Goal: Task Accomplishment & Management: Manage account settings

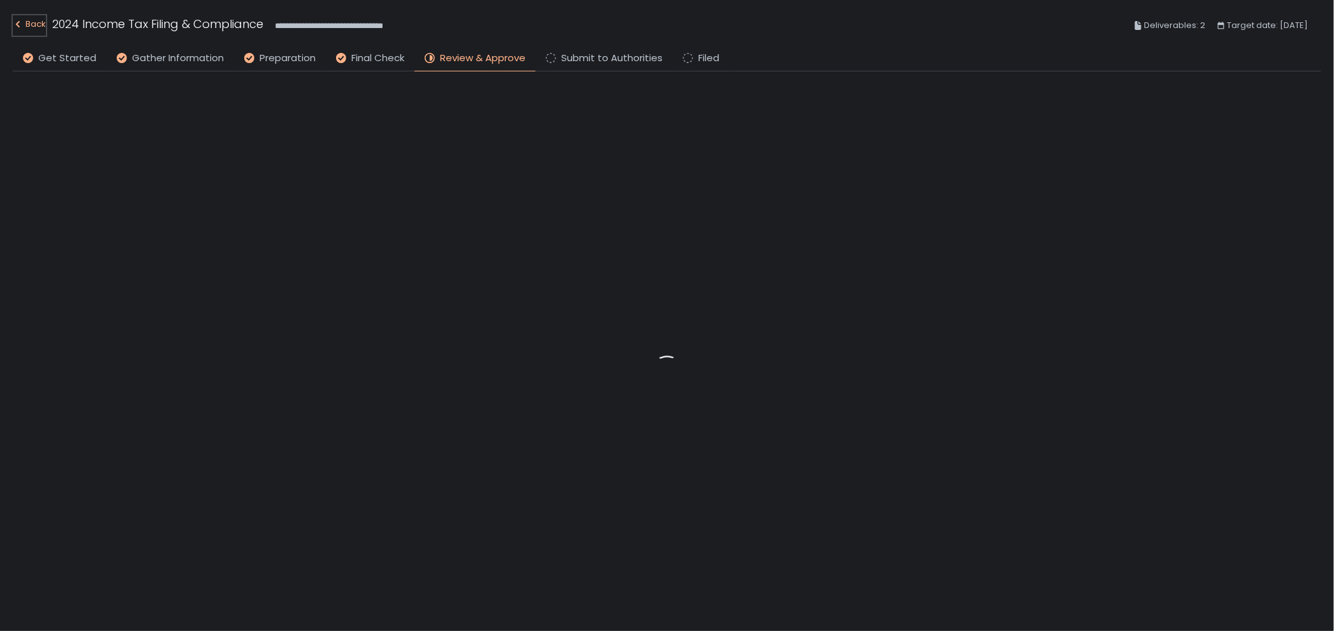
click at [31, 18] on div "Back" at bounding box center [29, 24] width 33 height 15
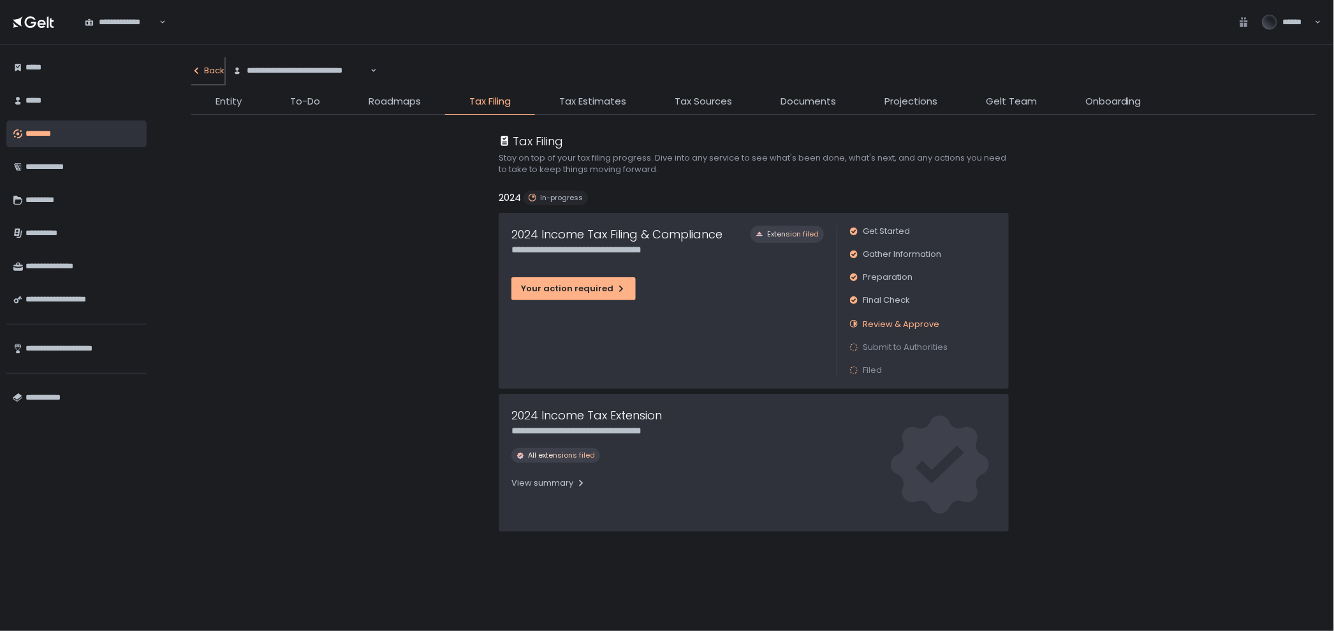
click at [206, 69] on div "Back" at bounding box center [207, 70] width 33 height 11
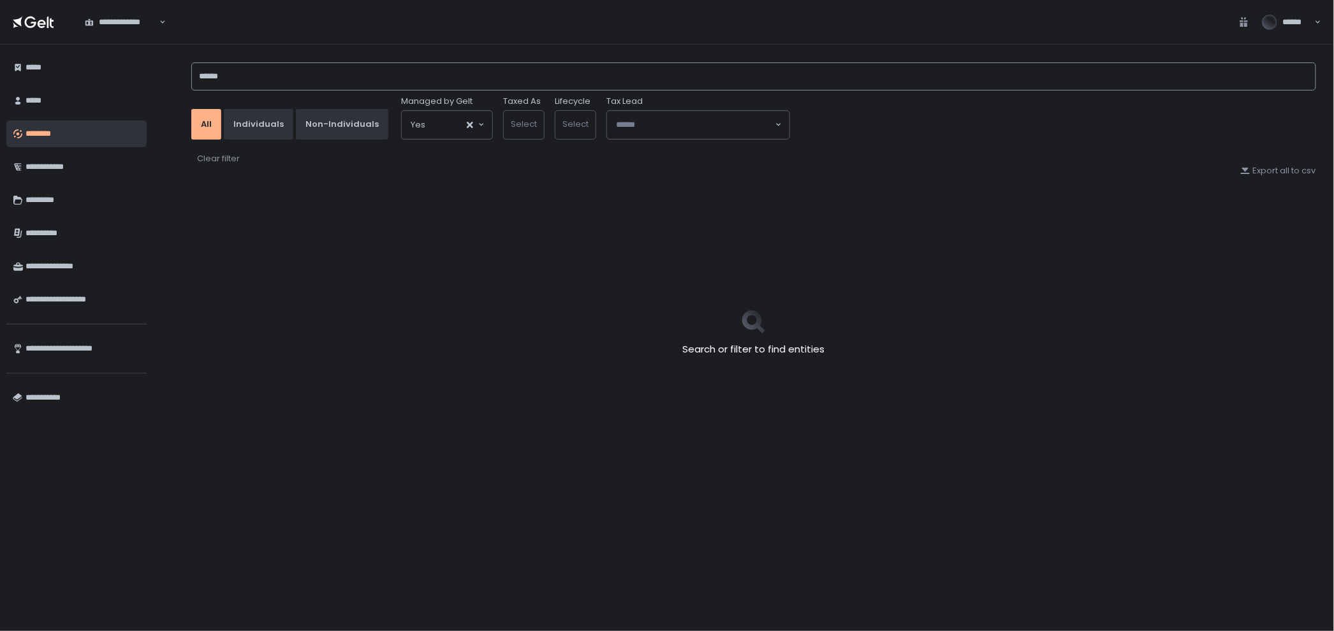
click at [298, 76] on input "******" at bounding box center [753, 76] width 1125 height 28
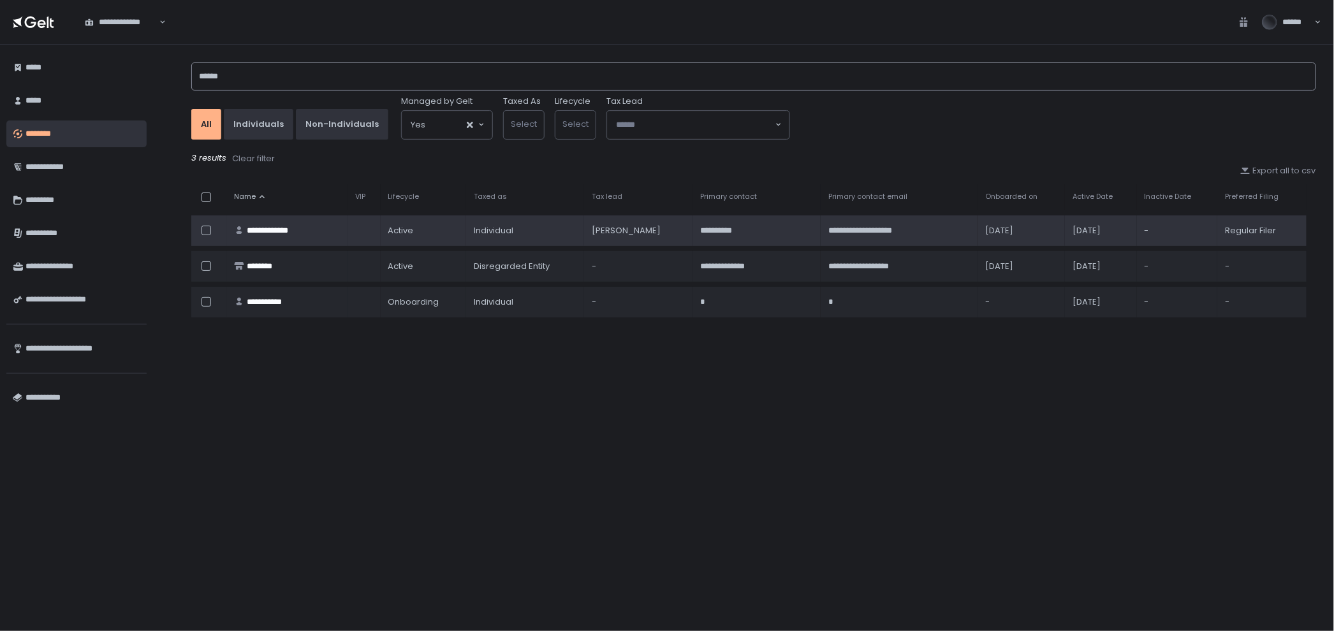
type input "******"
click at [293, 232] on div "**********" at bounding box center [273, 230] width 53 height 11
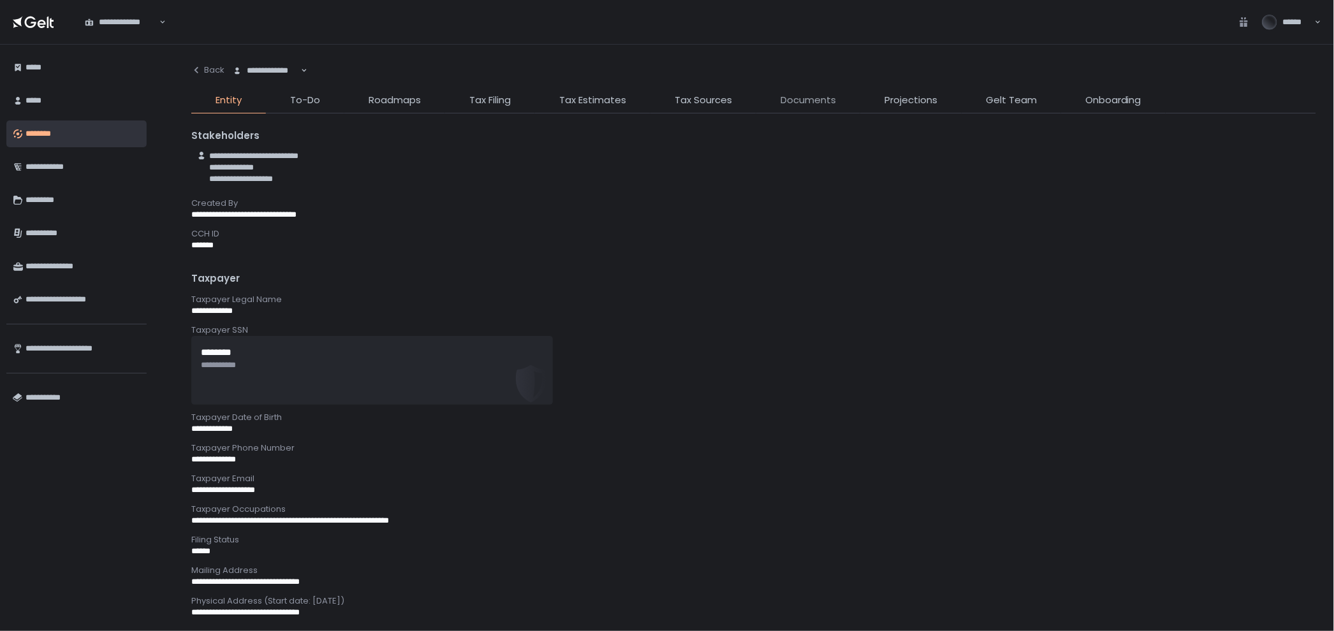
click at [803, 97] on span "Documents" at bounding box center [807, 100] width 55 height 15
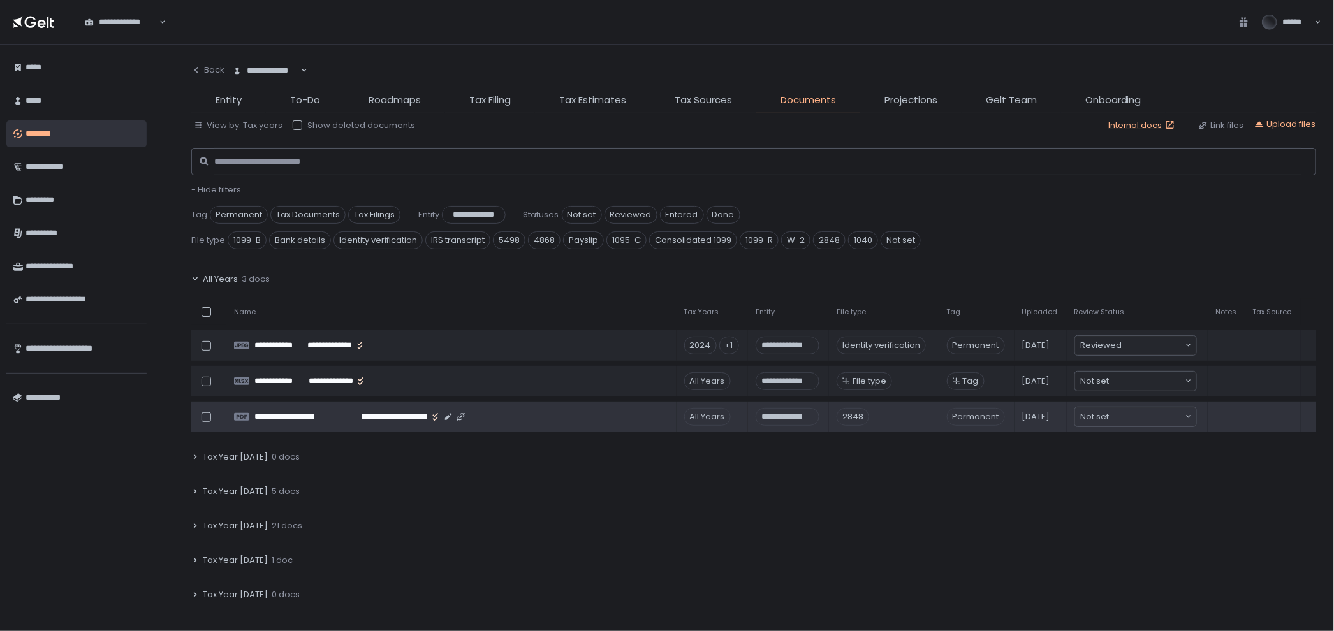
scroll to position [71, 0]
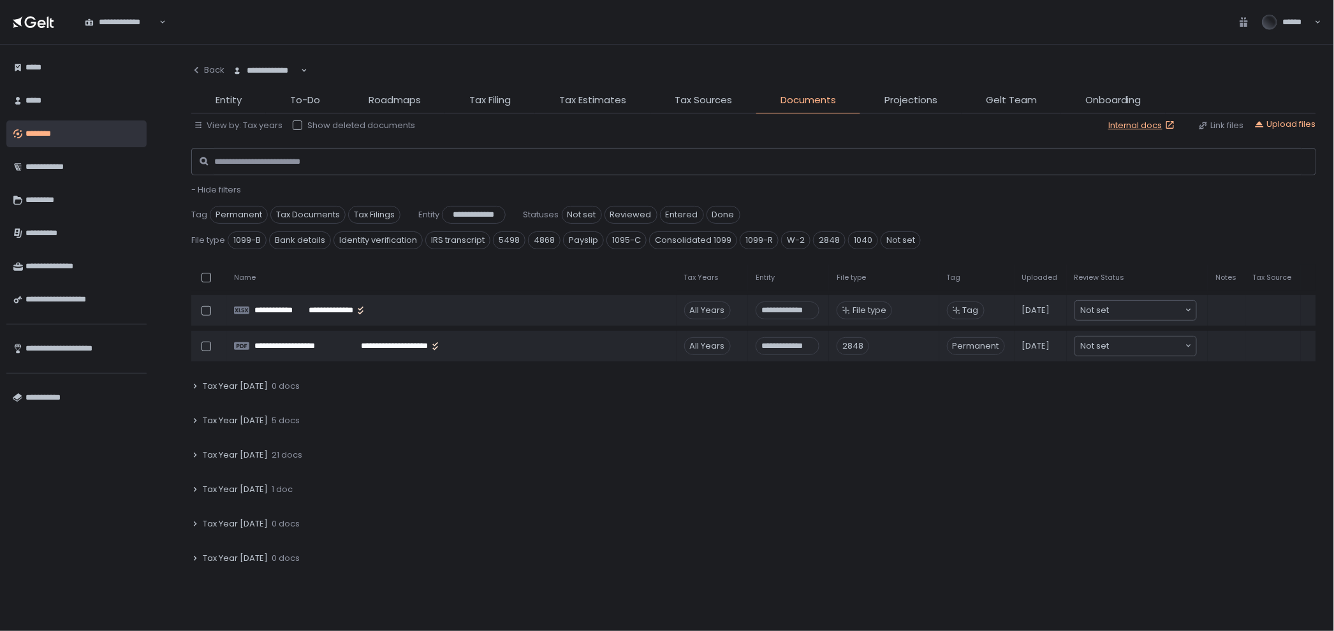
click at [312, 455] on div "Tax Year [DATE] 21 docs" at bounding box center [753, 454] width 1125 height 29
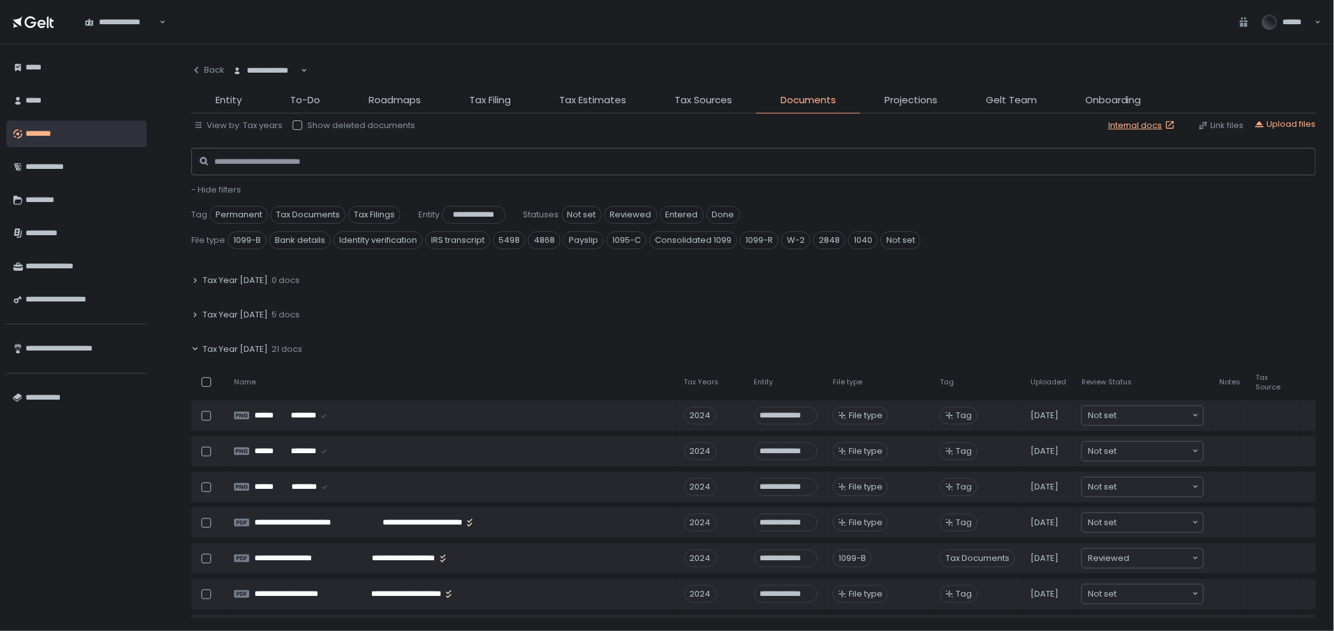
scroll to position [212, 0]
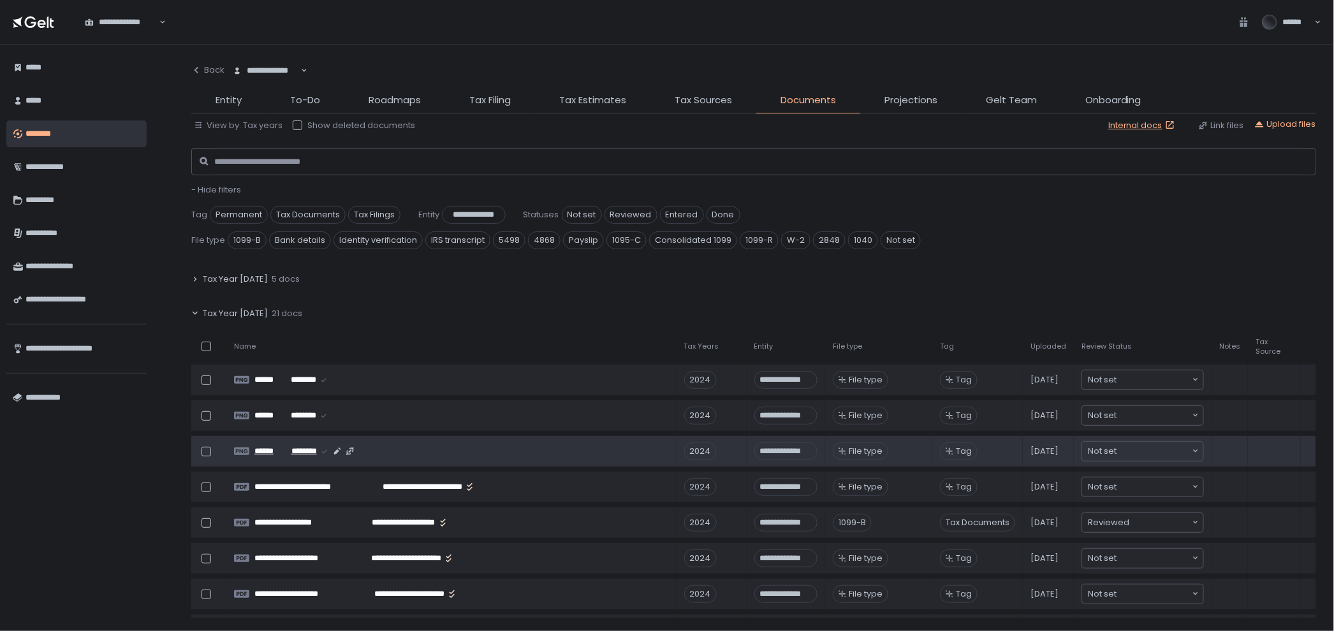
click at [292, 451] on span "********" at bounding box center [302, 451] width 29 height 11
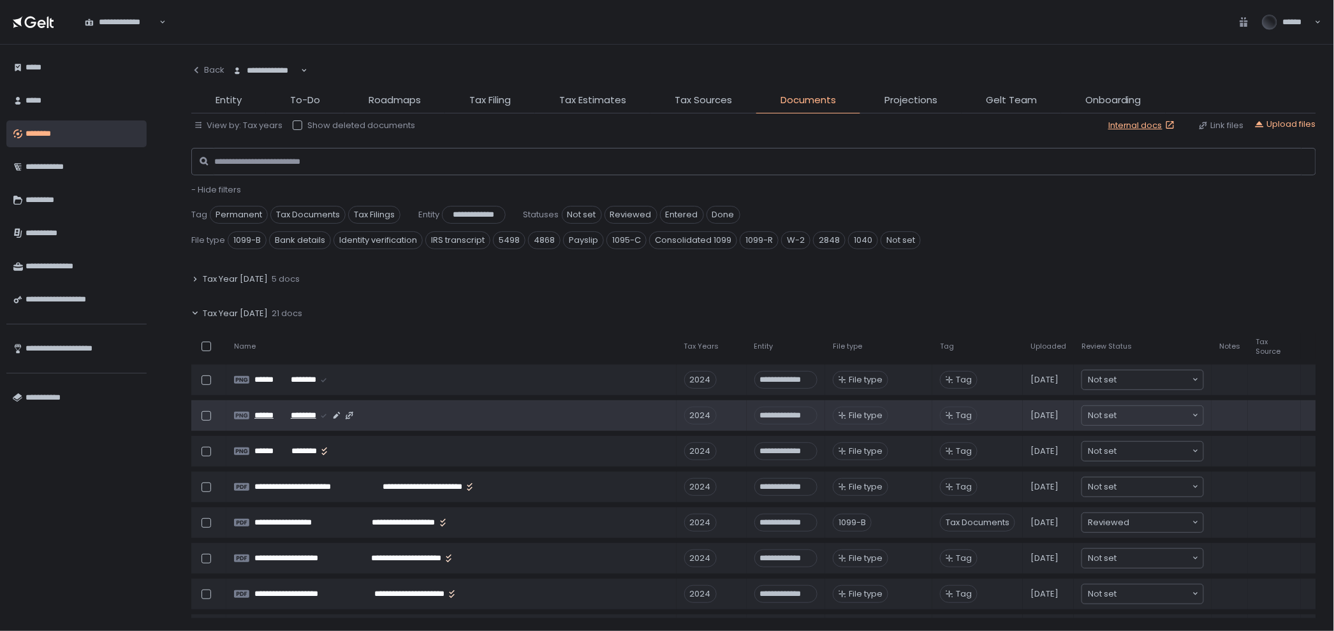
click at [288, 417] on span "********" at bounding box center [302, 415] width 29 height 11
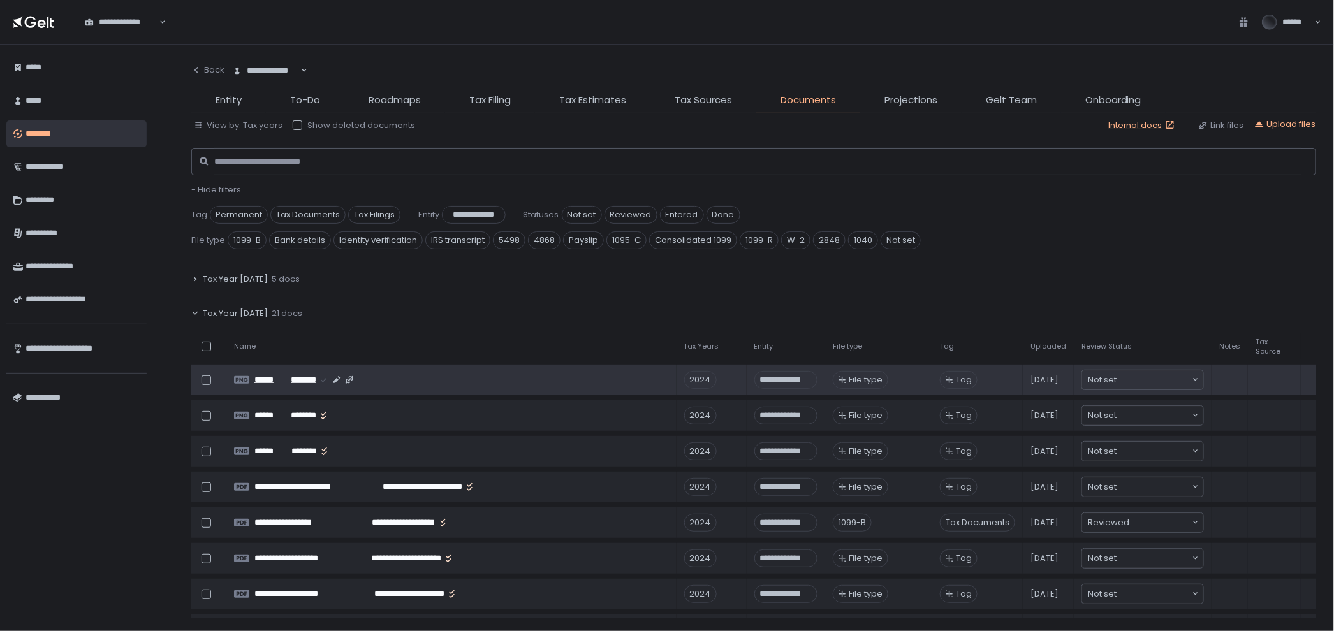
click at [299, 377] on span "********" at bounding box center [302, 379] width 29 height 11
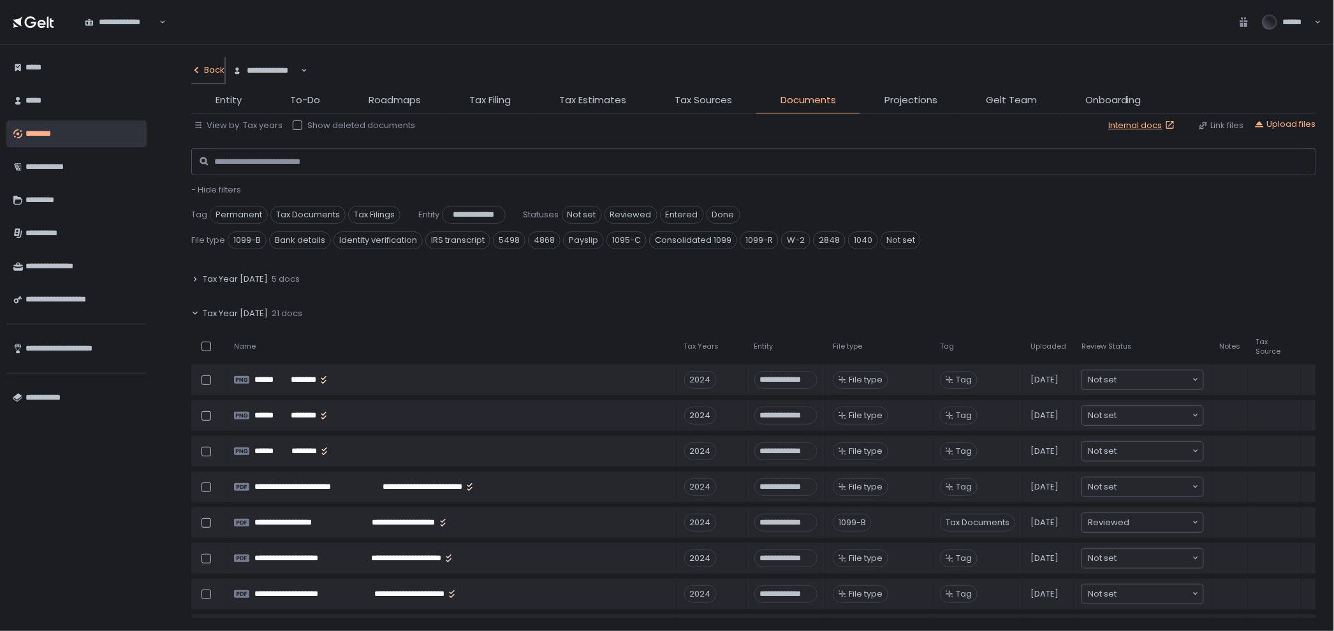
click at [218, 66] on div "Back" at bounding box center [207, 69] width 33 height 11
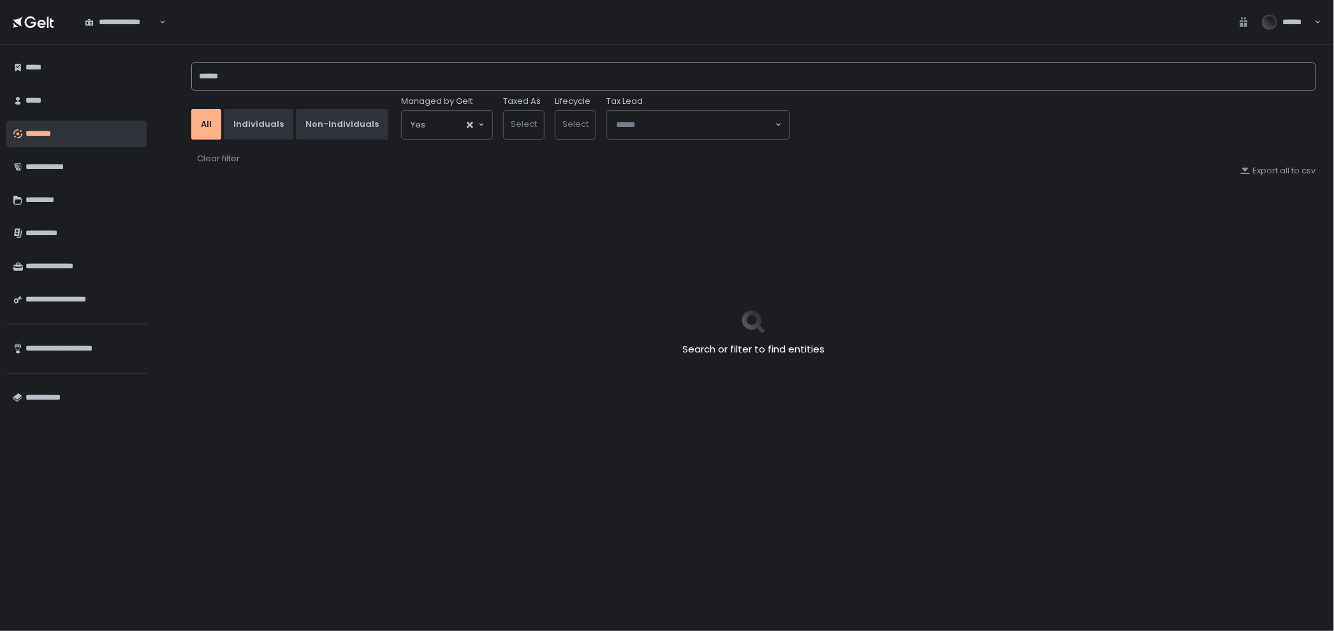
click at [238, 84] on input "******" at bounding box center [753, 76] width 1125 height 28
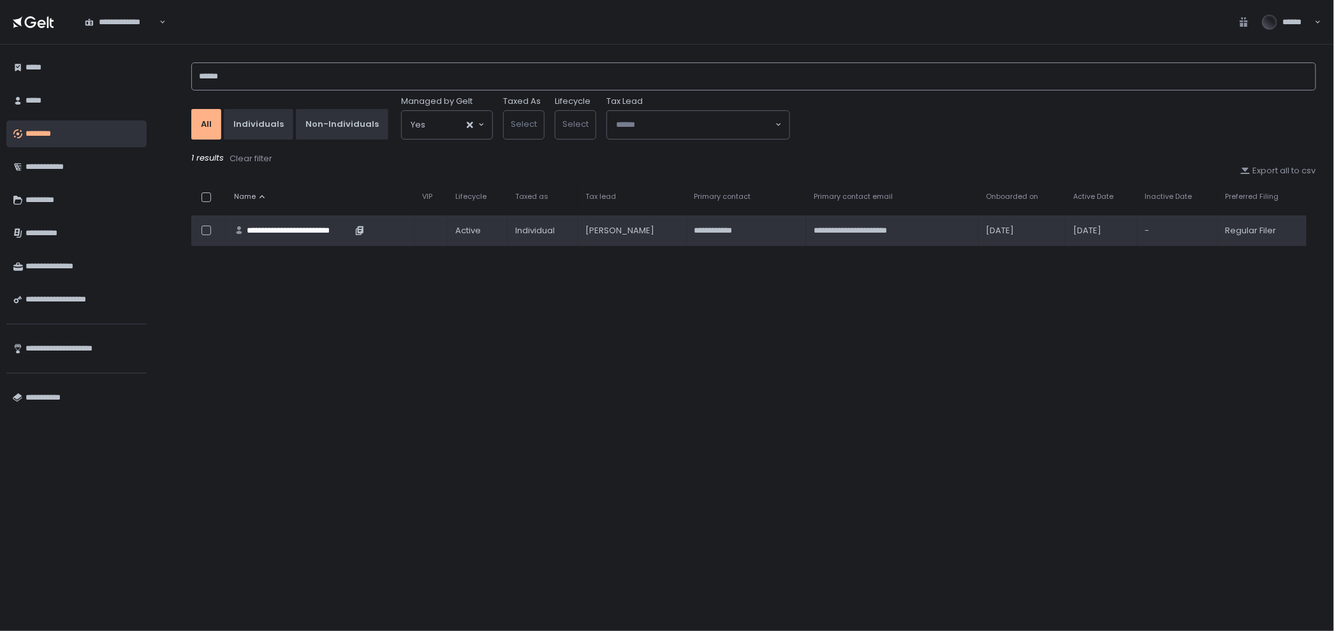
type input "******"
click at [310, 231] on div "**********" at bounding box center [299, 230] width 105 height 11
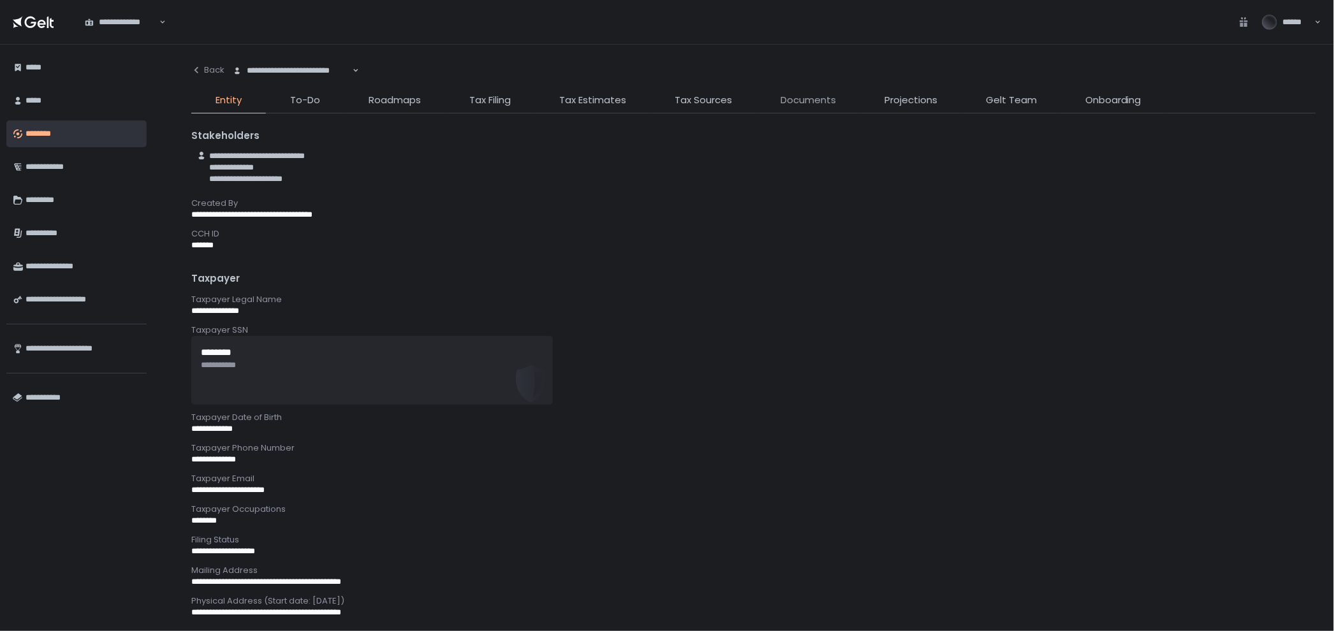
click at [800, 96] on span "Documents" at bounding box center [807, 100] width 55 height 15
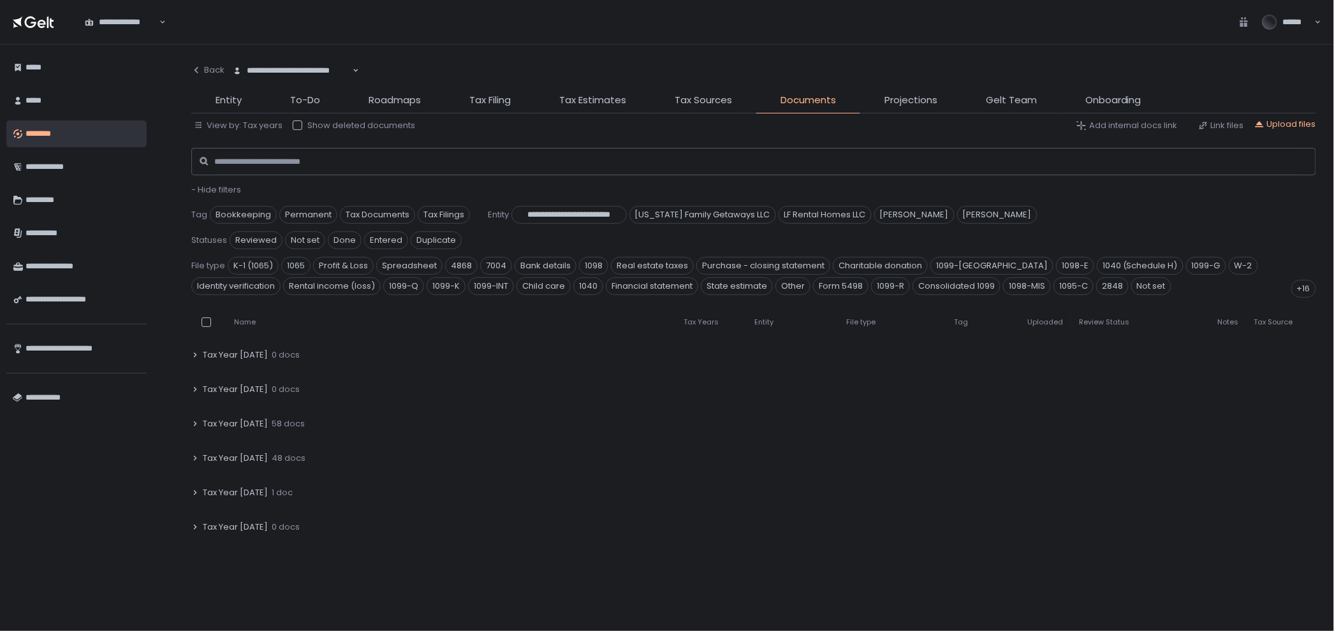
scroll to position [142, 0]
click at [305, 380] on div "Tax Year [DATE] 58 docs" at bounding box center [753, 394] width 1125 height 29
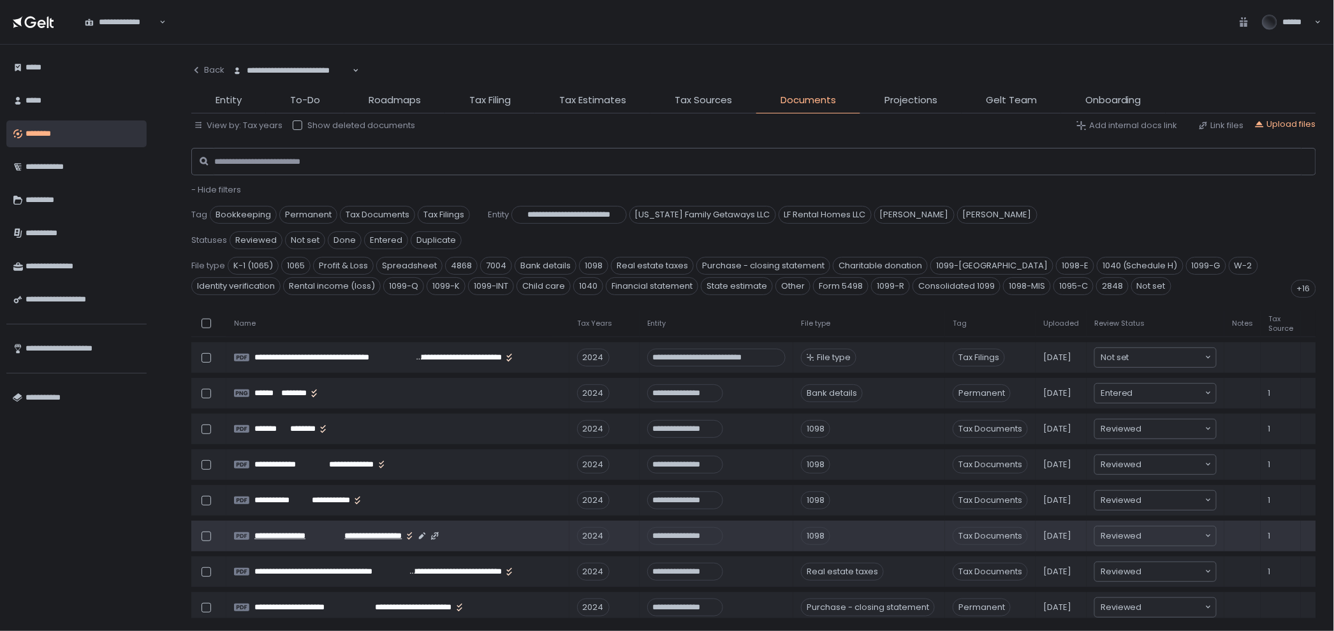
scroll to position [708, 0]
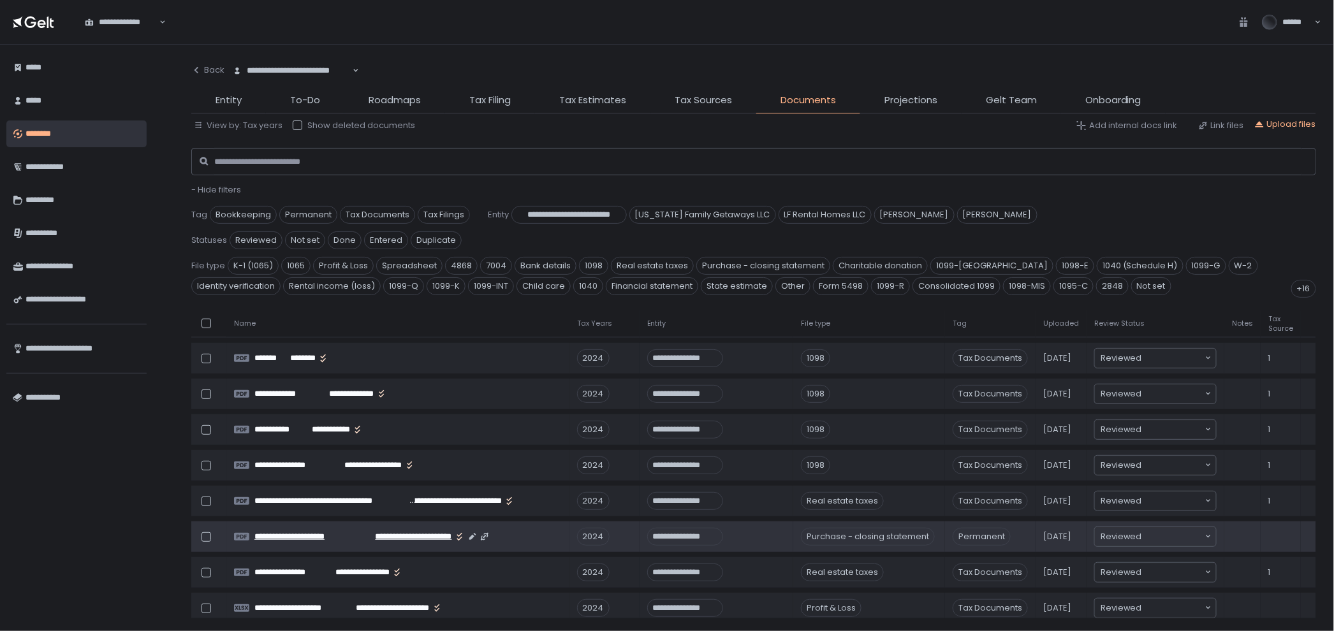
click at [377, 531] on span "**********" at bounding box center [403, 536] width 97 height 11
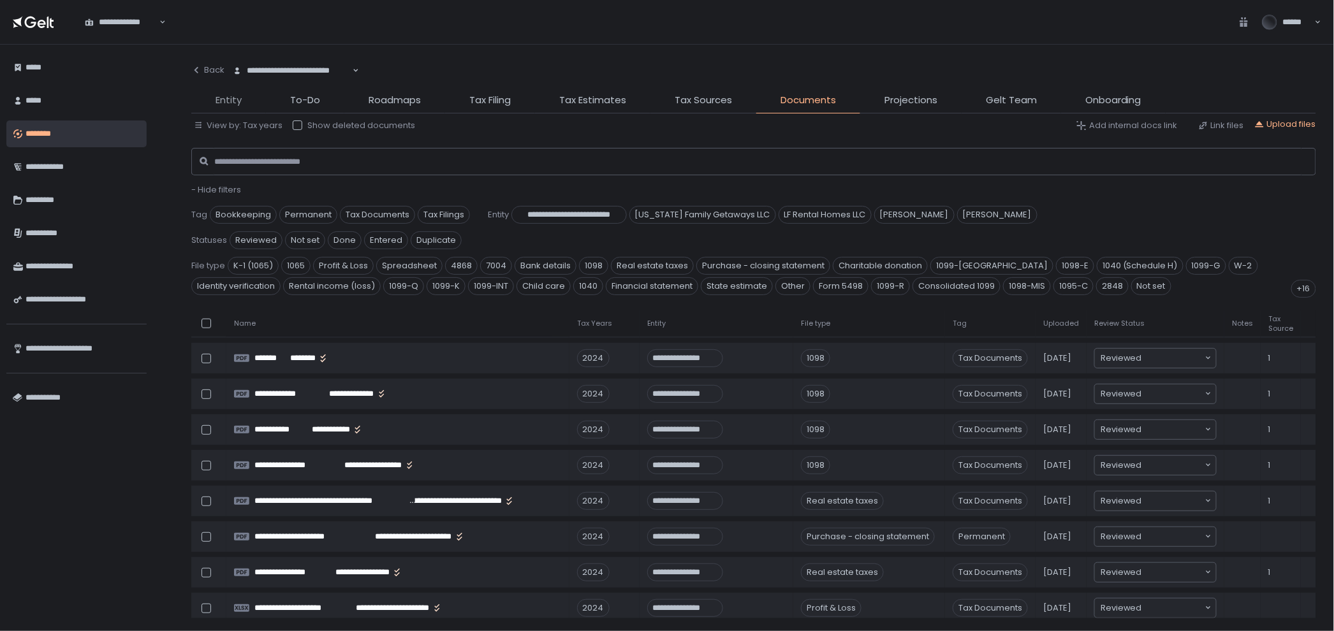
click at [235, 98] on span "Entity" at bounding box center [228, 100] width 26 height 15
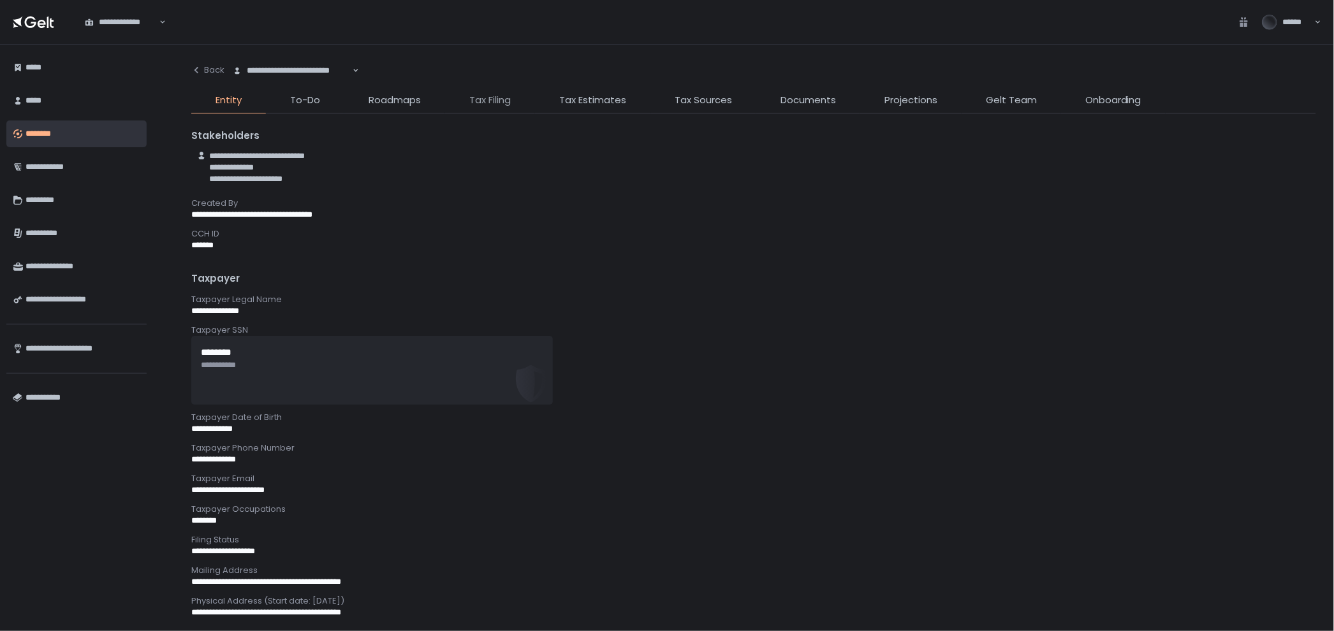
click at [499, 102] on span "Tax Filing" at bounding box center [489, 100] width 41 height 15
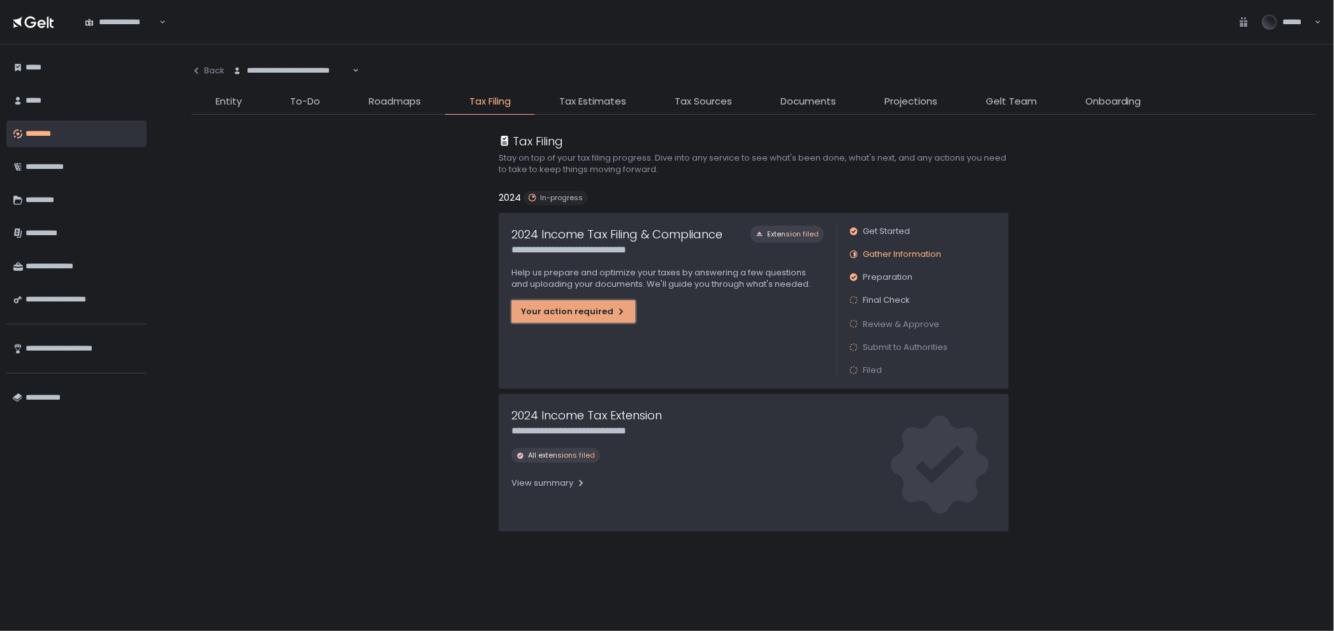
click at [572, 306] on div "Your action required" at bounding box center [573, 311] width 105 height 11
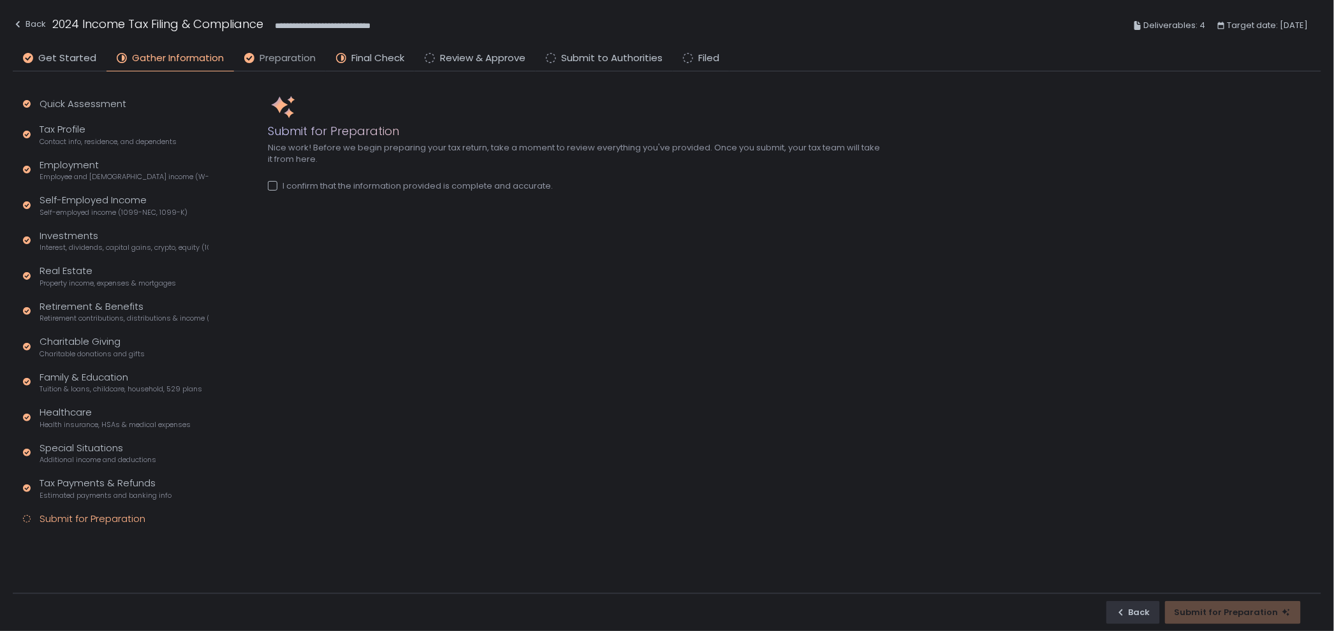
click at [280, 56] on span "Preparation" at bounding box center [287, 58] width 56 height 15
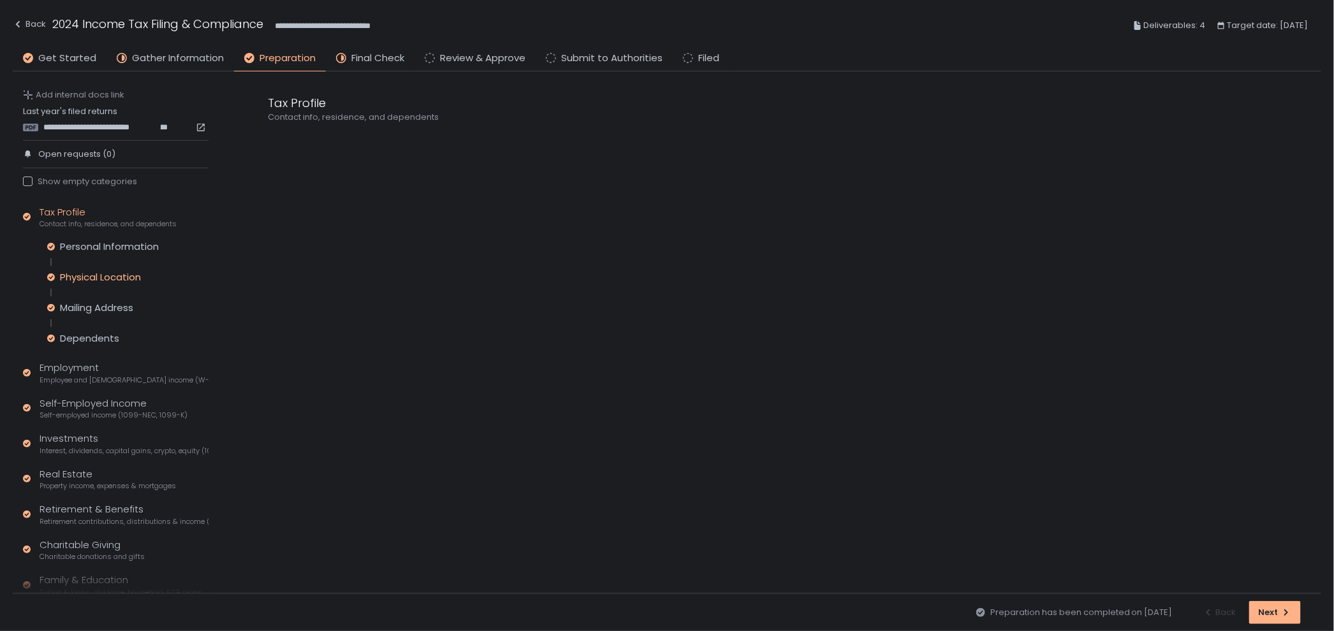
click at [127, 271] on div "Physical Location" at bounding box center [100, 277] width 81 height 13
click at [275, 177] on icon at bounding box center [272, 178] width 9 height 9
click at [273, 139] on icon at bounding box center [272, 141] width 9 height 9
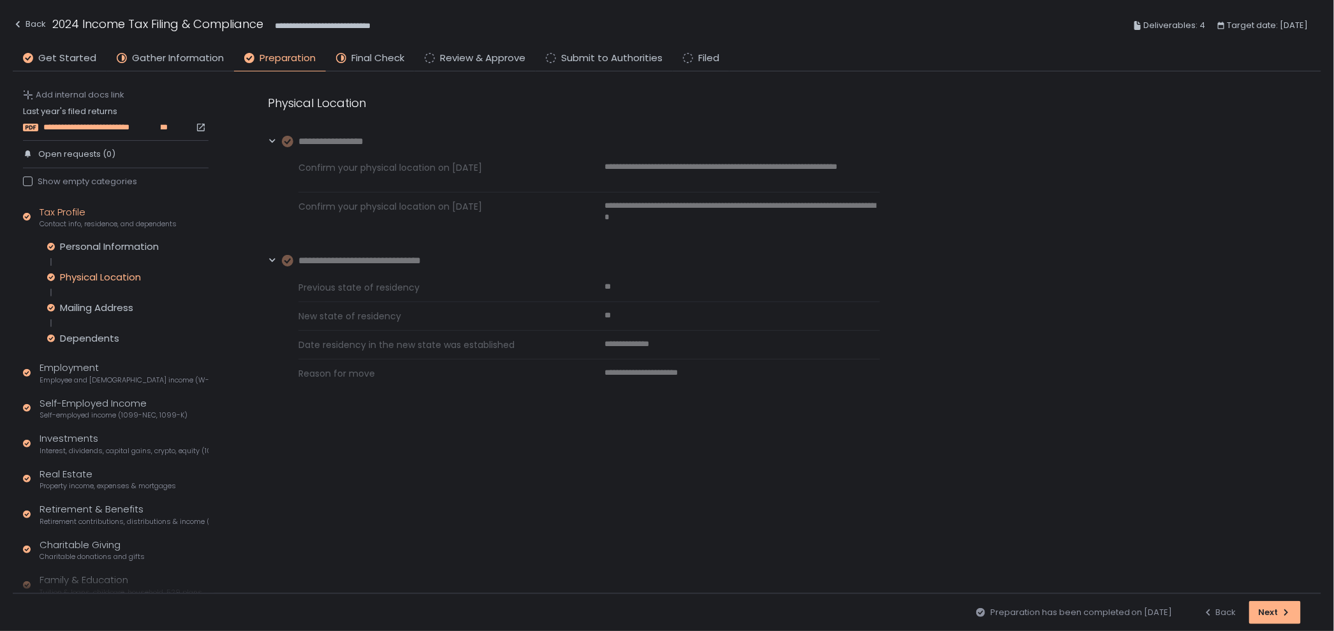
click at [84, 127] on span "**********" at bounding box center [101, 127] width 117 height 11
click at [43, 24] on div "Back" at bounding box center [29, 24] width 33 height 15
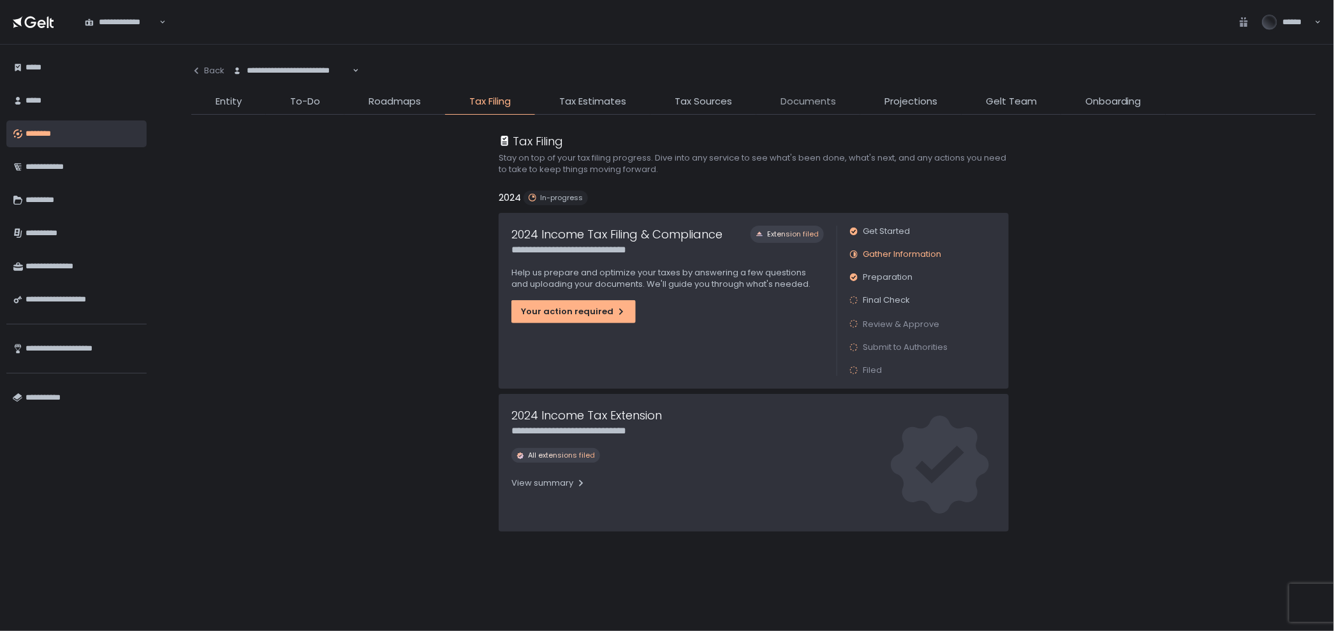
click at [799, 102] on span "Documents" at bounding box center [807, 101] width 55 height 15
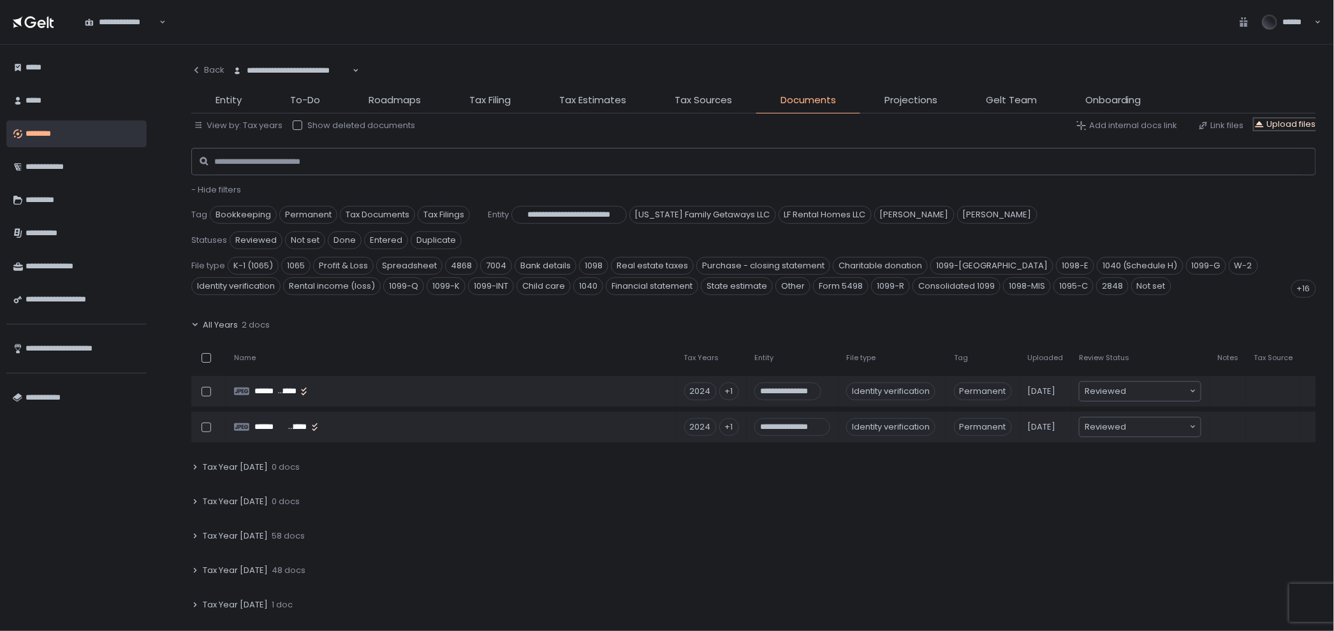
click at [1280, 119] on div "Upload files" at bounding box center [1285, 124] width 62 height 11
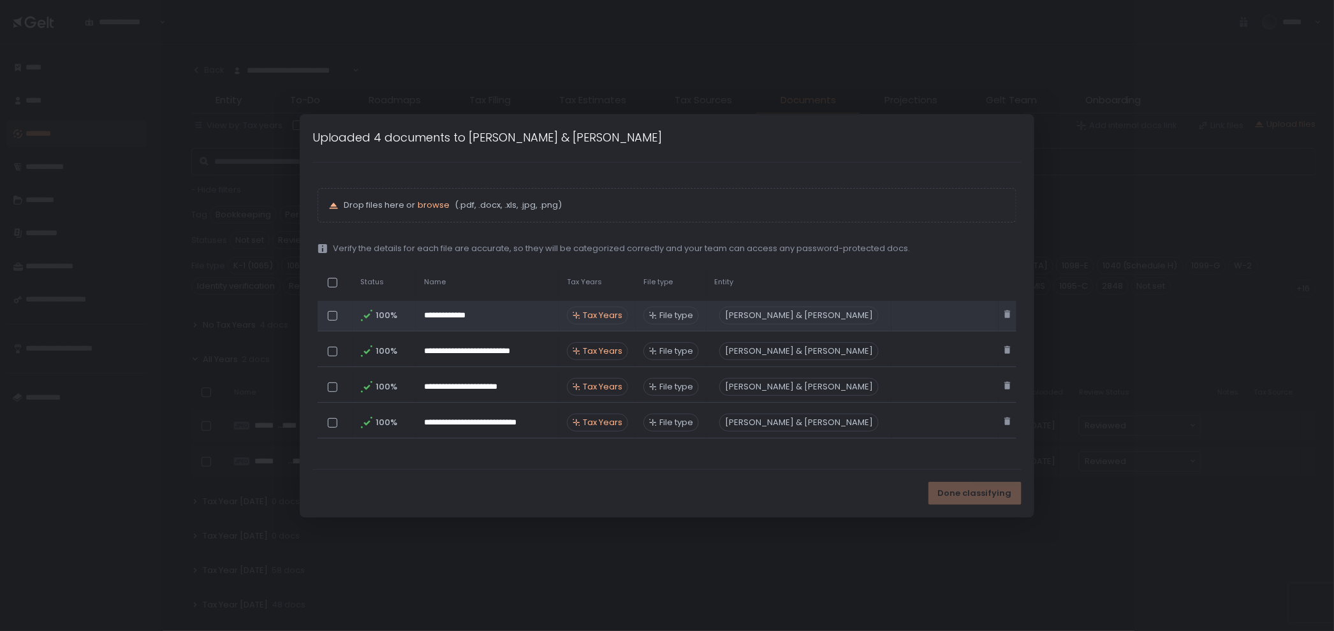
click at [622, 318] on span "Tax Years" at bounding box center [603, 315] width 40 height 11
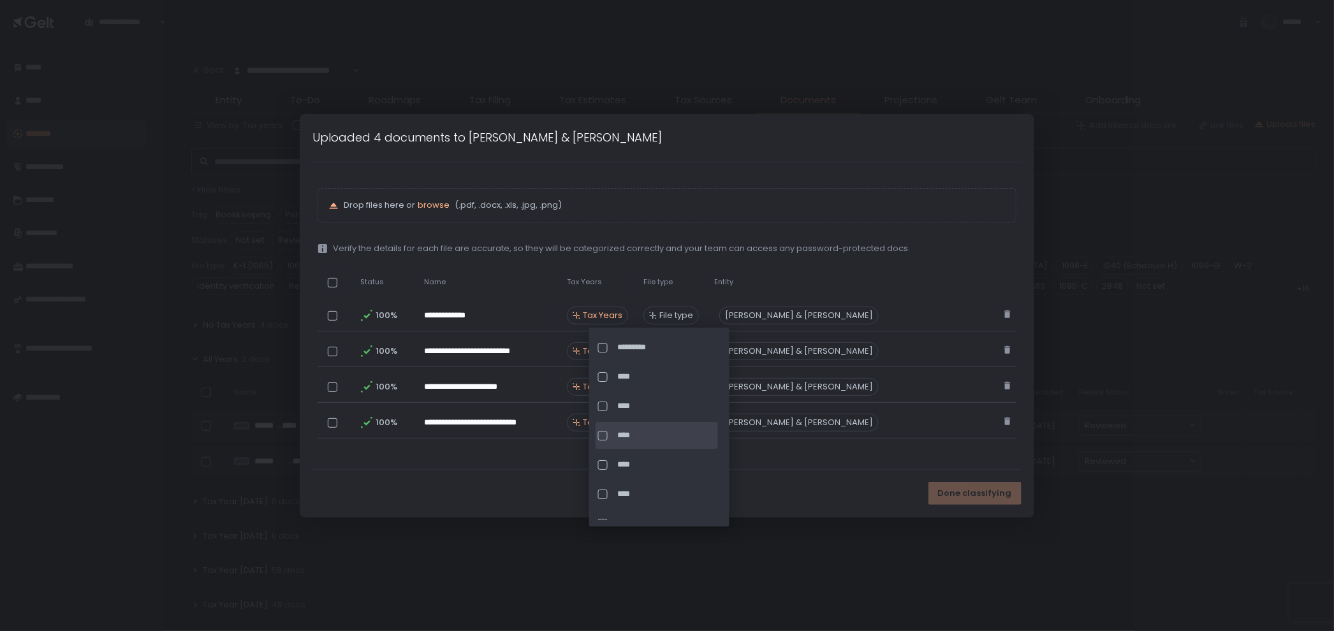
click at [646, 431] on span "****" at bounding box center [667, 435] width 98 height 11
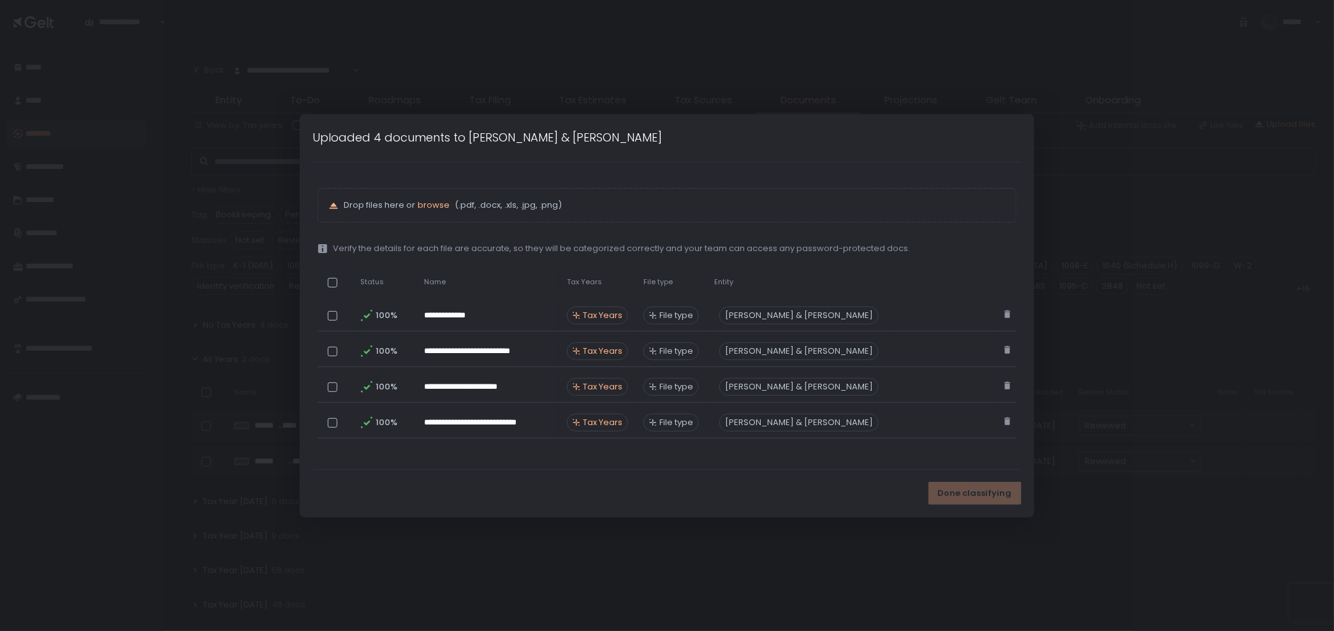
click at [782, 232] on div "**********" at bounding box center [666, 316] width 699 height 256
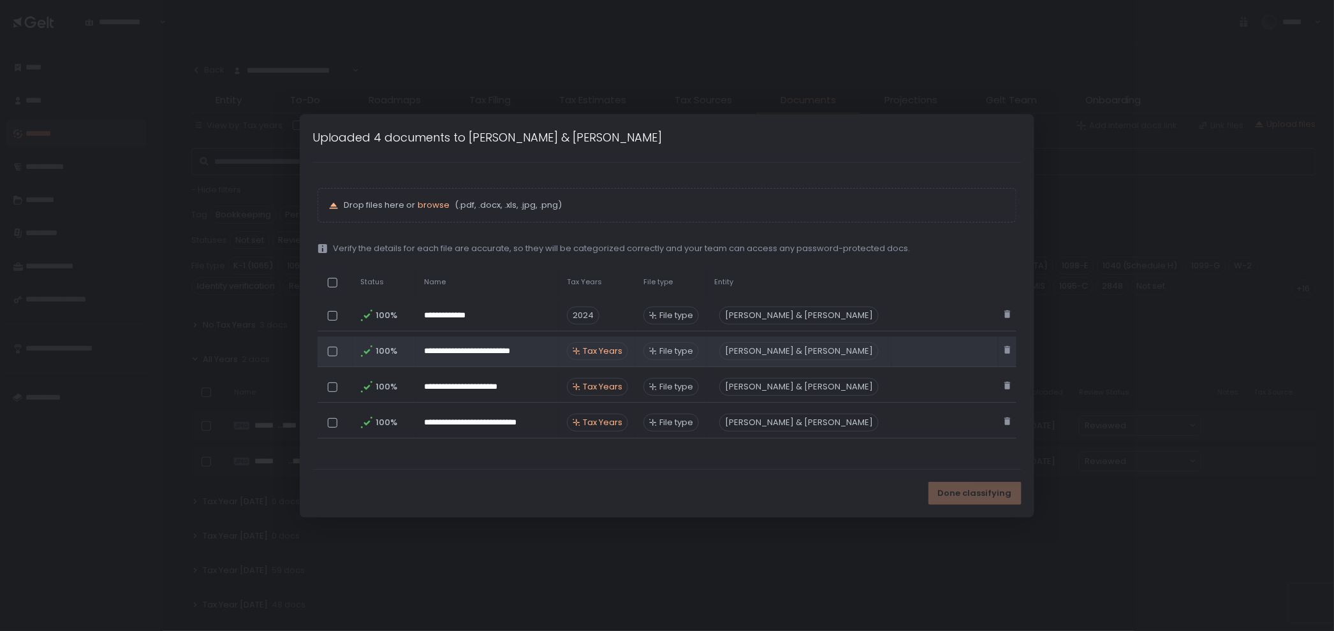
click at [622, 354] on span "Tax Years" at bounding box center [603, 351] width 40 height 11
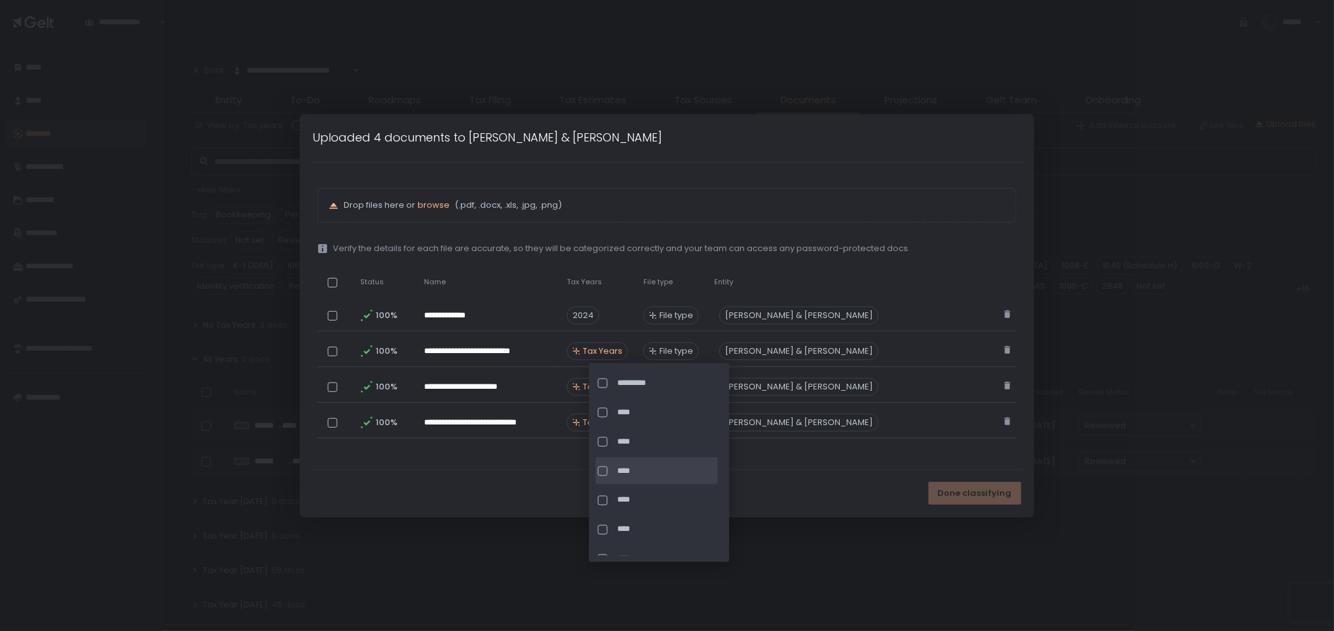
click at [632, 465] on span "****" at bounding box center [667, 470] width 98 height 11
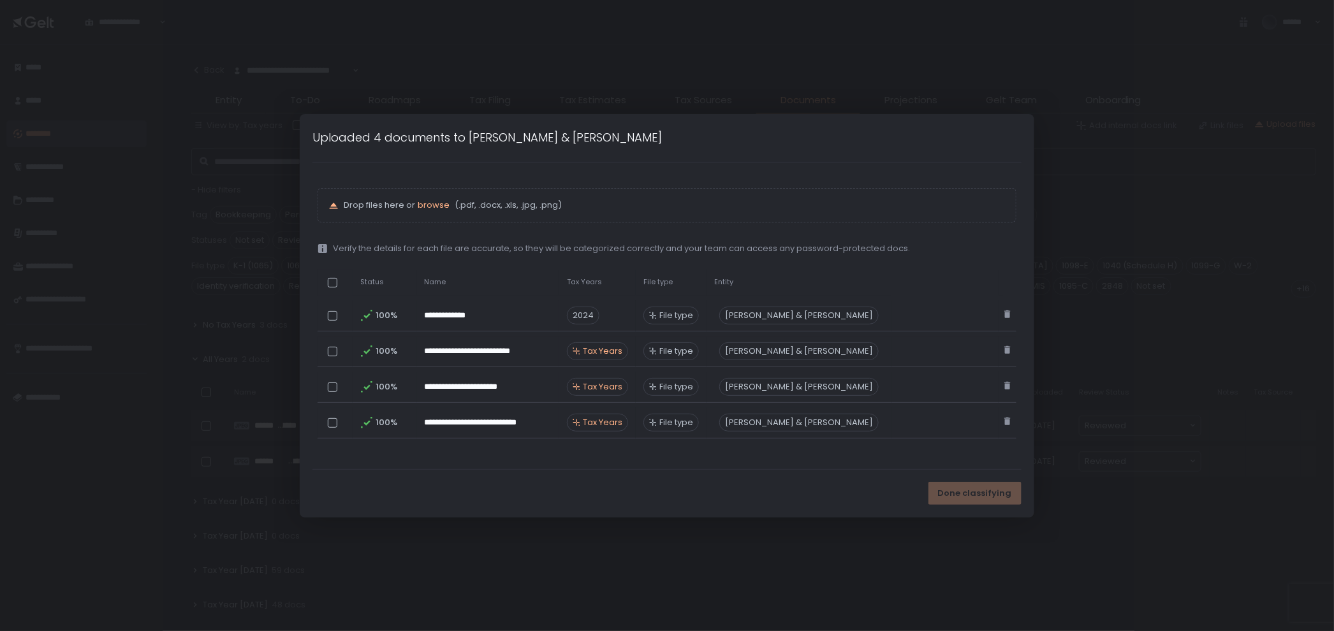
click at [630, 235] on div "**********" at bounding box center [666, 316] width 699 height 256
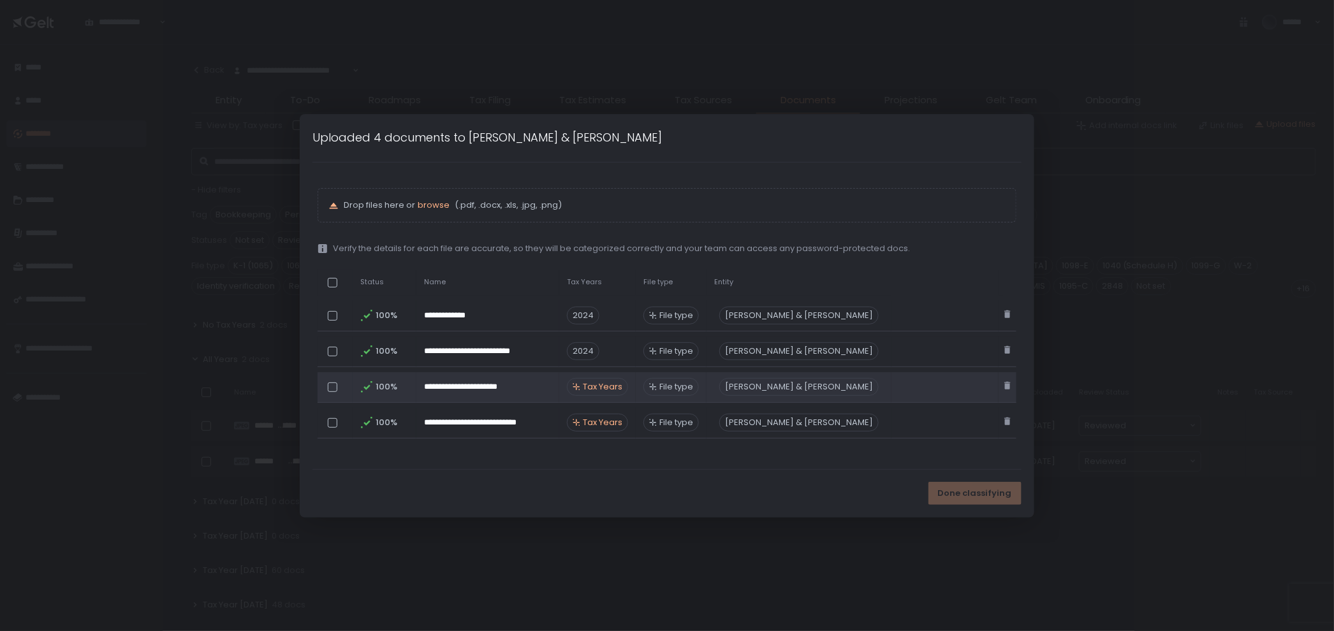
click at [622, 388] on span "Tax Years" at bounding box center [603, 386] width 40 height 11
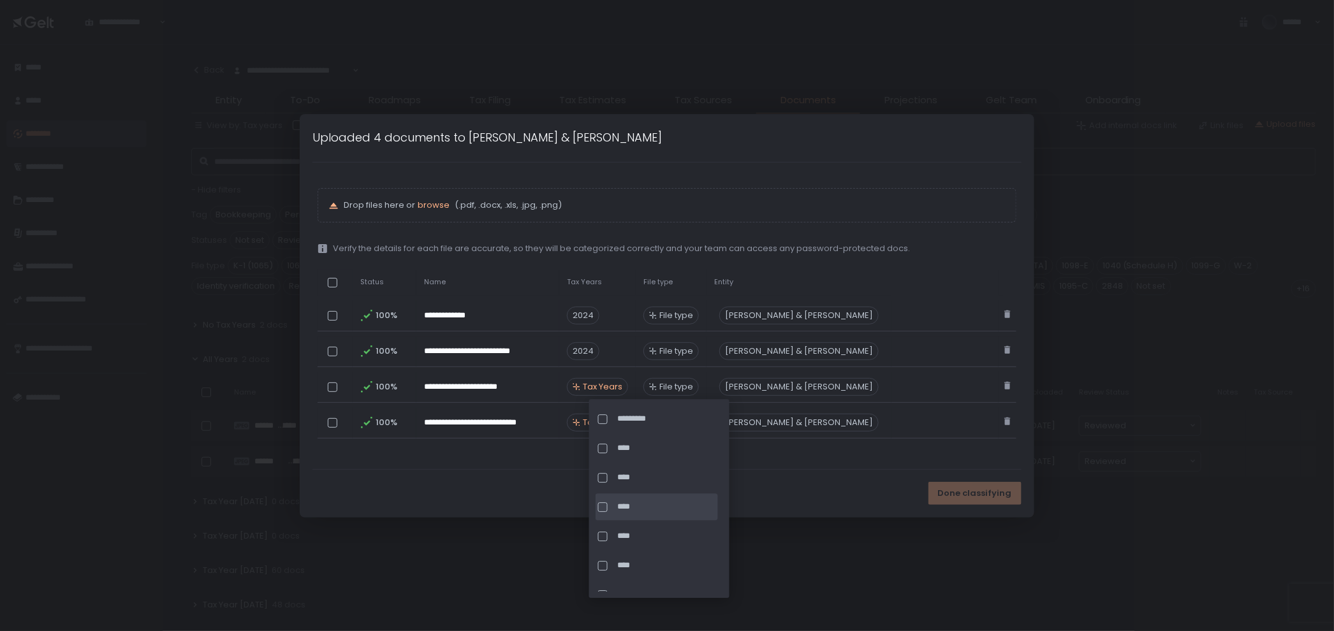
click at [634, 501] on span "****" at bounding box center [667, 506] width 98 height 11
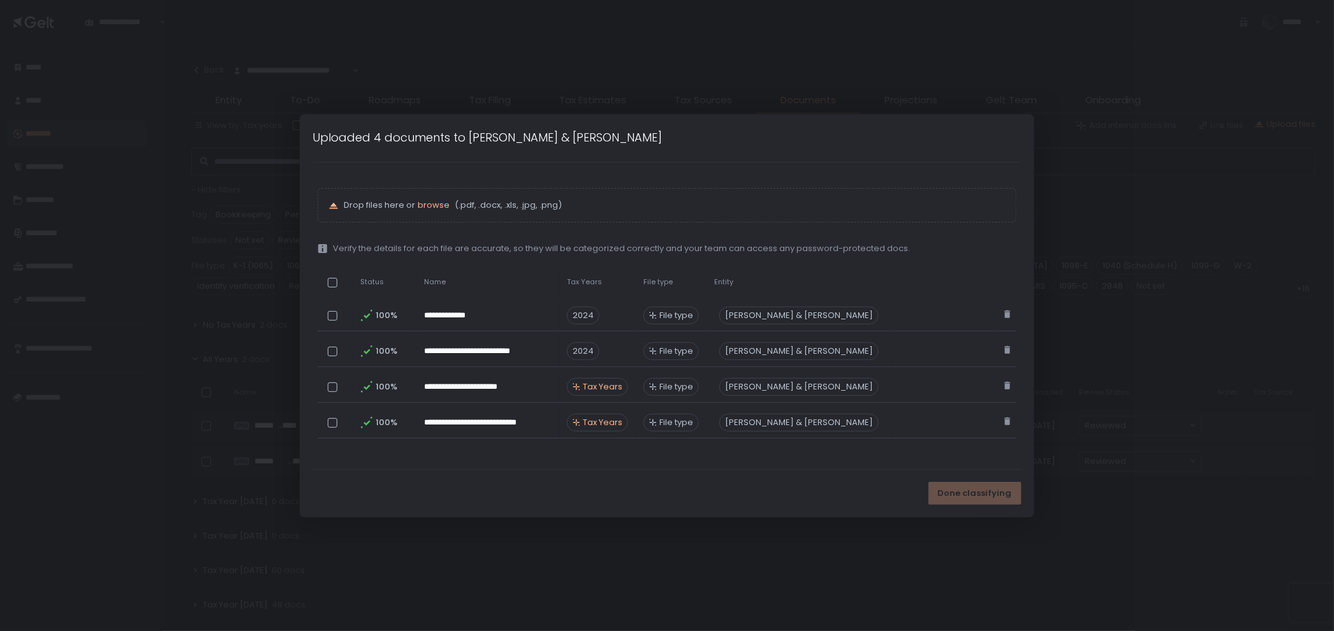
click at [788, 476] on div "Done classifying" at bounding box center [667, 494] width 734 height 48
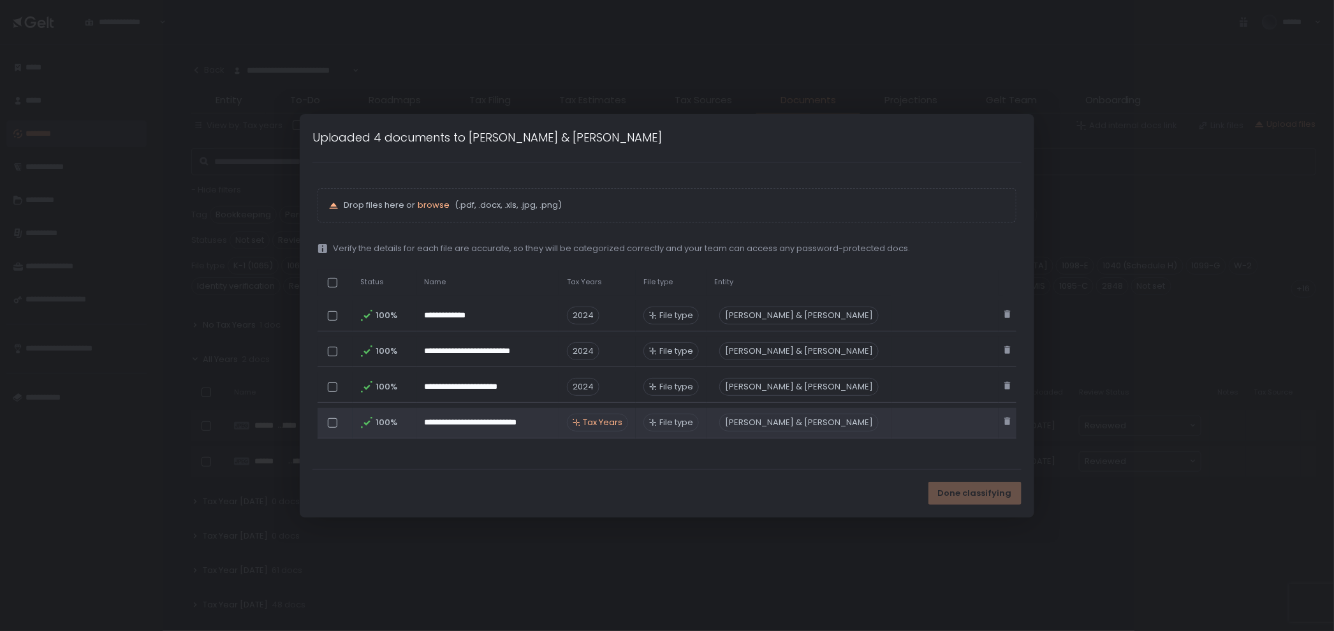
click at [616, 434] on td "Tax Years" at bounding box center [597, 423] width 76 height 31
click at [616, 427] on span "Tax Years" at bounding box center [603, 422] width 40 height 11
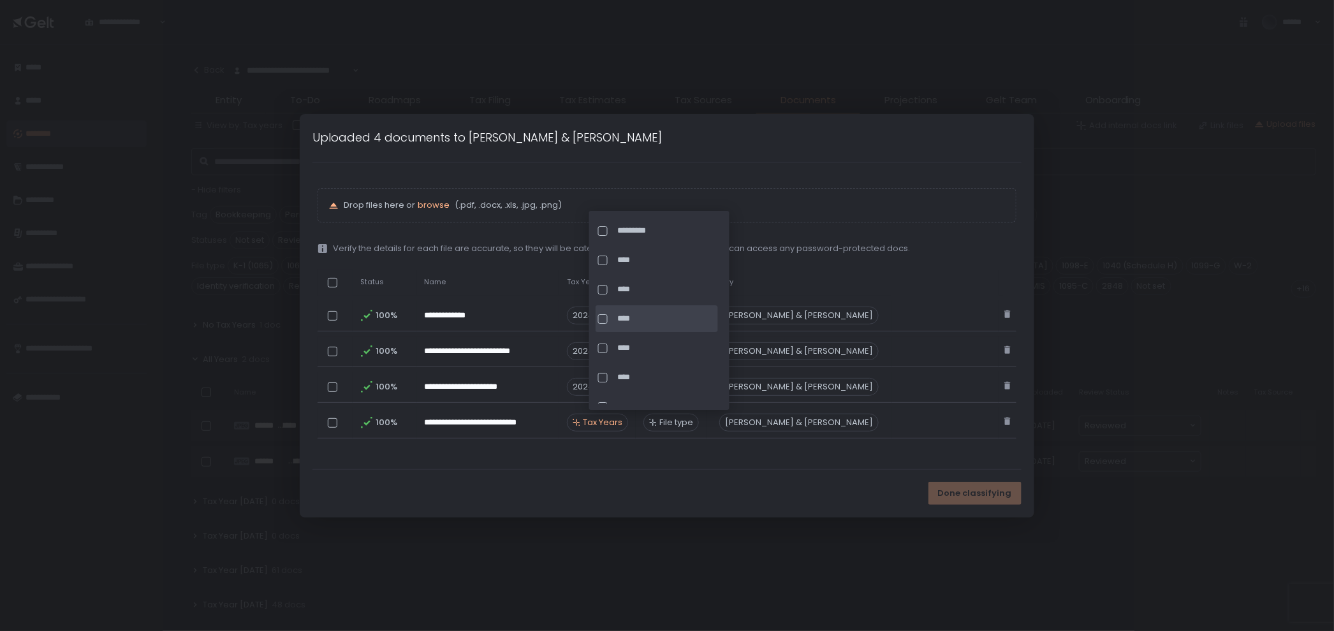
click at [643, 323] on span "****" at bounding box center [667, 318] width 98 height 11
click at [719, 513] on div "Done classifying" at bounding box center [667, 494] width 734 height 48
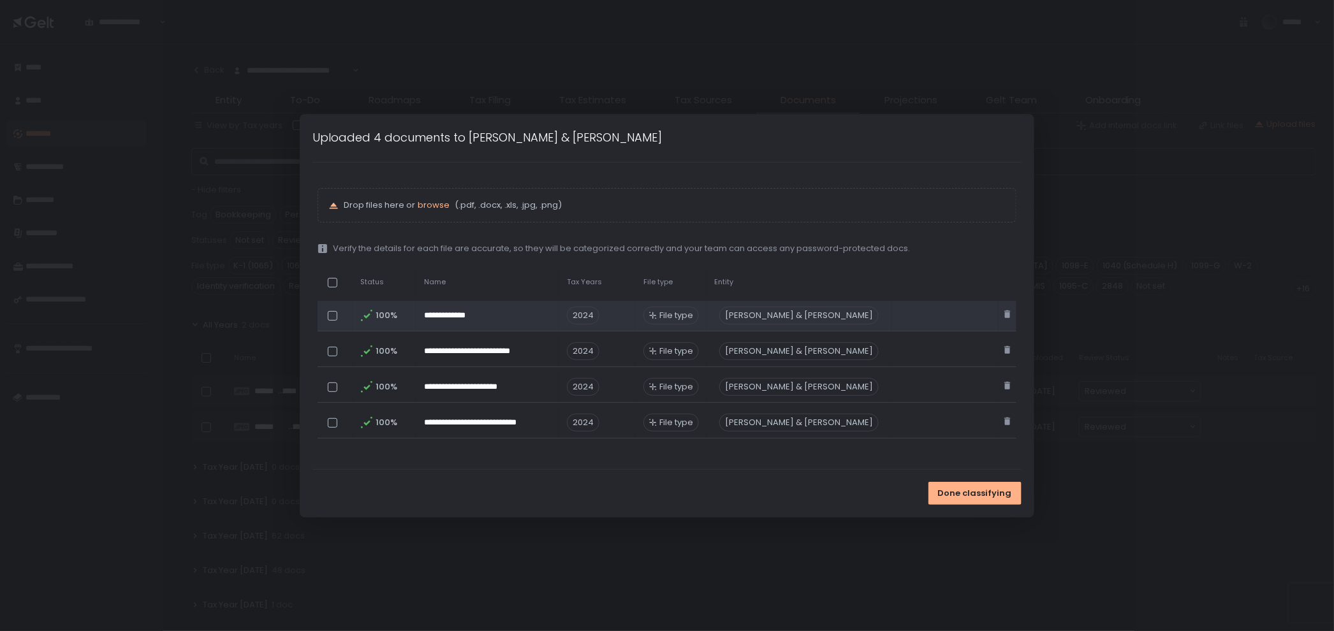
click at [695, 309] on div "File type" at bounding box center [670, 316] width 55 height 18
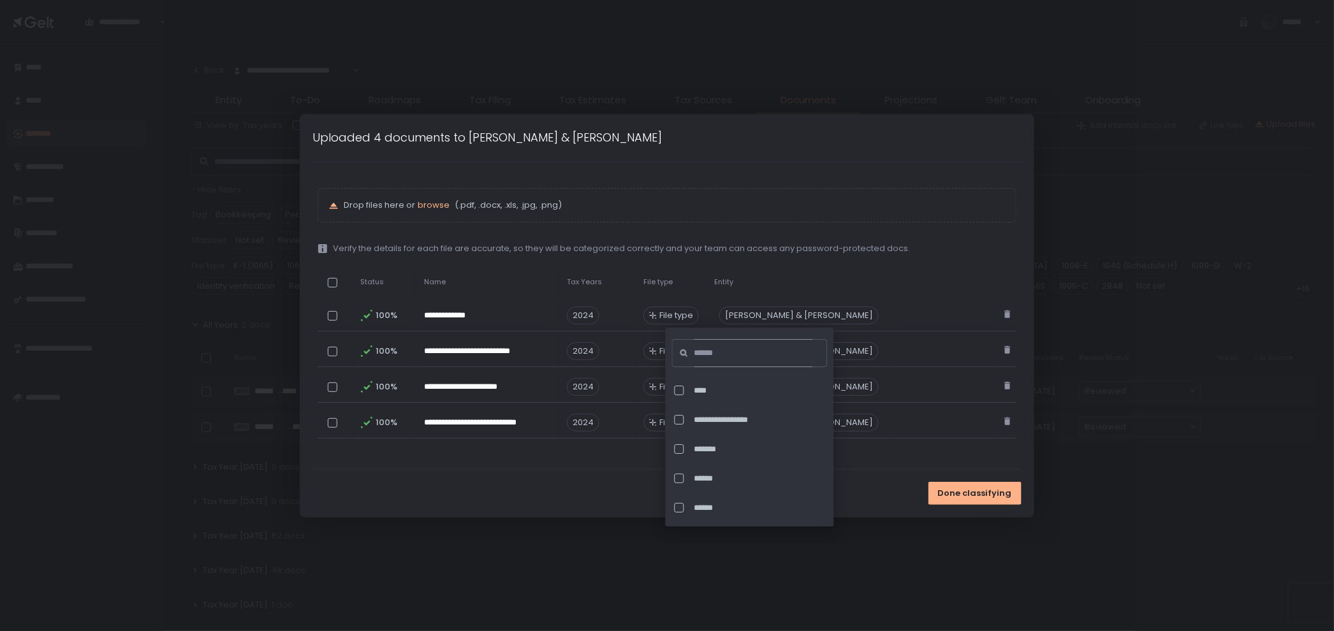
click at [750, 357] on input at bounding box center [753, 353] width 119 height 28
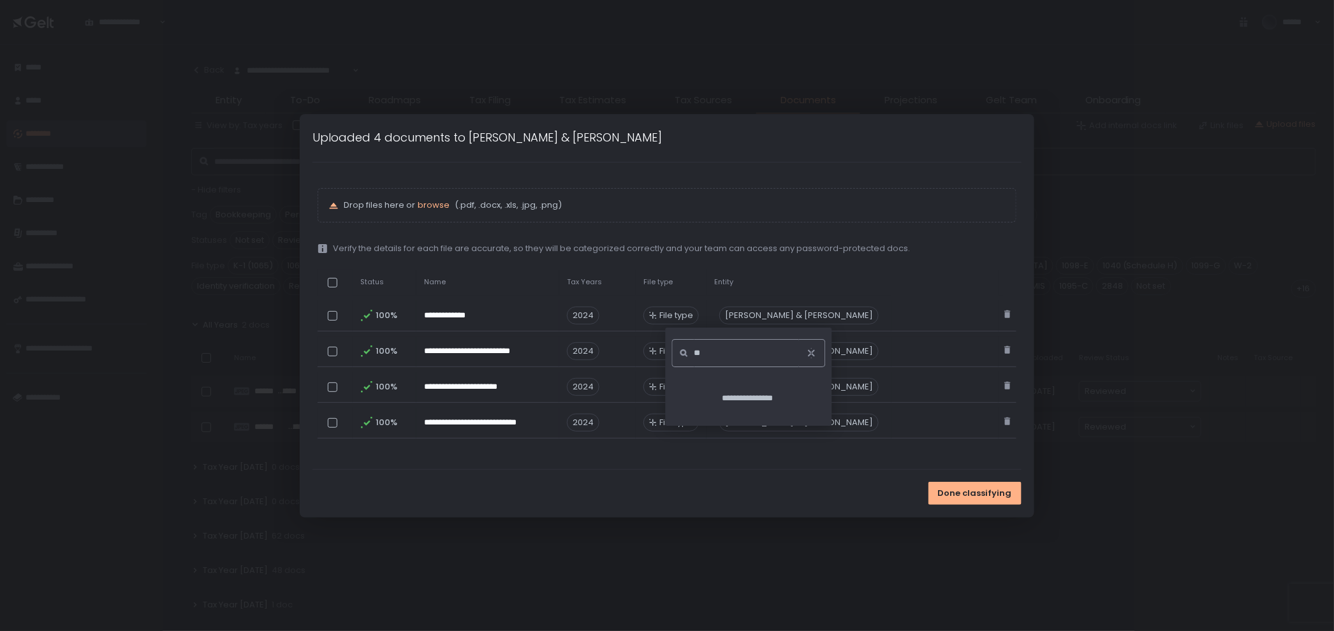
type input "*"
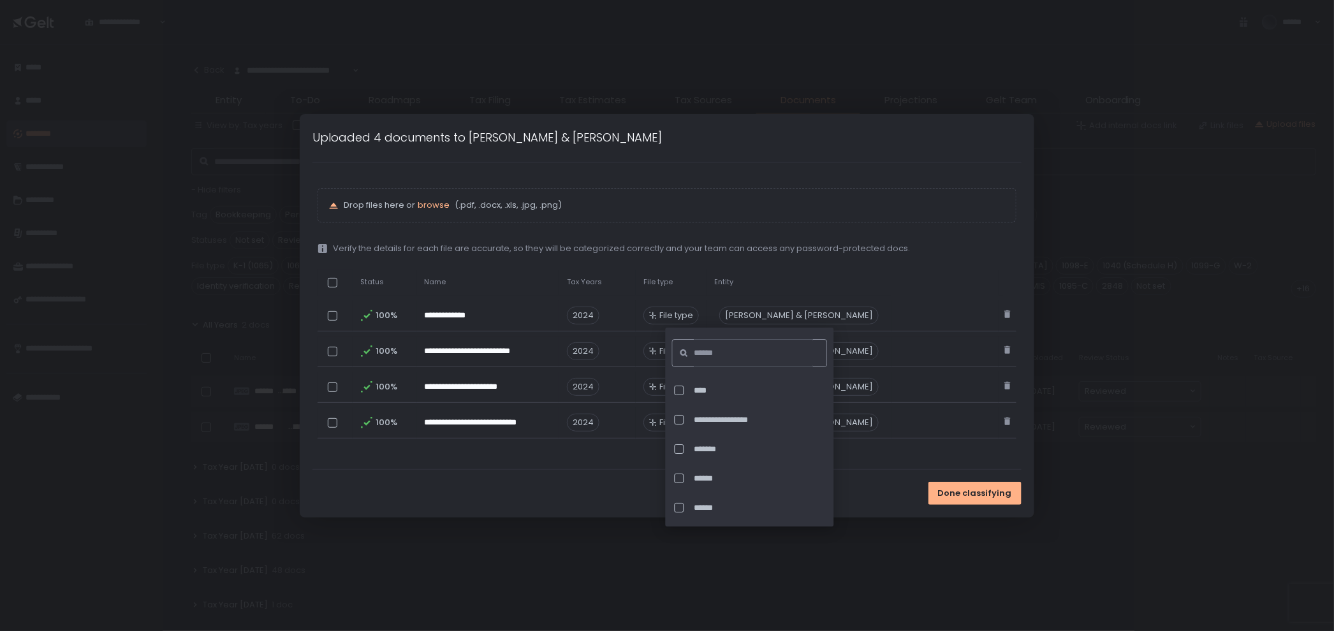
click at [848, 196] on div "Drop files here or browse (.pdf, .docx, .xls, .jpg, .png)" at bounding box center [666, 205] width 699 height 34
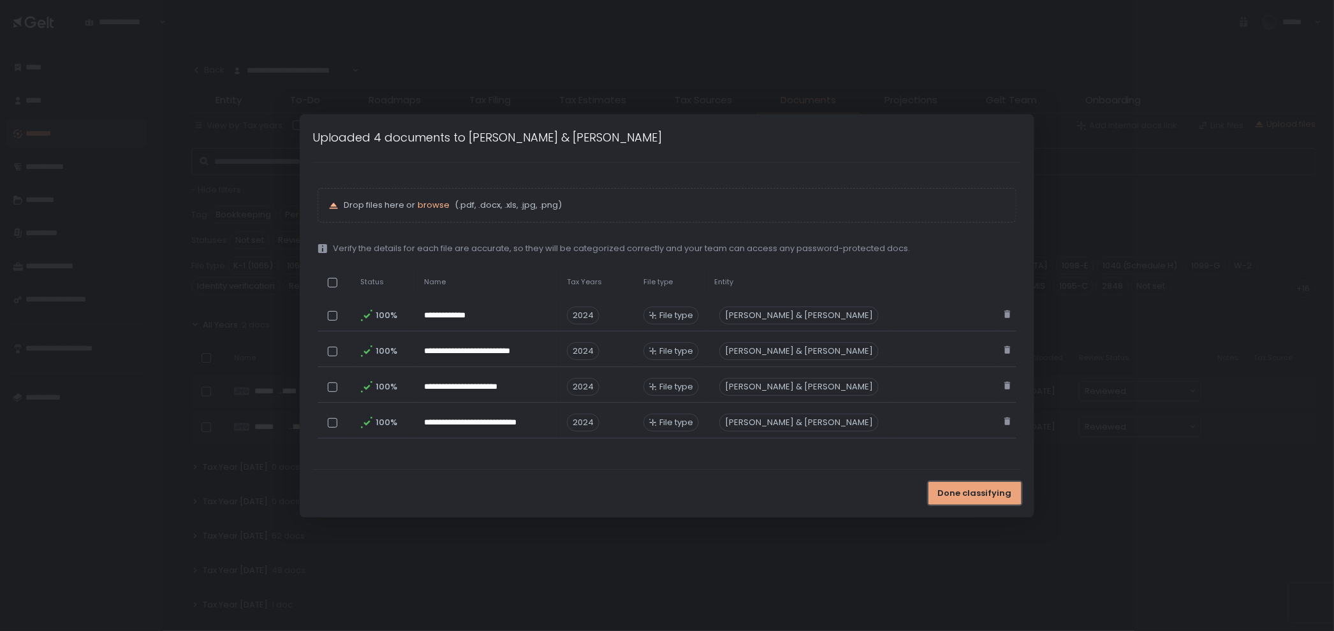
click at [970, 488] on span "Done classifying" at bounding box center [975, 493] width 74 height 11
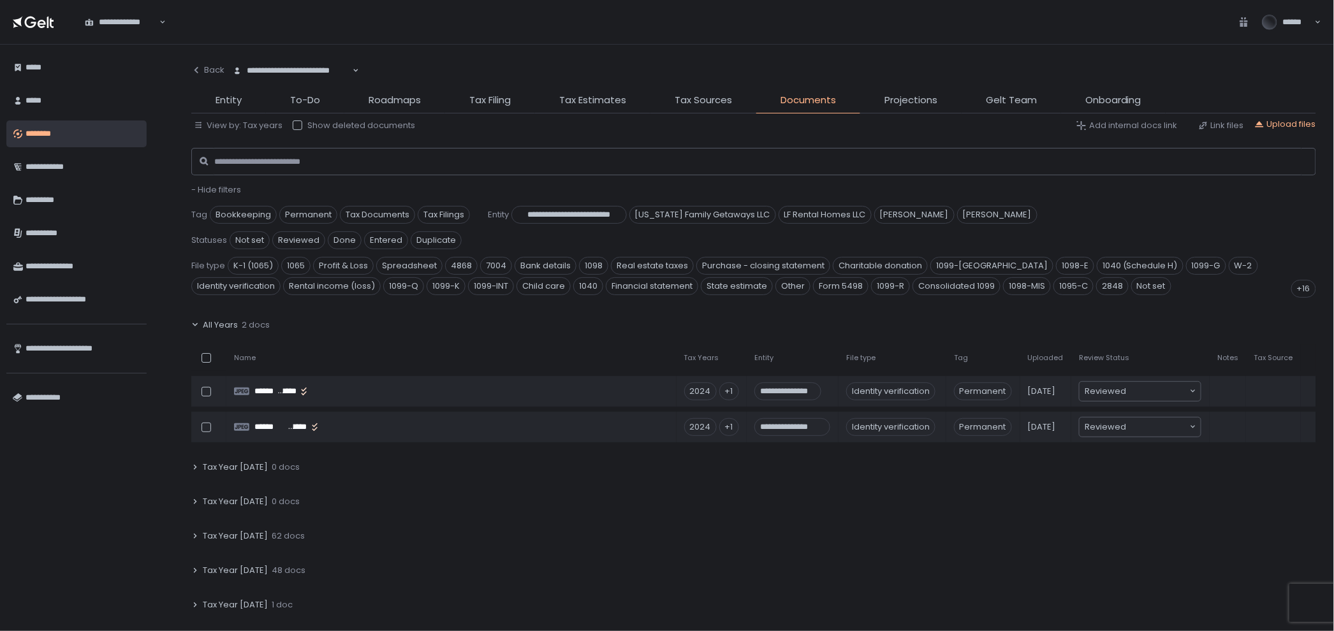
click at [286, 530] on span "62 docs" at bounding box center [288, 535] width 33 height 11
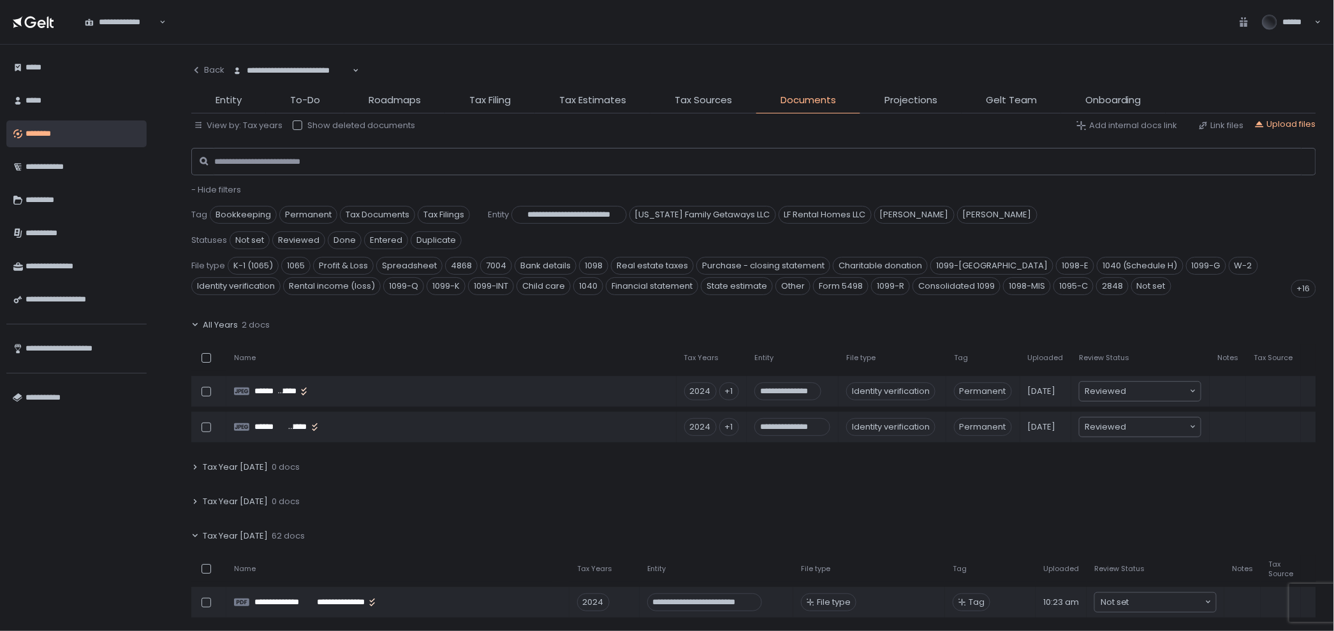
scroll to position [142, 0]
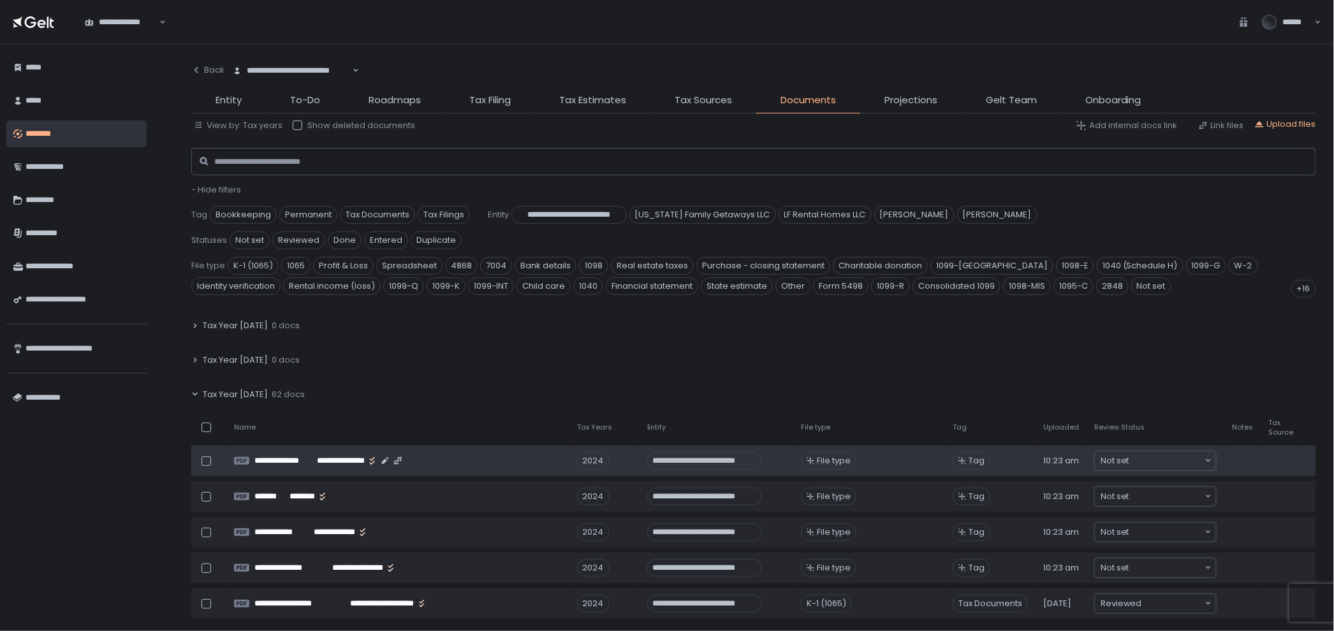
click at [1285, 446] on td at bounding box center [1280, 461] width 40 height 31
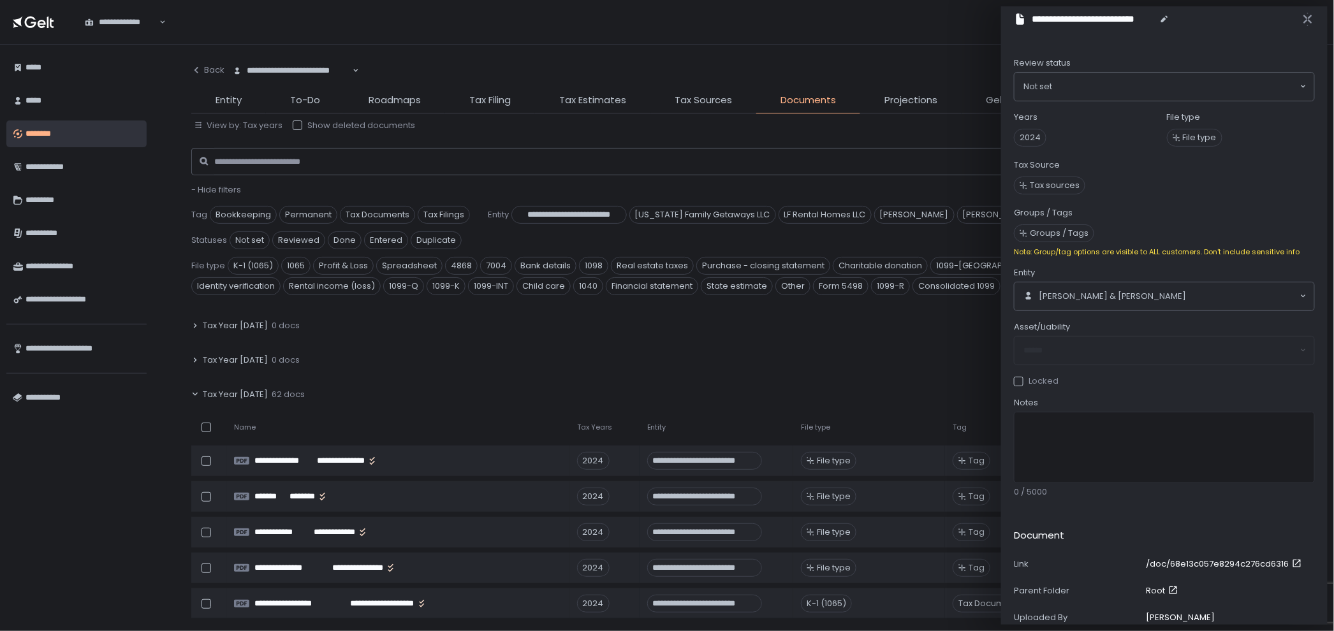
click at [1061, 185] on span "Tax sources" at bounding box center [1055, 185] width 50 height 11
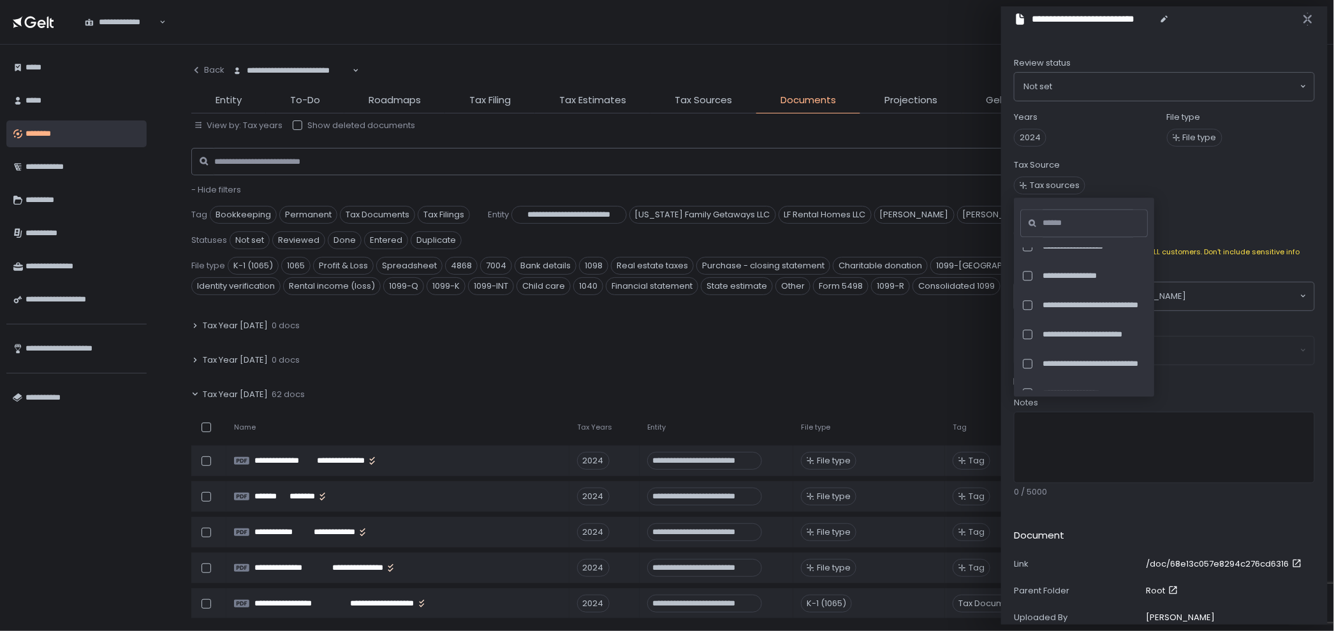
scroll to position [1028, 0]
click at [740, 311] on div "Tax Year [DATE] 0 docs" at bounding box center [753, 325] width 1125 height 29
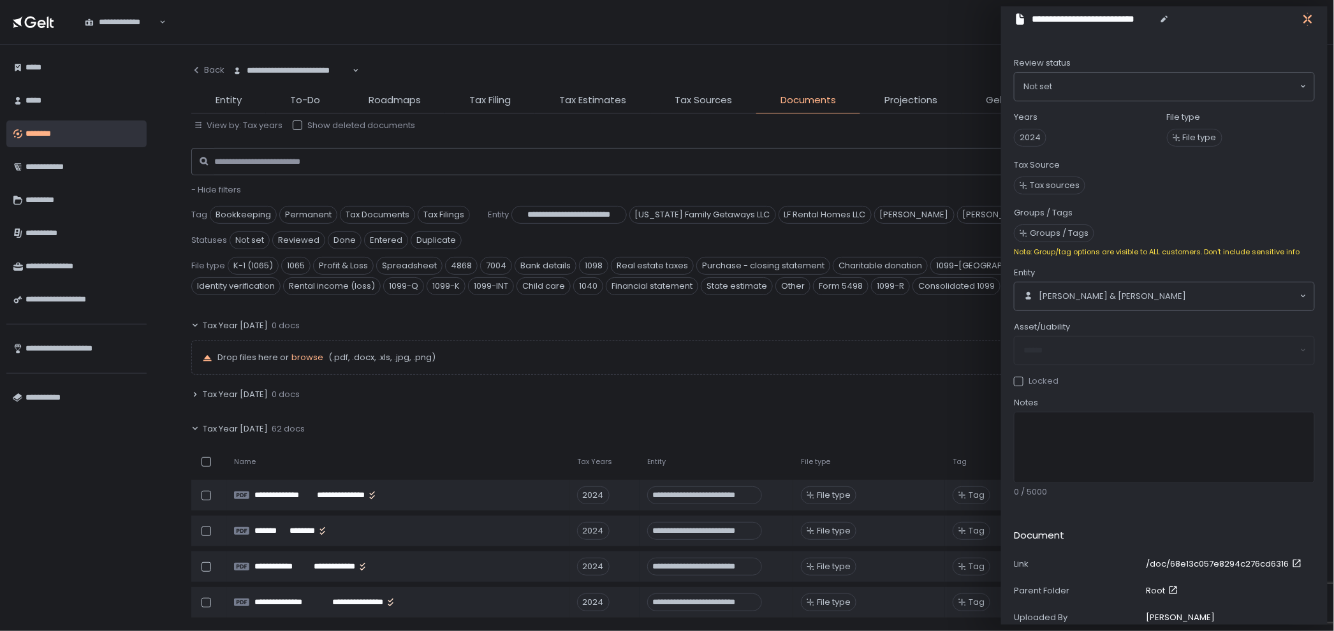
click at [1299, 19] on div "**********" at bounding box center [1157, 19] width 287 height 15
click at [1303, 18] on icon "button" at bounding box center [1307, 19] width 13 height 13
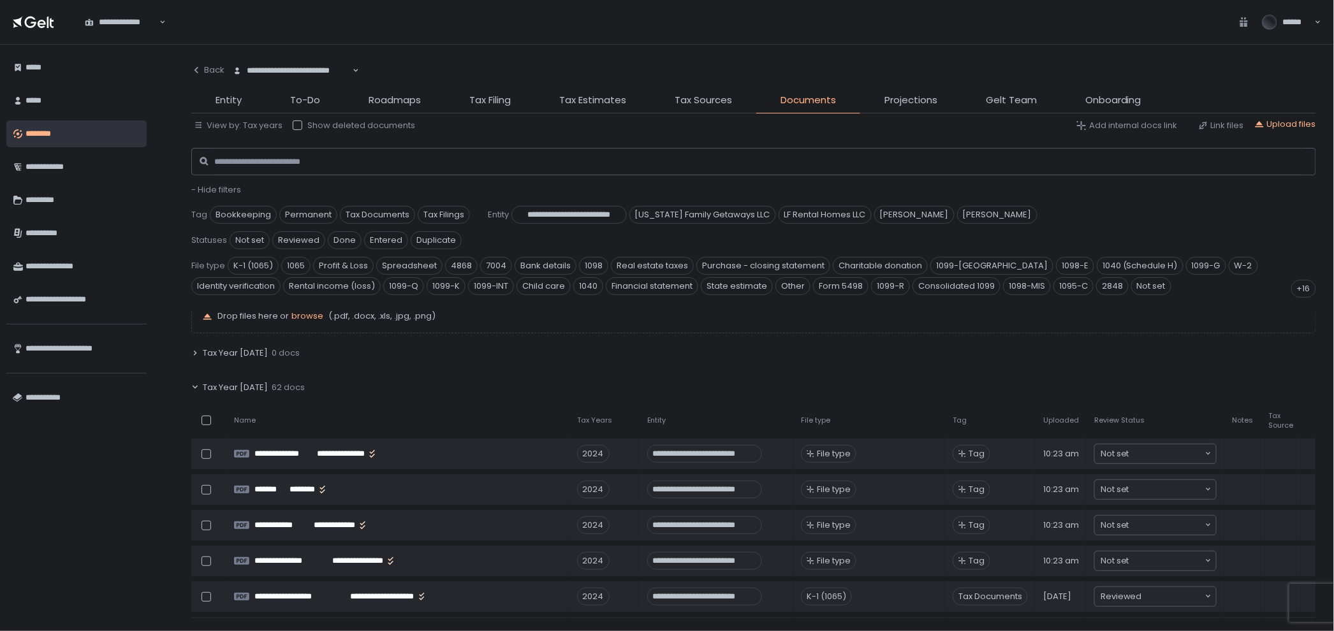
scroll to position [212, 0]
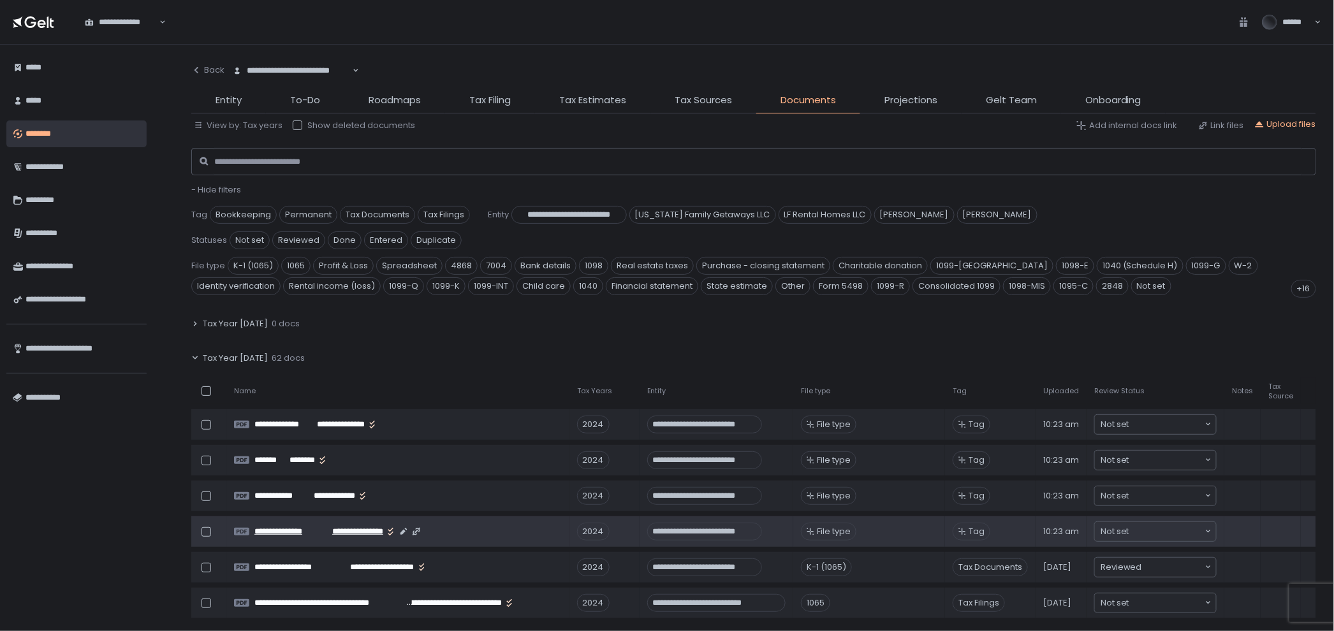
click at [309, 526] on span "**********" at bounding box center [286, 531] width 64 height 11
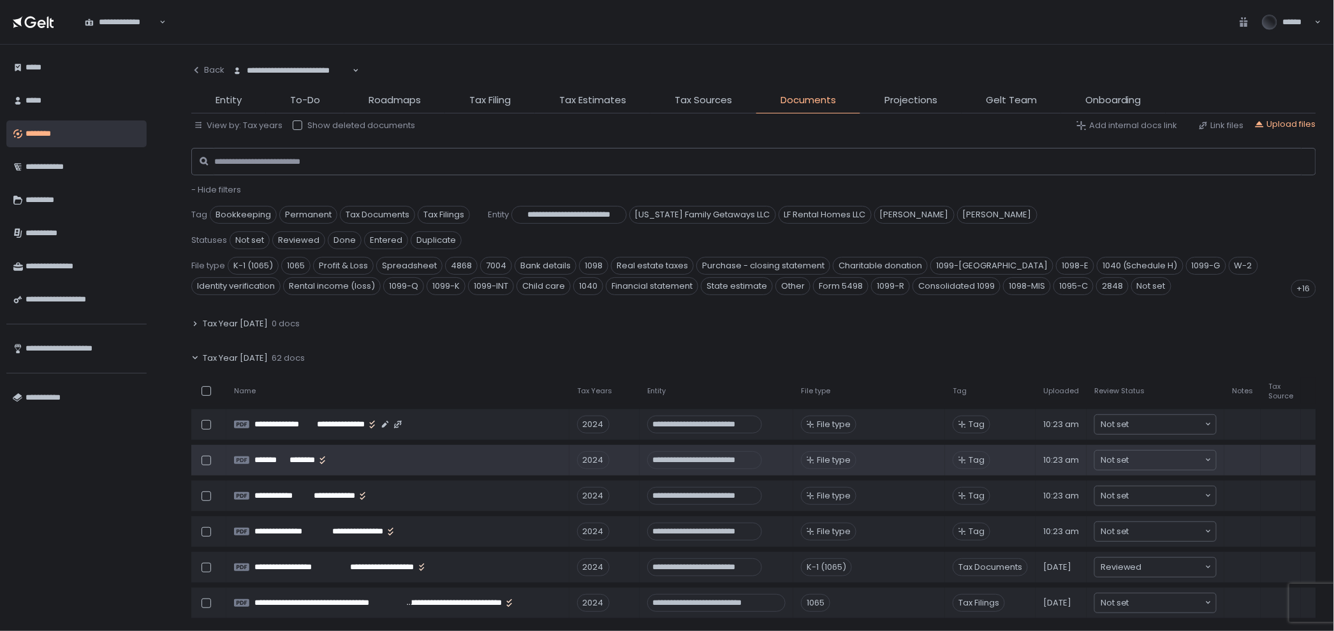
drag, startPoint x: 204, startPoint y: 397, endPoint x: 201, endPoint y: 421, distance: 25.1
click at [204, 420] on div at bounding box center [206, 425] width 10 height 10
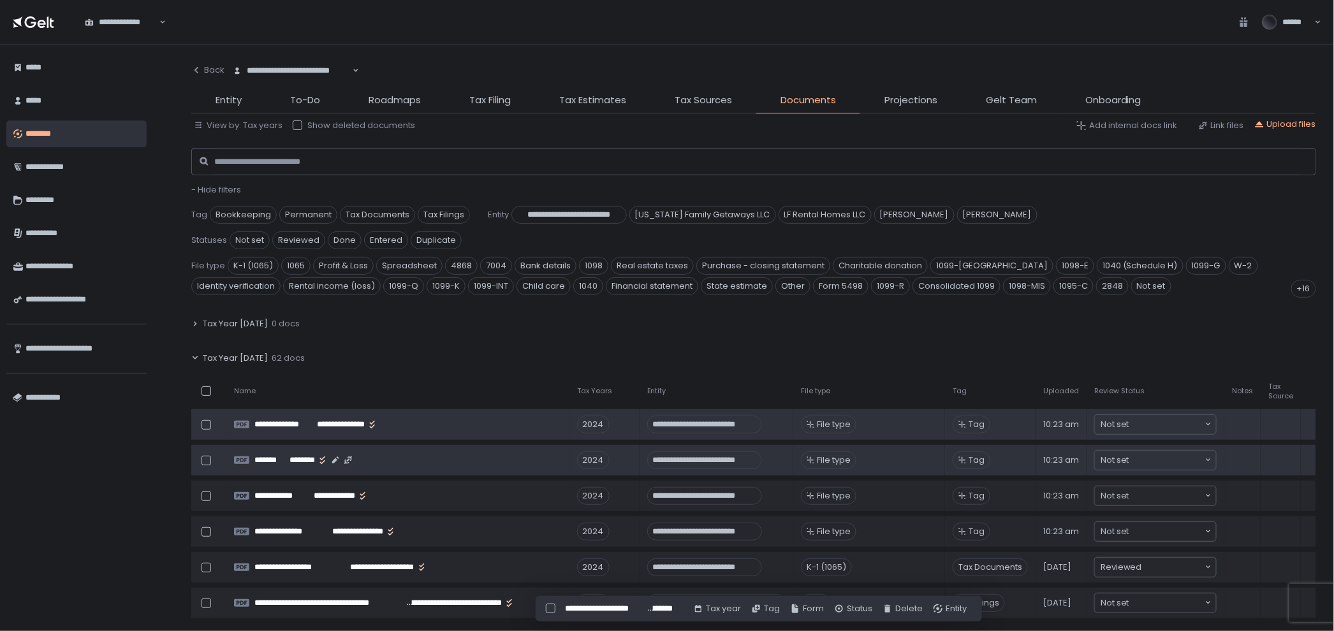
click at [203, 456] on div at bounding box center [206, 461] width 10 height 10
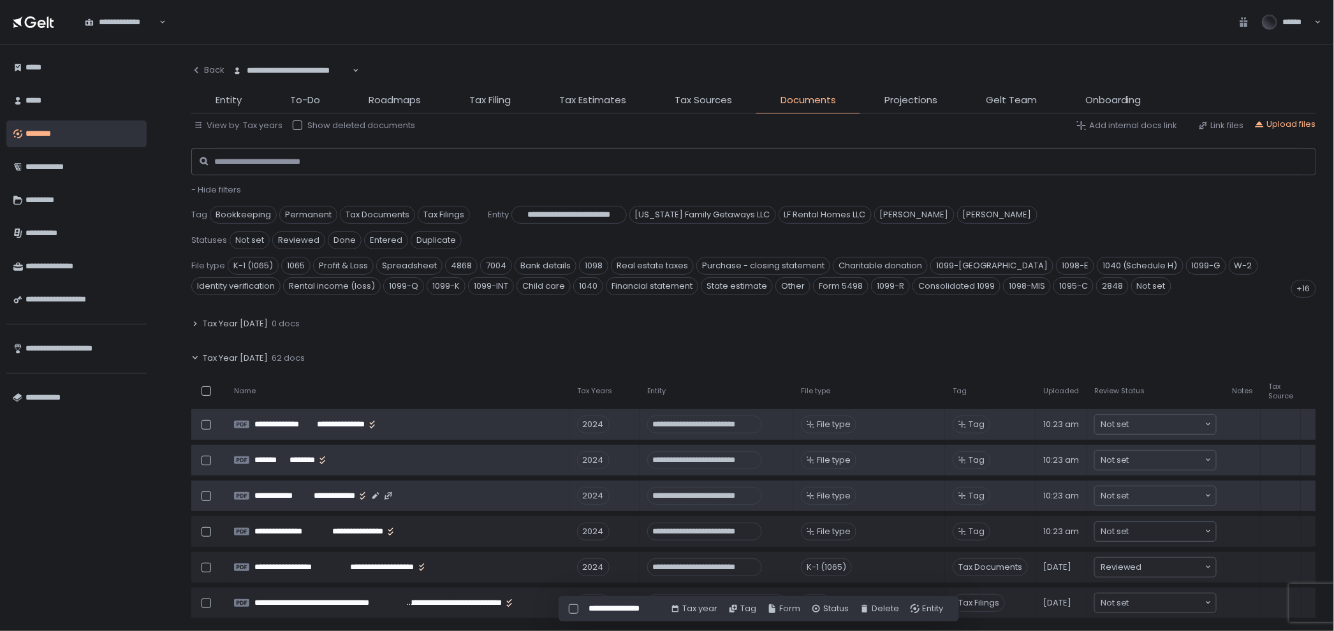
click at [203, 484] on div at bounding box center [208, 496] width 35 height 25
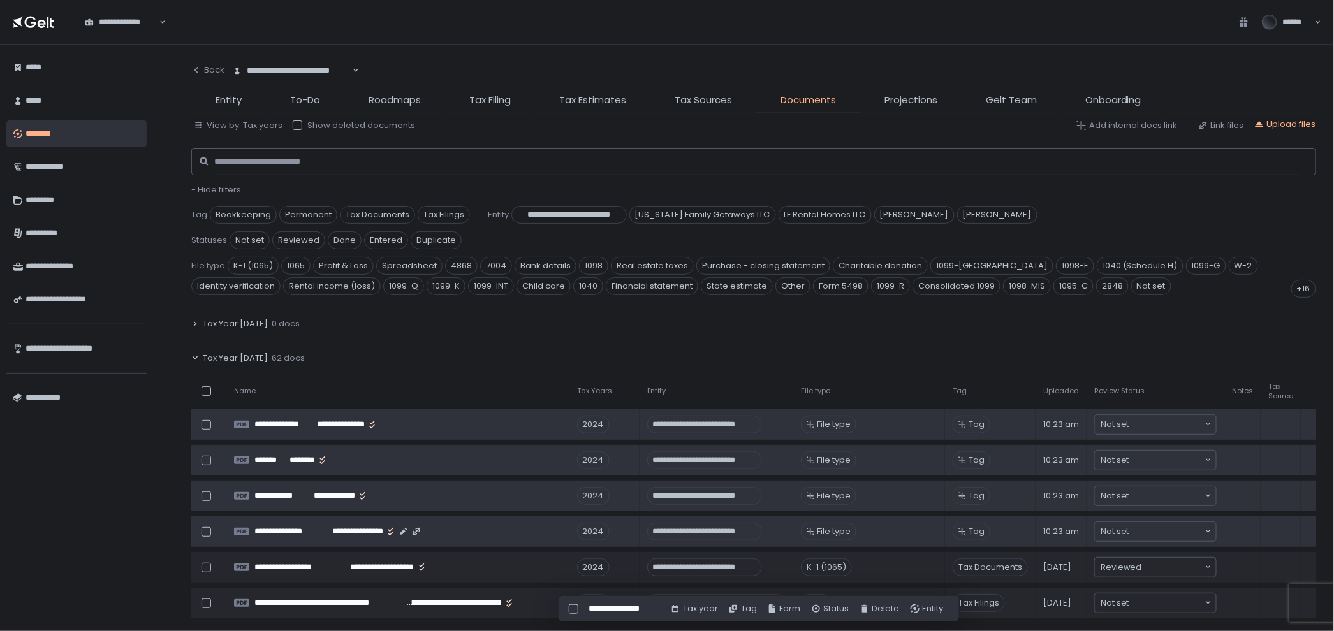
click at [206, 527] on div at bounding box center [206, 532] width 10 height 10
click at [871, 607] on div "Delete" at bounding box center [879, 608] width 40 height 11
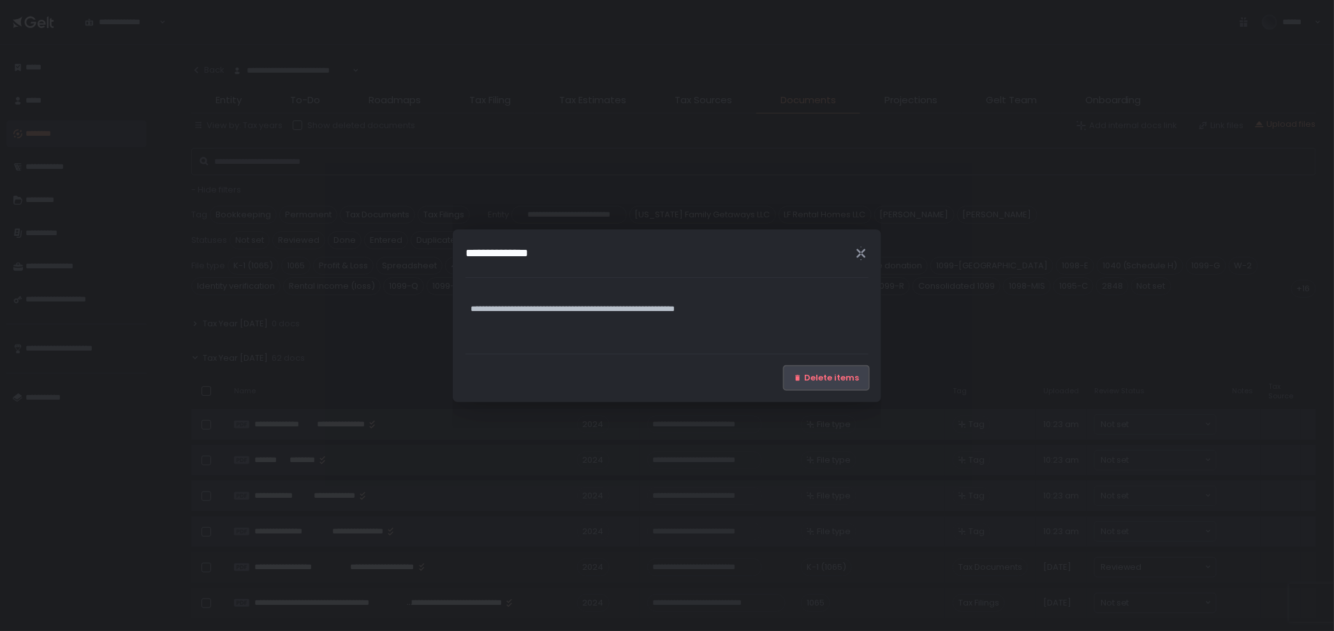
click at [811, 369] on button "Delete items" at bounding box center [826, 378] width 84 height 23
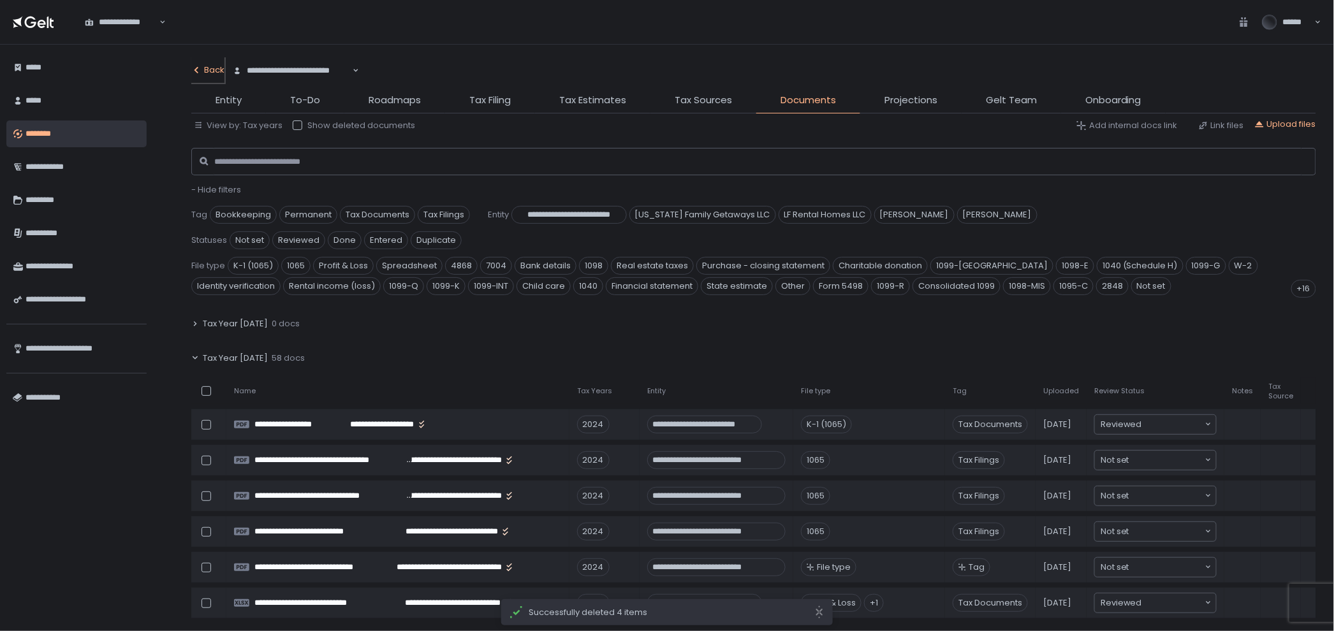
click at [221, 64] on div "Back" at bounding box center [207, 69] width 33 height 11
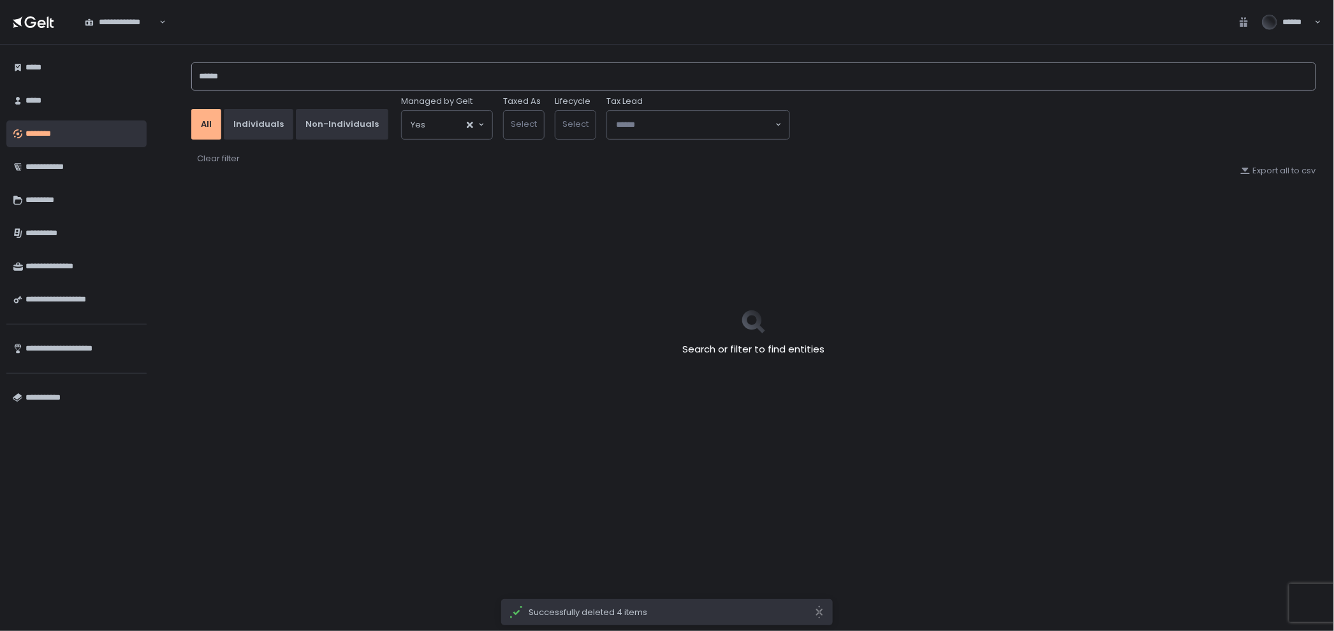
click at [235, 75] on input "******" at bounding box center [753, 76] width 1125 height 28
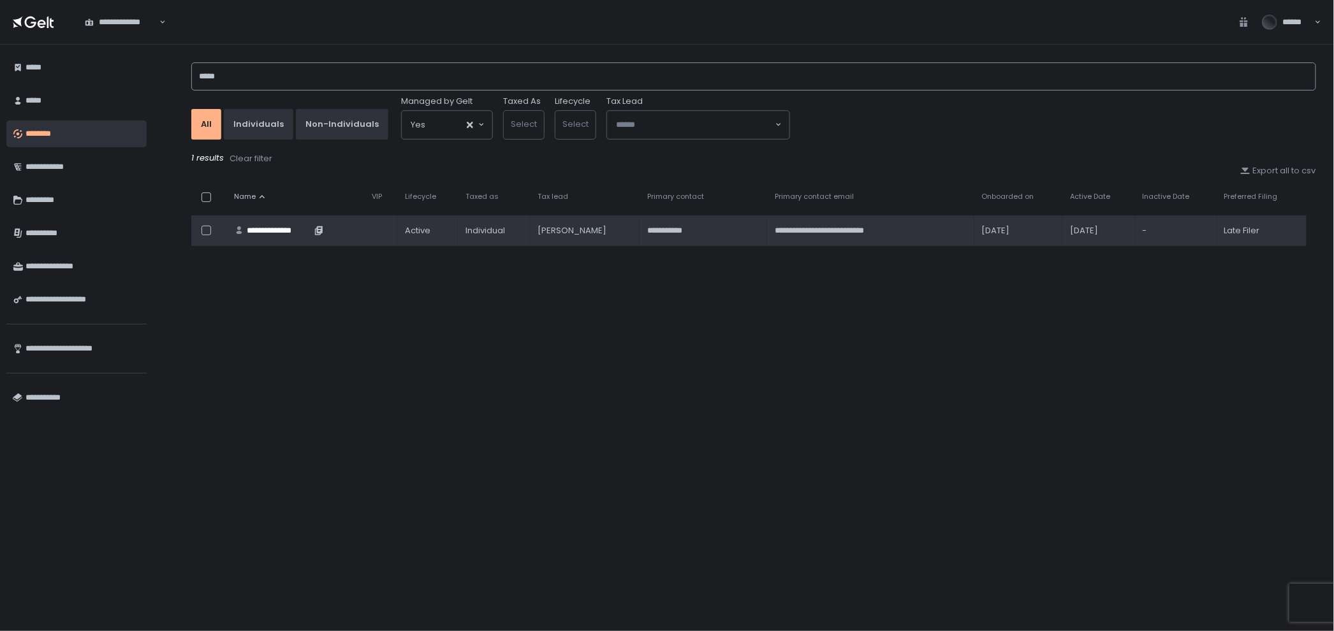
type input "*****"
click at [287, 231] on div "**********" at bounding box center [279, 230] width 64 height 11
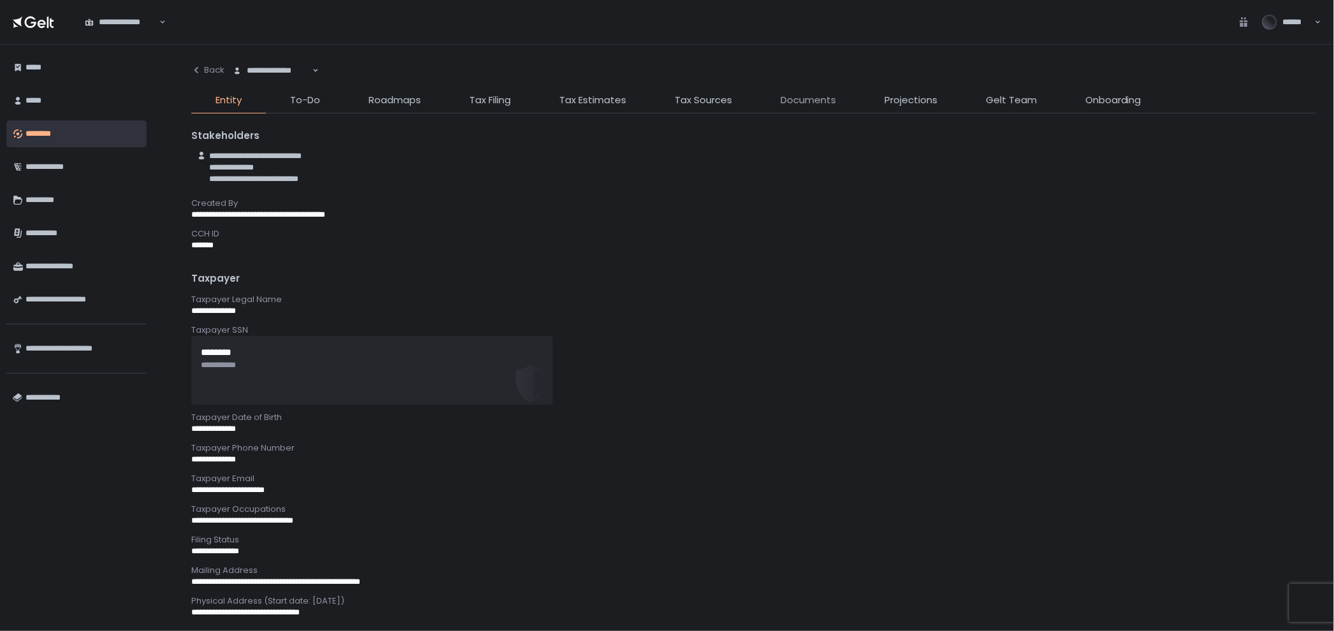
click at [814, 96] on span "Documents" at bounding box center [807, 100] width 55 height 15
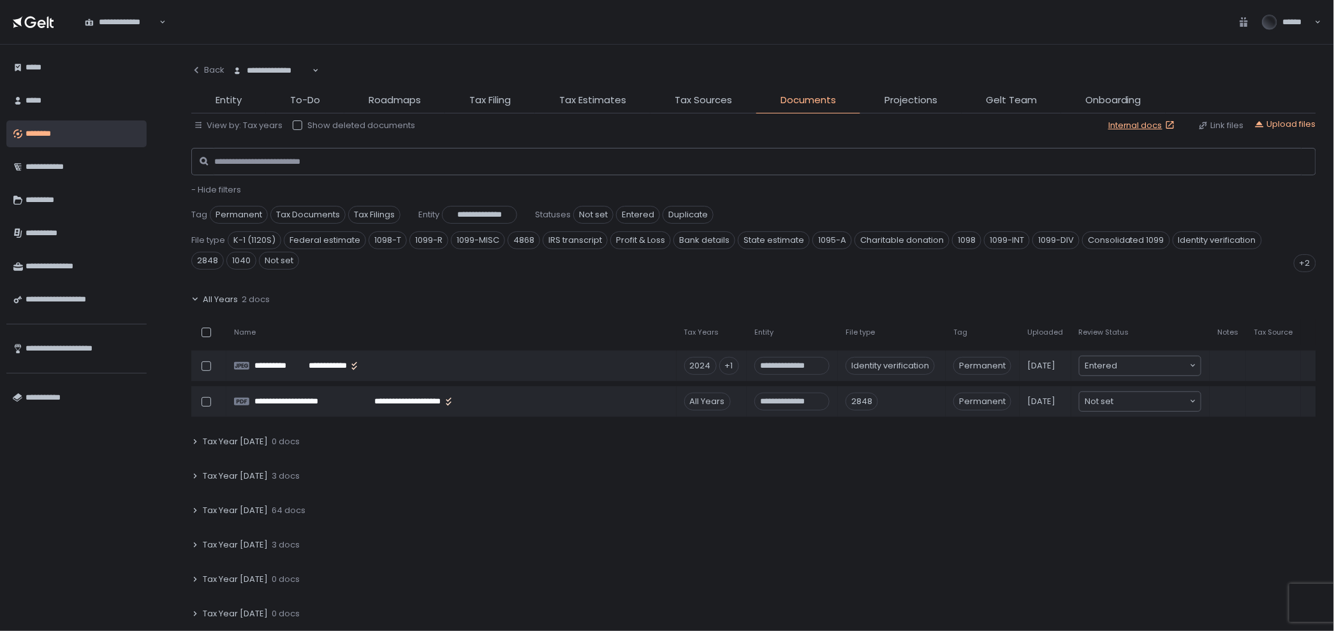
click at [315, 507] on div "Tax Year [DATE] 64 docs" at bounding box center [753, 510] width 1125 height 29
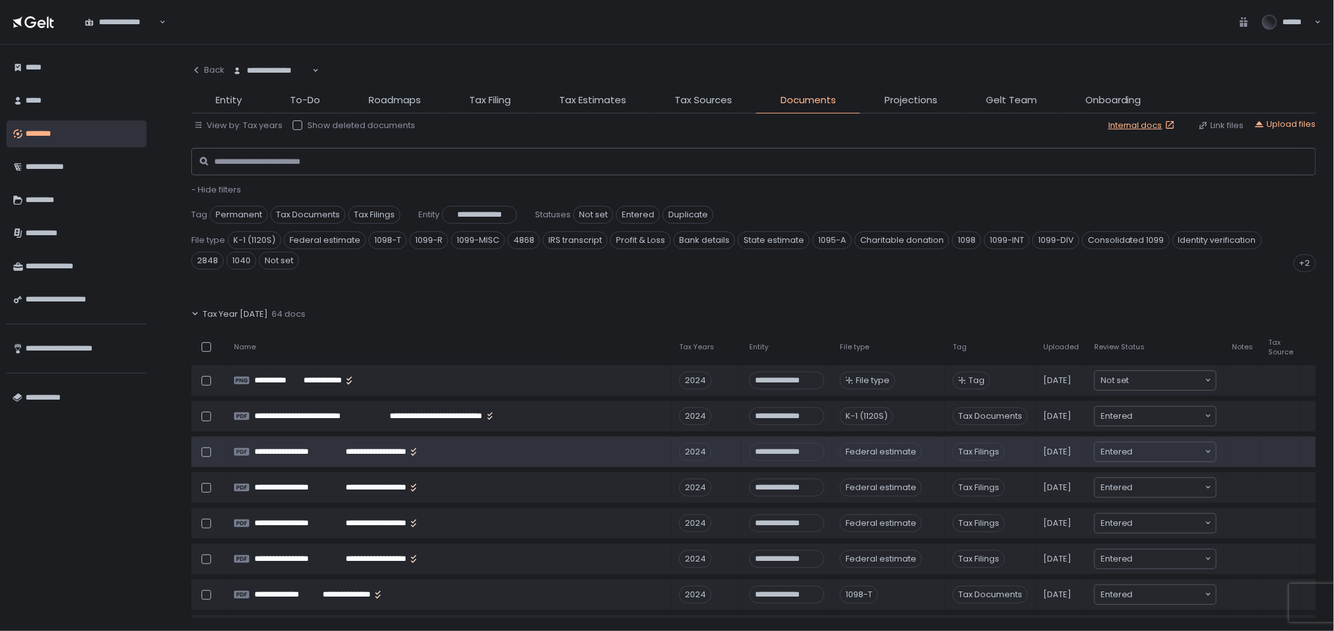
scroll to position [212, 0]
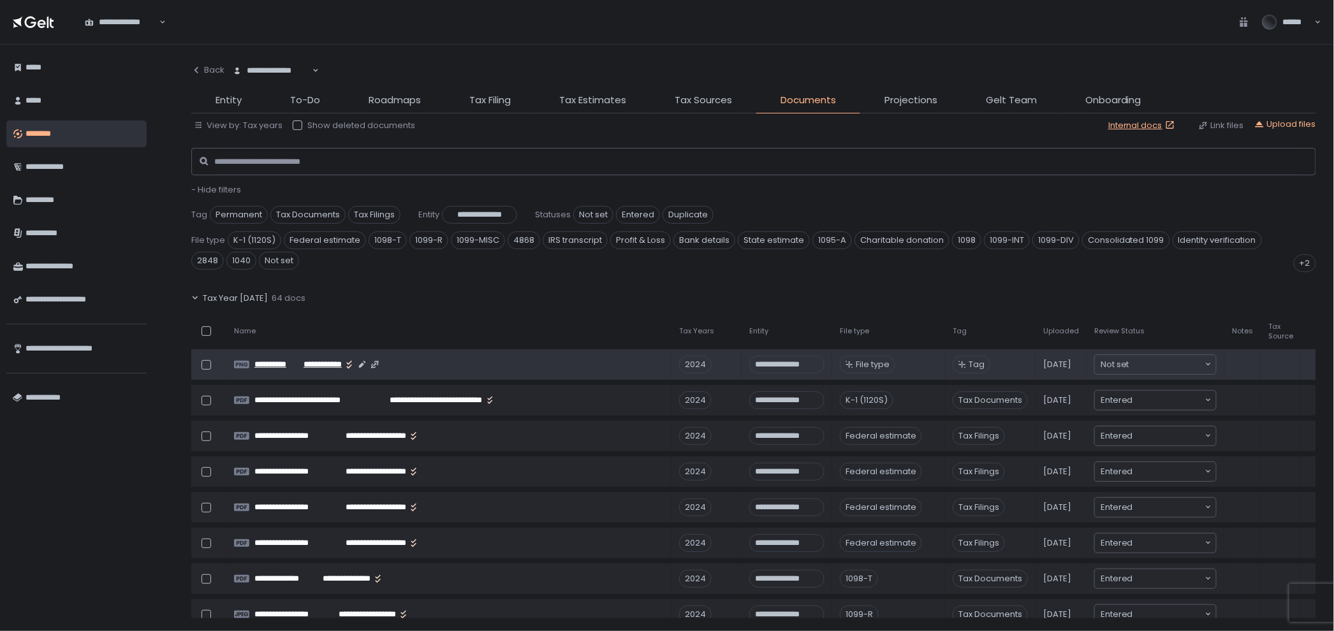
click at [317, 363] on span "**********" at bounding box center [318, 364] width 45 height 11
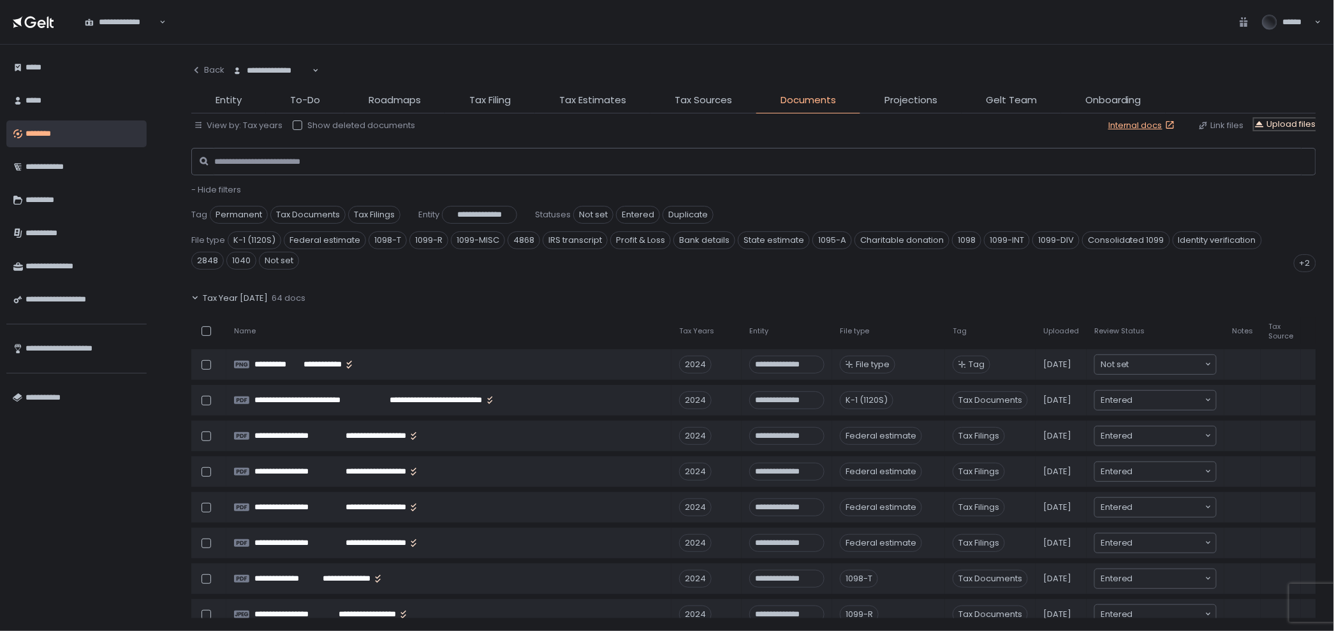
click at [1293, 121] on div "Upload files" at bounding box center [1285, 124] width 62 height 11
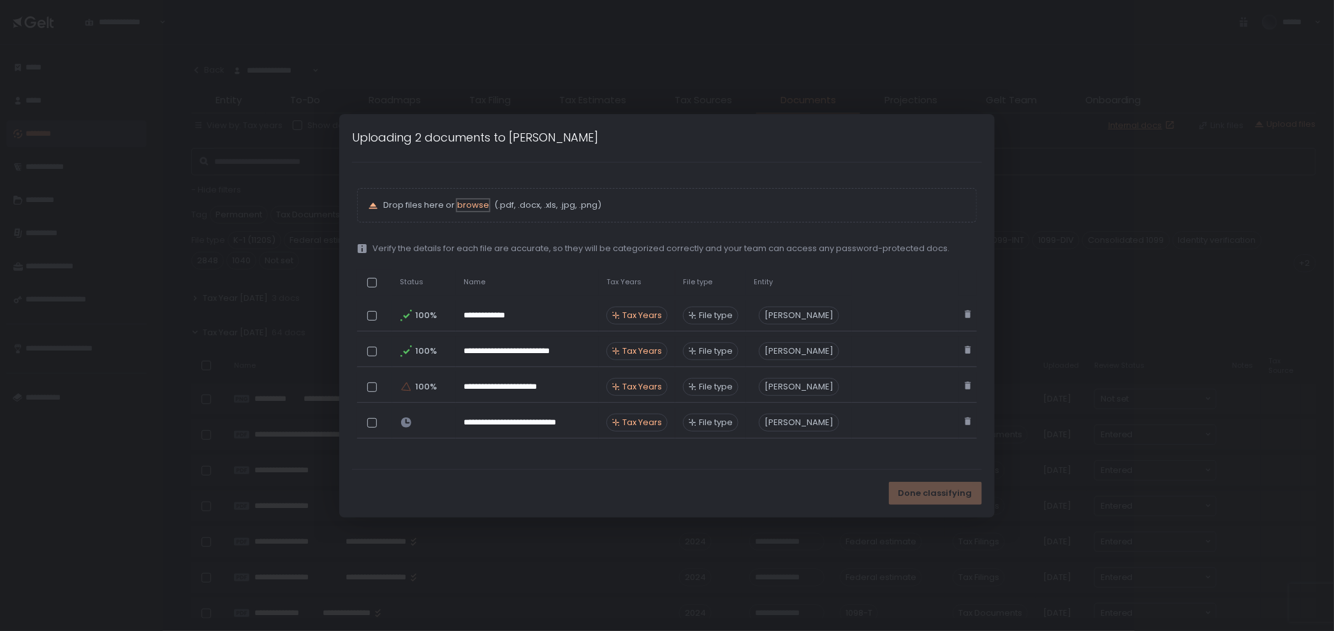
scroll to position [247, 0]
click at [655, 315] on span "Tax Years" at bounding box center [642, 315] width 40 height 11
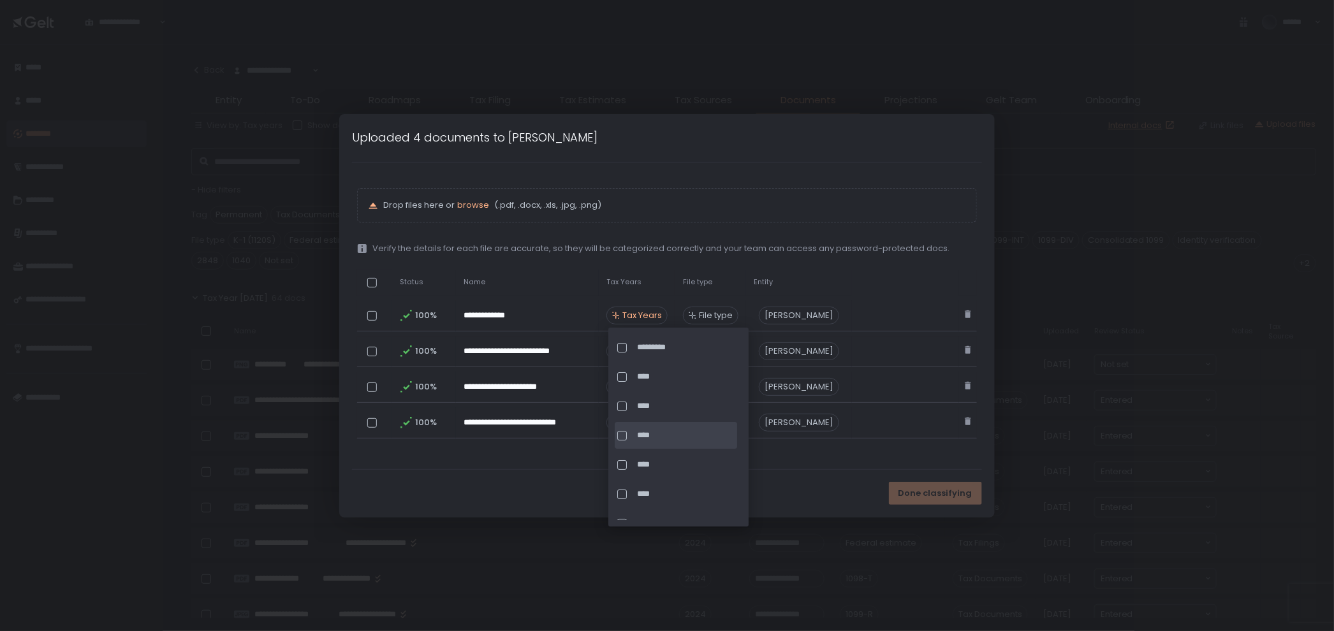
click at [664, 427] on div "****" at bounding box center [676, 435] width 122 height 27
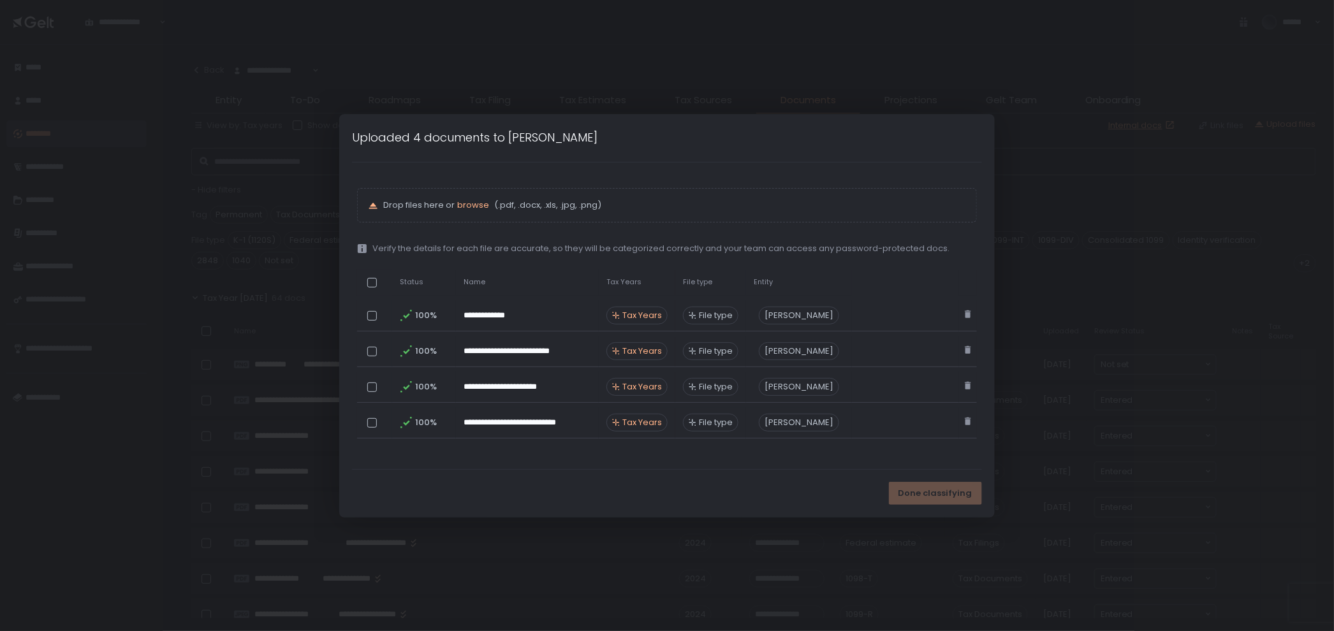
click at [662, 263] on div "**********" at bounding box center [667, 316] width 620 height 256
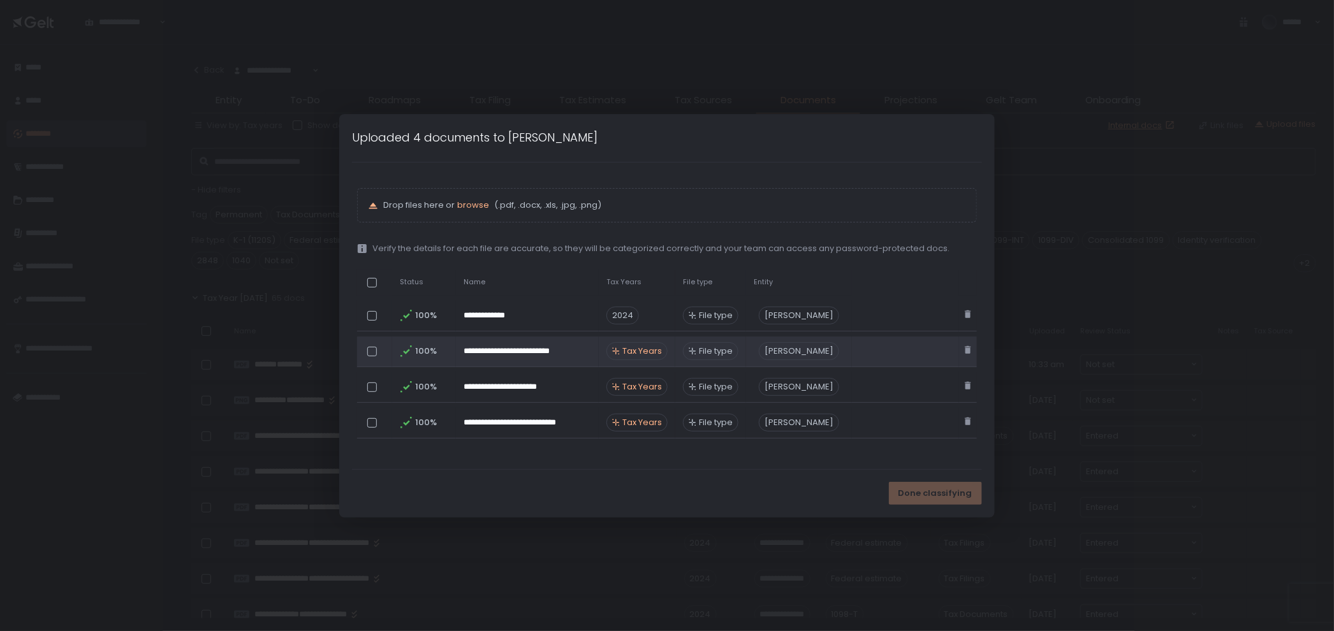
click at [635, 347] on span "Tax Years" at bounding box center [642, 351] width 40 height 11
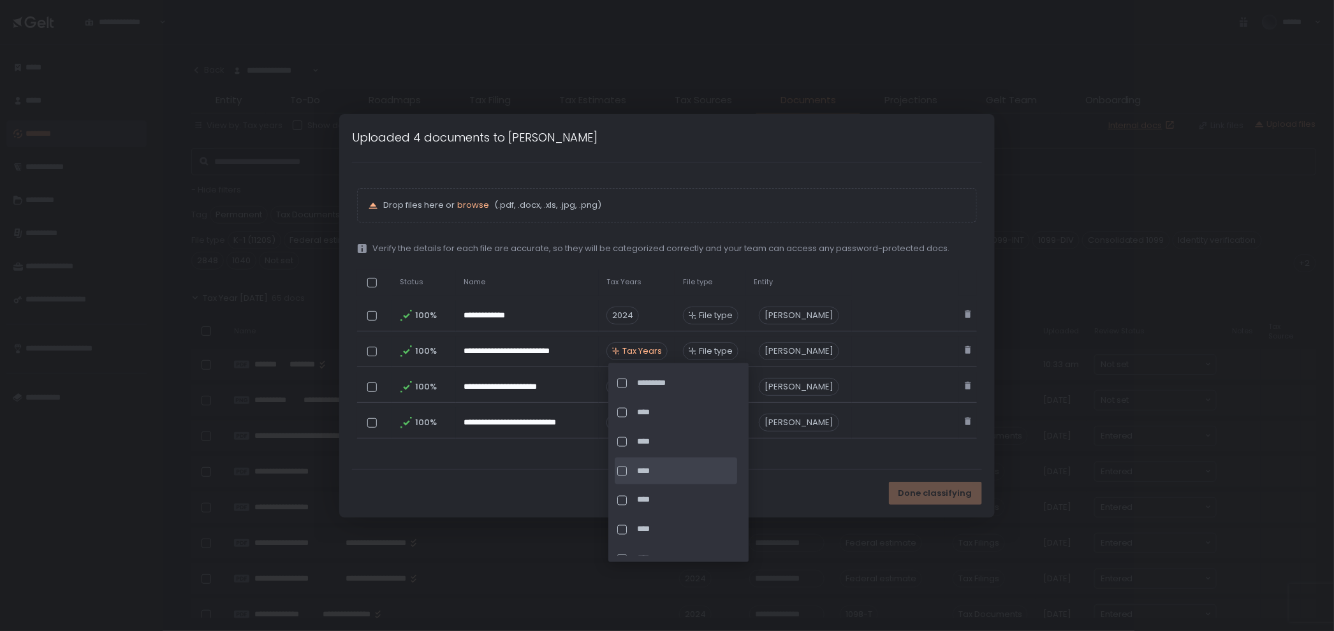
click at [644, 460] on div "****" at bounding box center [676, 471] width 122 height 27
click at [578, 470] on div "Done classifying" at bounding box center [666, 494] width 655 height 48
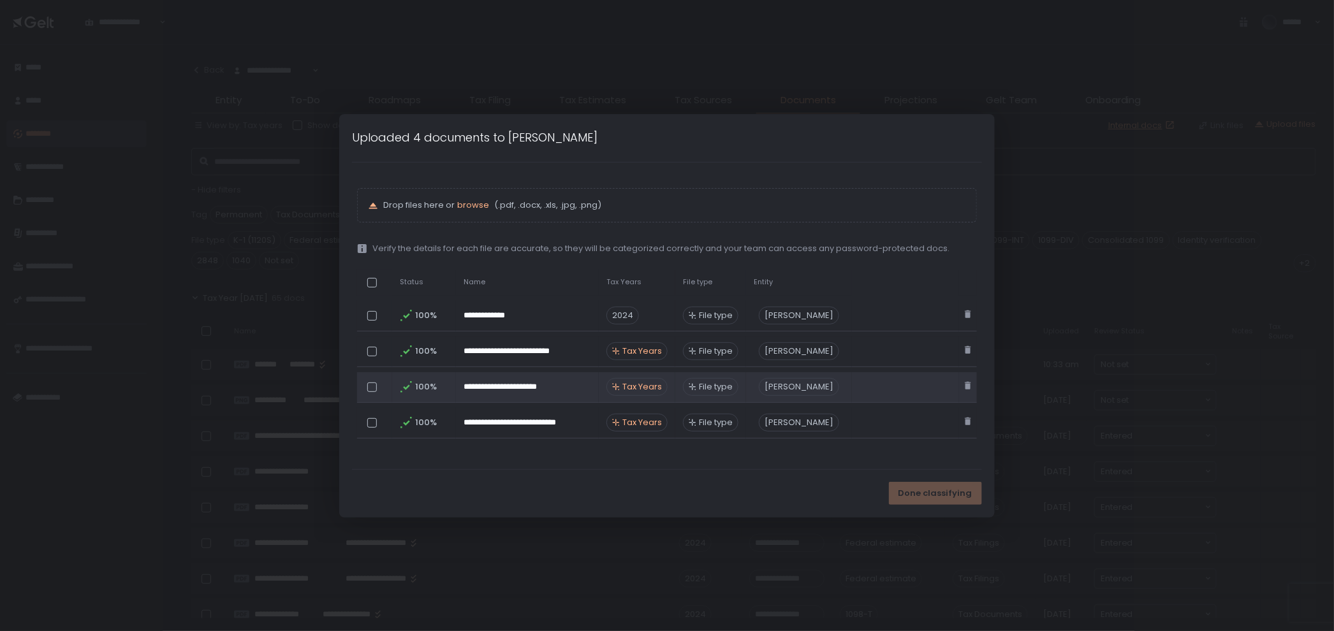
click at [643, 381] on span "Tax Years" at bounding box center [642, 386] width 40 height 11
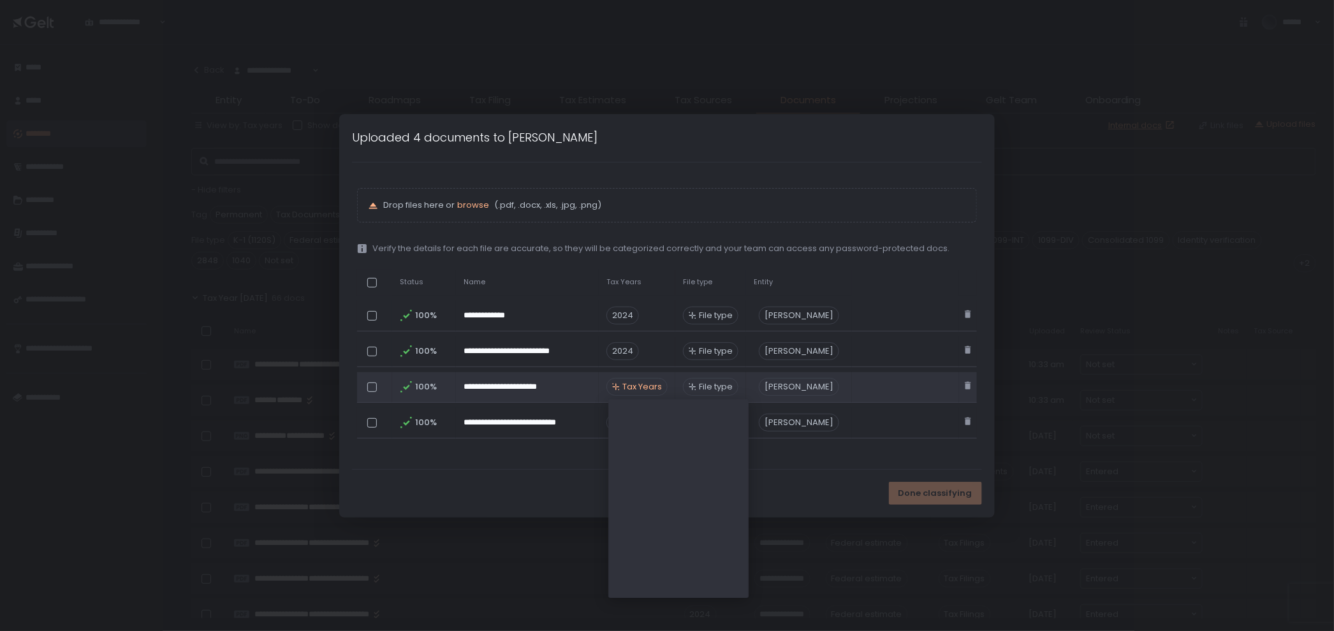
click at [644, 390] on span "Tax Years" at bounding box center [642, 386] width 40 height 11
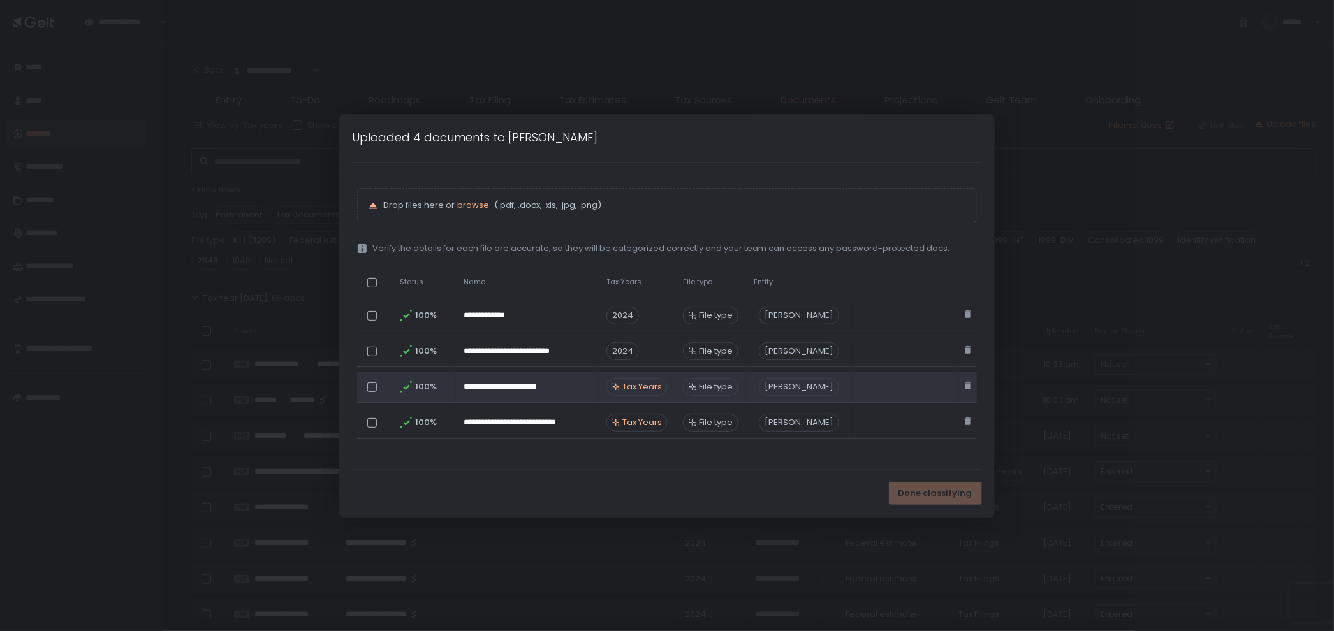
click at [644, 386] on span "Tax Years" at bounding box center [642, 386] width 40 height 11
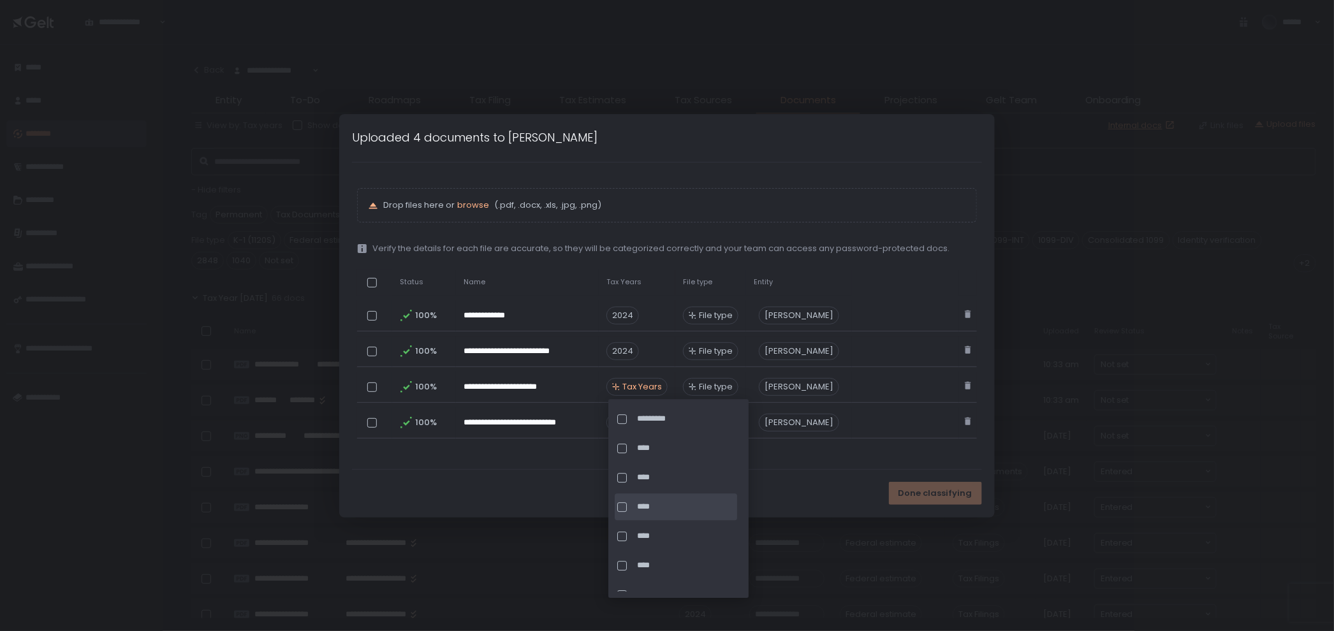
click at [647, 509] on span "****" at bounding box center [686, 506] width 98 height 11
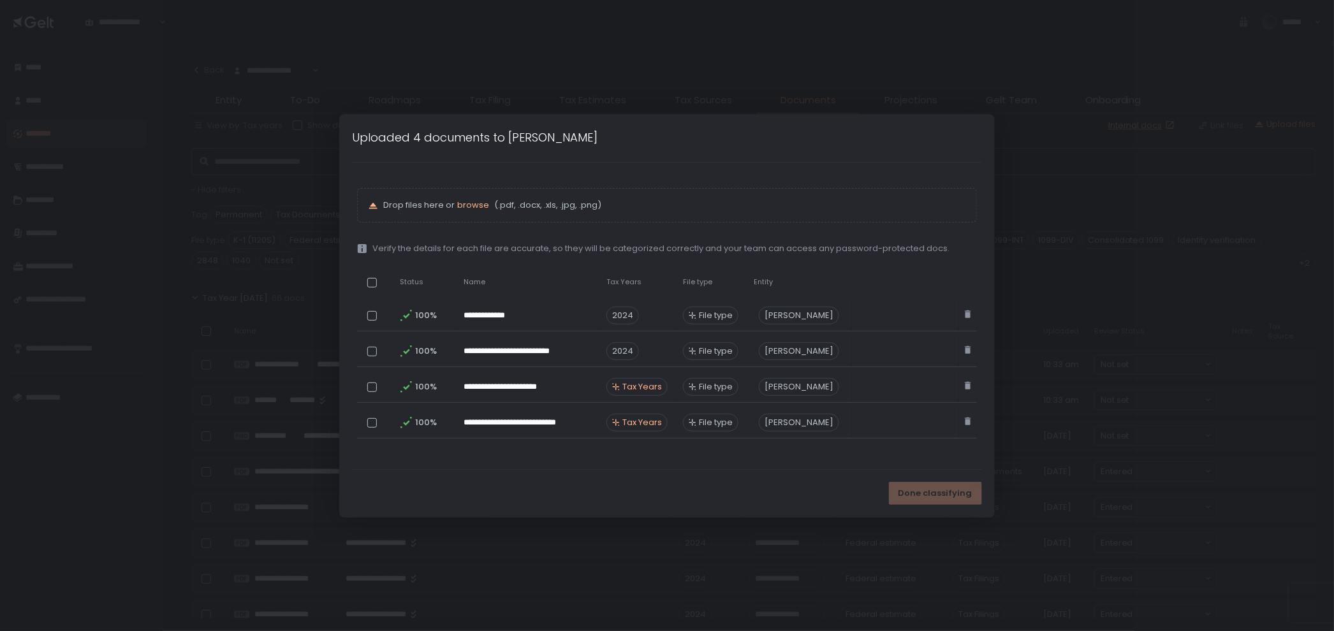
click at [511, 470] on div "Done classifying" at bounding box center [666, 494] width 655 height 48
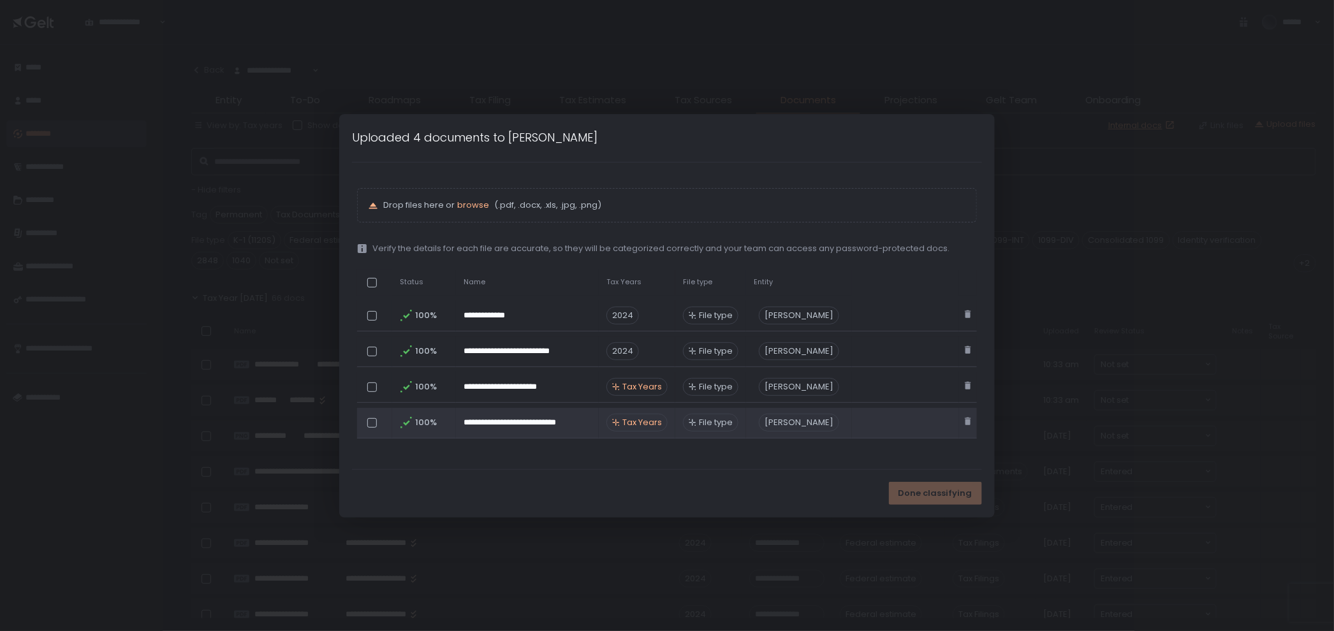
click at [646, 417] on span "Tax Years" at bounding box center [642, 422] width 40 height 11
click at [644, 421] on span "Tax Years" at bounding box center [642, 422] width 40 height 11
click at [646, 419] on span "Tax Years" at bounding box center [642, 422] width 40 height 11
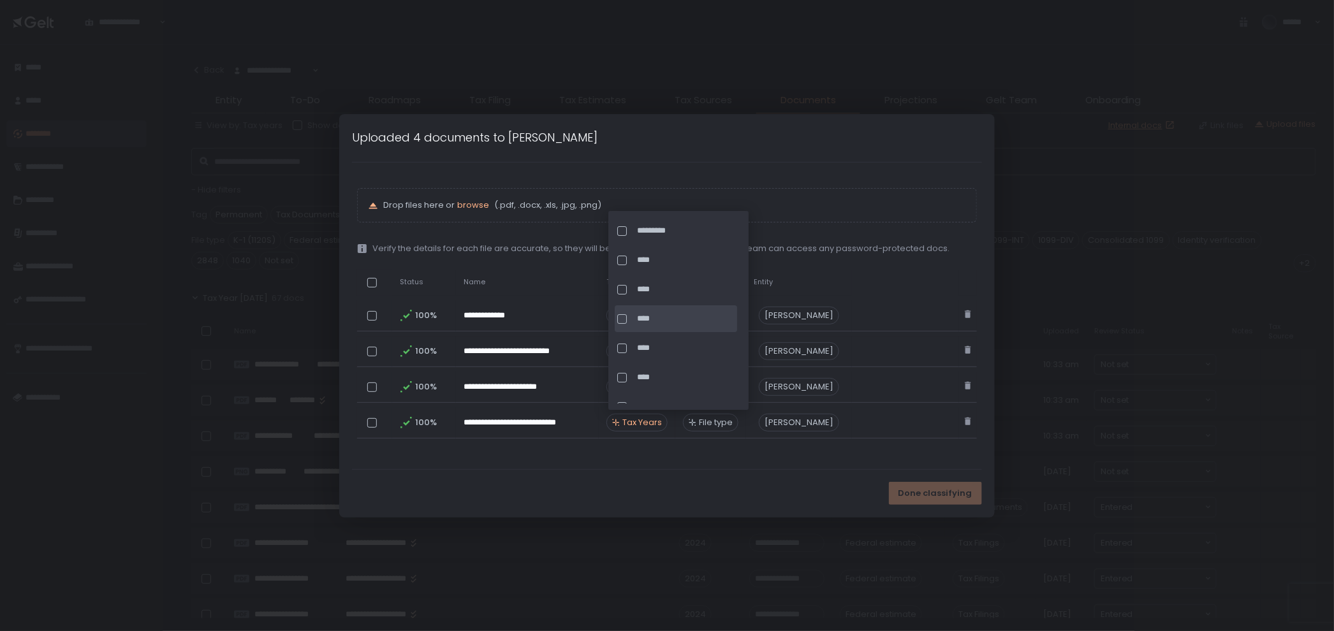
click at [651, 321] on span "****" at bounding box center [686, 318] width 98 height 11
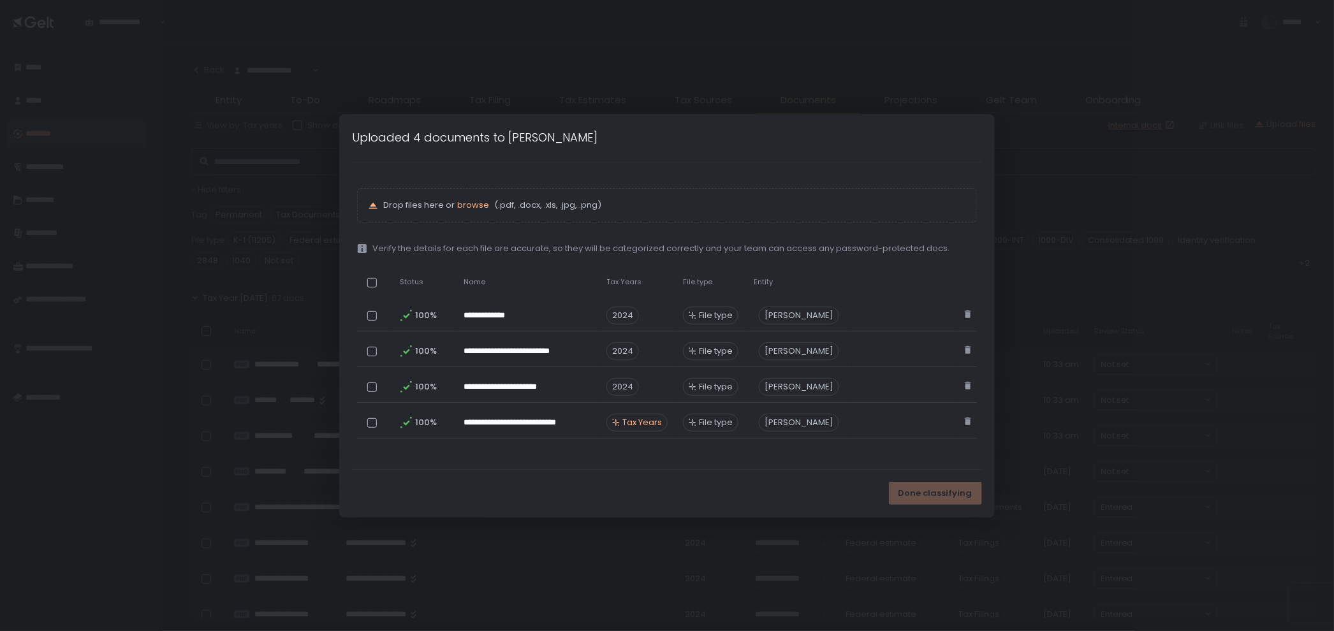
click at [732, 493] on div "Done classifying" at bounding box center [666, 494] width 655 height 48
click at [933, 501] on button "Done classifying" at bounding box center [935, 493] width 93 height 23
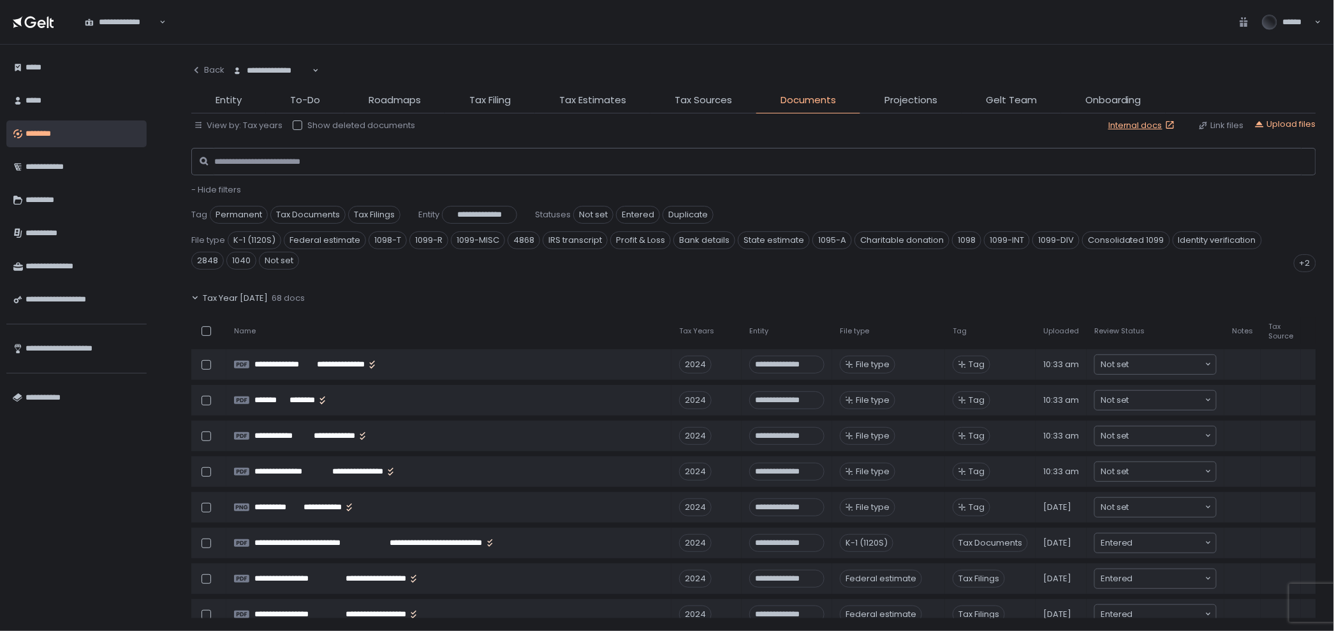
click at [973, 289] on div "Tax Year [DATE] 68 docs" at bounding box center [753, 298] width 1125 height 29
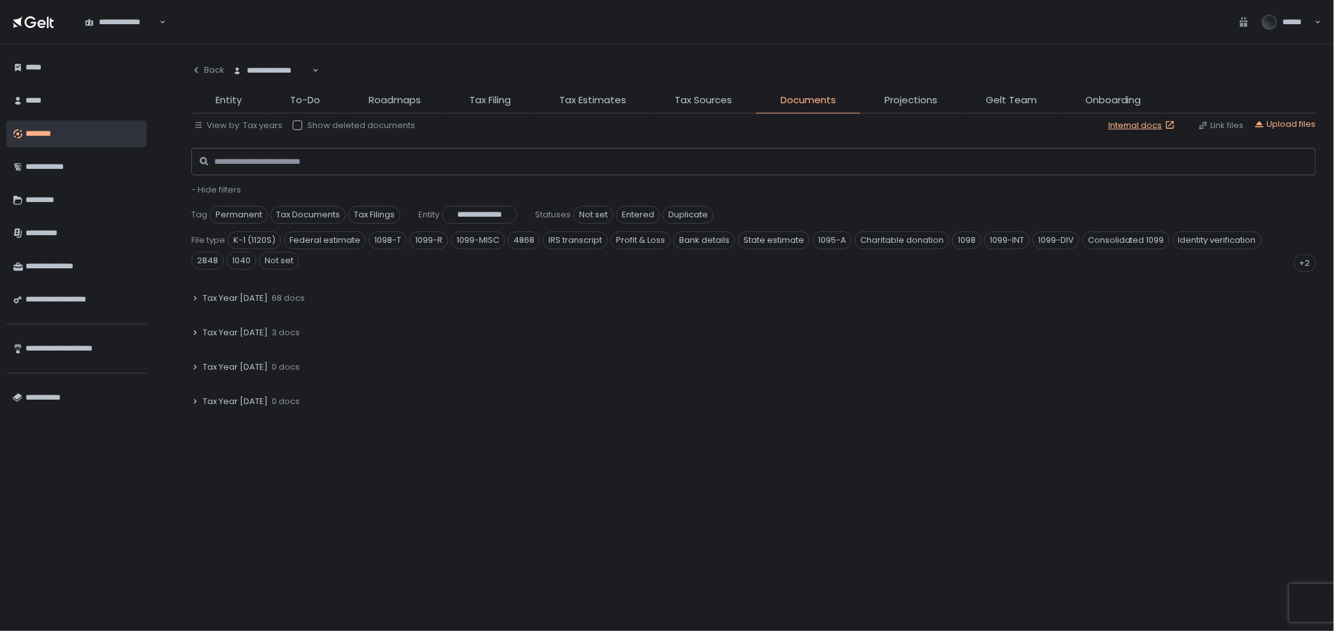
click at [289, 296] on span "68 docs" at bounding box center [288, 298] width 33 height 11
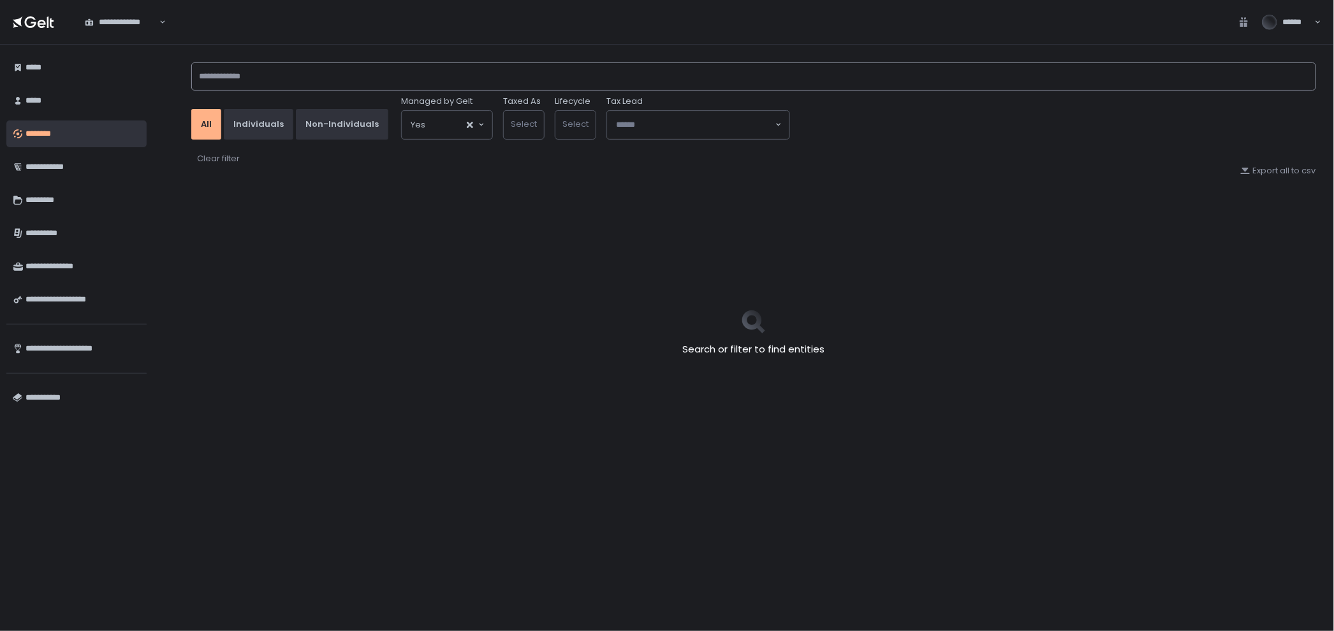
click at [300, 71] on input at bounding box center [753, 76] width 1125 height 28
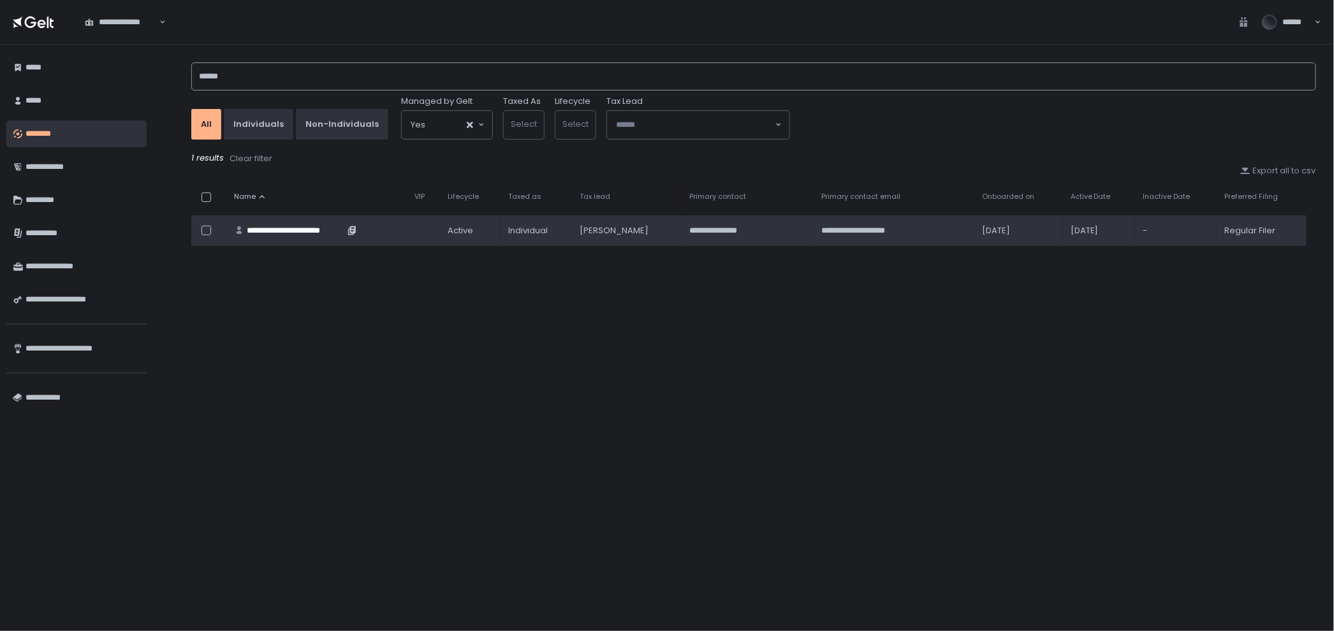
type input "******"
click at [322, 227] on div "**********" at bounding box center [296, 230] width 98 height 11
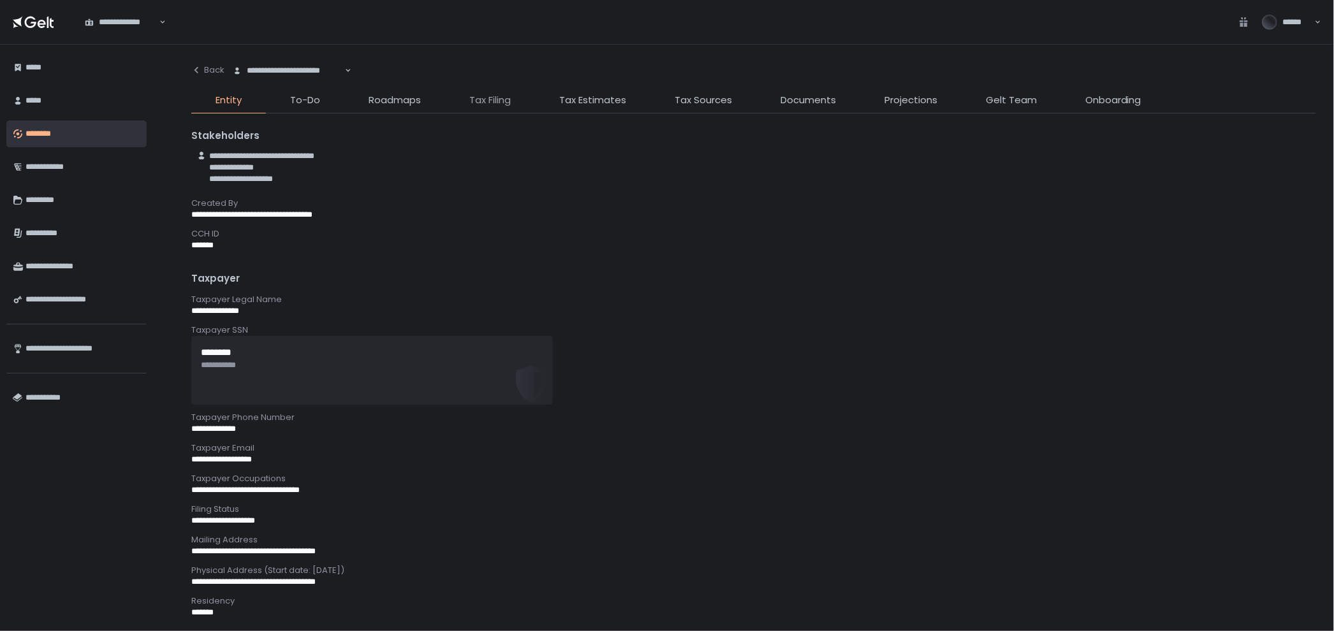
click at [488, 94] on span "Tax Filing" at bounding box center [489, 100] width 41 height 15
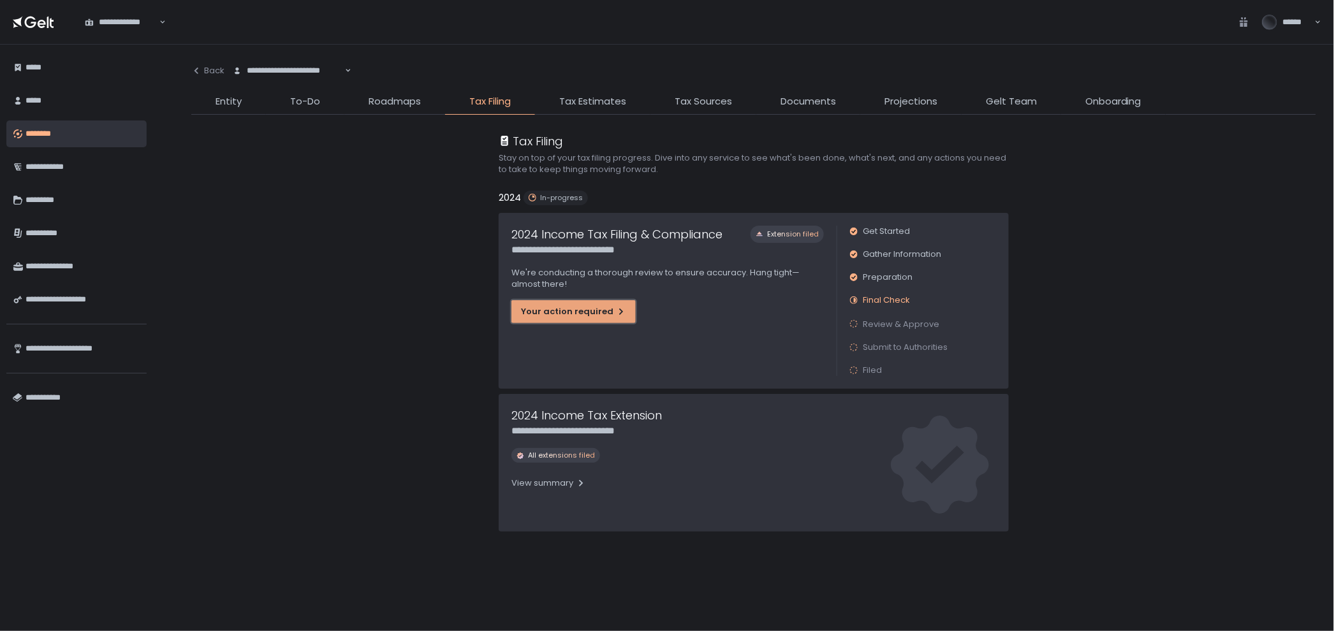
click at [573, 312] on div "Your action required" at bounding box center [573, 311] width 105 height 11
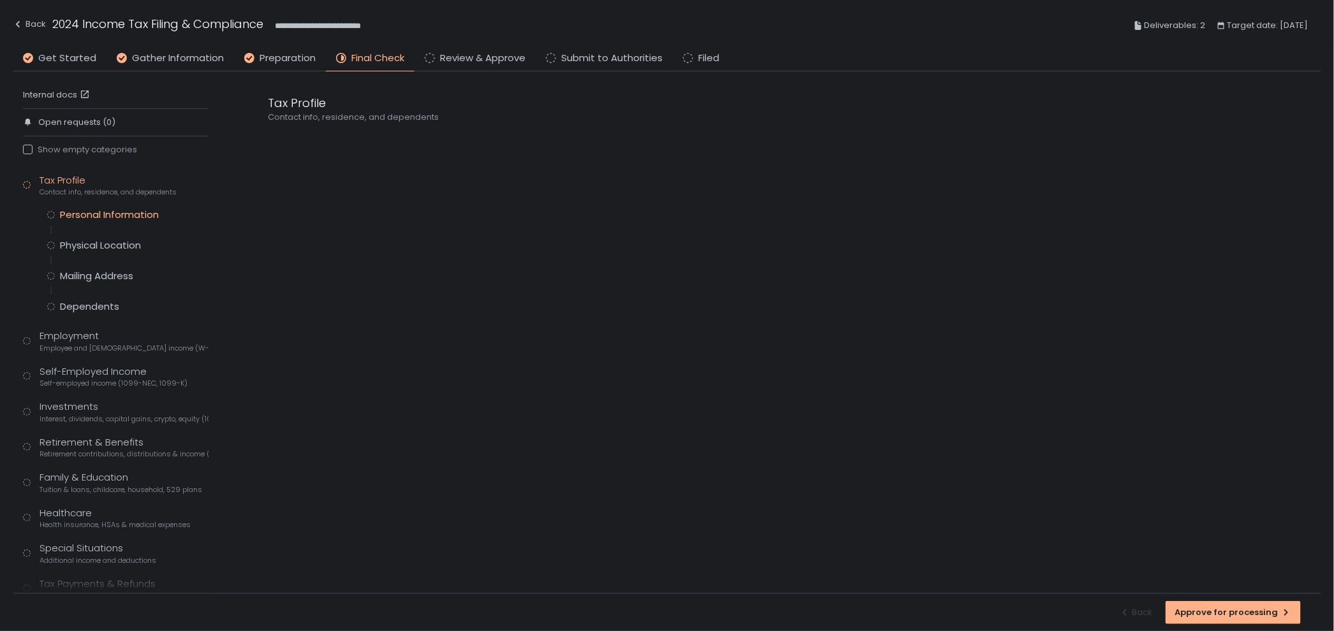
click at [129, 216] on div "Personal Information" at bounding box center [109, 214] width 99 height 13
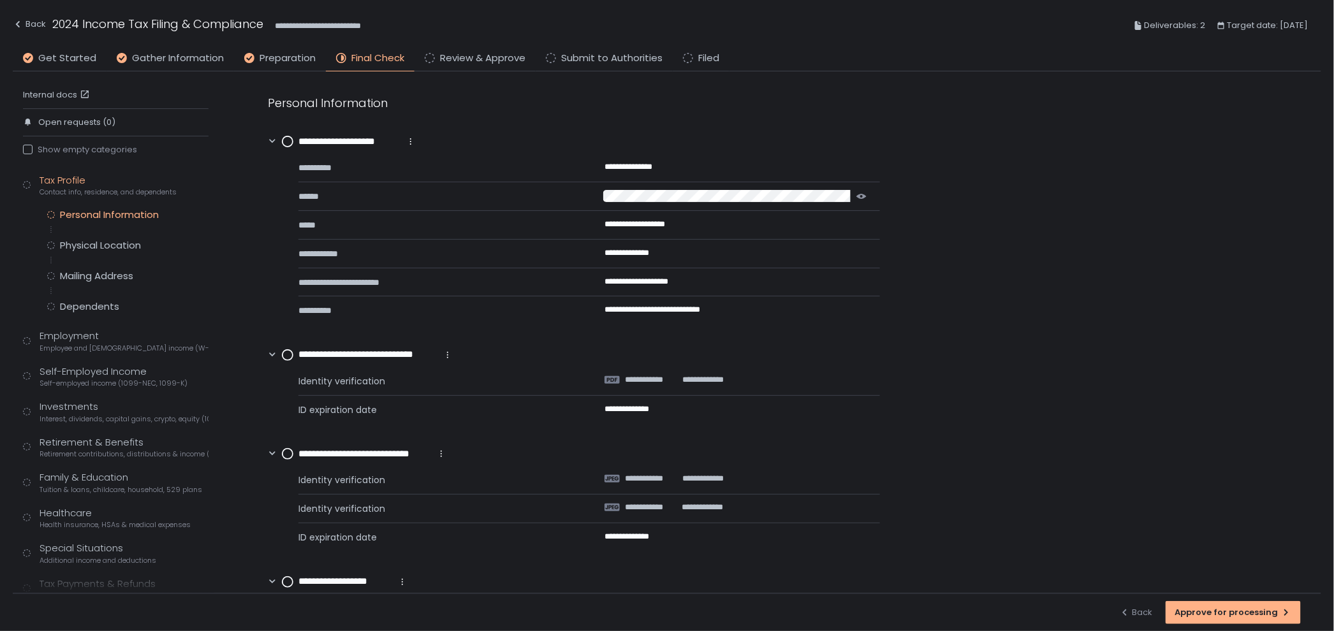
click at [669, 188] on div "**********" at bounding box center [588, 237] width 581 height 176
click at [863, 196] on icon "button" at bounding box center [861, 196] width 10 height 5
click at [289, 136] on icon at bounding box center [287, 141] width 11 height 11
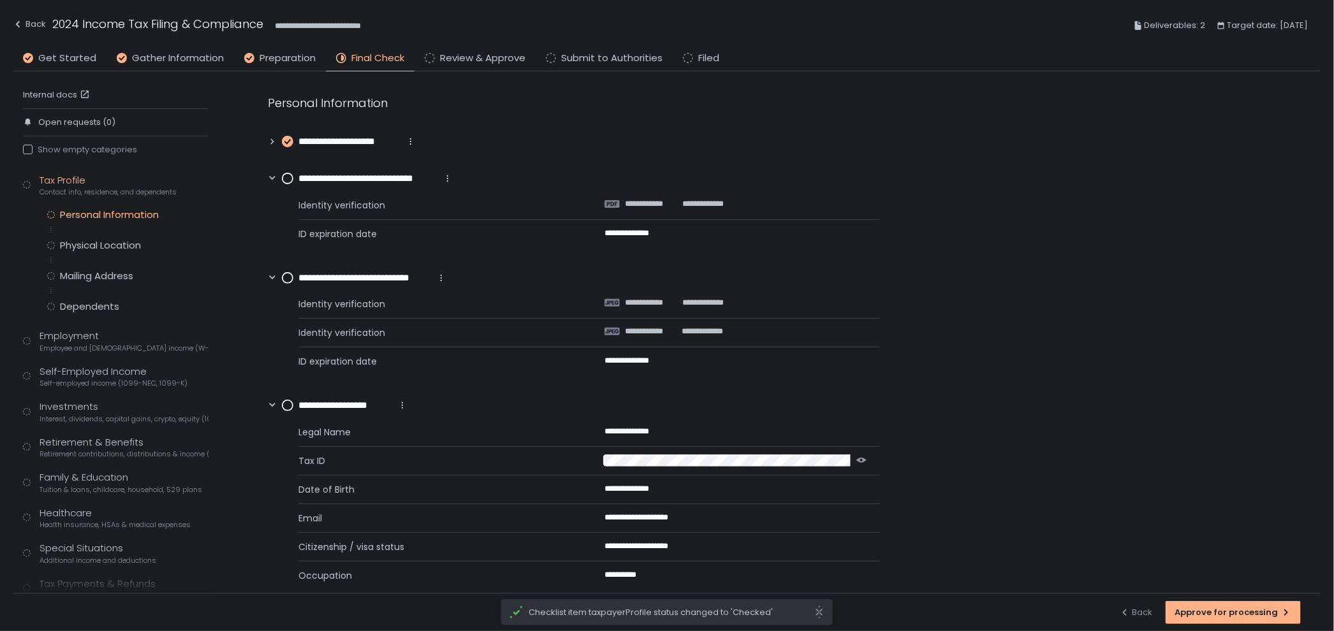
click at [280, 178] on div "**********" at bounding box center [360, 178] width 185 height 15
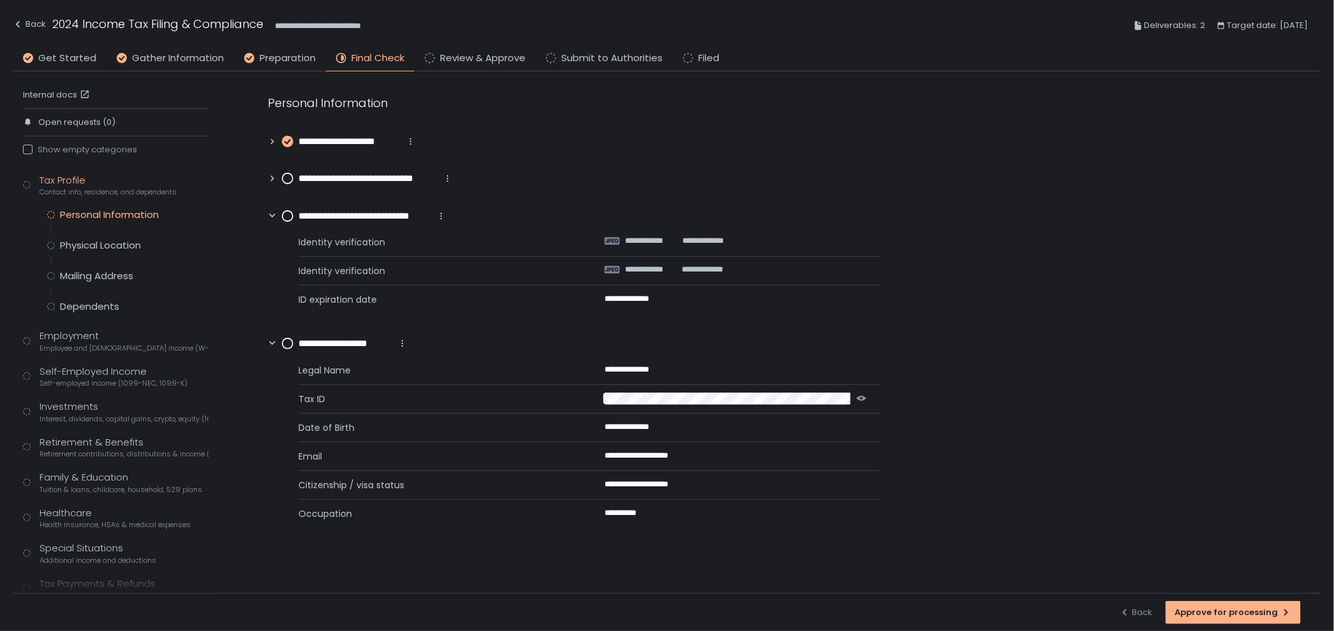
click at [287, 215] on circle at bounding box center [287, 216] width 10 height 10
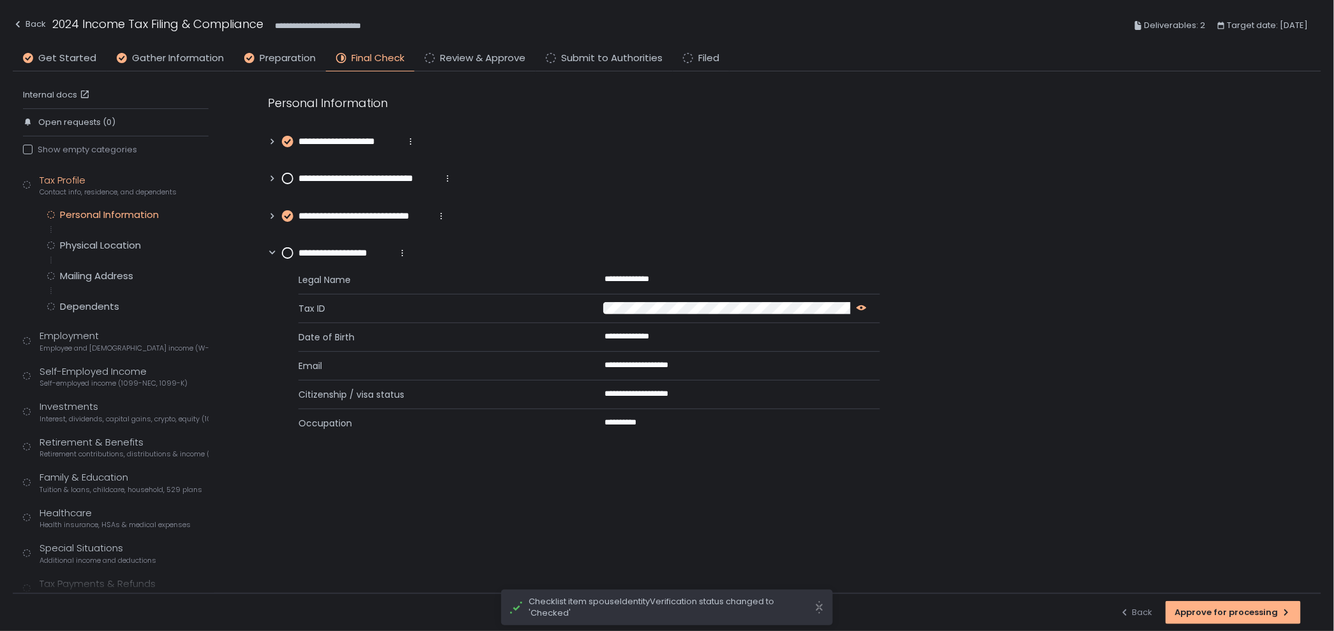
click at [859, 308] on icon "button" at bounding box center [861, 307] width 10 height 5
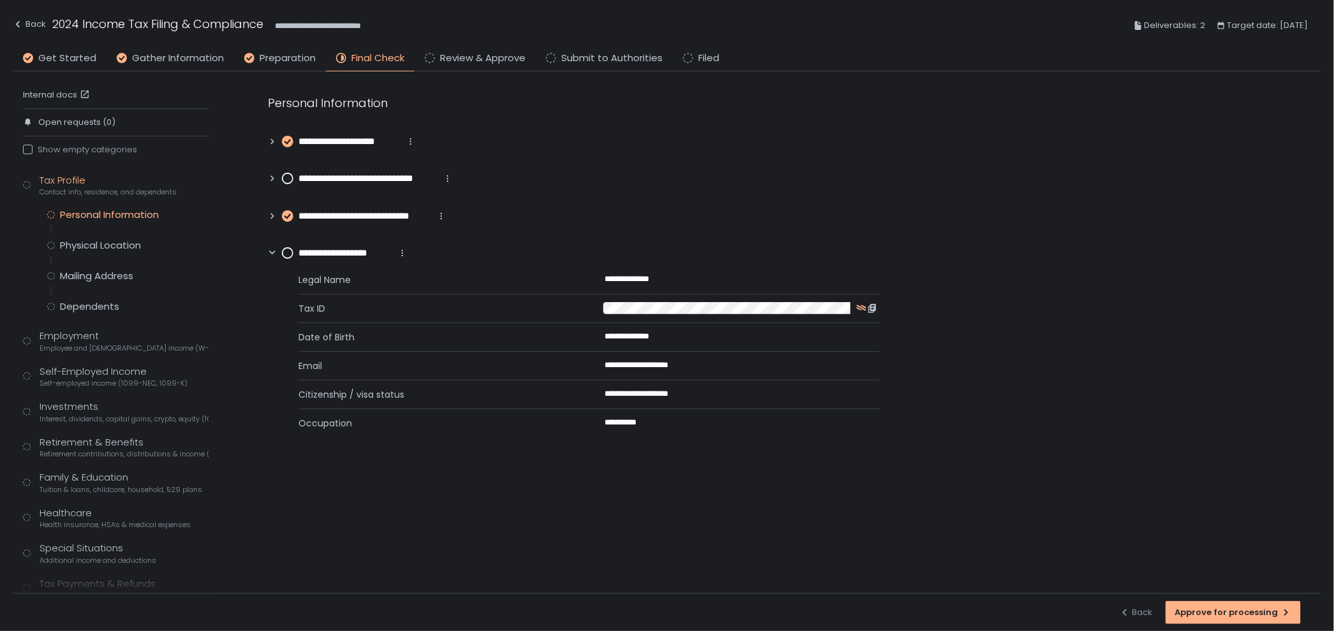
click at [292, 253] on circle at bounding box center [287, 253] width 10 height 10
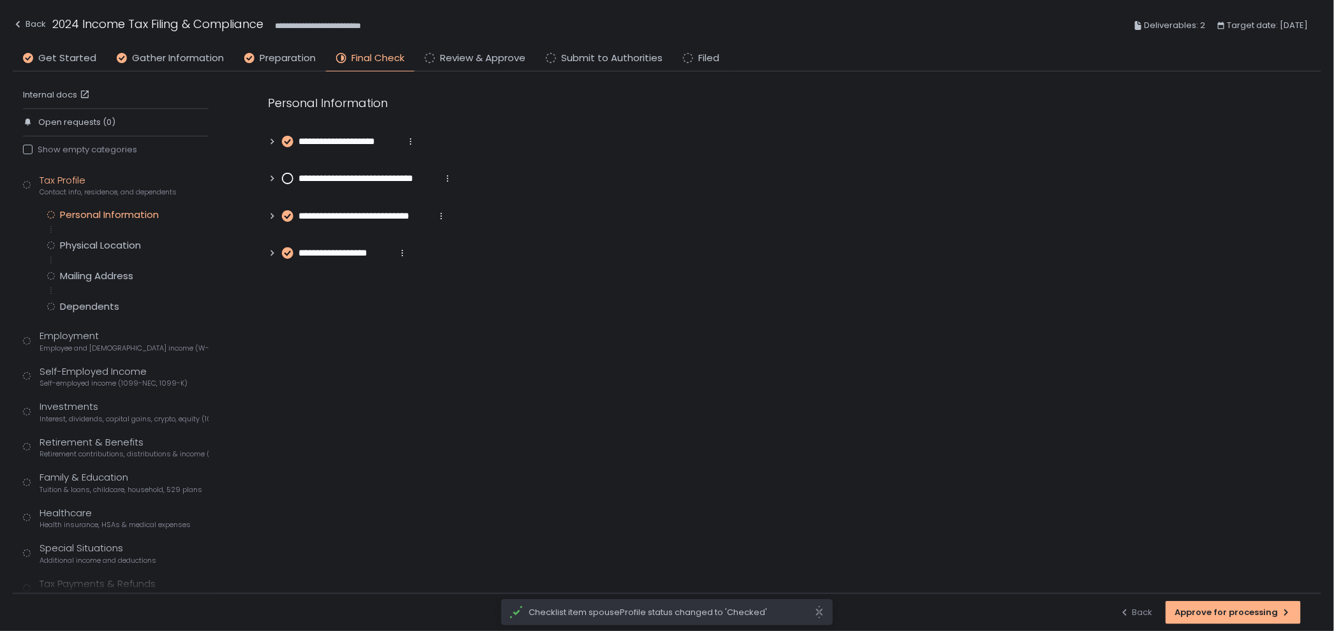
click at [288, 183] on circle at bounding box center [287, 178] width 10 height 10
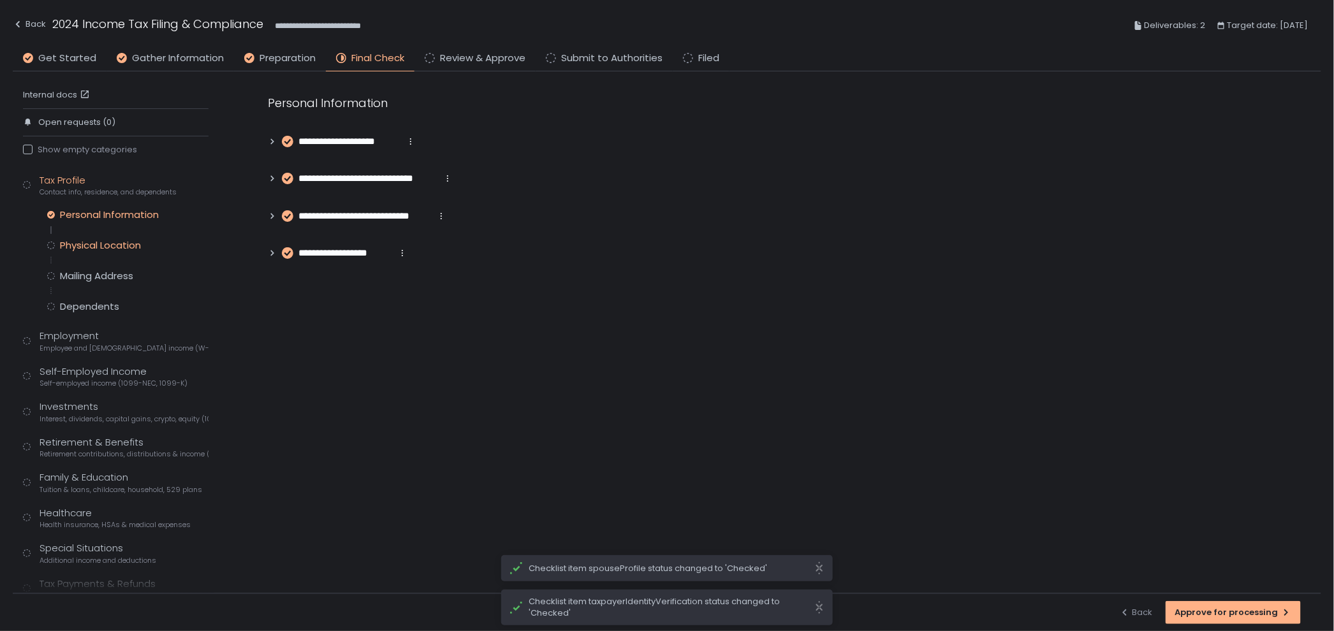
click at [131, 246] on div "Physical Location" at bounding box center [100, 245] width 81 height 13
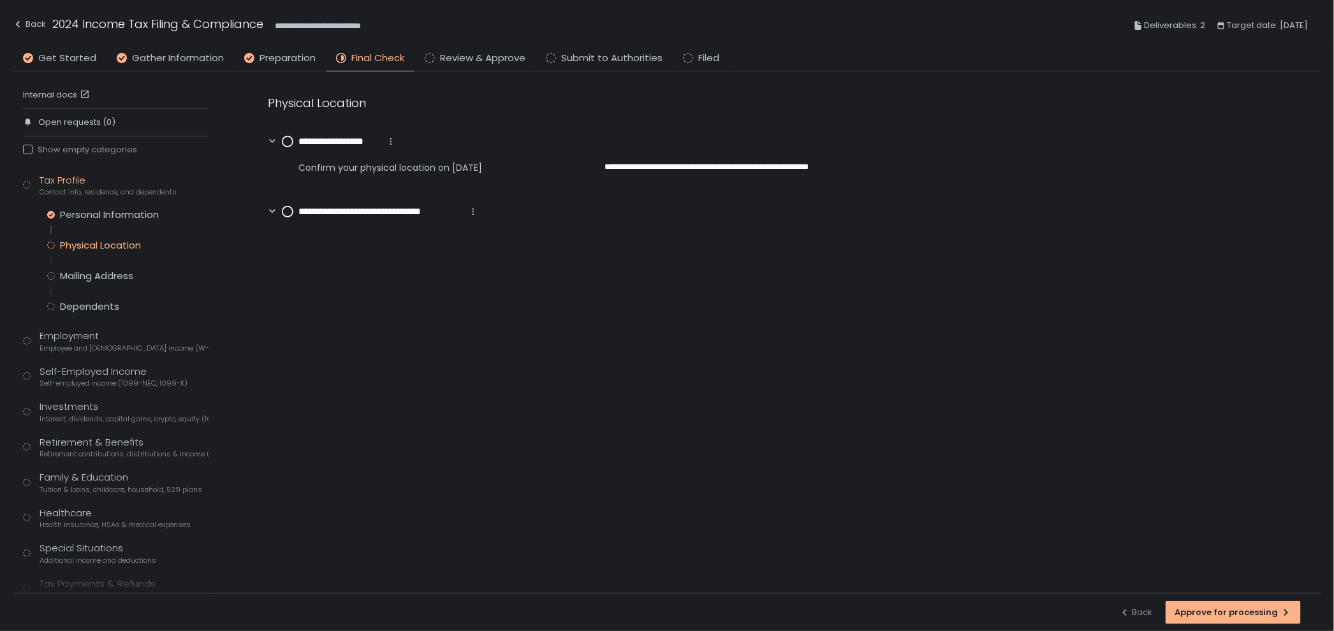
click at [288, 142] on circle at bounding box center [287, 141] width 10 height 10
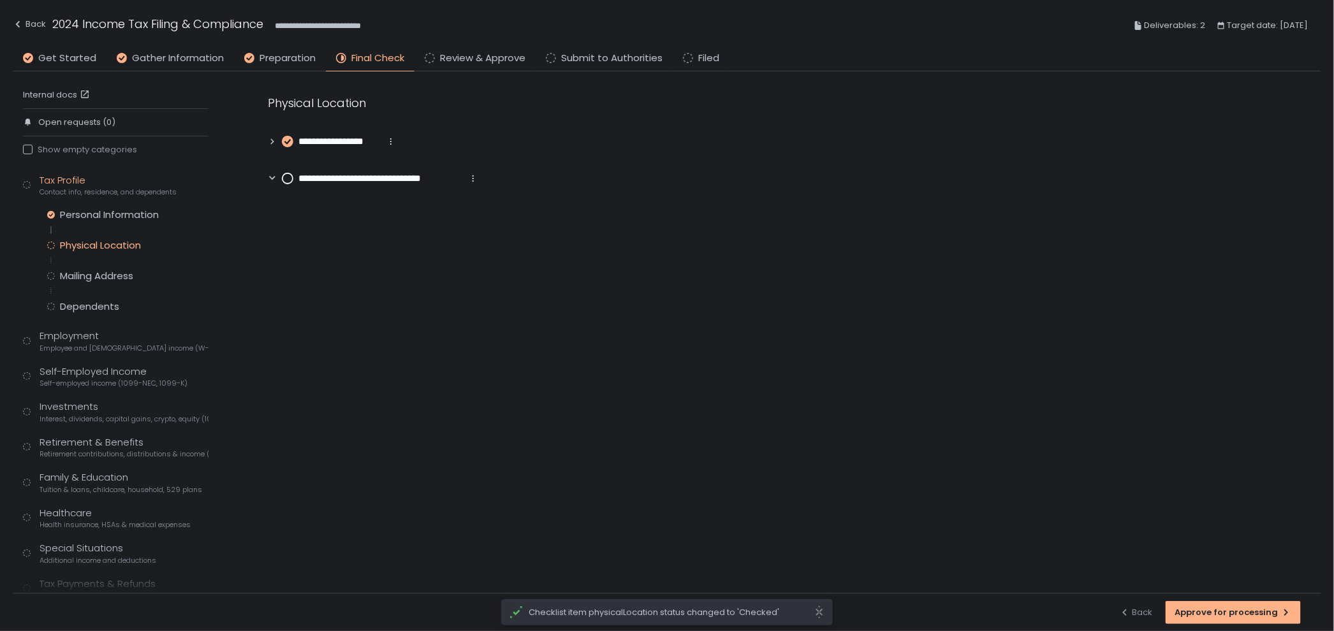
click at [270, 178] on icon at bounding box center [272, 179] width 6 height 4
click at [270, 178] on icon at bounding box center [272, 178] width 9 height 9
click at [285, 177] on circle at bounding box center [287, 178] width 10 height 10
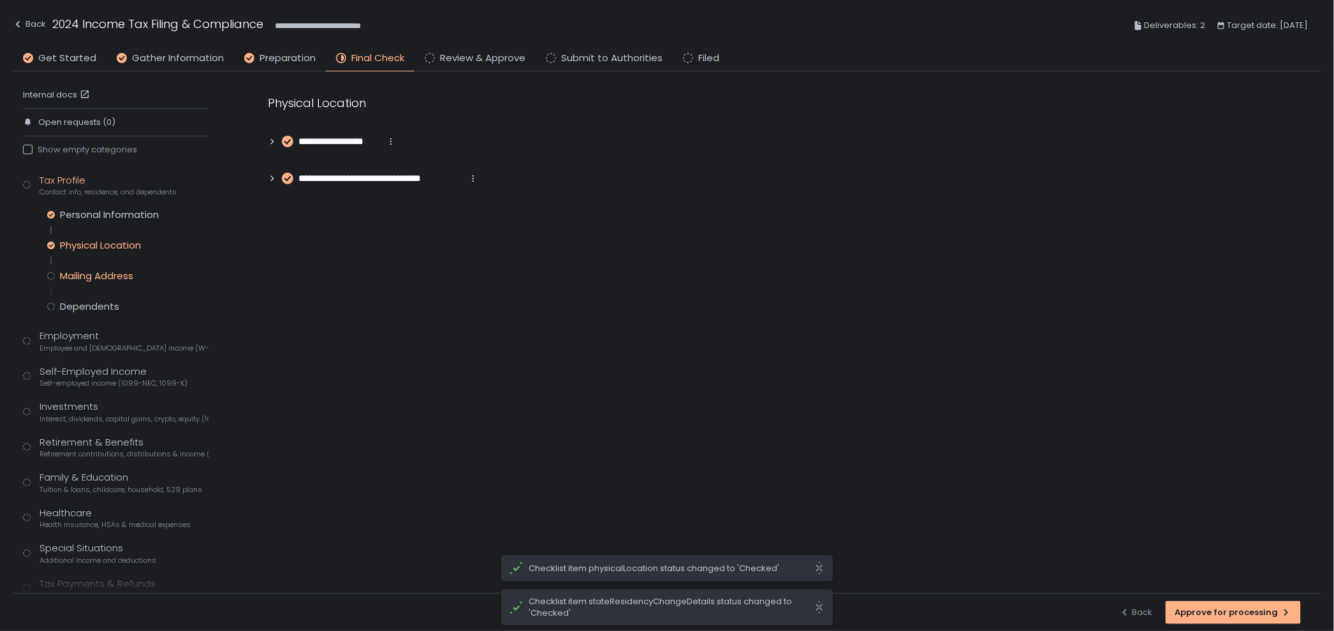
click at [89, 280] on div "Mailing Address" at bounding box center [96, 276] width 73 height 13
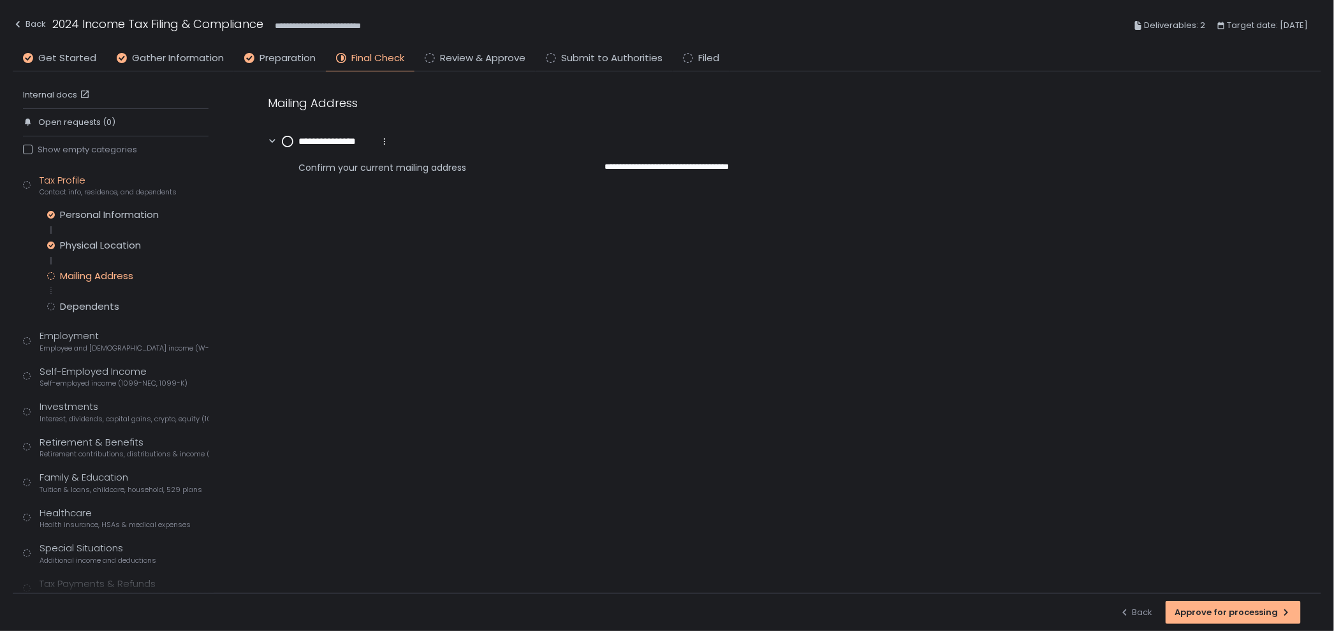
click at [284, 145] on circle at bounding box center [287, 141] width 10 height 10
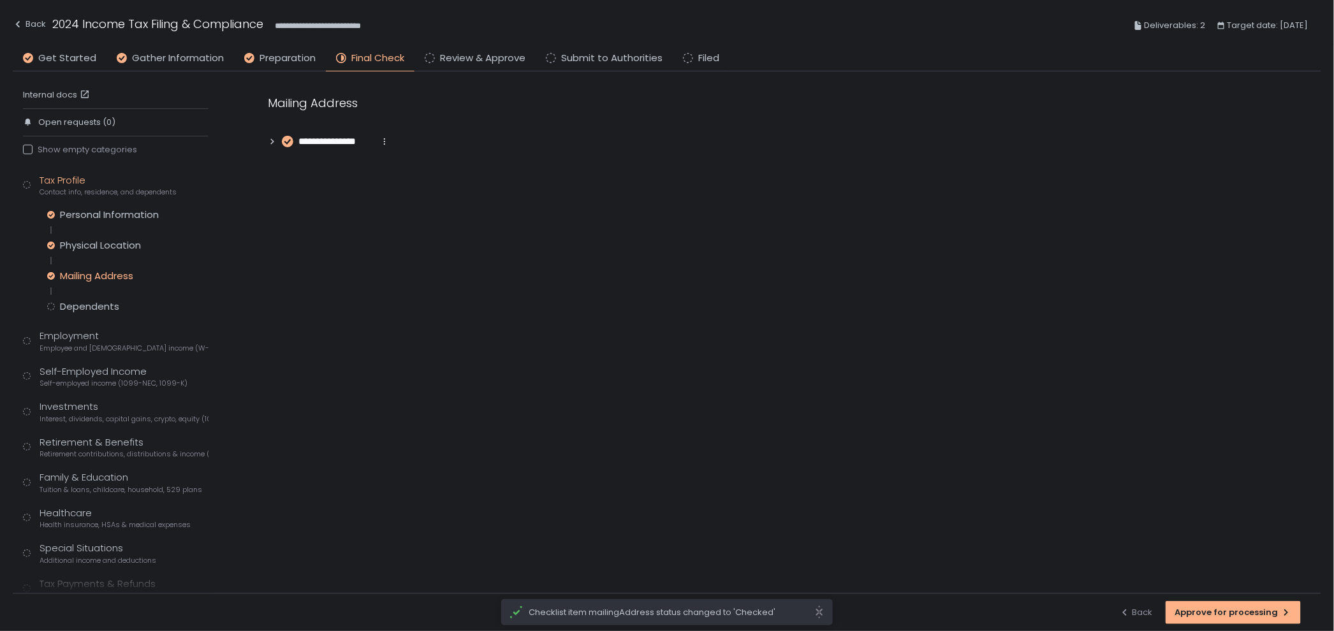
click at [81, 313] on div "Tax Profile Contact info, residence, and dependents Personal Information Physic…" at bounding box center [116, 405] width 186 height 465
click at [86, 303] on div "Dependents" at bounding box center [89, 306] width 59 height 13
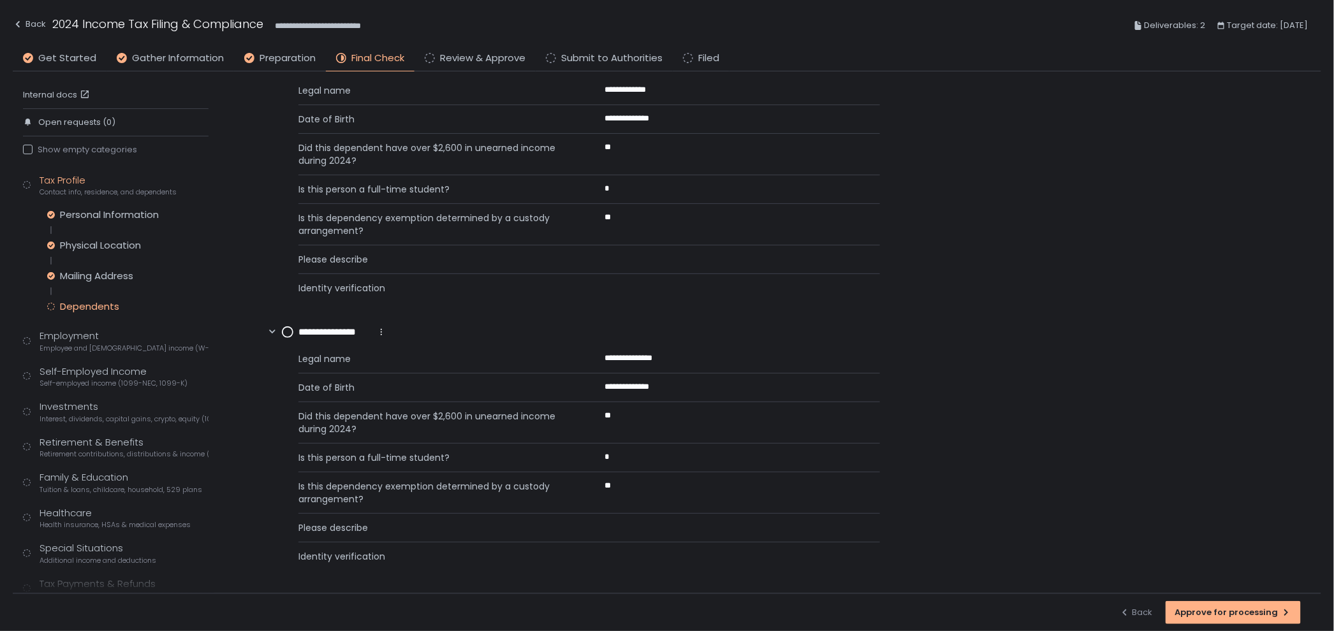
scroll to position [6, 0]
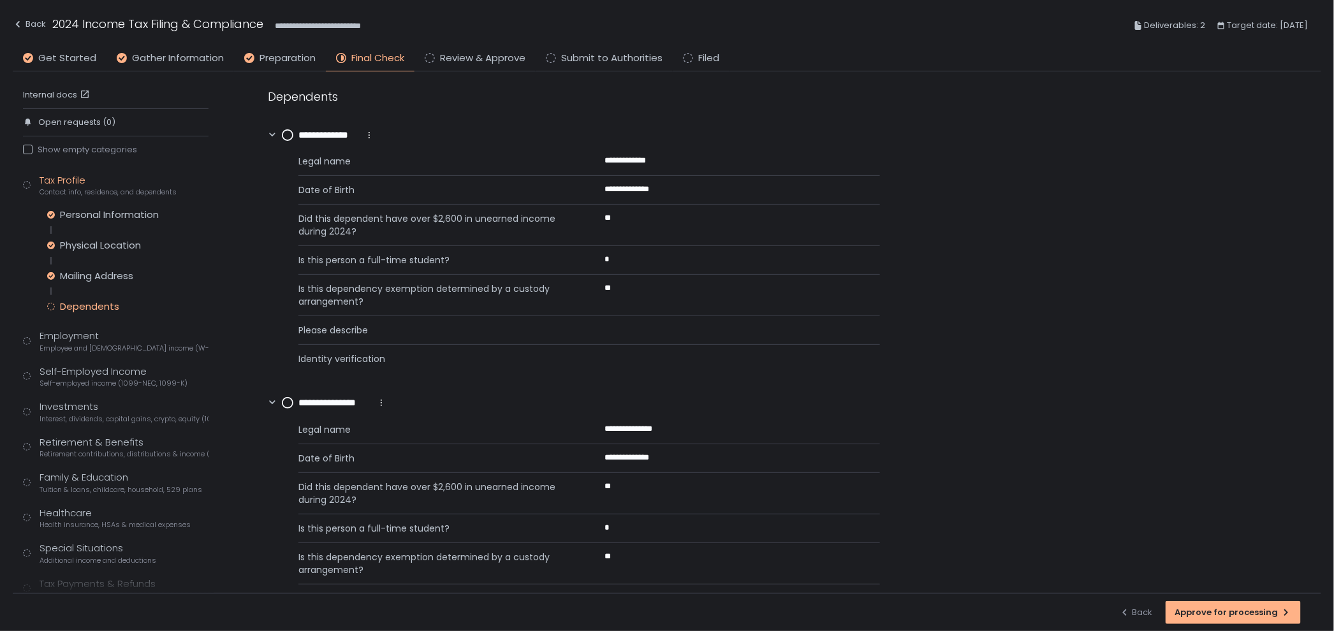
click at [289, 136] on circle at bounding box center [287, 135] width 10 height 10
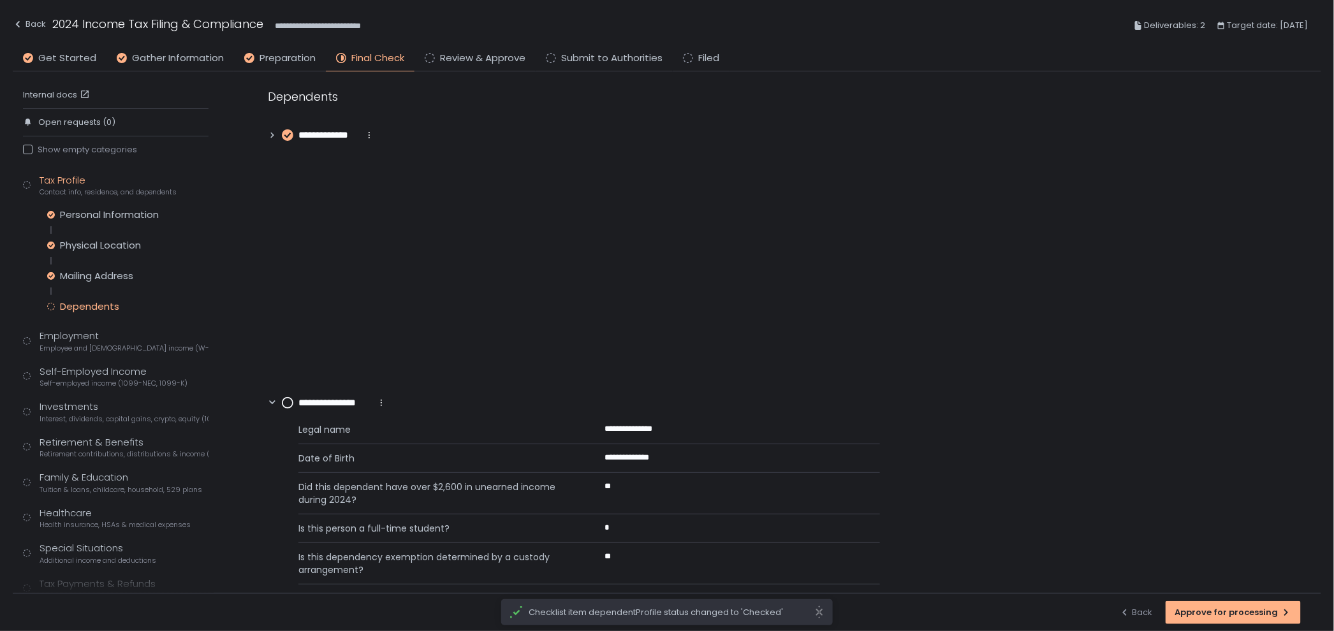
scroll to position [0, 0]
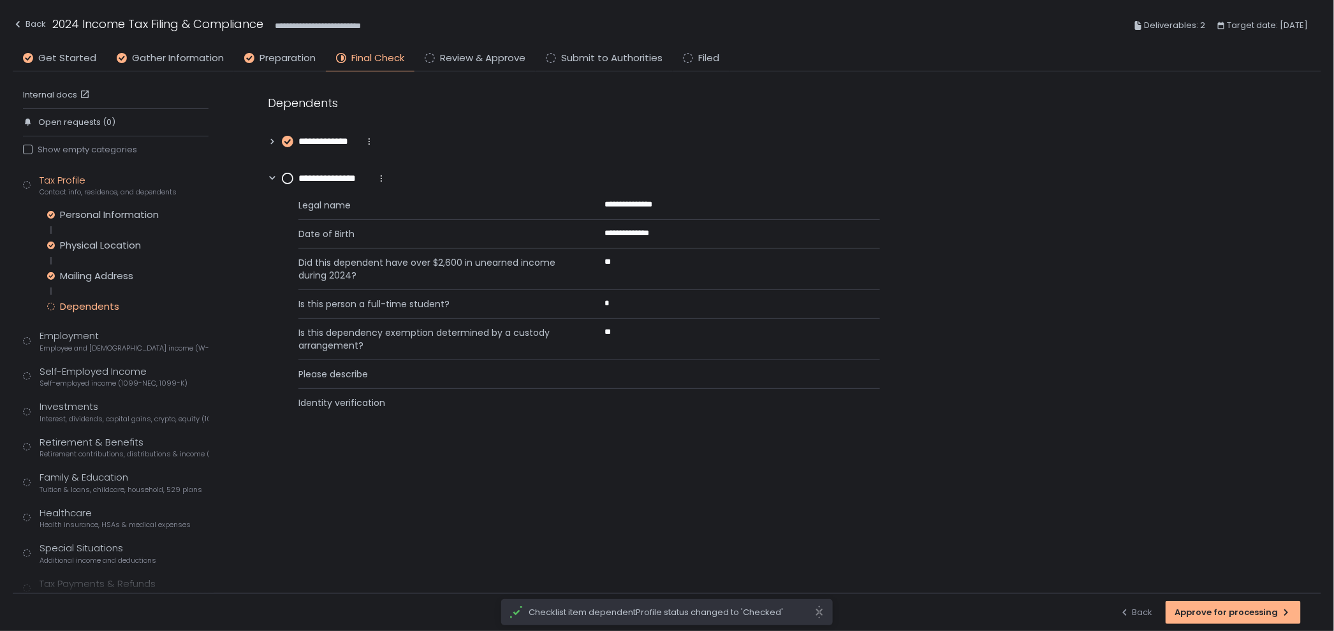
click at [290, 173] on circle at bounding box center [287, 178] width 10 height 10
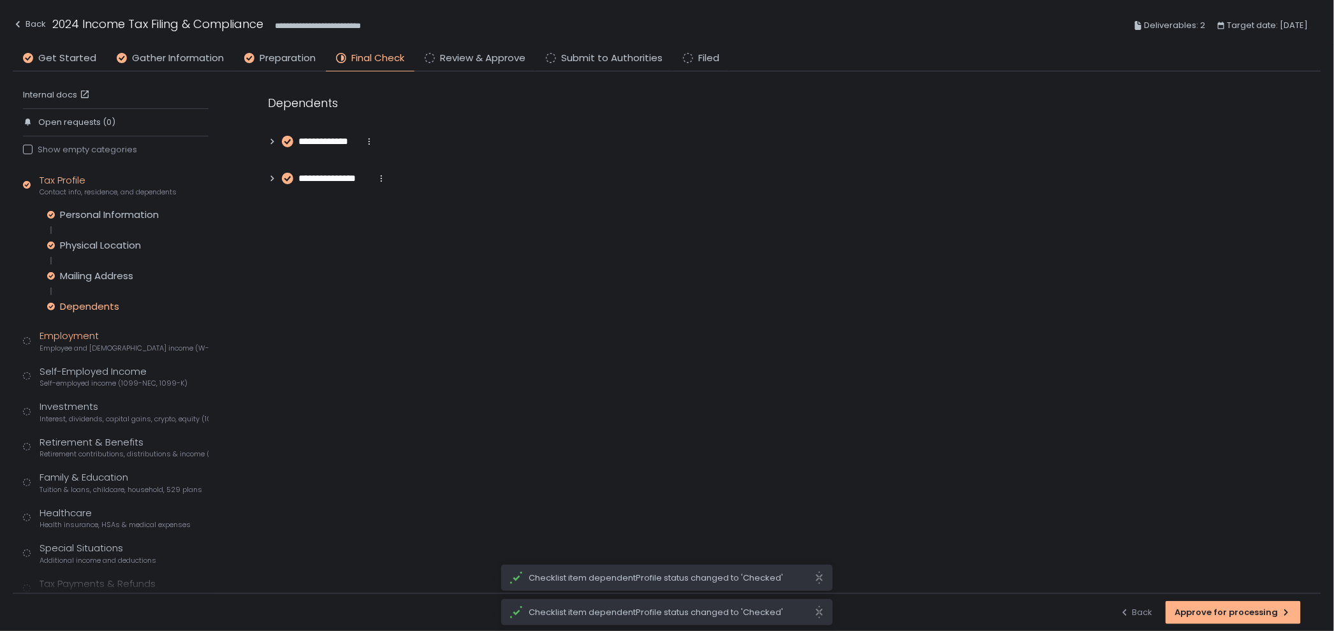
click at [119, 334] on div "Employment Employee and self-employed income (W-2s)" at bounding box center [124, 341] width 169 height 24
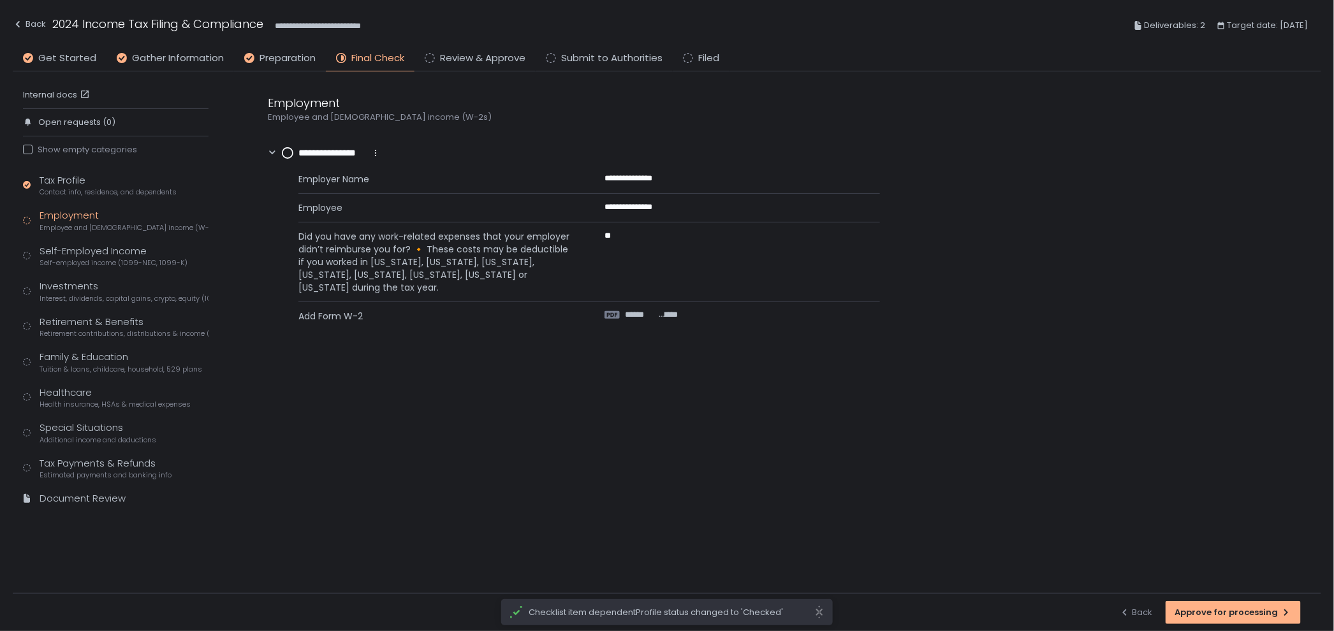
click at [647, 310] on span "******" at bounding box center [641, 314] width 33 height 11
click at [289, 156] on circle at bounding box center [287, 153] width 10 height 10
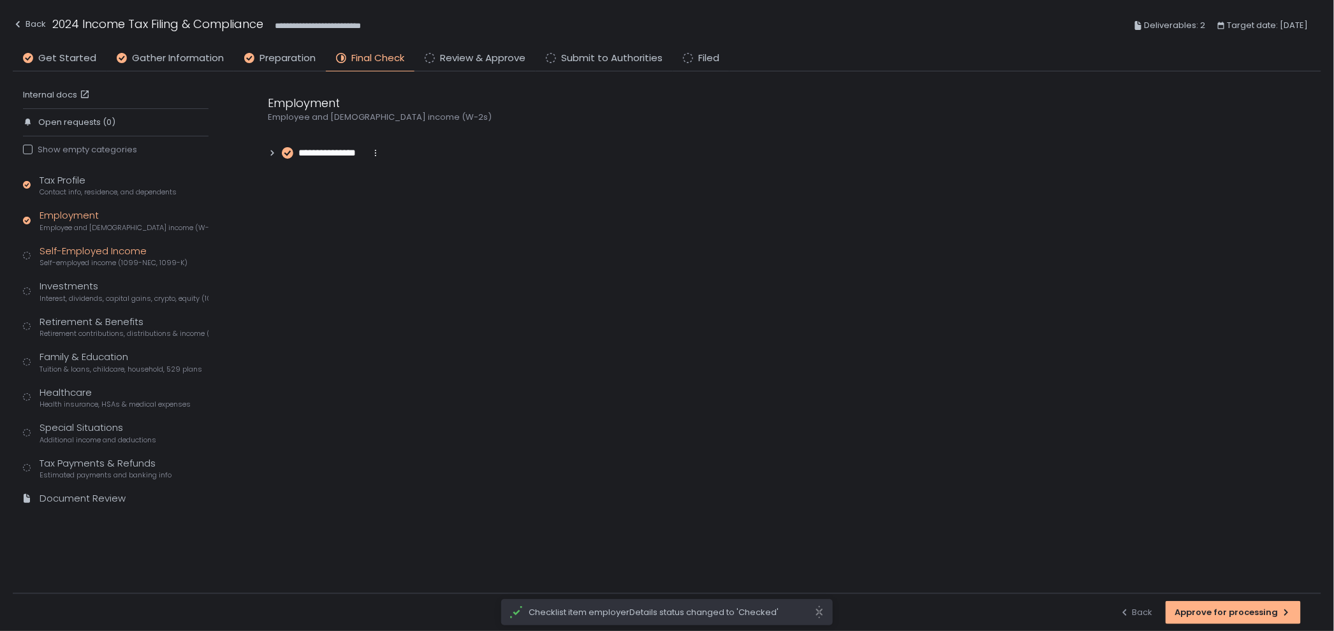
click at [118, 259] on span "Self-employed income (1099-NEC, 1099-K)" at bounding box center [114, 263] width 148 height 10
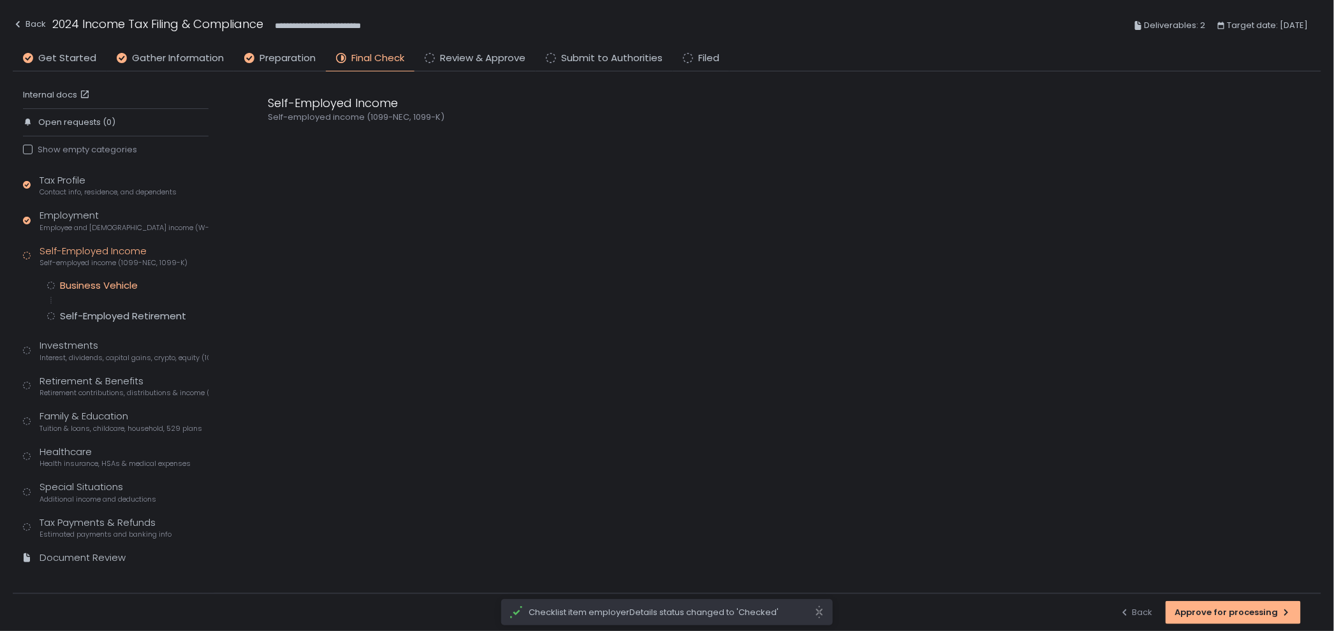
click at [120, 282] on div "Business Vehicle" at bounding box center [99, 285] width 78 height 13
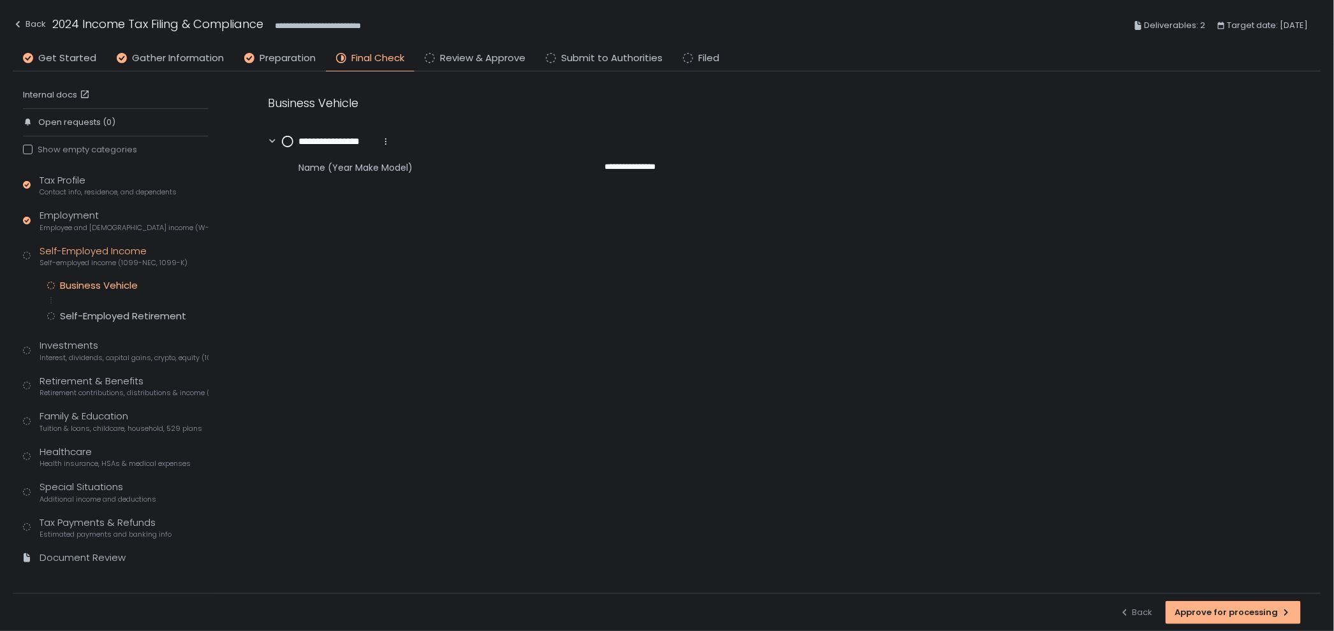
click at [83, 324] on div "Tax Profile Contact info, residence, and dependents Employment Employee and sel…" at bounding box center [116, 375] width 186 height 404
click at [99, 317] on div "Self-Employed Retirement" at bounding box center [123, 316] width 126 height 13
click at [89, 278] on div "Tax Profile Contact info, residence, and dependents Employment Employee and sel…" at bounding box center [116, 375] width 186 height 404
click at [91, 285] on div "Business Vehicle" at bounding box center [99, 285] width 78 height 13
click at [286, 140] on circle at bounding box center [287, 141] width 10 height 10
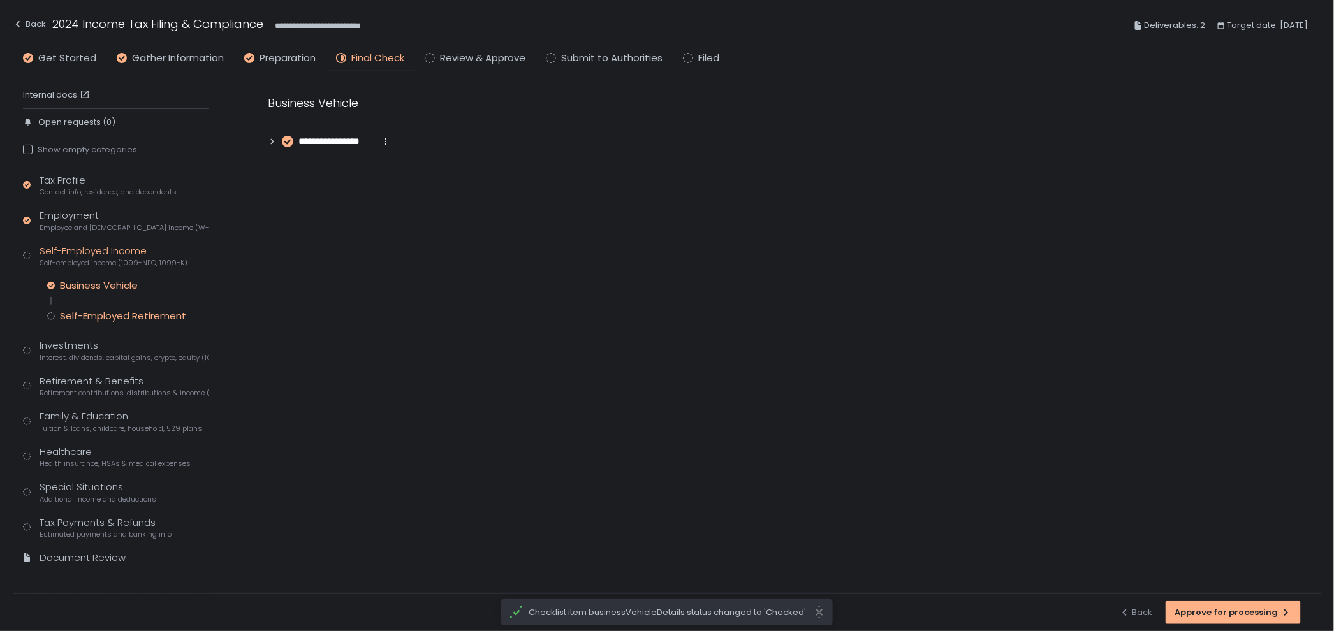
click at [152, 311] on div "Self-Employed Retirement" at bounding box center [123, 316] width 126 height 13
click at [291, 142] on circle at bounding box center [287, 141] width 10 height 10
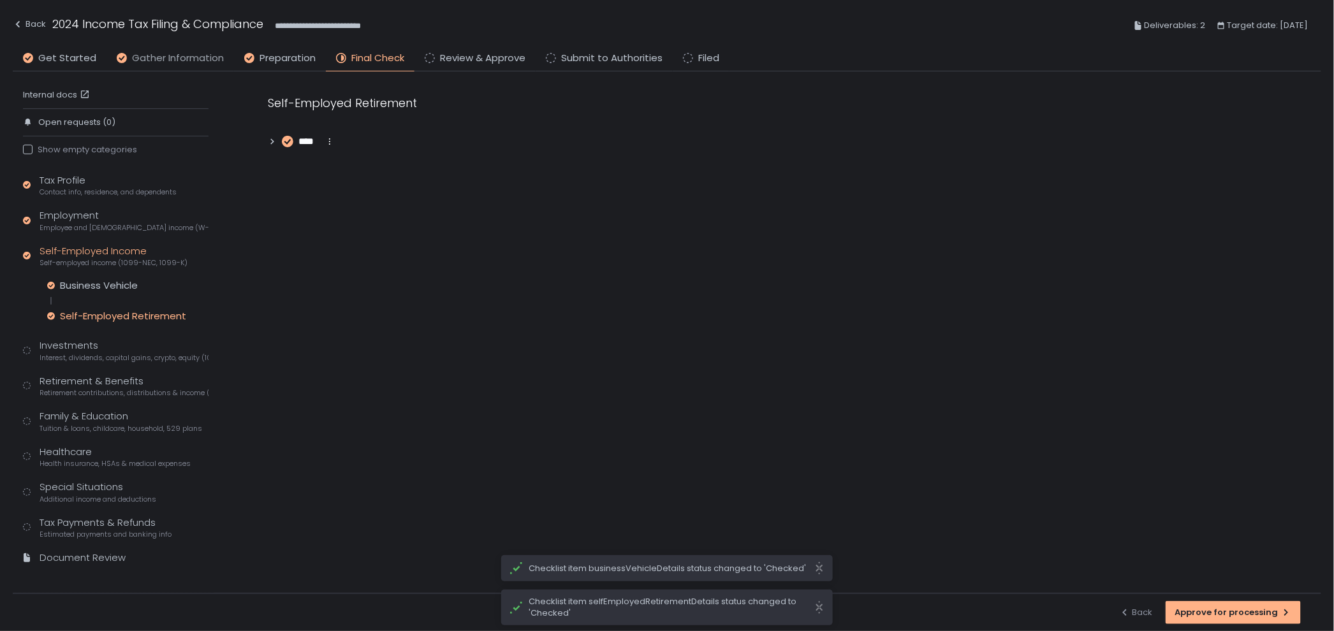
click at [165, 61] on span "Gather Information" at bounding box center [178, 58] width 92 height 15
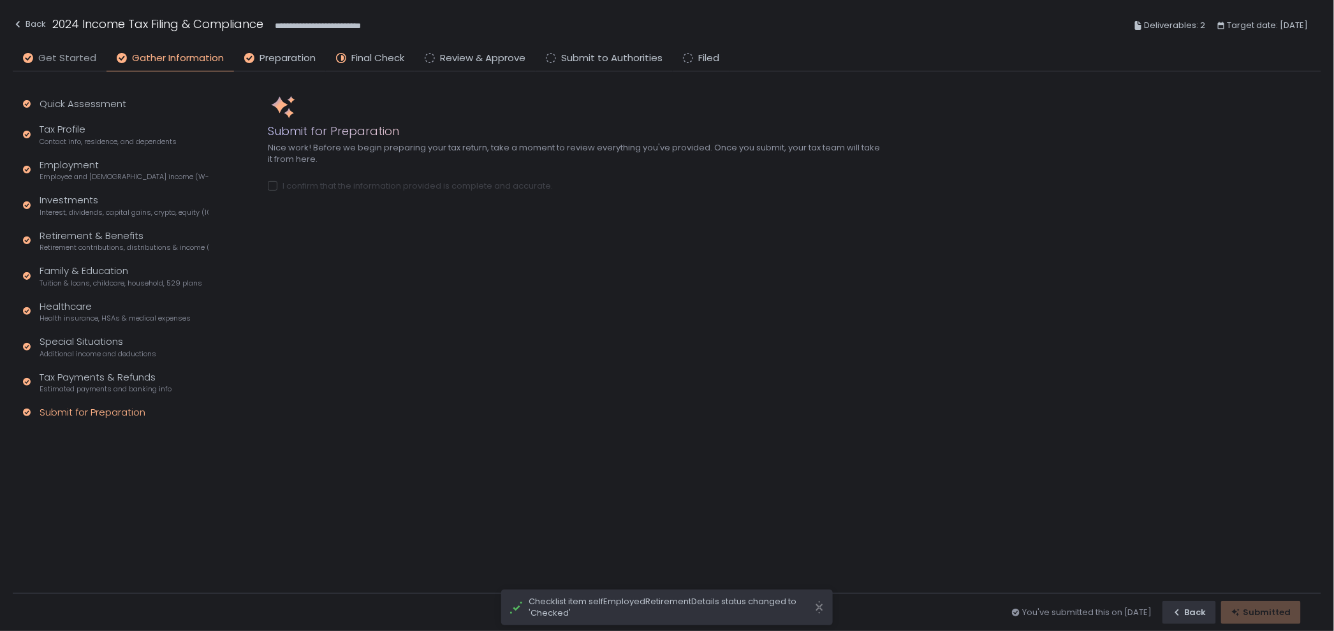
click at [68, 61] on span "Get Started" at bounding box center [67, 58] width 58 height 15
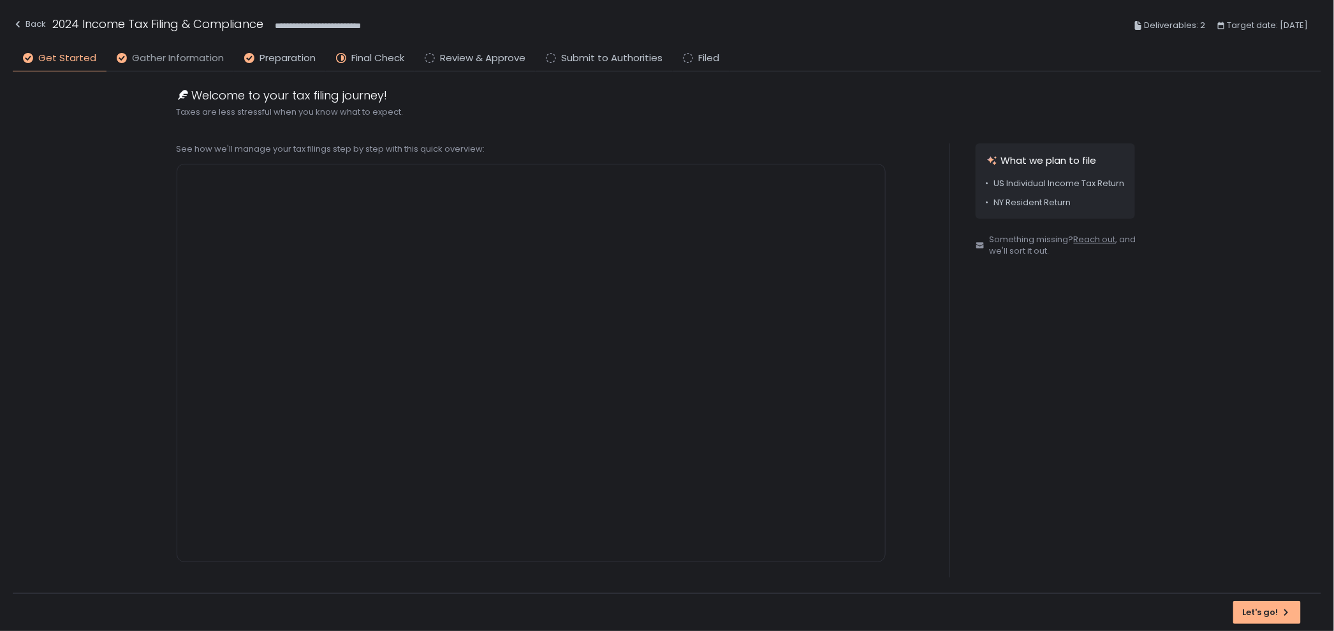
click at [154, 61] on span "Gather Information" at bounding box center [178, 58] width 92 height 15
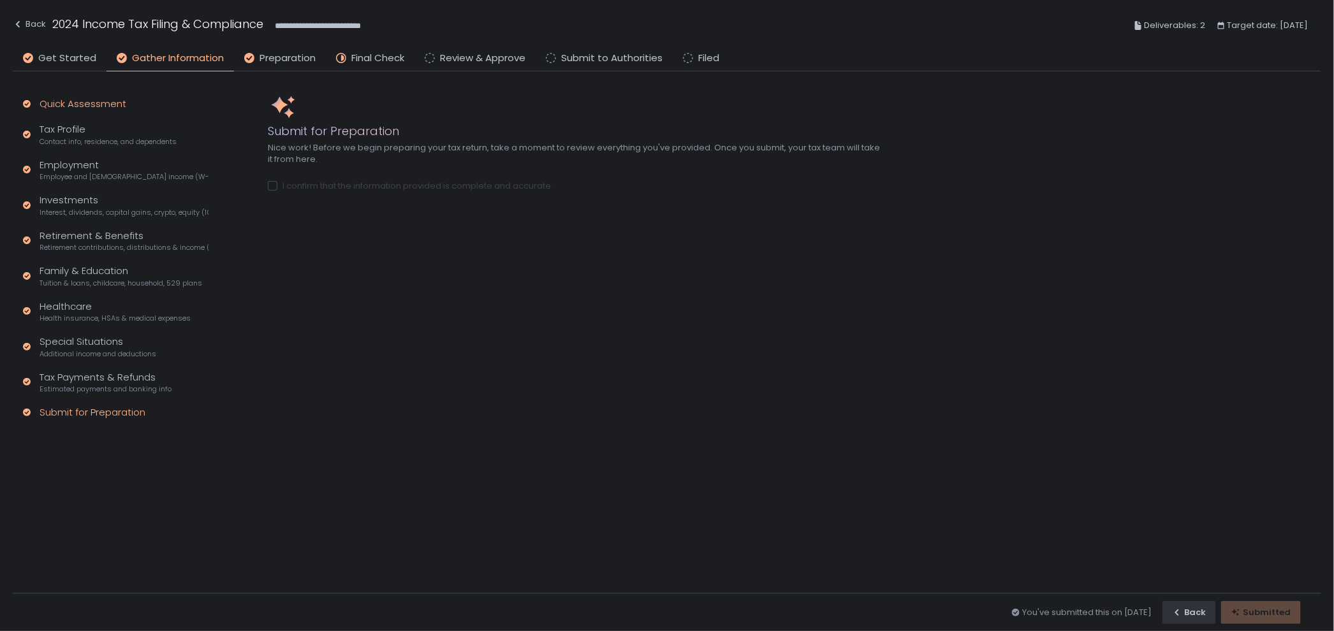
click at [91, 103] on div "Quick Assessment" at bounding box center [83, 104] width 87 height 15
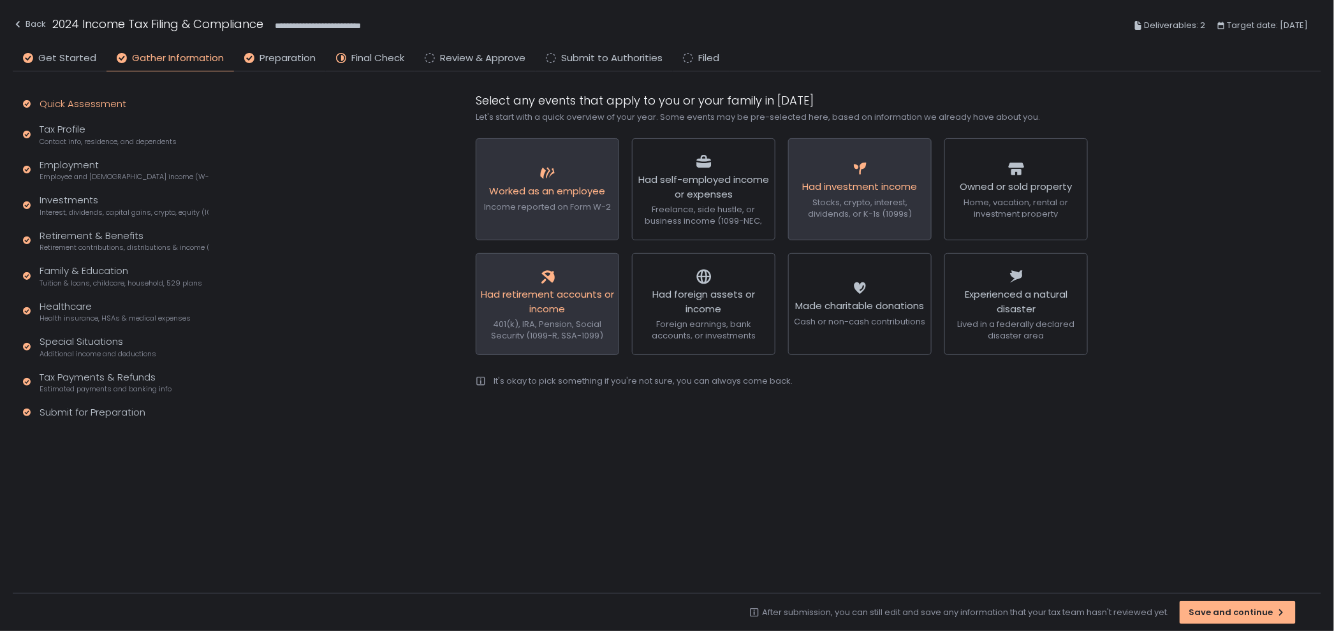
click at [361, 66] on li "Final Check" at bounding box center [370, 61] width 89 height 20
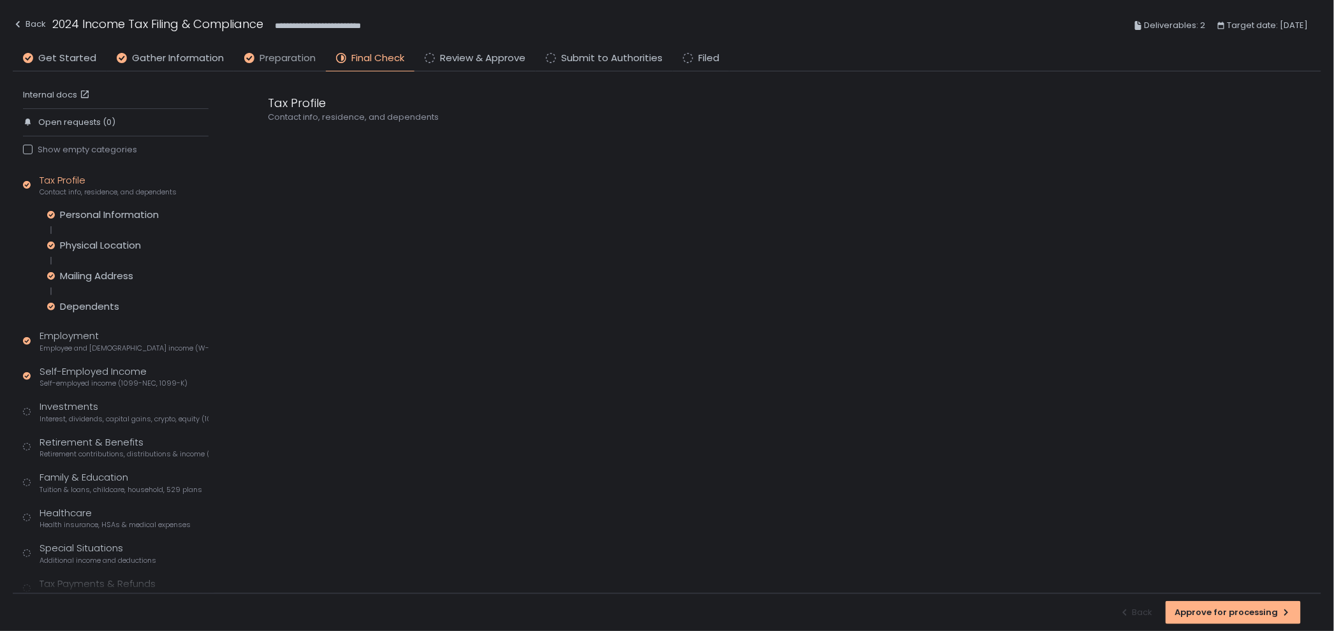
click at [298, 61] on span "Preparation" at bounding box center [287, 58] width 56 height 15
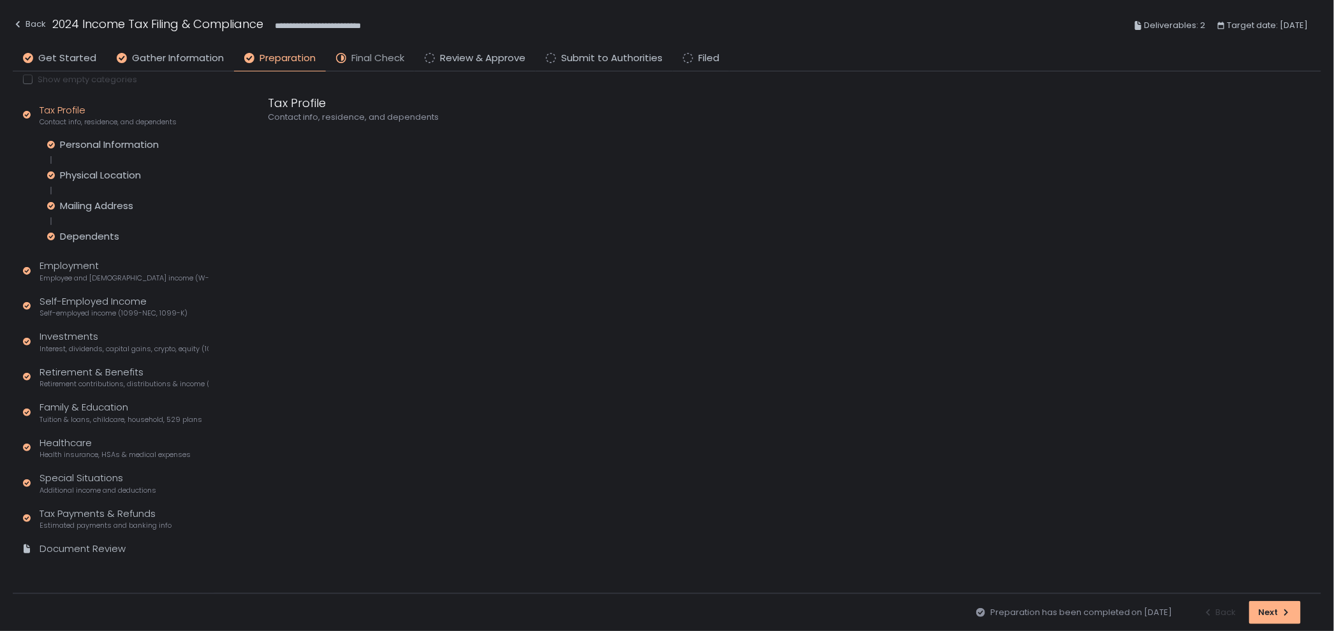
click at [368, 62] on span "Final Check" at bounding box center [377, 58] width 53 height 15
click at [136, 340] on div "Investments Interest, dividends, capital gains, crypto, equity (1099s, K-1s)" at bounding box center [124, 342] width 169 height 24
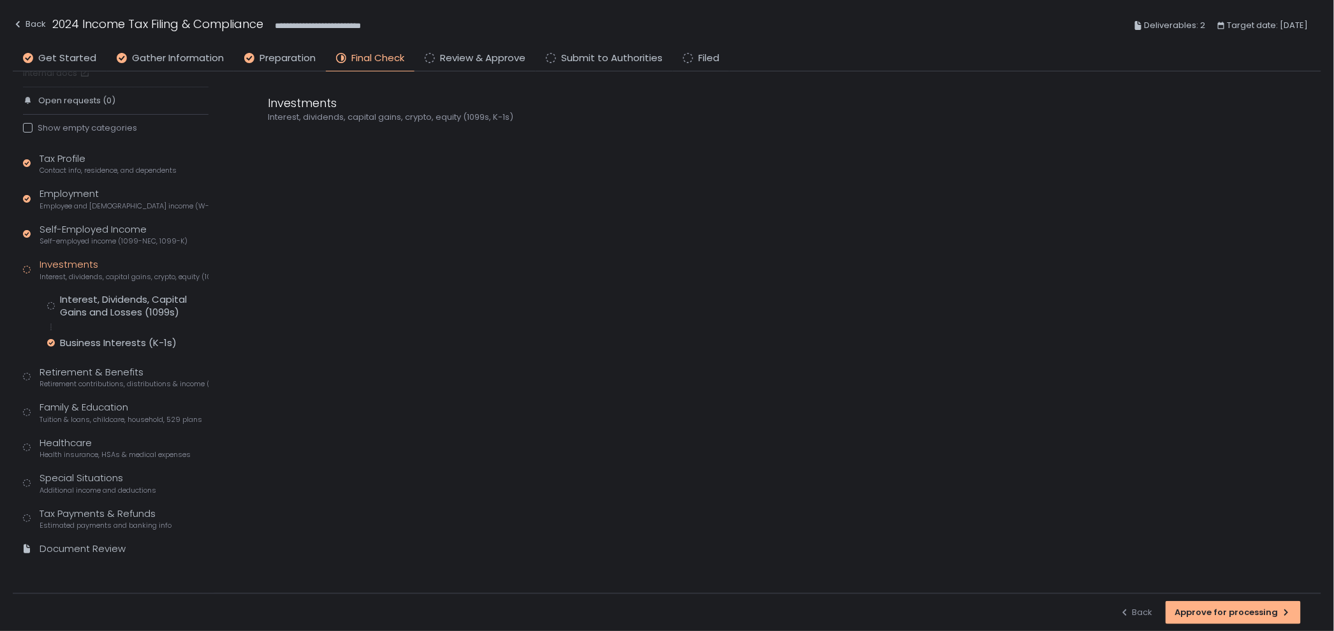
scroll to position [22, 0]
click at [152, 309] on div "Interest, Dividends, Capital Gains and Losses (1099s)" at bounding box center [134, 305] width 149 height 25
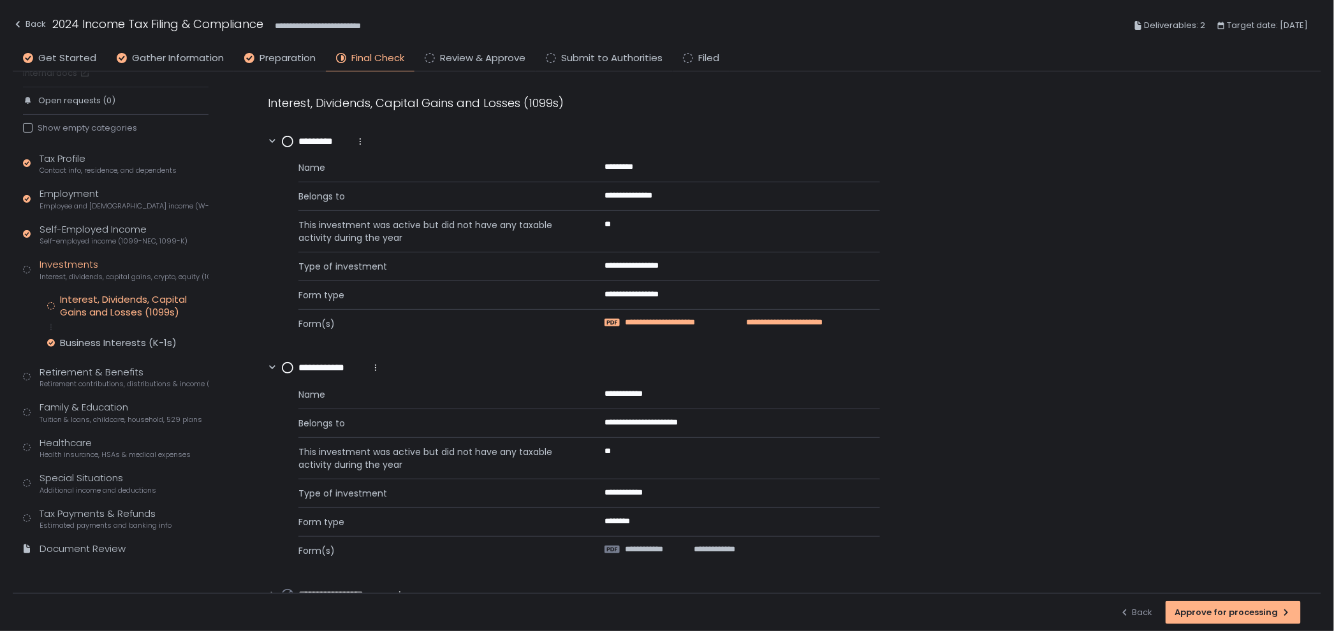
click at [642, 325] on span "**********" at bounding box center [676, 322] width 103 height 11
click at [287, 143] on circle at bounding box center [287, 141] width 10 height 10
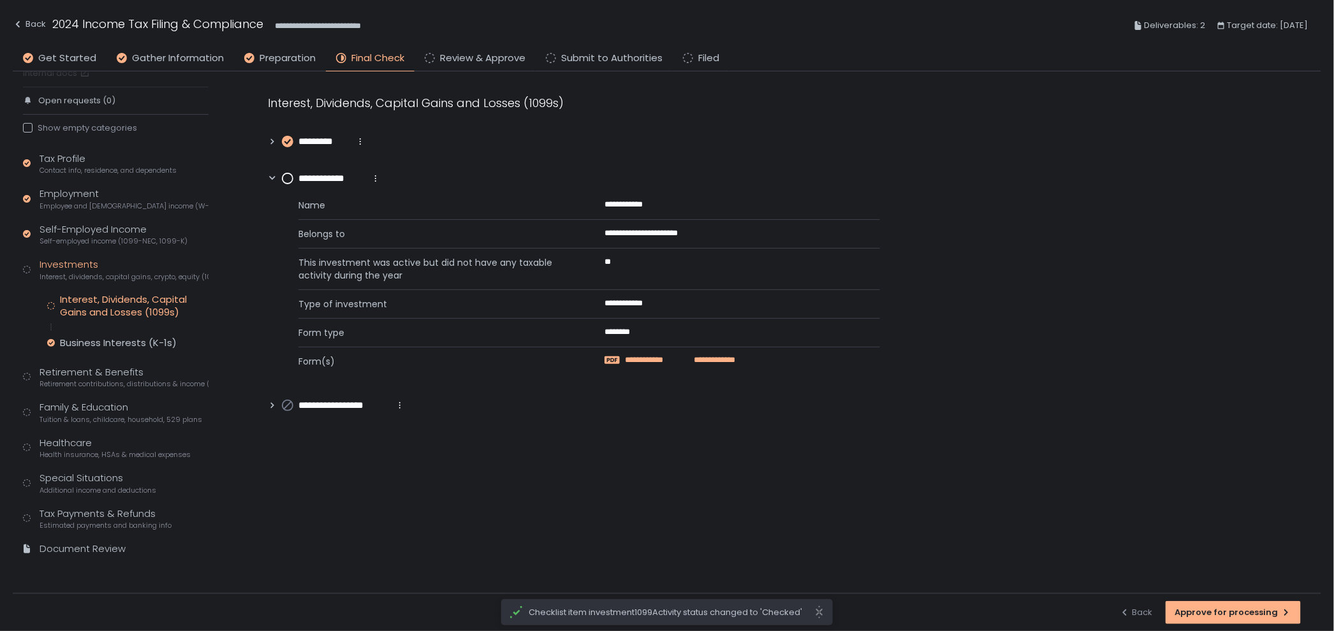
click at [652, 359] on span "**********" at bounding box center [656, 359] width 62 height 11
click at [285, 182] on circle at bounding box center [287, 178] width 10 height 10
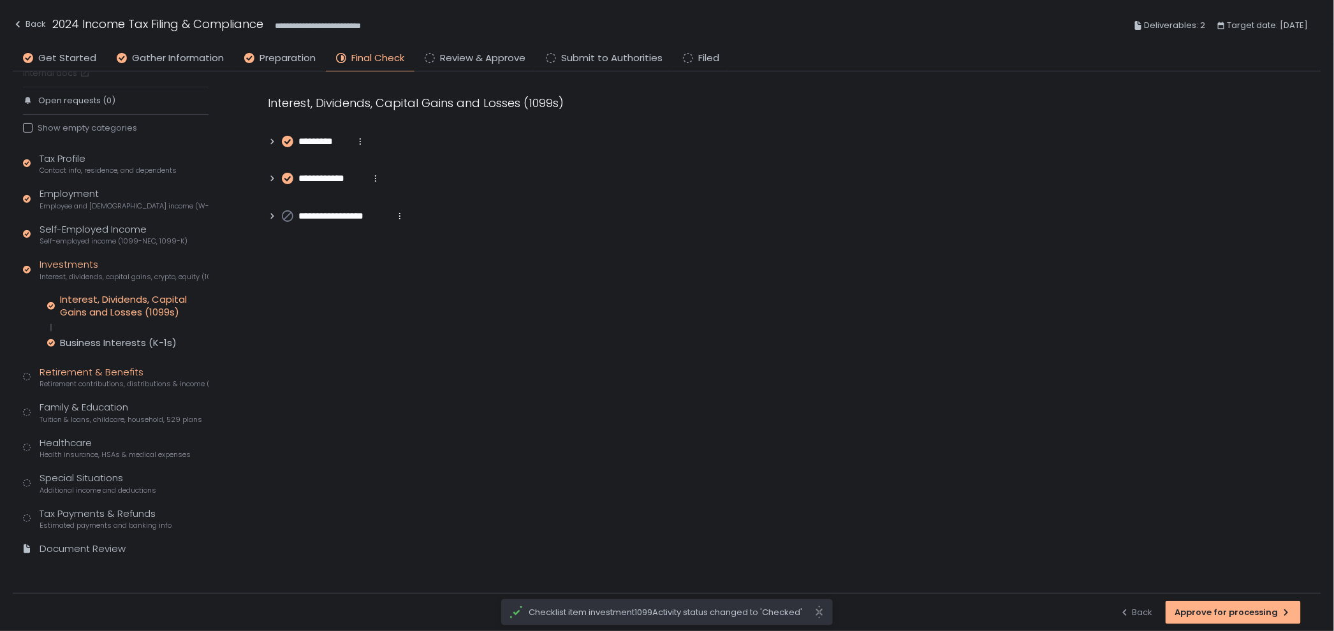
click at [87, 375] on div "Retirement & Benefits Retirement contributions, distributions & income (1099-R,…" at bounding box center [124, 377] width 169 height 24
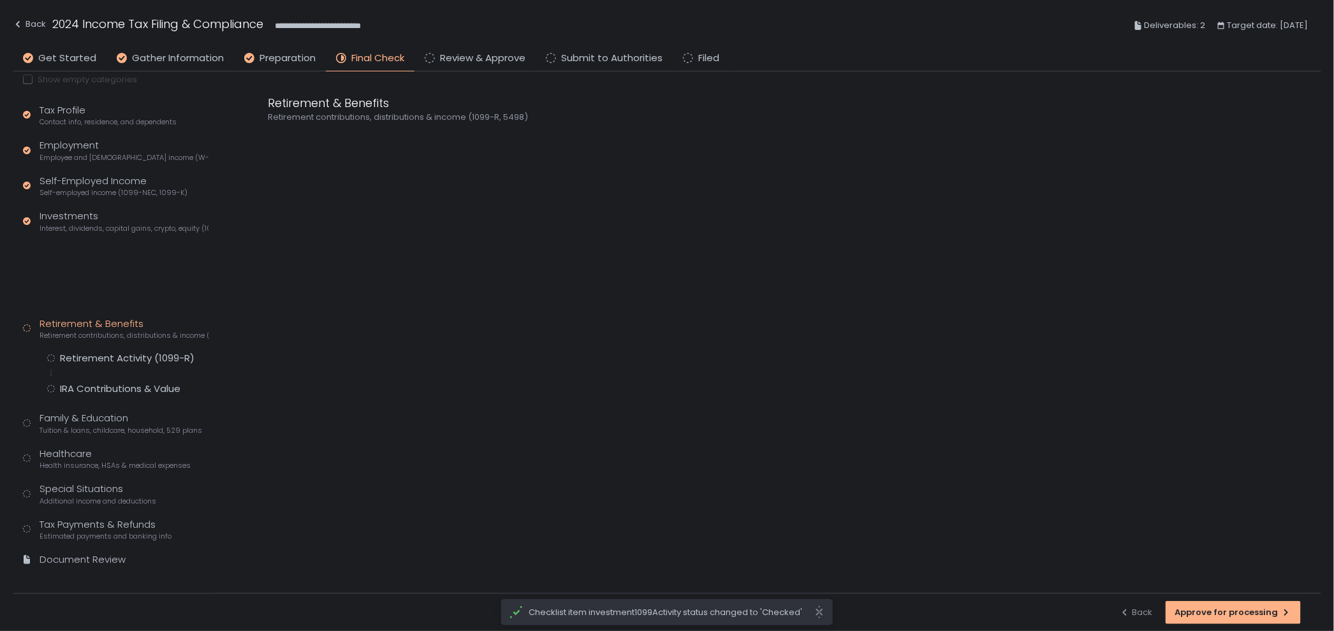
scroll to position [10, 0]
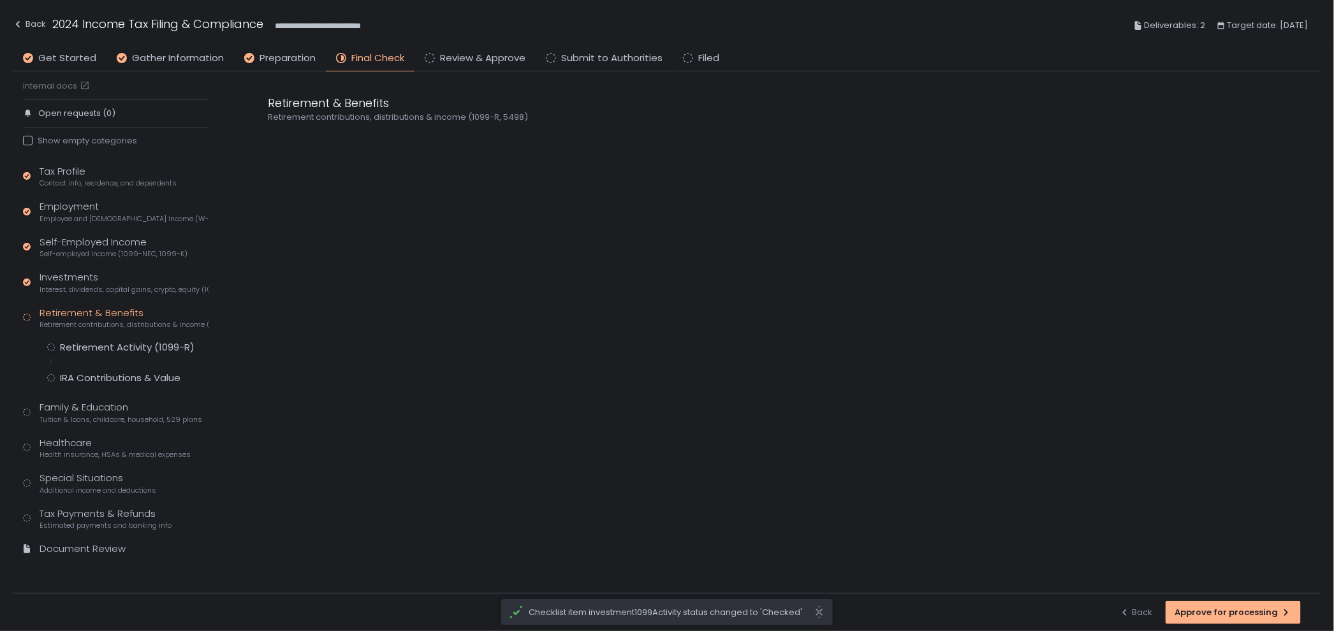
click at [143, 355] on div "Retirement Activity (1099-R) IRA Contributions & Value" at bounding box center [127, 362] width 161 height 43
click at [142, 350] on div "Retirement Activity (1099-R)" at bounding box center [127, 347] width 135 height 13
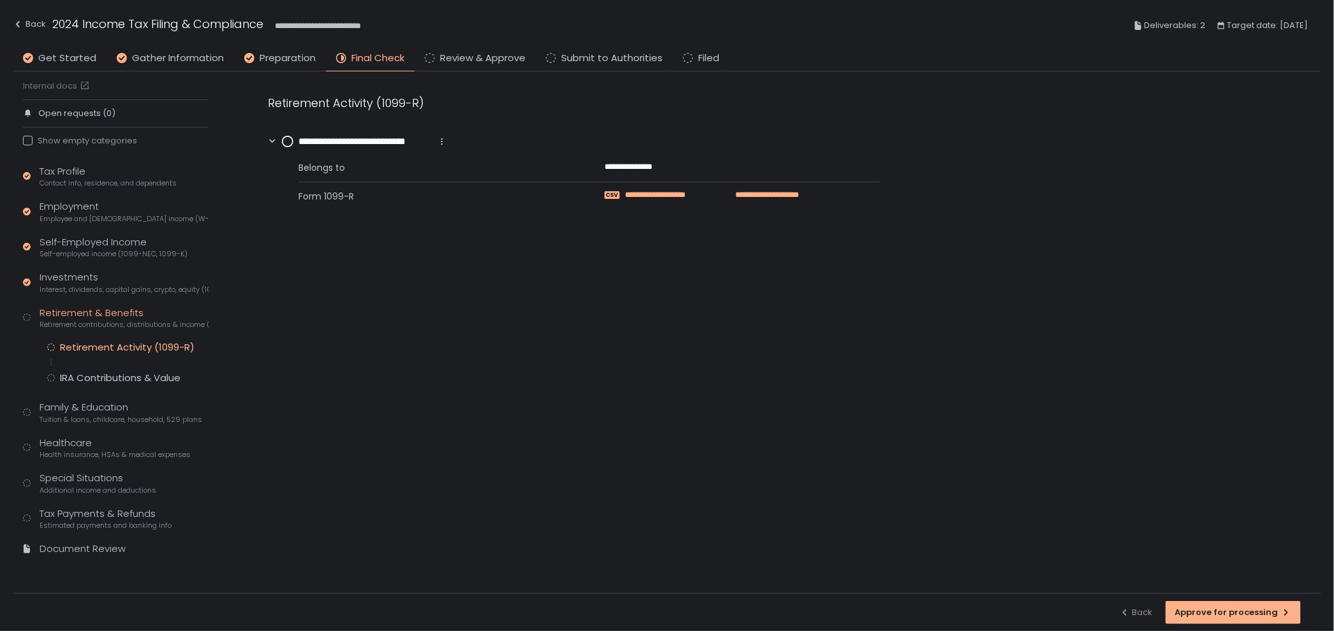
click at [695, 189] on span "**********" at bounding box center [670, 194] width 91 height 11
click at [138, 381] on div "IRA Contributions & Value" at bounding box center [120, 378] width 120 height 13
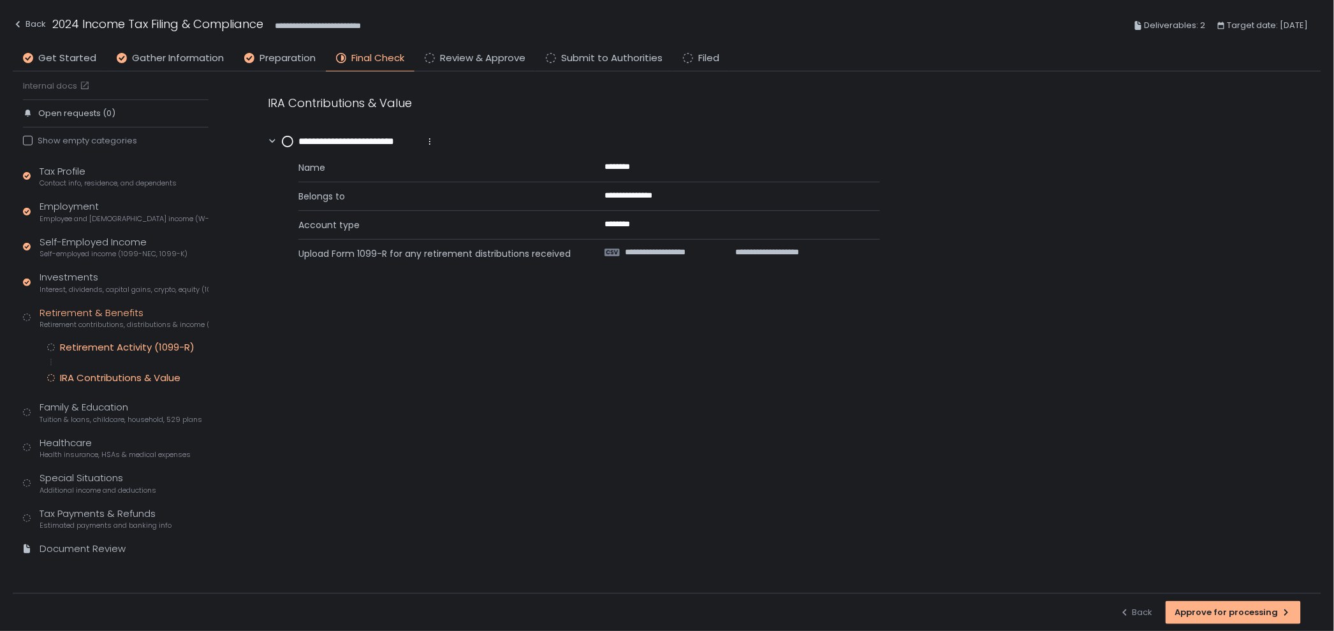
click at [145, 350] on div "Retirement Activity (1099-R)" at bounding box center [127, 347] width 135 height 13
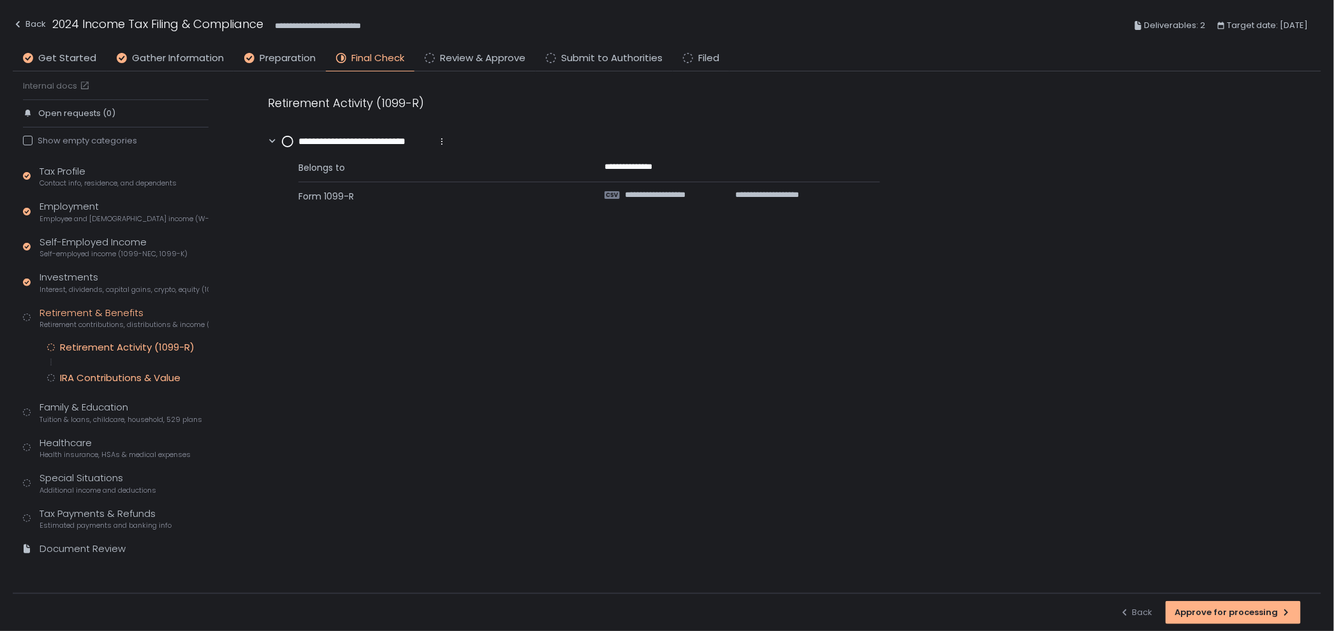
click at [145, 375] on div "IRA Contributions & Value" at bounding box center [120, 378] width 120 height 13
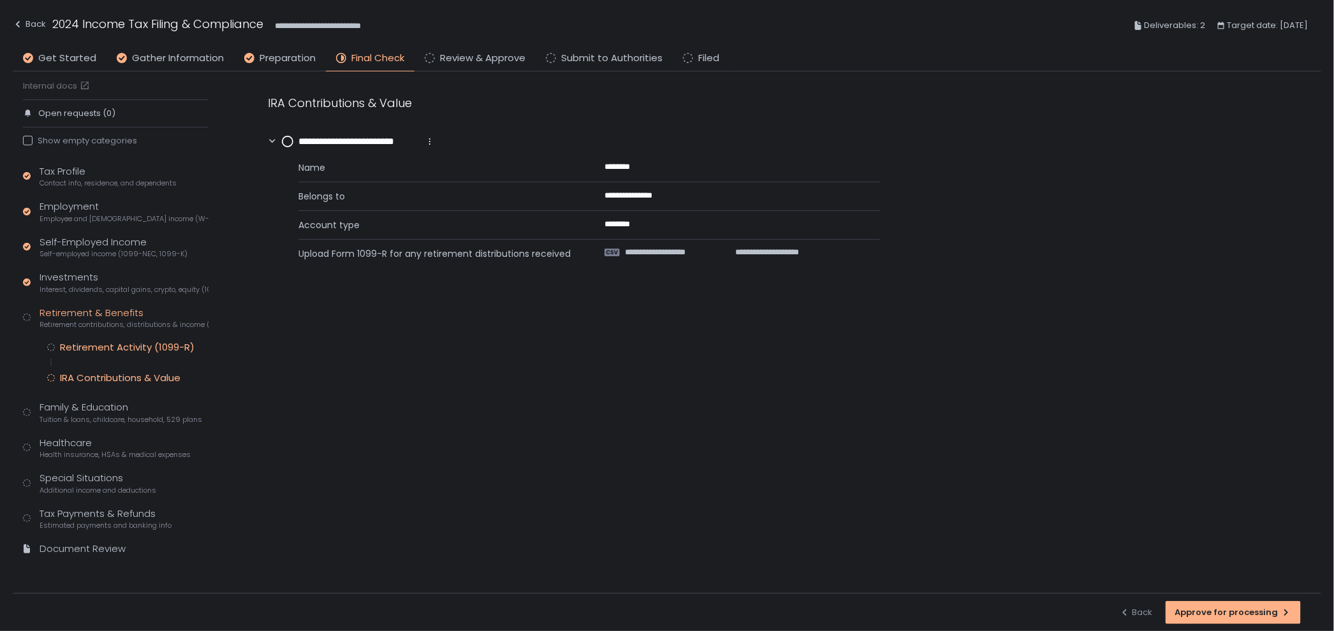
click at [142, 351] on div "Retirement Activity (1099-R)" at bounding box center [127, 347] width 135 height 13
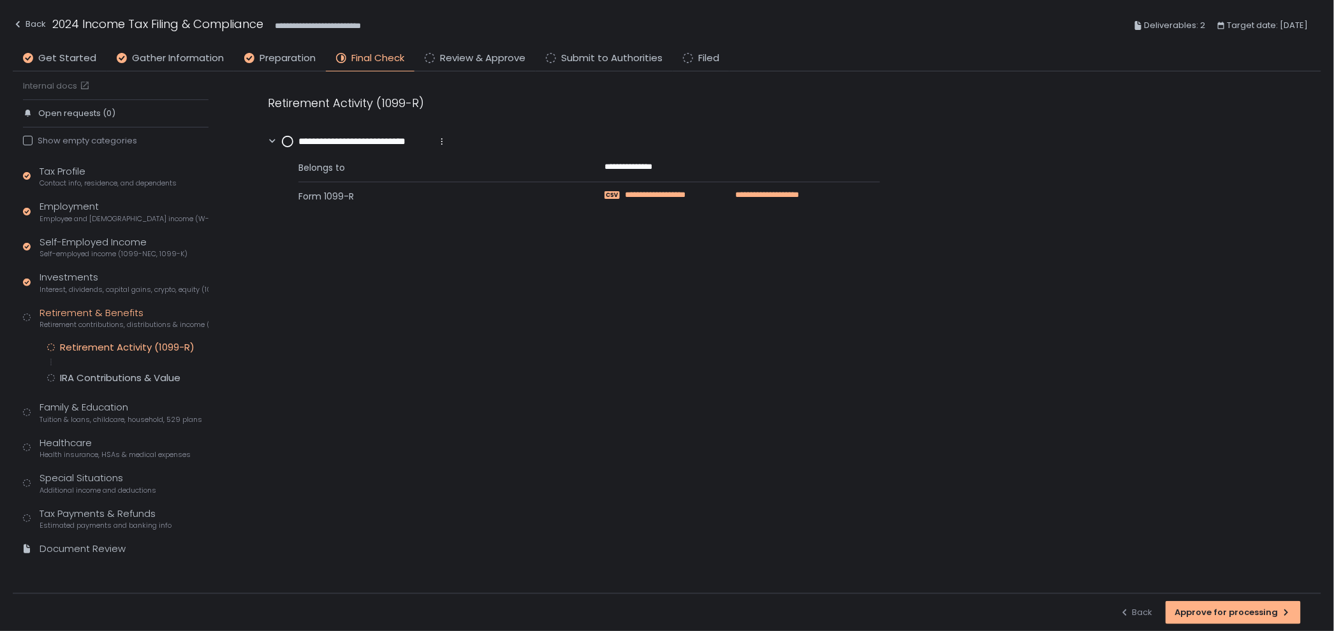
click at [695, 199] on span "**********" at bounding box center [670, 194] width 91 height 11
click at [90, 203] on div "Employment Employee and self-employed income (W-2s)" at bounding box center [124, 212] width 169 height 24
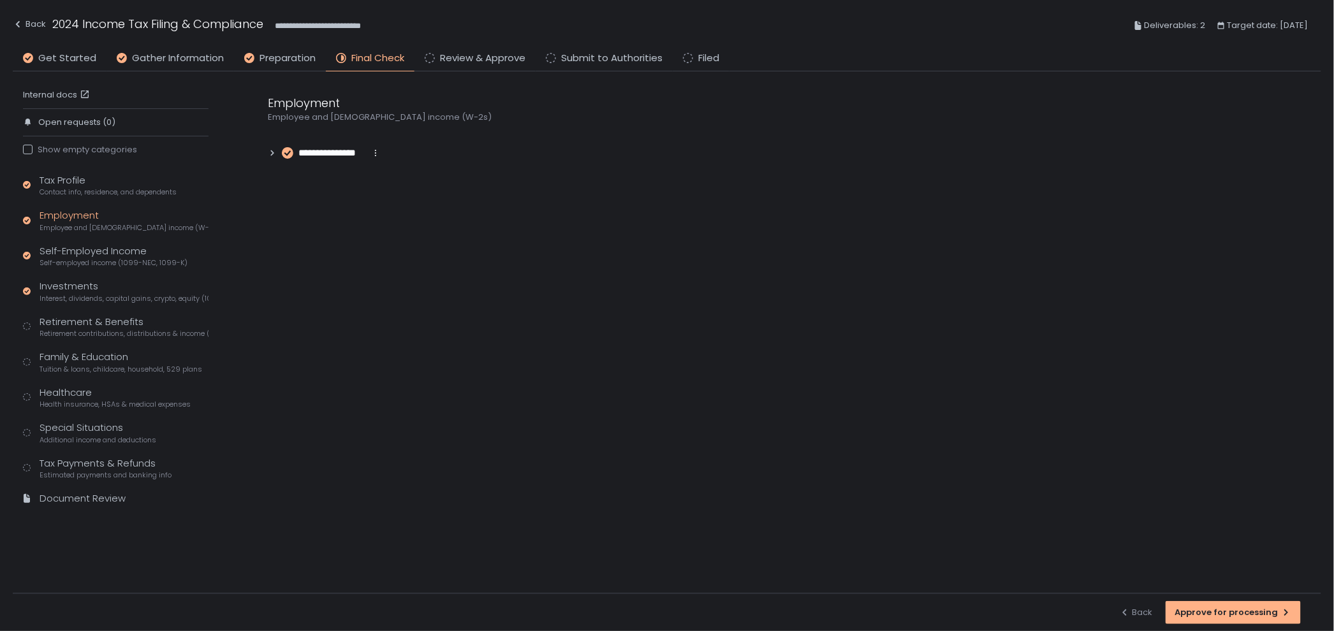
click at [325, 152] on span "**********" at bounding box center [331, 153] width 67 height 15
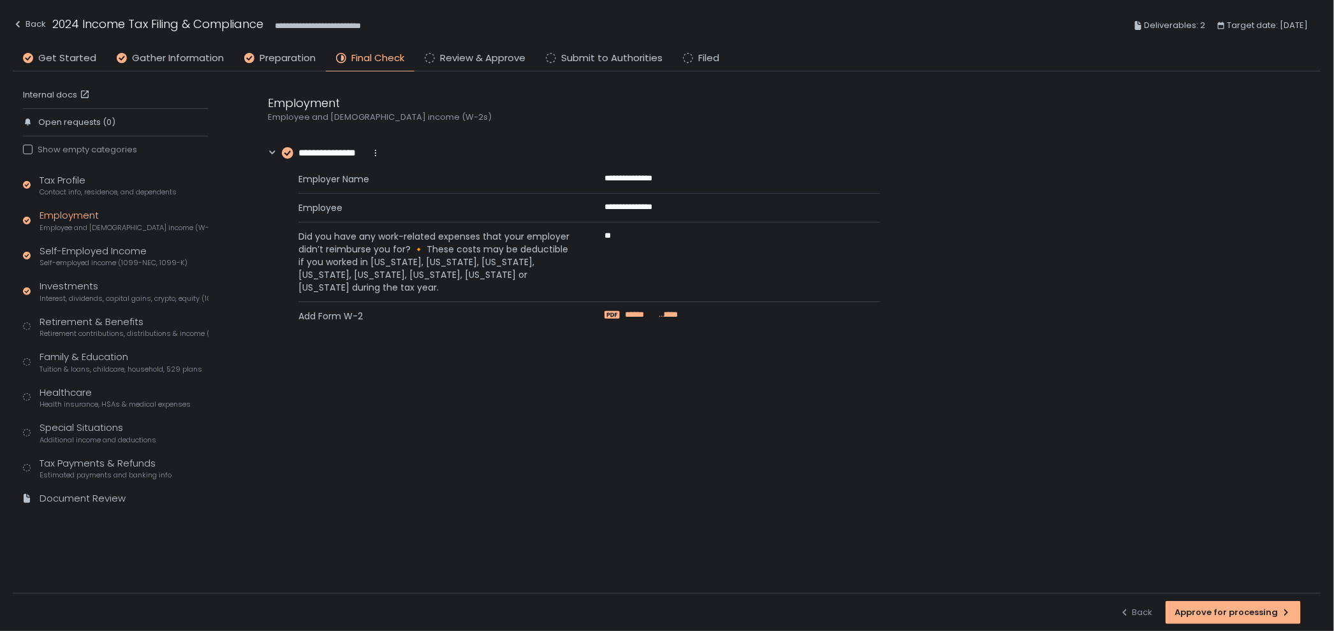
click at [657, 318] on span "*******" at bounding box center [667, 314] width 20 height 11
click at [80, 326] on div "Retirement & Benefits Retirement contributions, distributions & income (1099-R,…" at bounding box center [124, 327] width 169 height 24
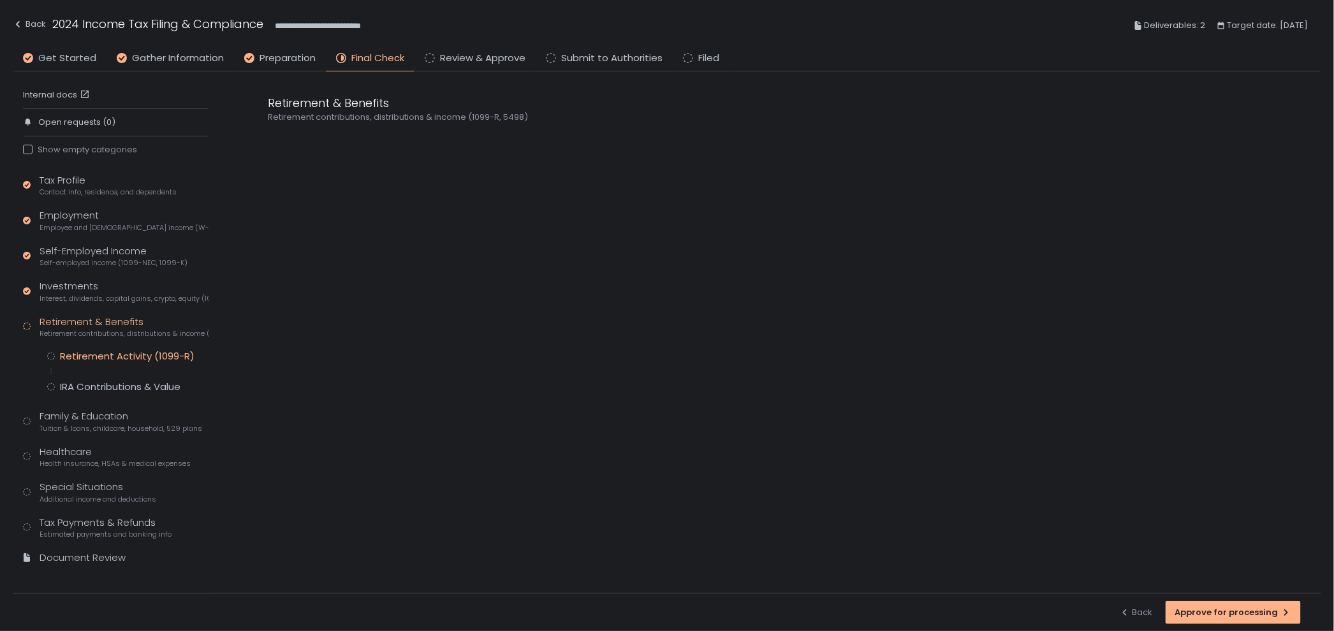
click at [135, 354] on div "Retirement Activity (1099-R)" at bounding box center [127, 356] width 135 height 13
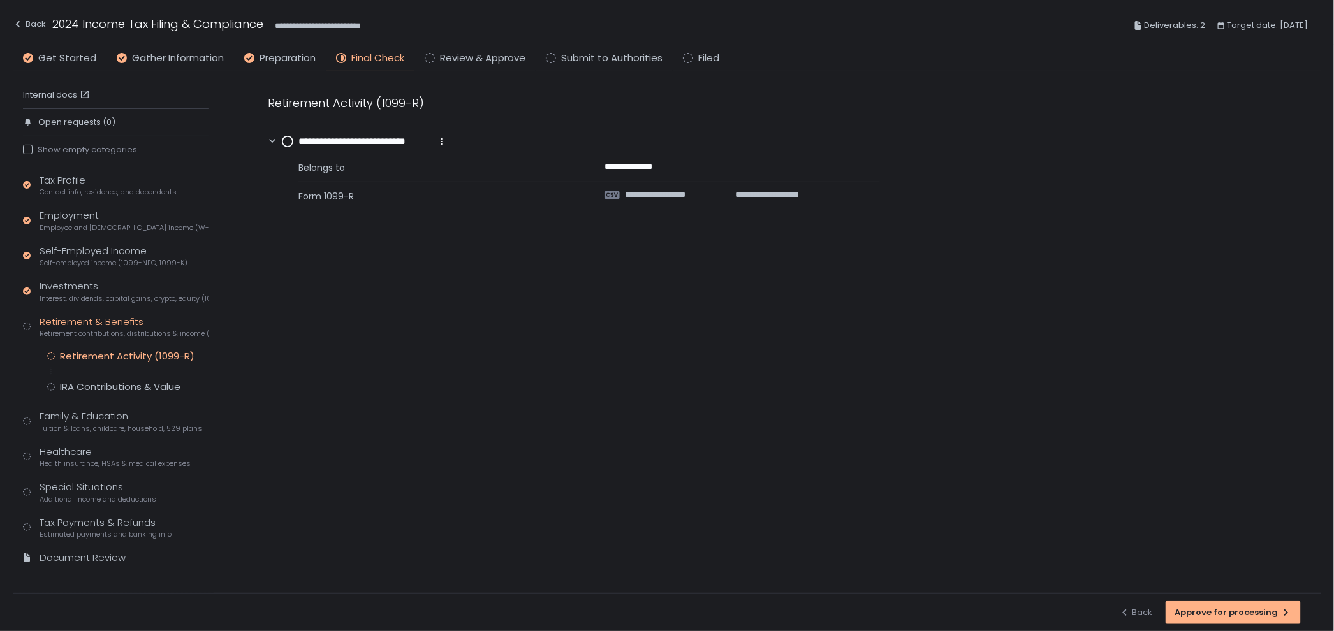
click at [287, 140] on circle at bounding box center [287, 141] width 10 height 10
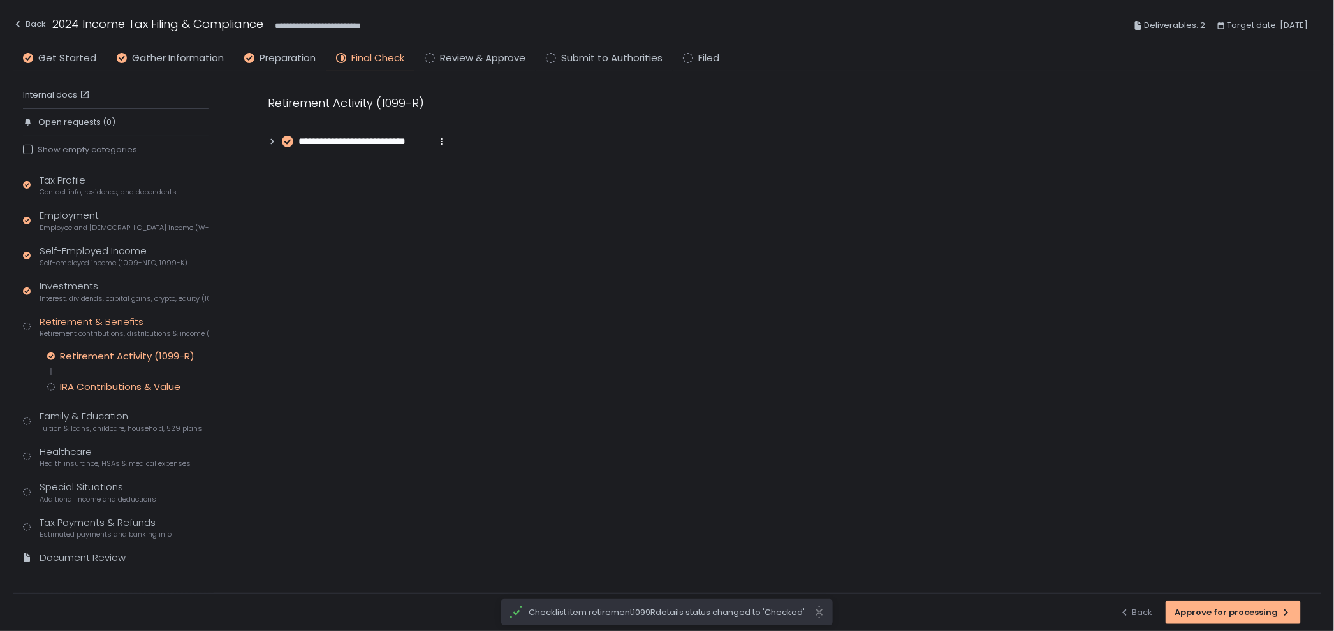
click at [133, 382] on div "IRA Contributions & Value" at bounding box center [120, 387] width 120 height 13
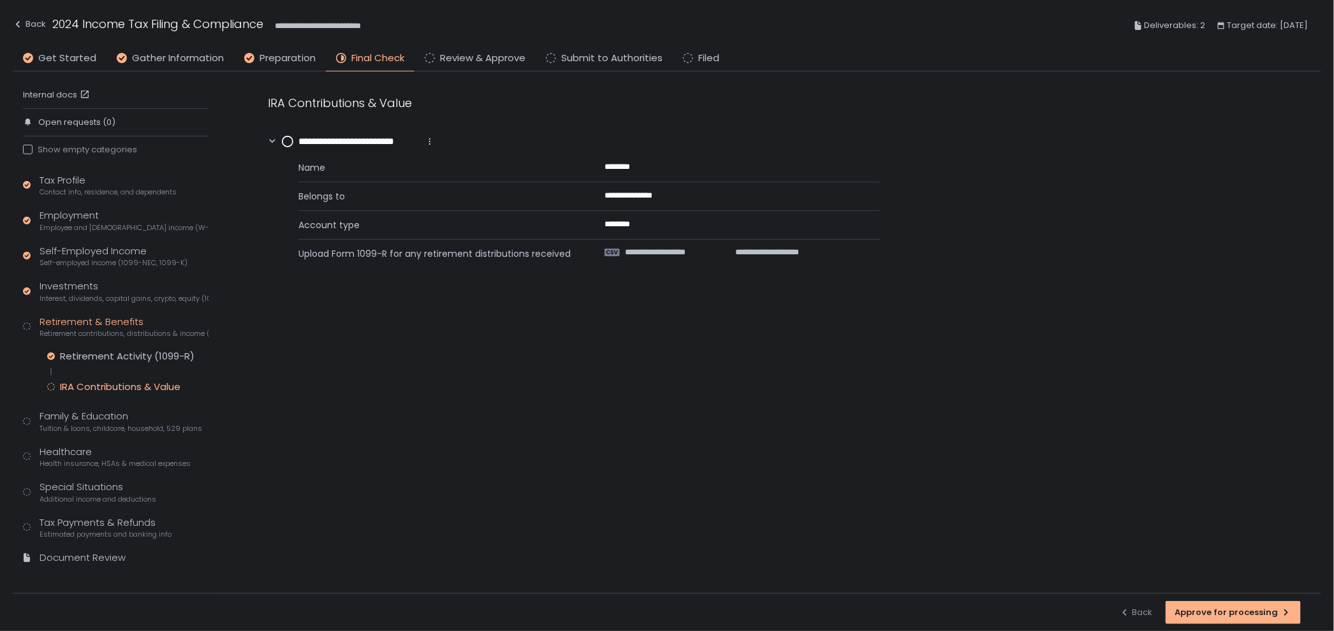
click at [283, 138] on circle at bounding box center [287, 141] width 10 height 10
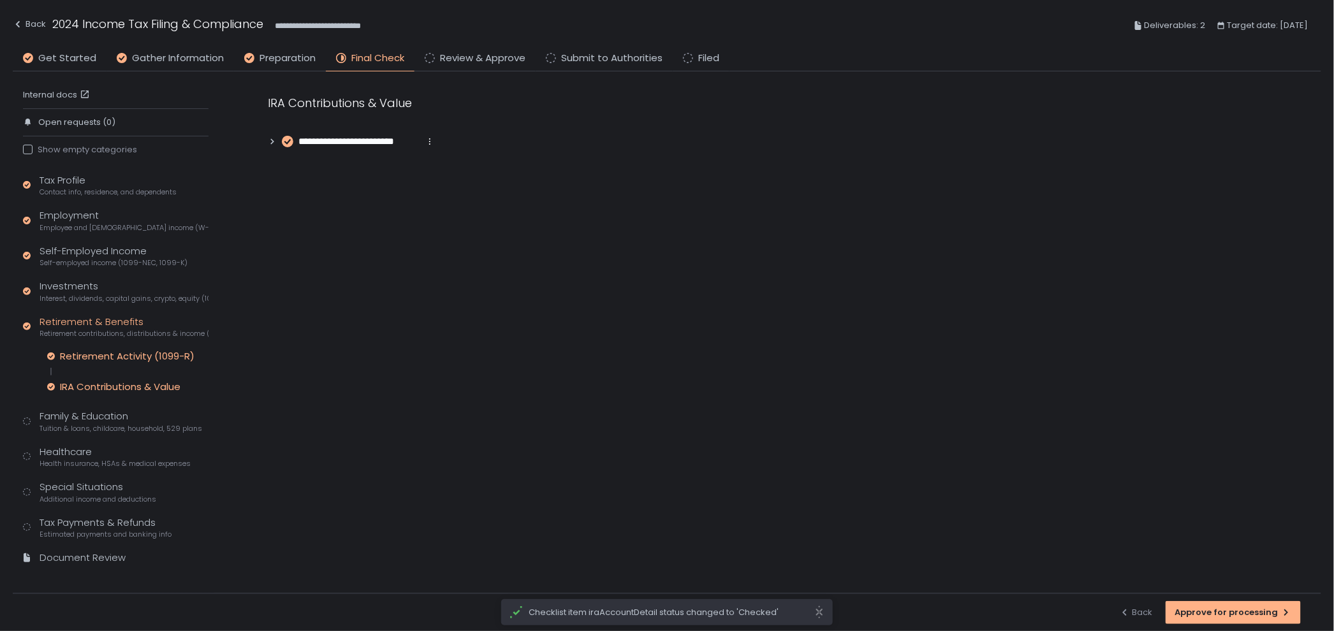
click at [110, 354] on div "Retirement Activity (1099-R)" at bounding box center [127, 356] width 135 height 13
click at [118, 436] on div "Tax Profile Contact info, residence, and dependents Employment Employee and sel…" at bounding box center [116, 375] width 186 height 404
click at [117, 425] on span "Tuition & loans, childcare, household, 529 plans" at bounding box center [121, 429] width 163 height 10
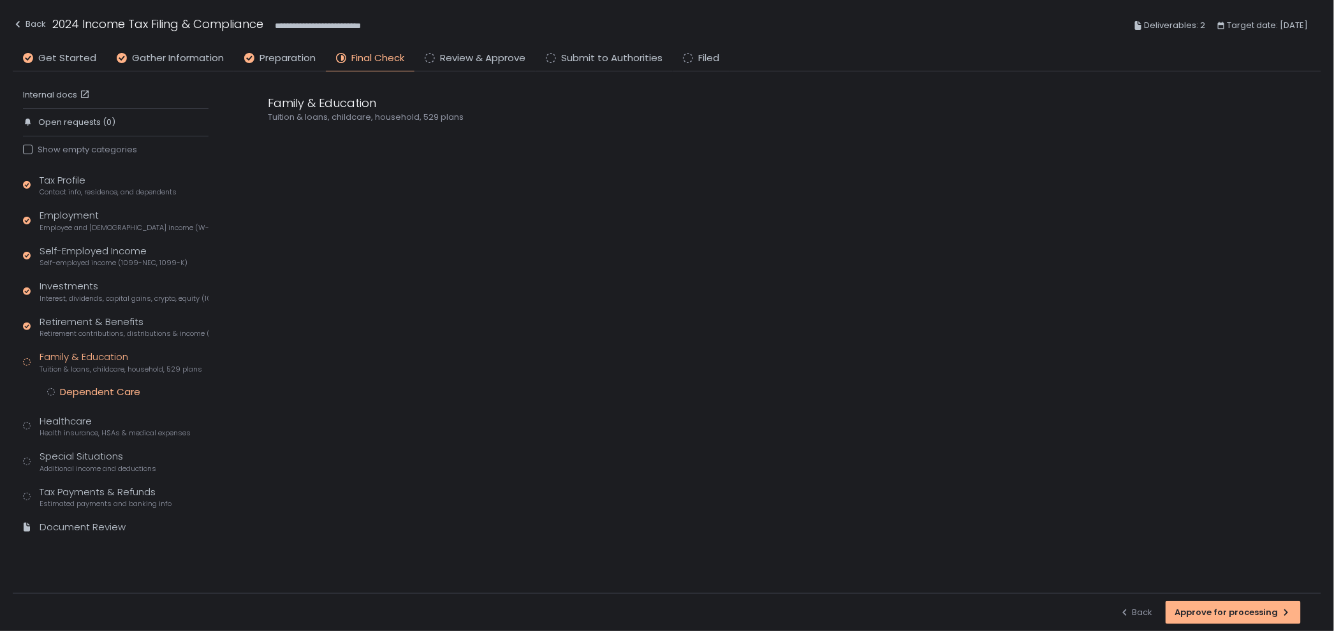
click at [114, 391] on div "Dependent Care" at bounding box center [100, 392] width 80 height 13
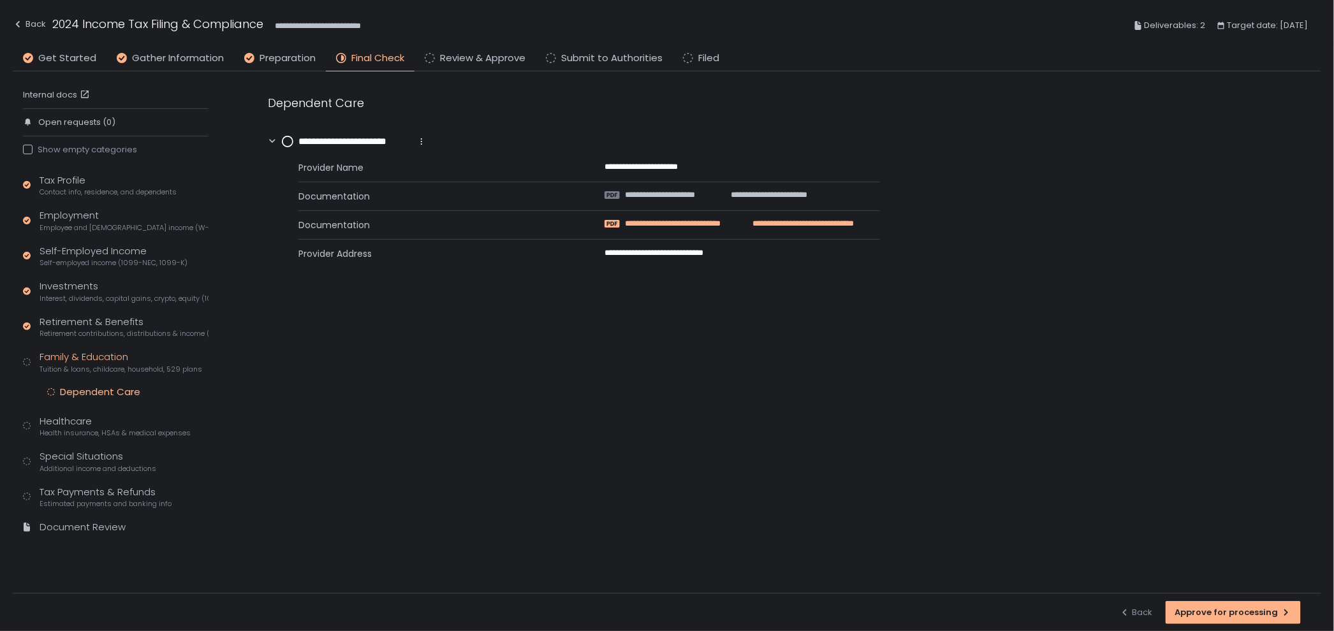
click at [814, 224] on span "**********" at bounding box center [803, 223] width 103 height 11
click at [50, 56] on span "Get Started" at bounding box center [67, 58] width 58 height 15
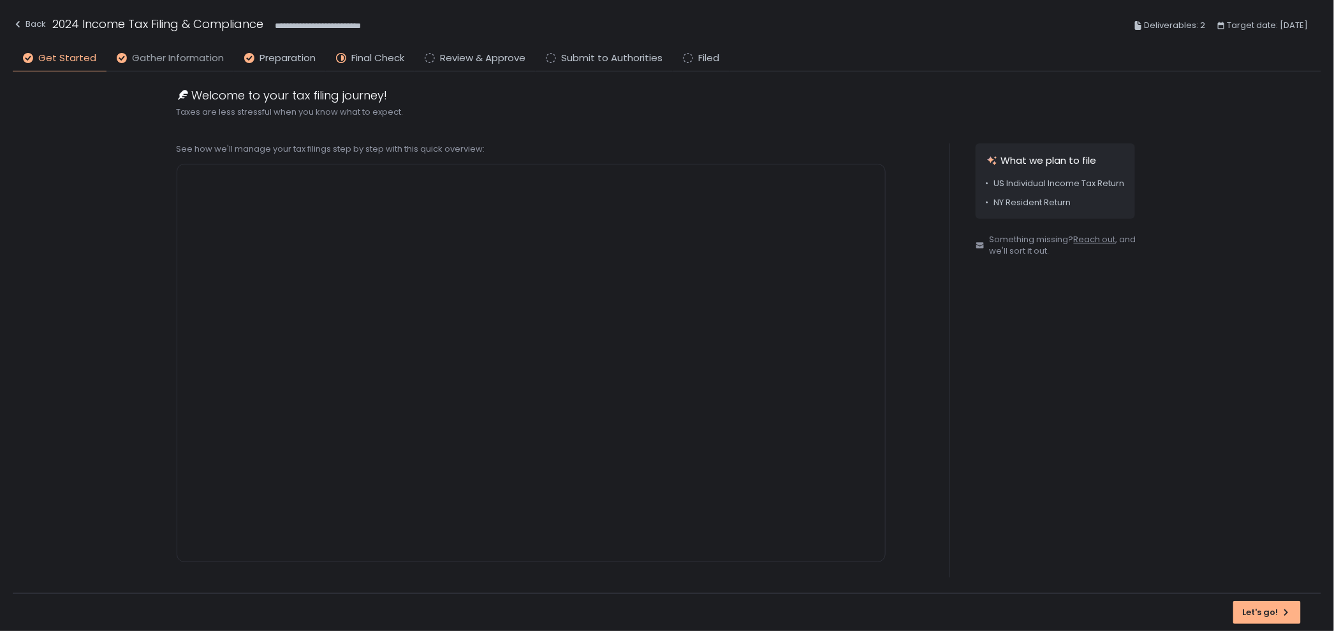
click at [177, 62] on span "Gather Information" at bounding box center [178, 58] width 92 height 15
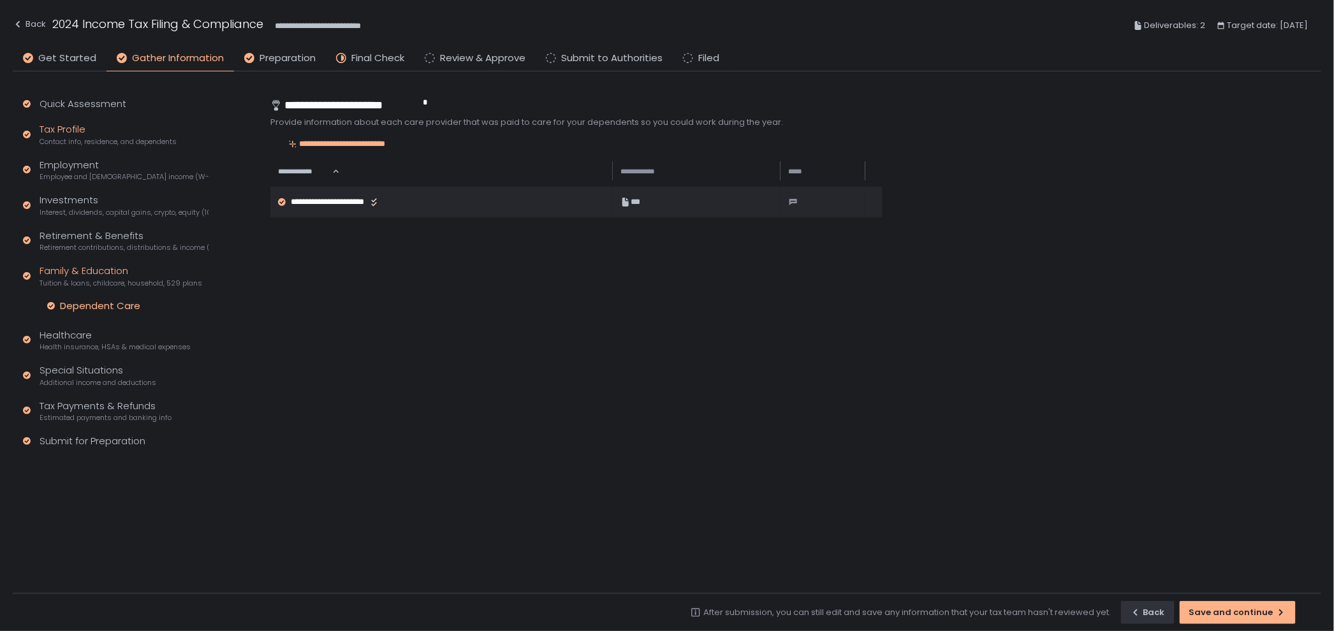
click at [94, 132] on div "Tax Profile Contact info, residence, and dependents" at bounding box center [108, 134] width 137 height 24
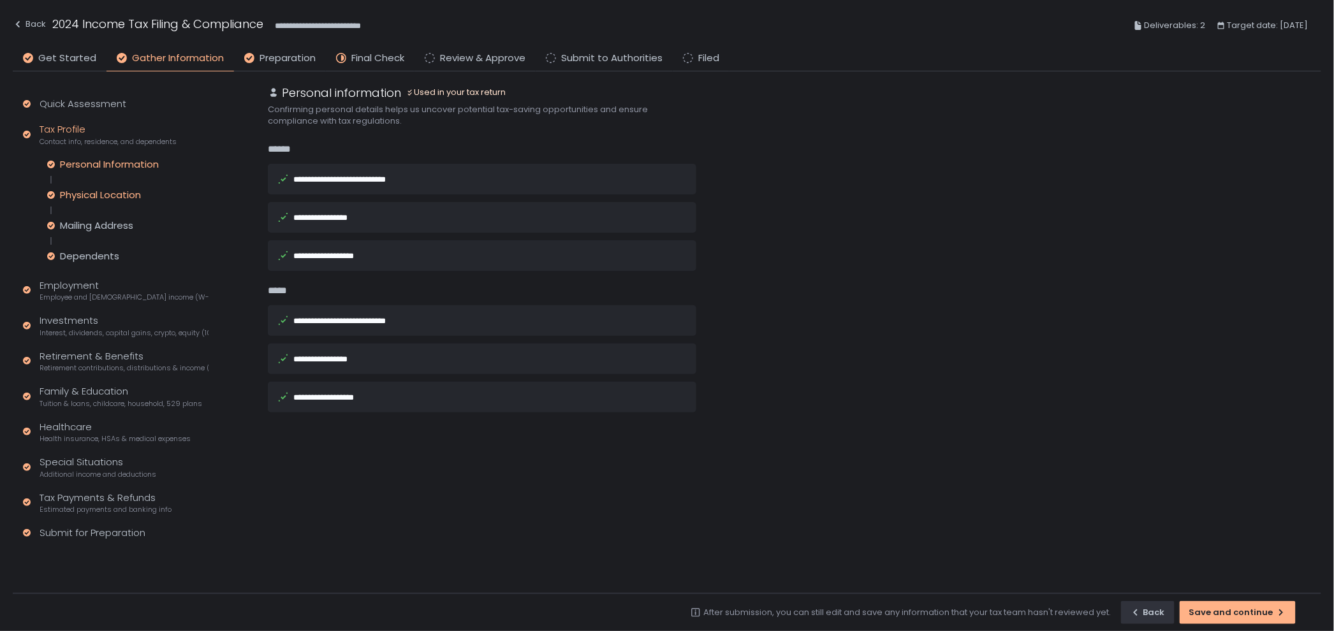
click at [115, 189] on div "Physical Location" at bounding box center [100, 195] width 81 height 13
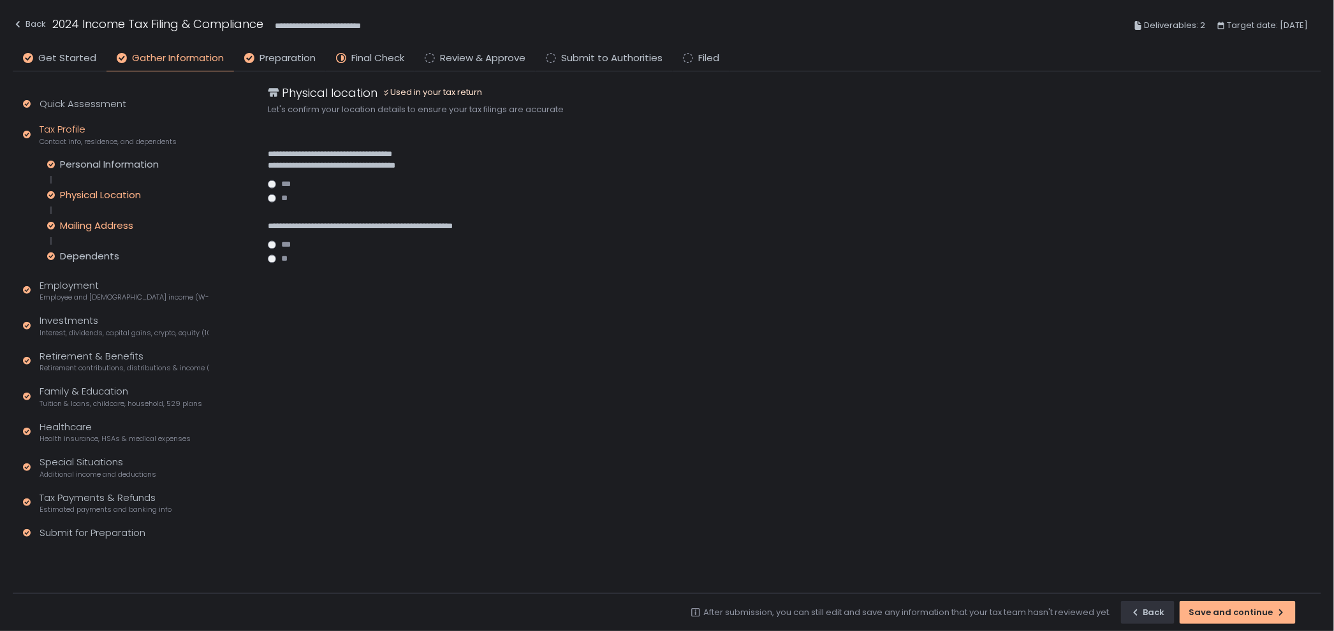
click at [112, 219] on div "Mailing Address" at bounding box center [96, 225] width 73 height 13
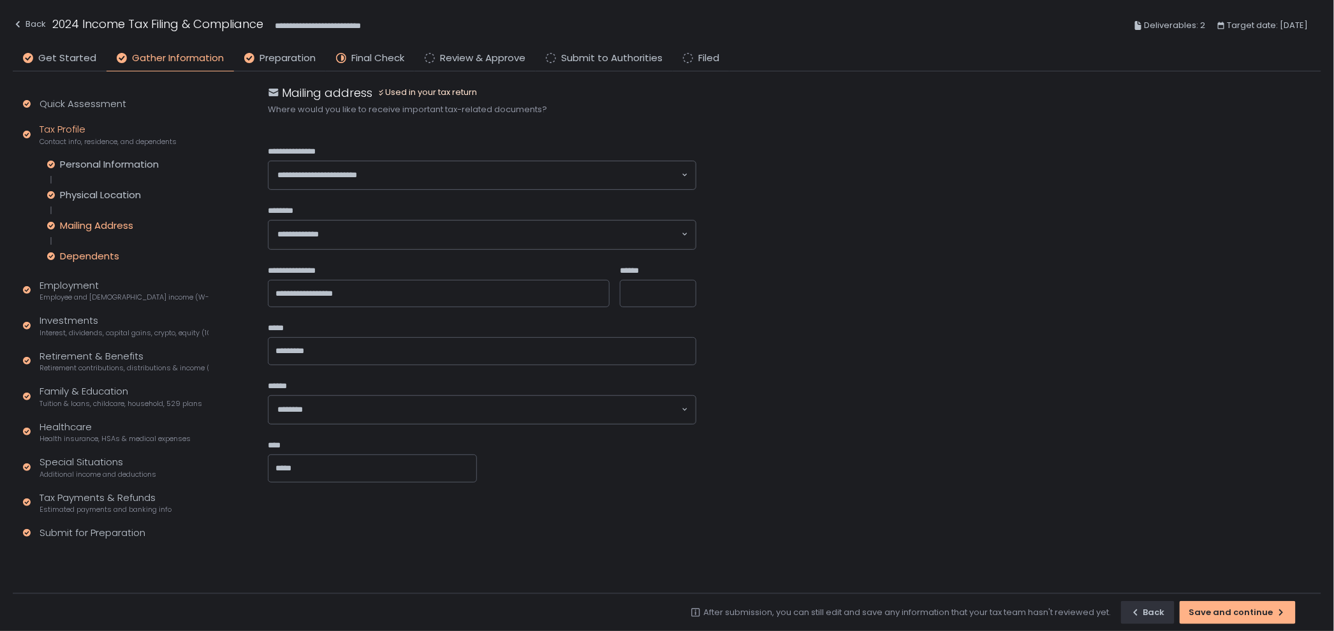
click at [113, 251] on div "Dependents" at bounding box center [89, 256] width 59 height 13
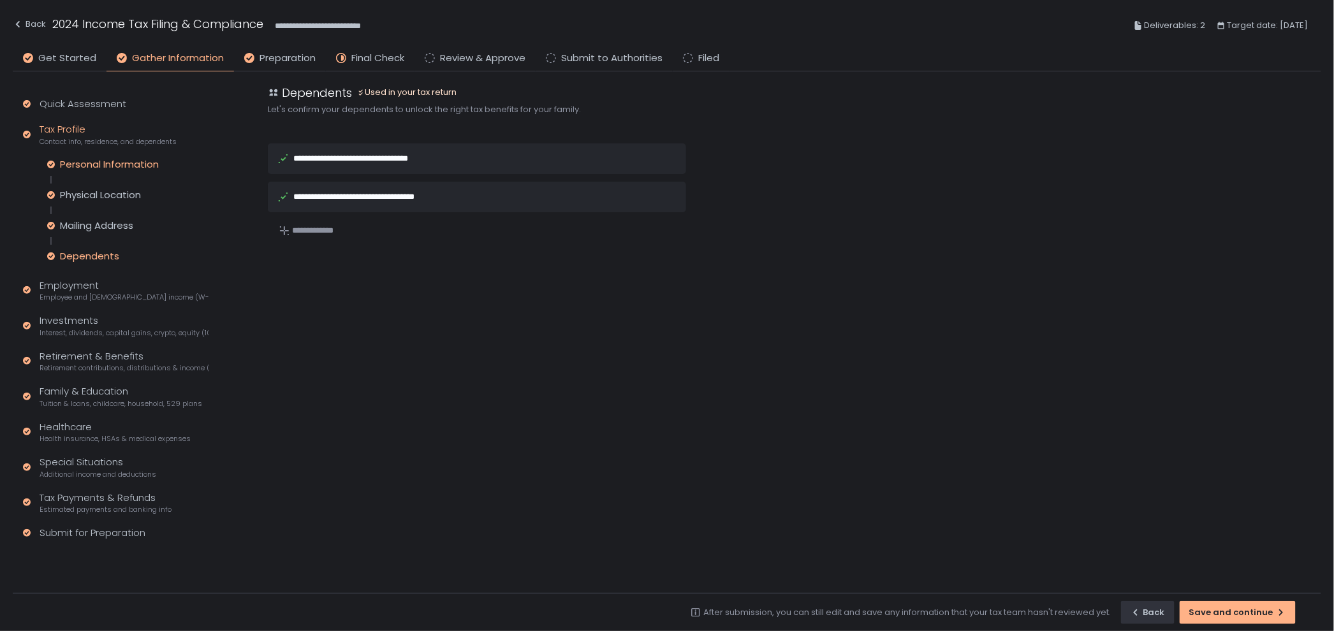
click at [108, 161] on div "Personal Information" at bounding box center [109, 164] width 99 height 13
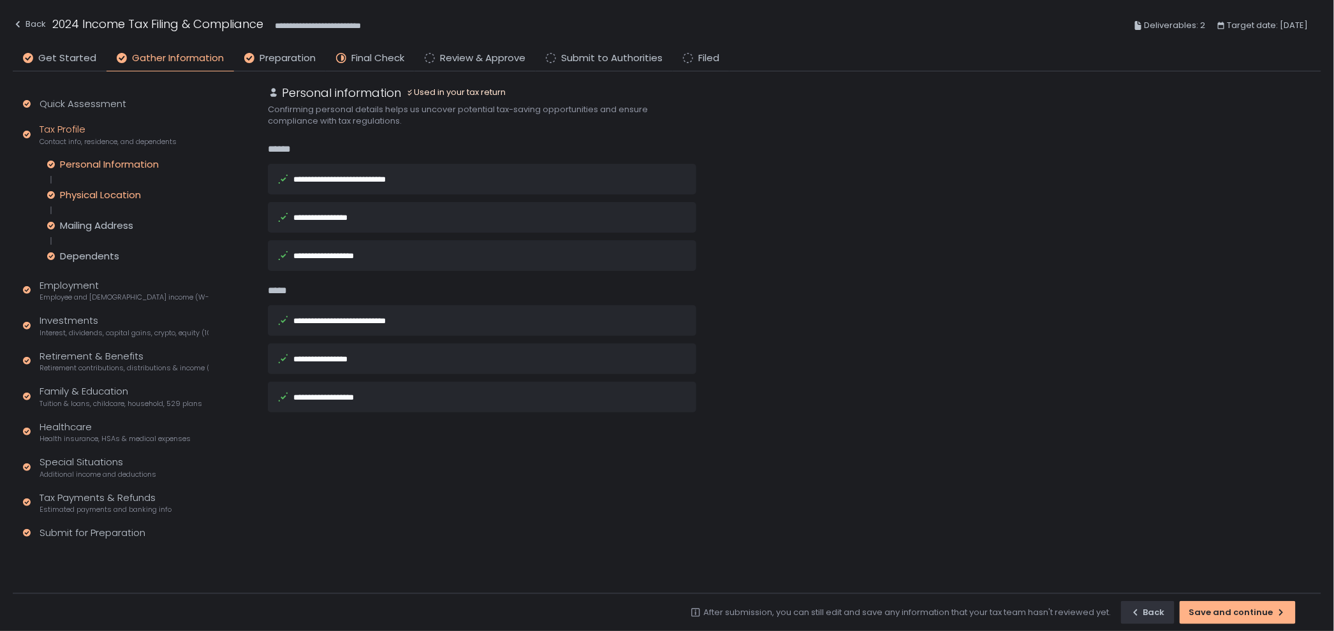
click at [138, 189] on div "Physical Location" at bounding box center [100, 195] width 81 height 13
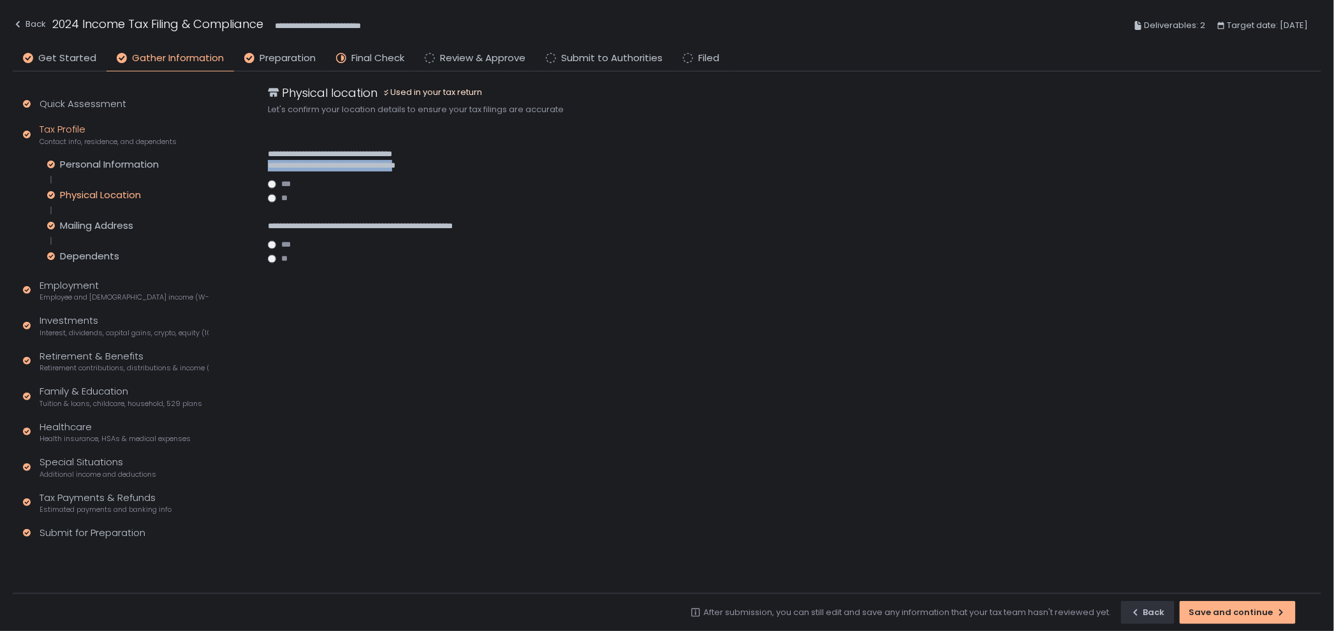
drag, startPoint x: 266, startPoint y: 162, endPoint x: 431, endPoint y: 170, distance: 165.3
click at [431, 170] on div "**********" at bounding box center [781, 332] width 1079 height 522
copy span "**********"
click at [368, 61] on span "Final Check" at bounding box center [377, 58] width 53 height 15
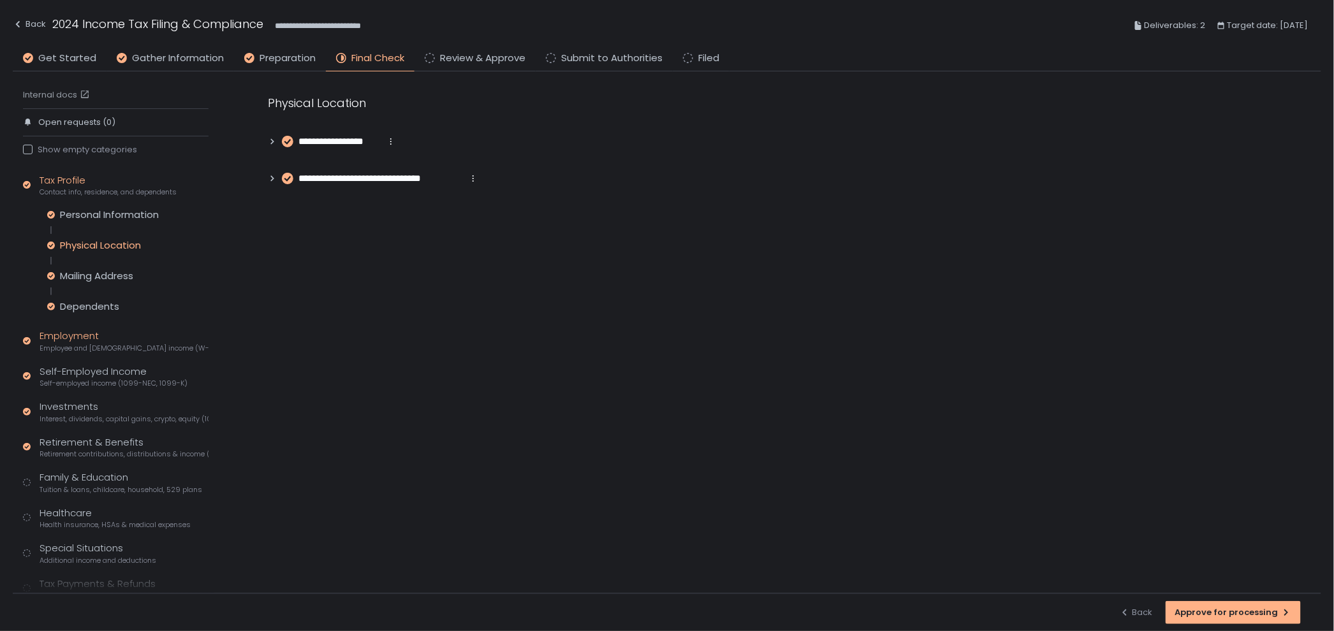
scroll to position [70, 0]
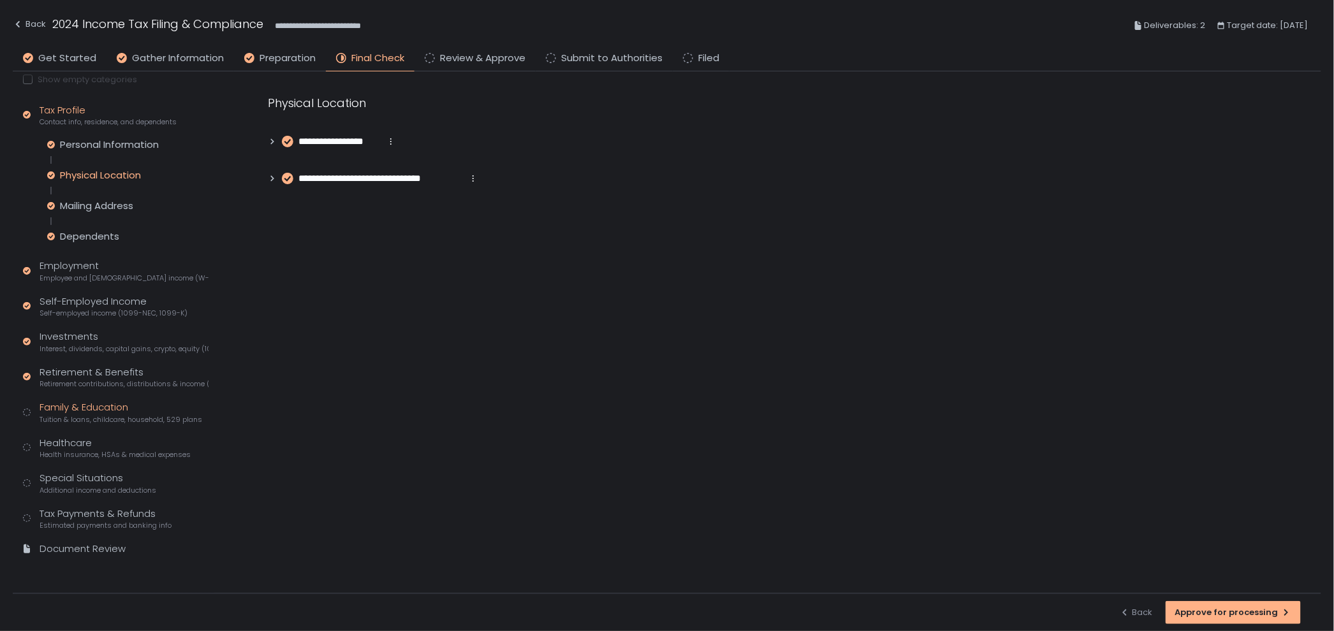
click at [119, 406] on div "Family & Education Tuition & loans, childcare, household, 529 plans" at bounding box center [121, 412] width 163 height 24
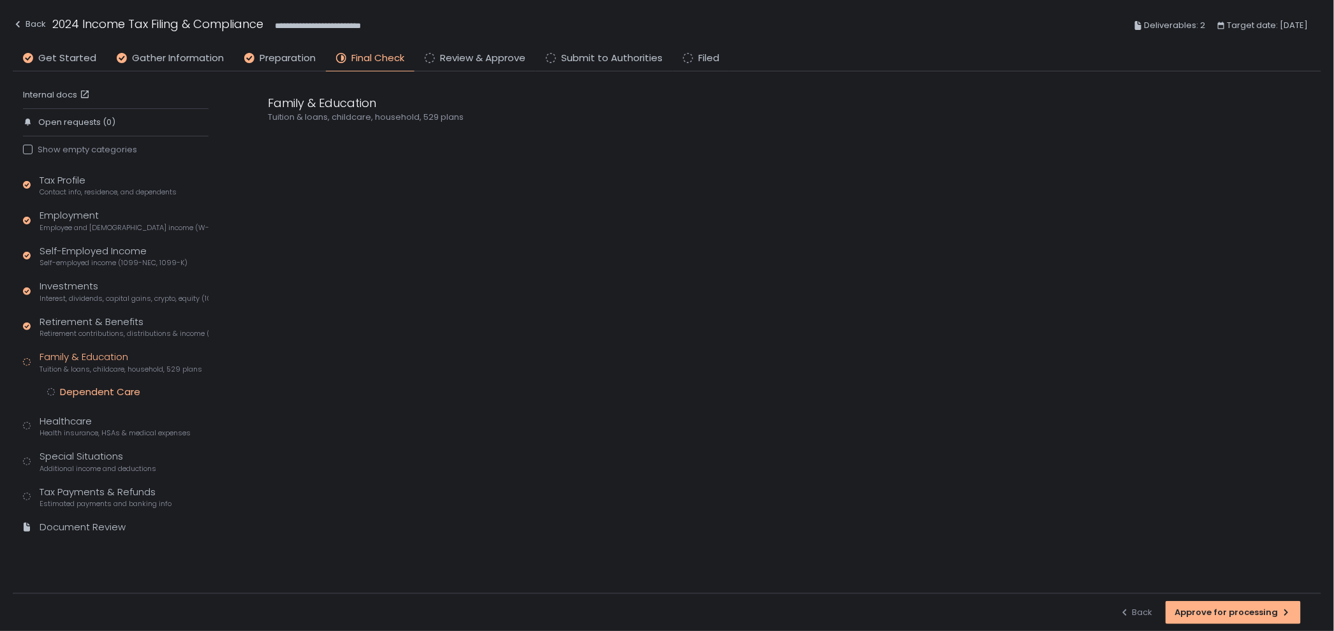
click at [112, 390] on div "Dependent Care" at bounding box center [100, 392] width 80 height 13
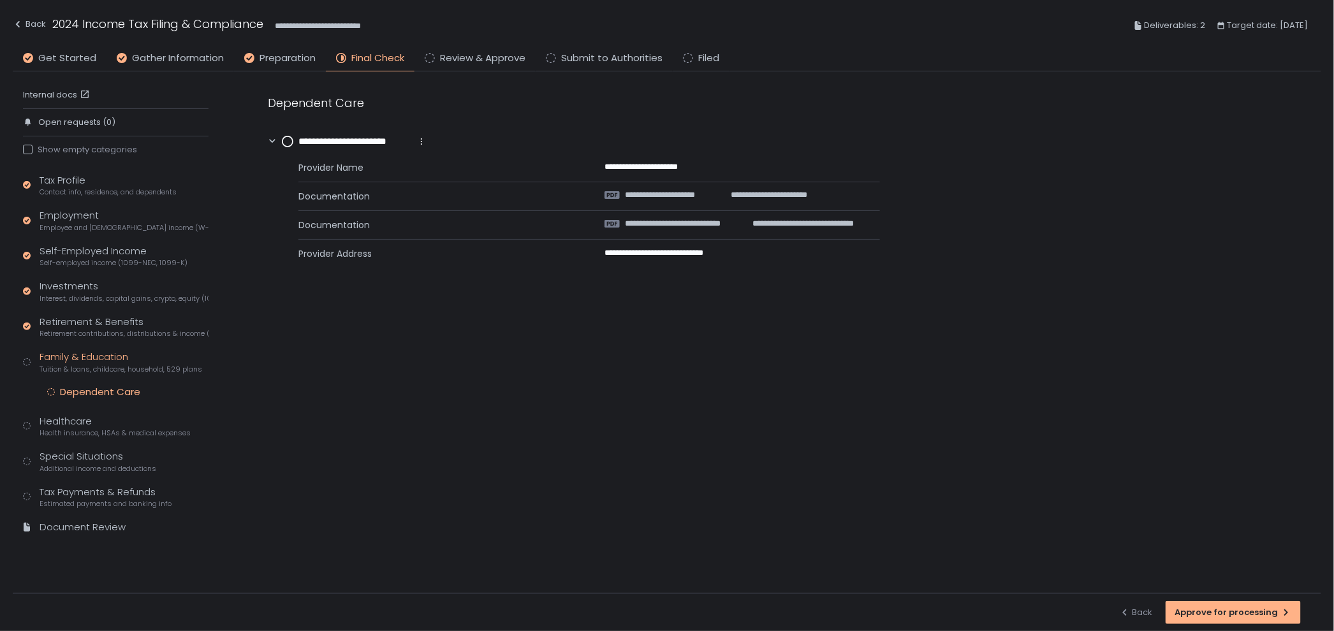
click at [291, 141] on circle at bounding box center [287, 141] width 10 height 10
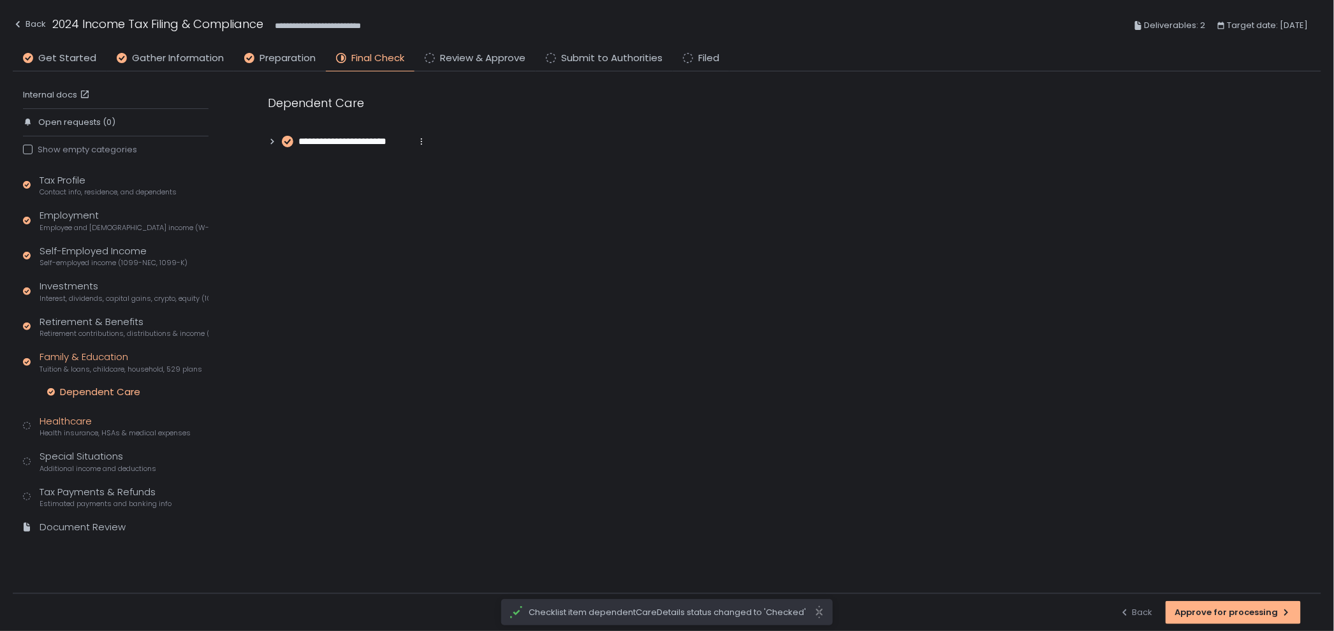
click at [61, 428] on span "Health insurance, HSAs & medical expenses" at bounding box center [115, 433] width 151 height 10
click at [76, 436] on div "Tax Profile Contact info, residence, and dependents Employment Employee and sel…" at bounding box center [116, 359] width 186 height 373
click at [84, 426] on div "Health Insurance" at bounding box center [100, 427] width 80 height 13
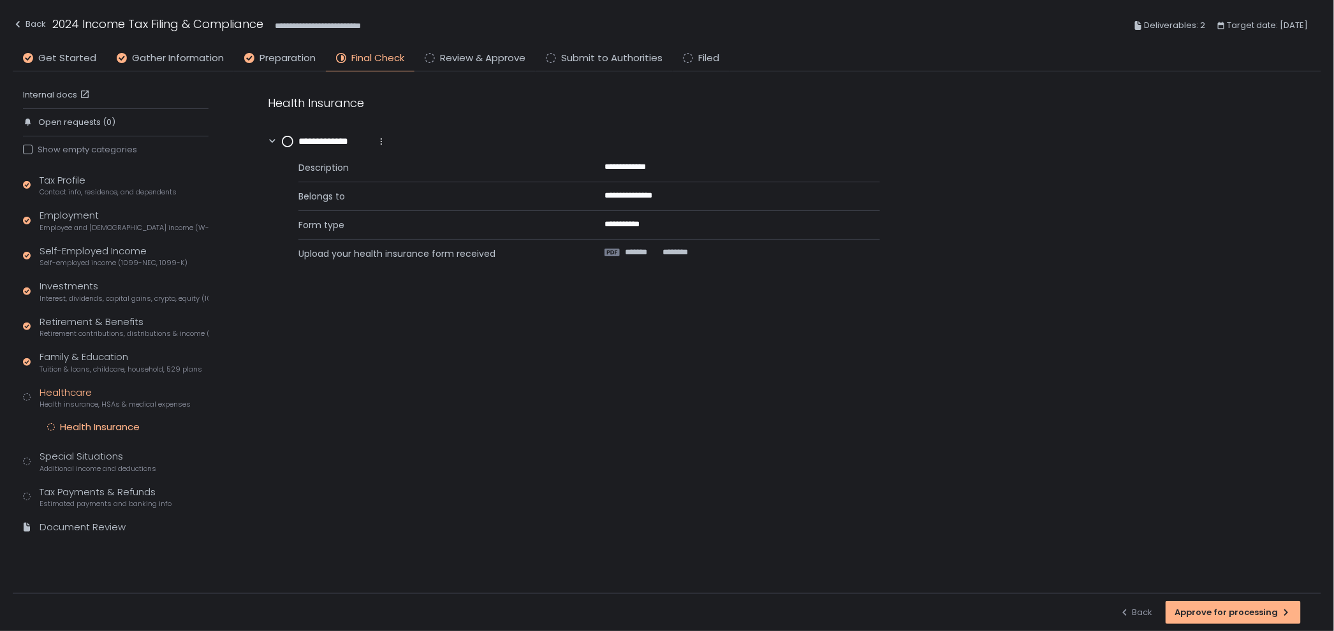
click at [286, 142] on circle at bounding box center [287, 141] width 10 height 10
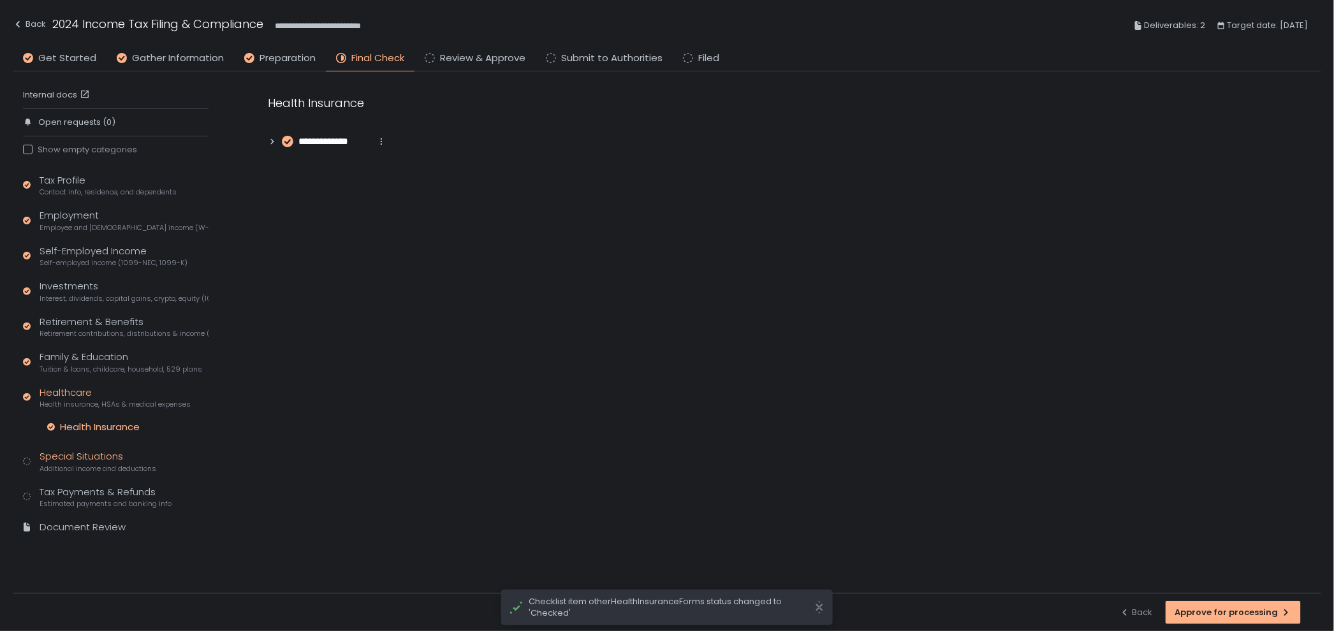
click at [97, 452] on div "Special Situations Additional income and deductions" at bounding box center [98, 461] width 117 height 24
click at [103, 463] on div "Clean Energy Vehicles" at bounding box center [112, 462] width 104 height 13
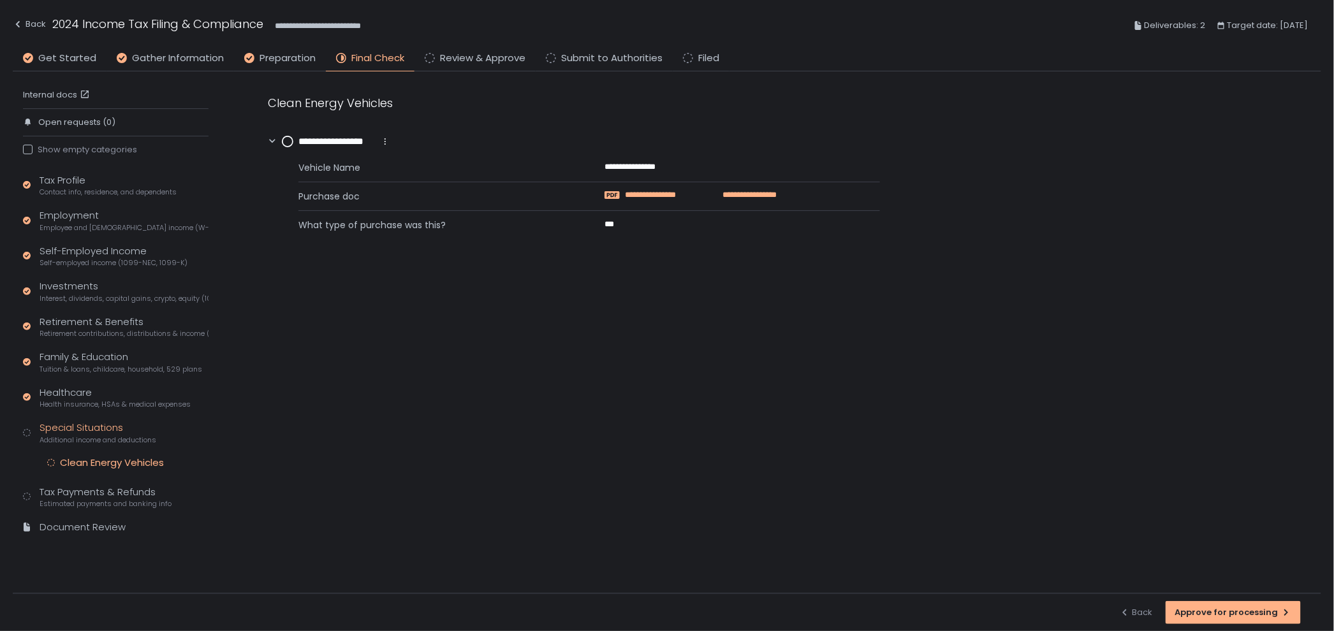
click at [695, 198] on span "**********" at bounding box center [666, 194] width 82 height 11
click at [148, 60] on span "Gather Information" at bounding box center [178, 58] width 92 height 15
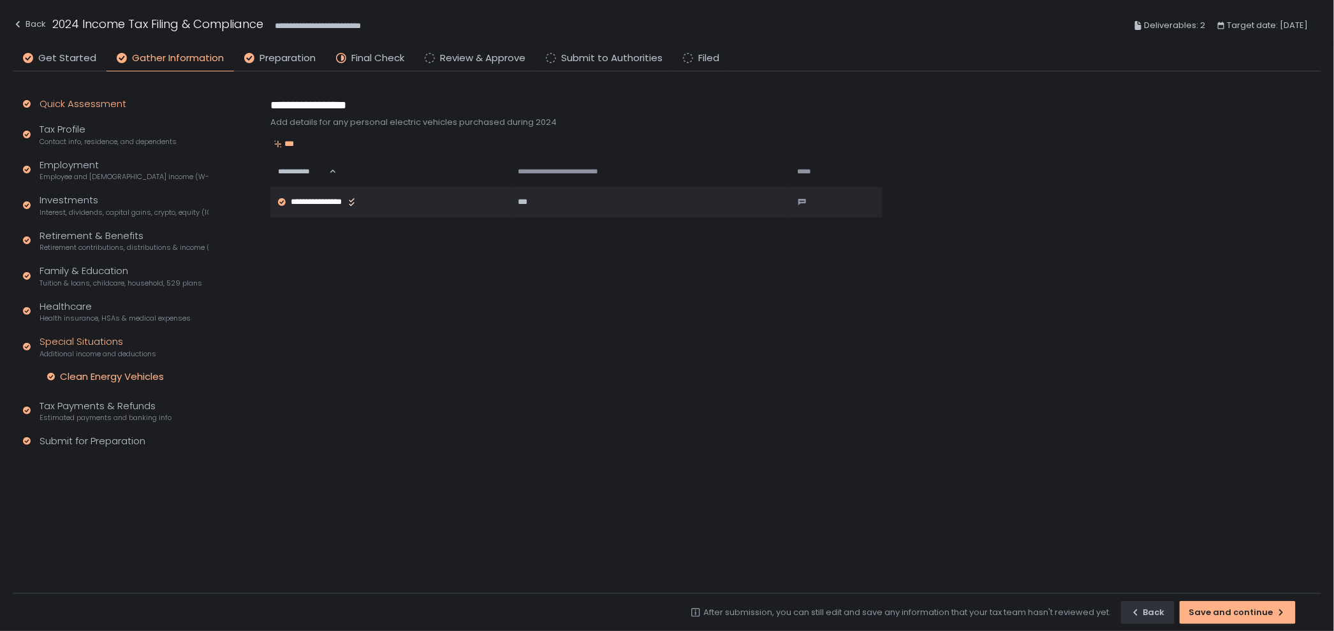
click at [71, 105] on div "Quick Assessment" at bounding box center [83, 104] width 87 height 15
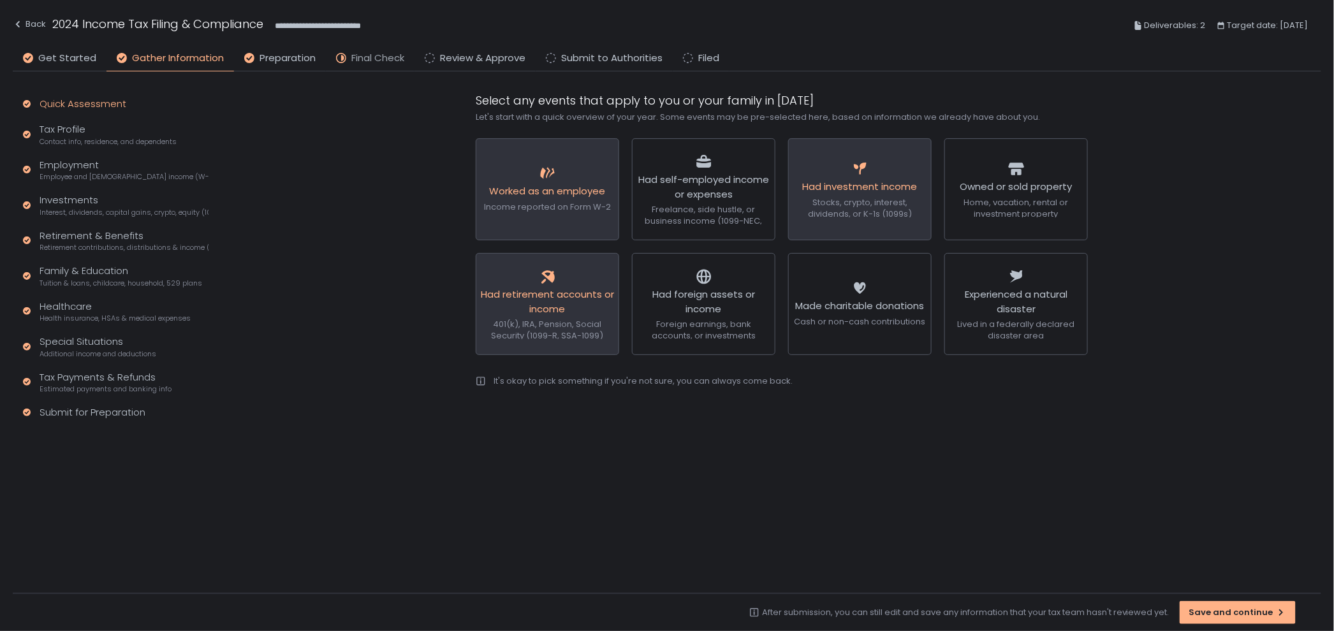
click at [380, 53] on span "Final Check" at bounding box center [377, 58] width 53 height 15
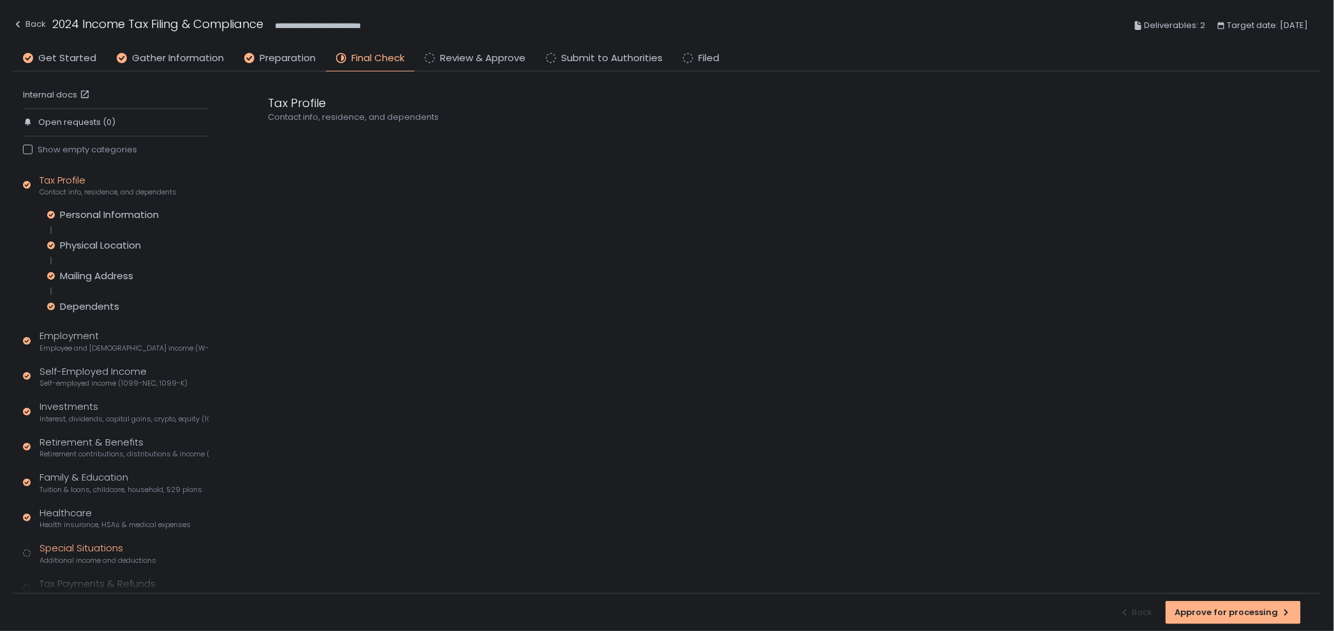
click at [59, 550] on div "Special Situations Additional income and deductions" at bounding box center [98, 553] width 117 height 24
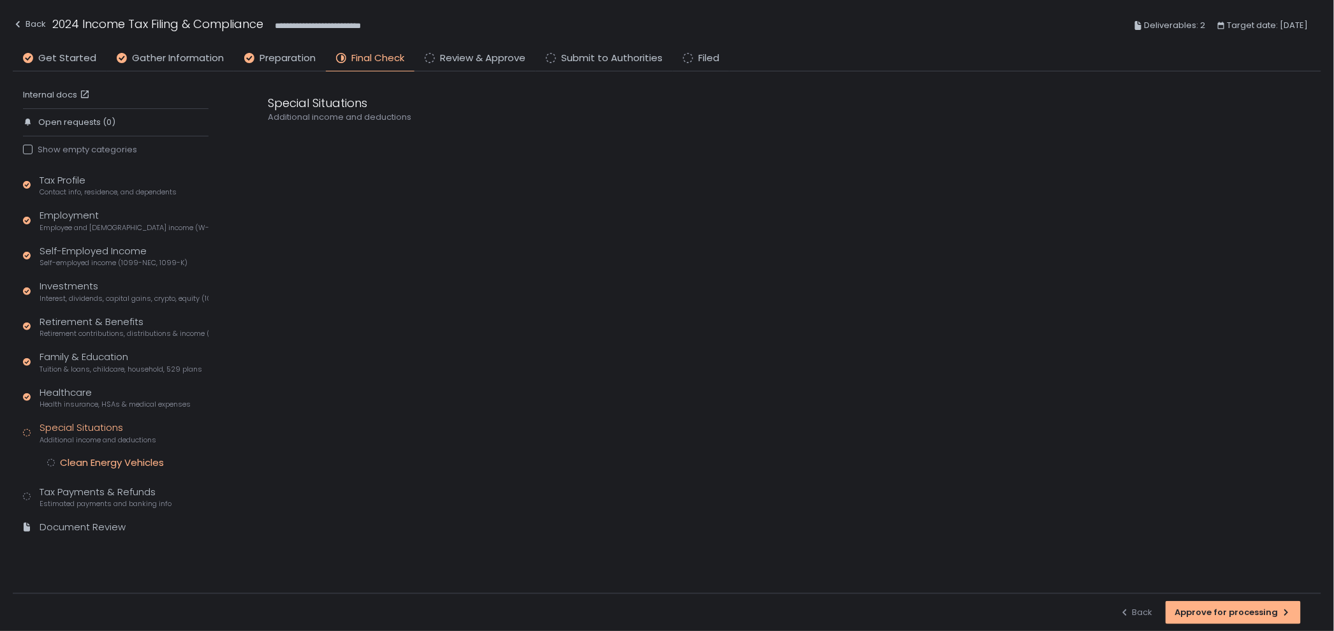
click at [134, 456] on div "Clean Energy Vehicles" at bounding box center [112, 462] width 104 height 13
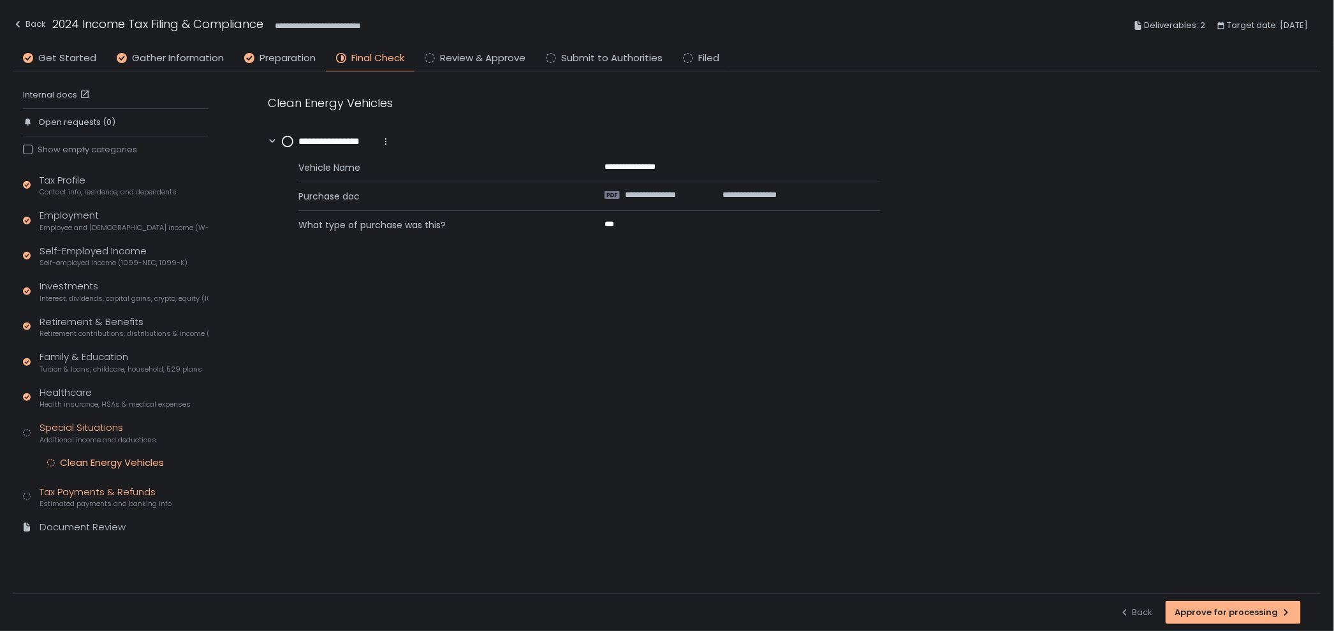
click at [136, 491] on div "Tax Payments & Refunds Estimated payments and banking info" at bounding box center [106, 497] width 132 height 24
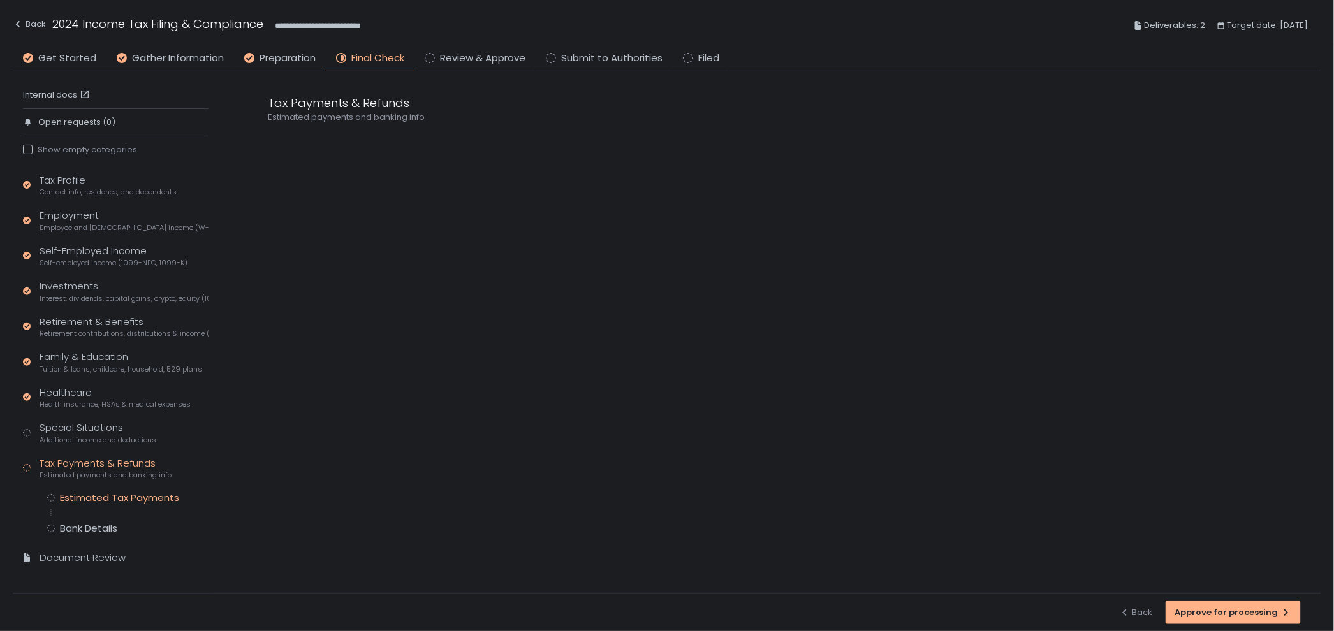
click at [138, 499] on div "Estimated Tax Payments" at bounding box center [119, 497] width 119 height 13
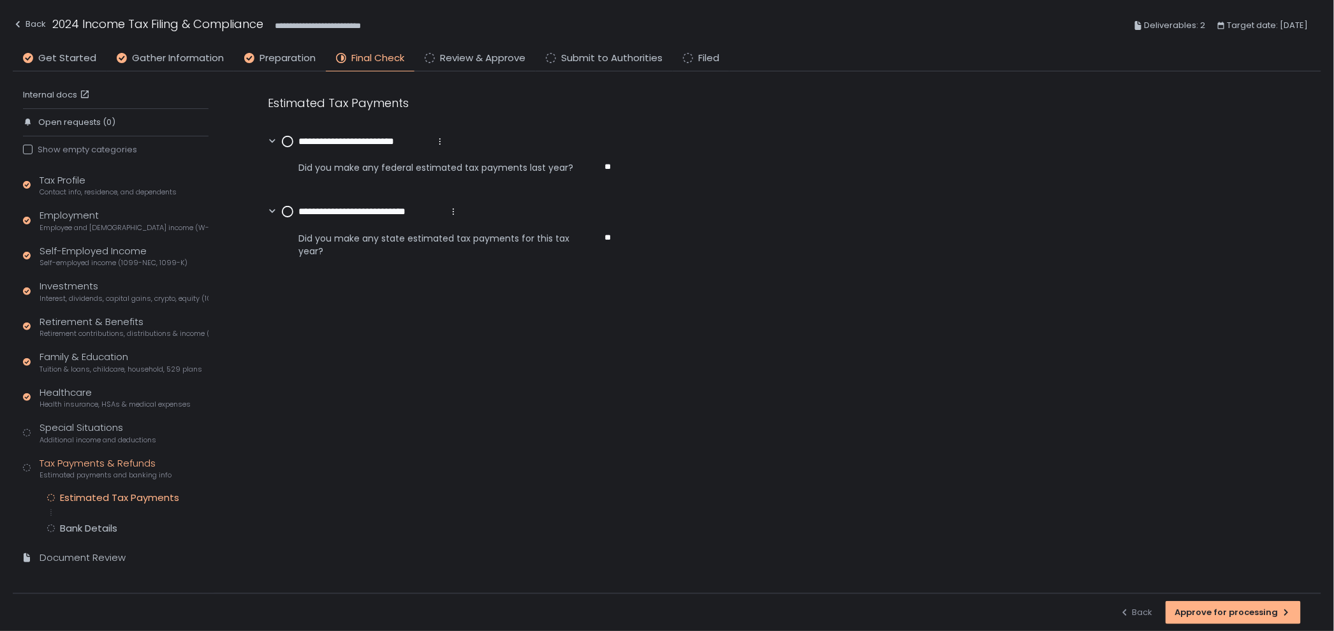
click at [289, 135] on div "**********" at bounding box center [363, 142] width 163 height 15
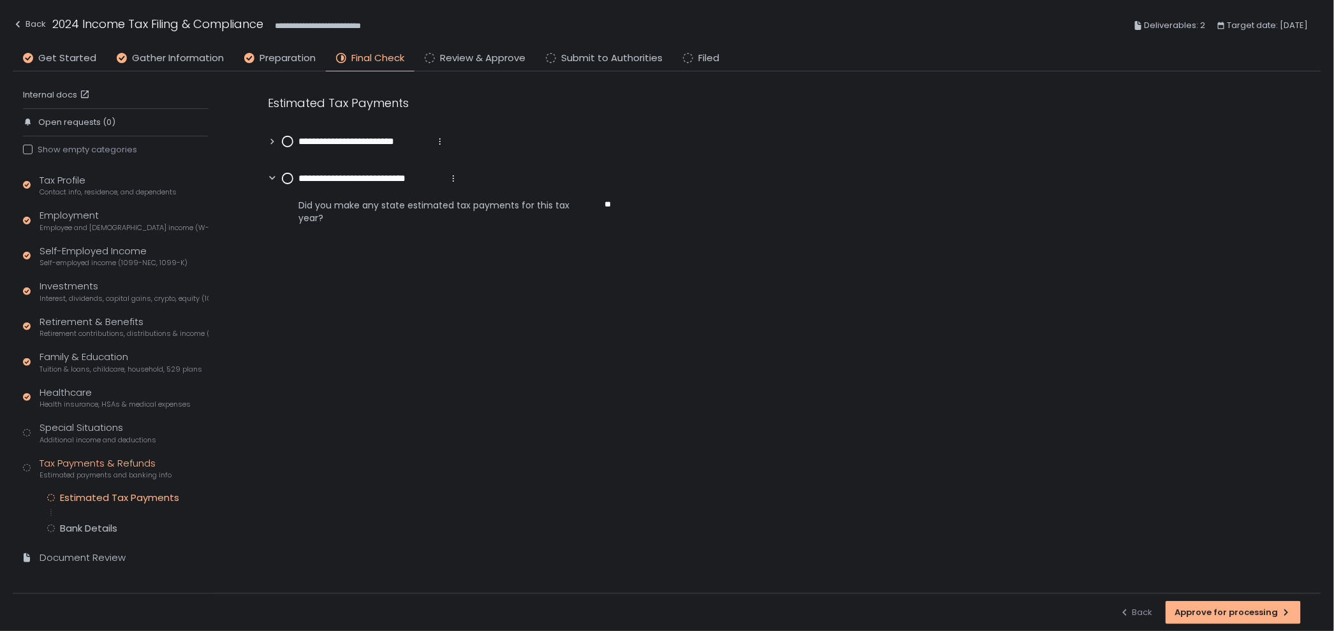
click at [286, 180] on circle at bounding box center [287, 178] width 10 height 10
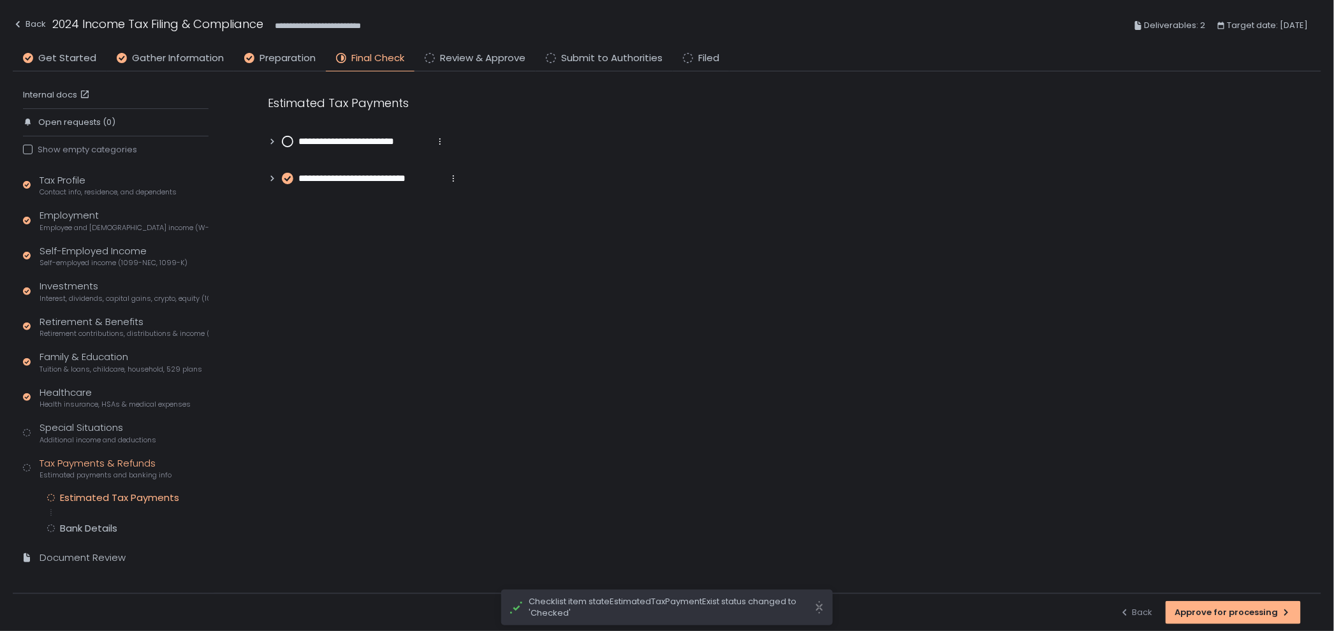
click at [284, 140] on circle at bounding box center [287, 141] width 10 height 10
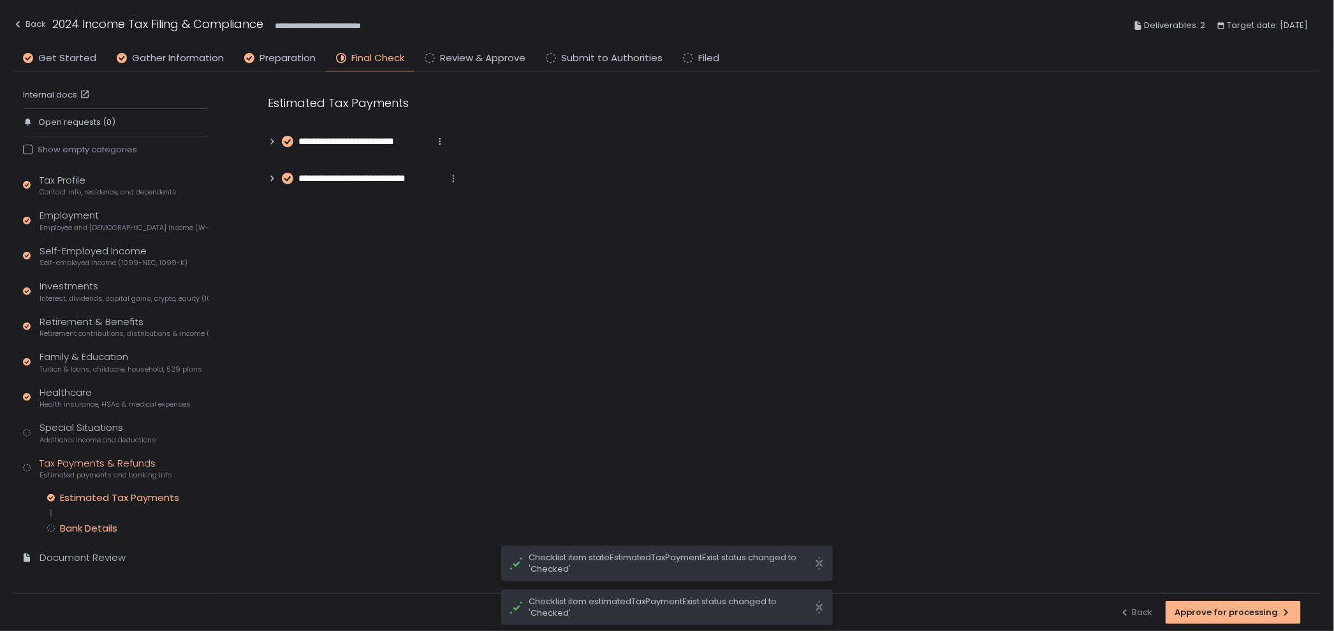
click at [131, 523] on div "Bank Details" at bounding box center [127, 528] width 161 height 13
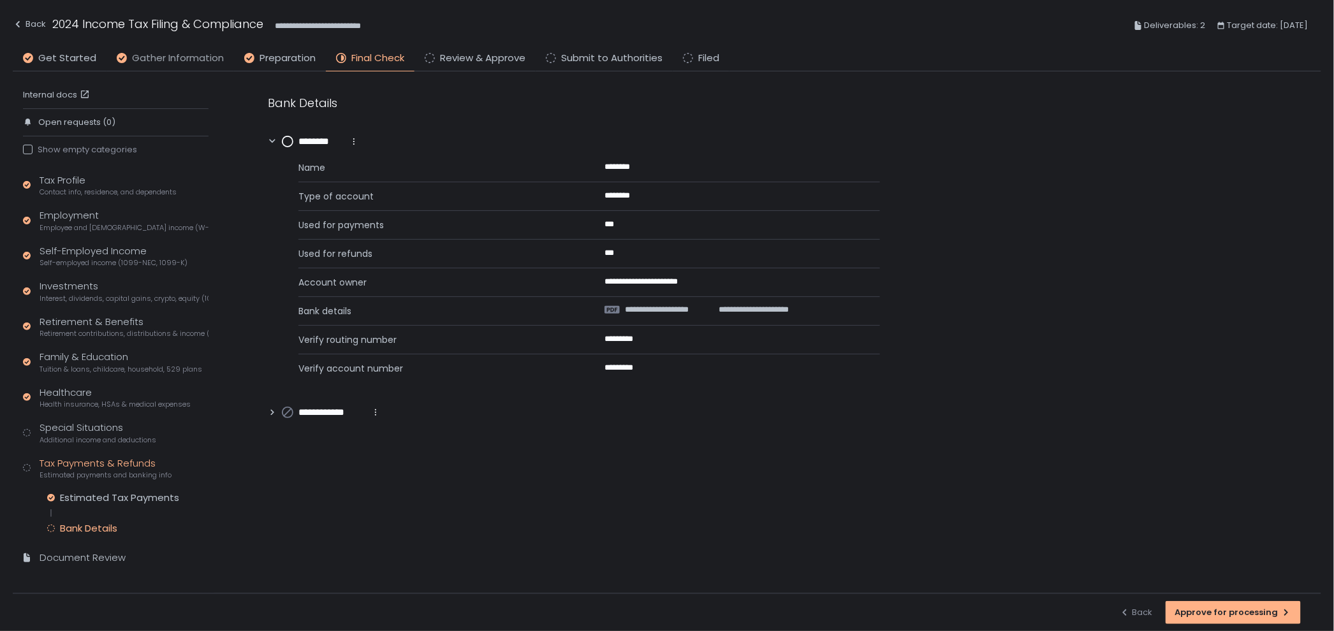
click at [150, 51] on span "Gather Information" at bounding box center [178, 58] width 92 height 15
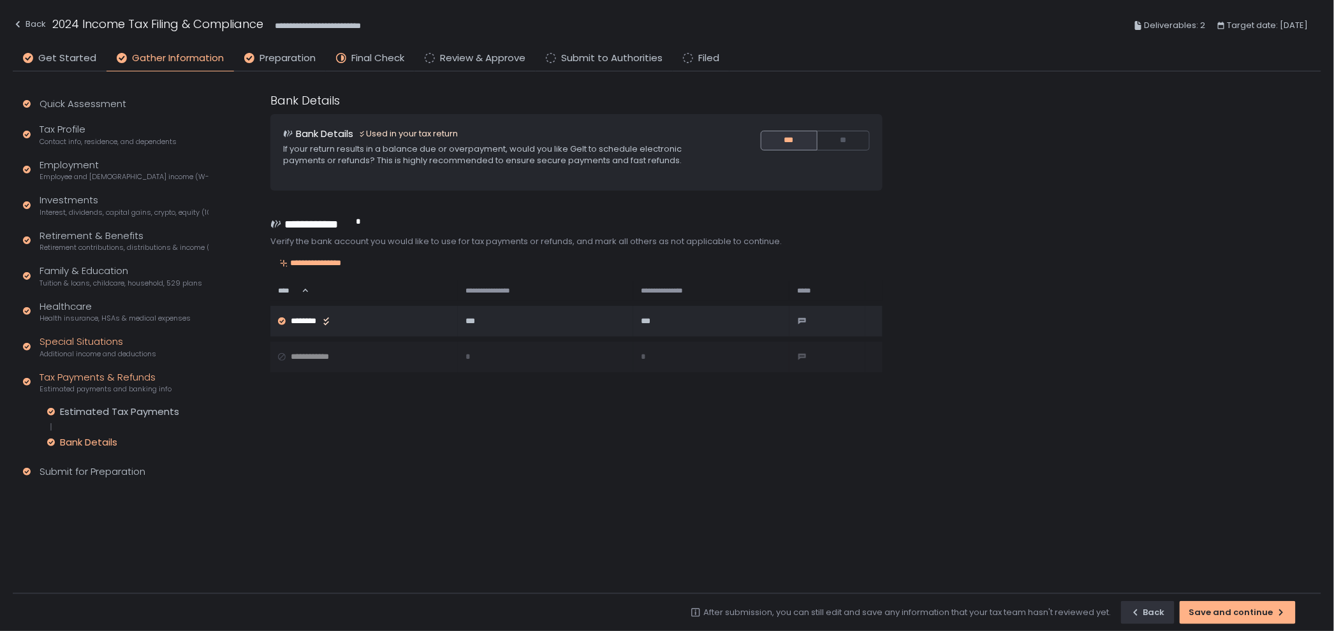
click at [117, 357] on span "Additional income and deductions" at bounding box center [98, 354] width 117 height 10
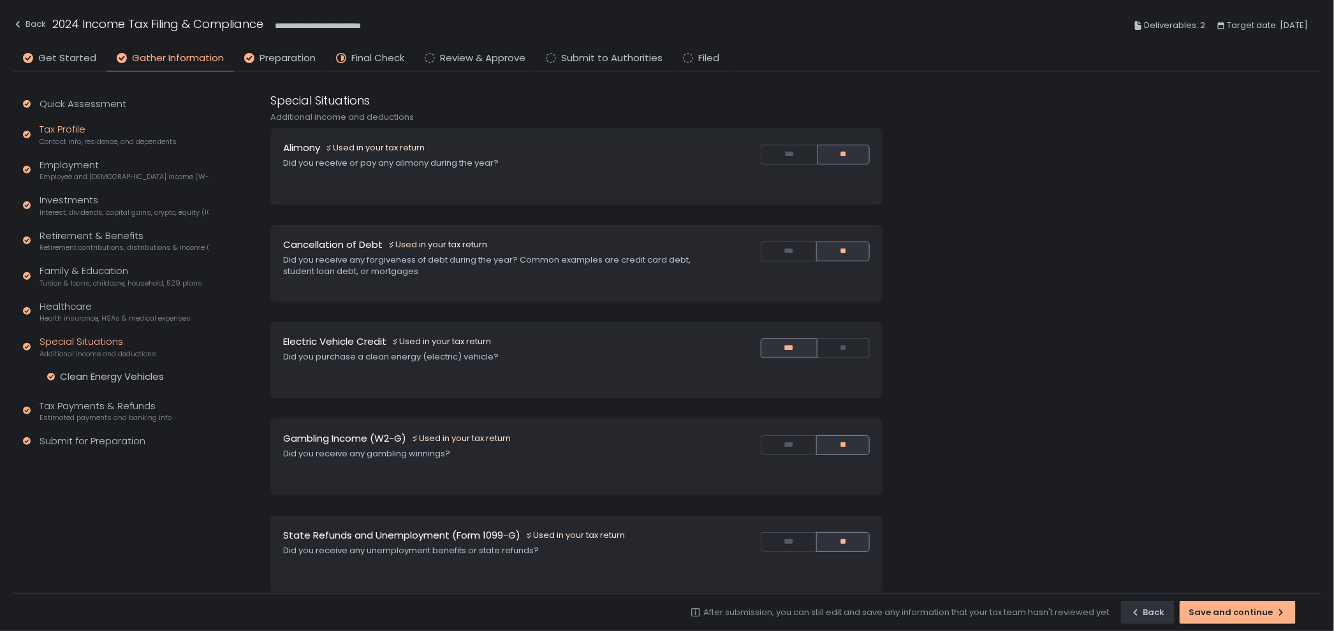
click at [88, 133] on div "Tax Profile Contact info, residence, and dependents" at bounding box center [108, 134] width 137 height 24
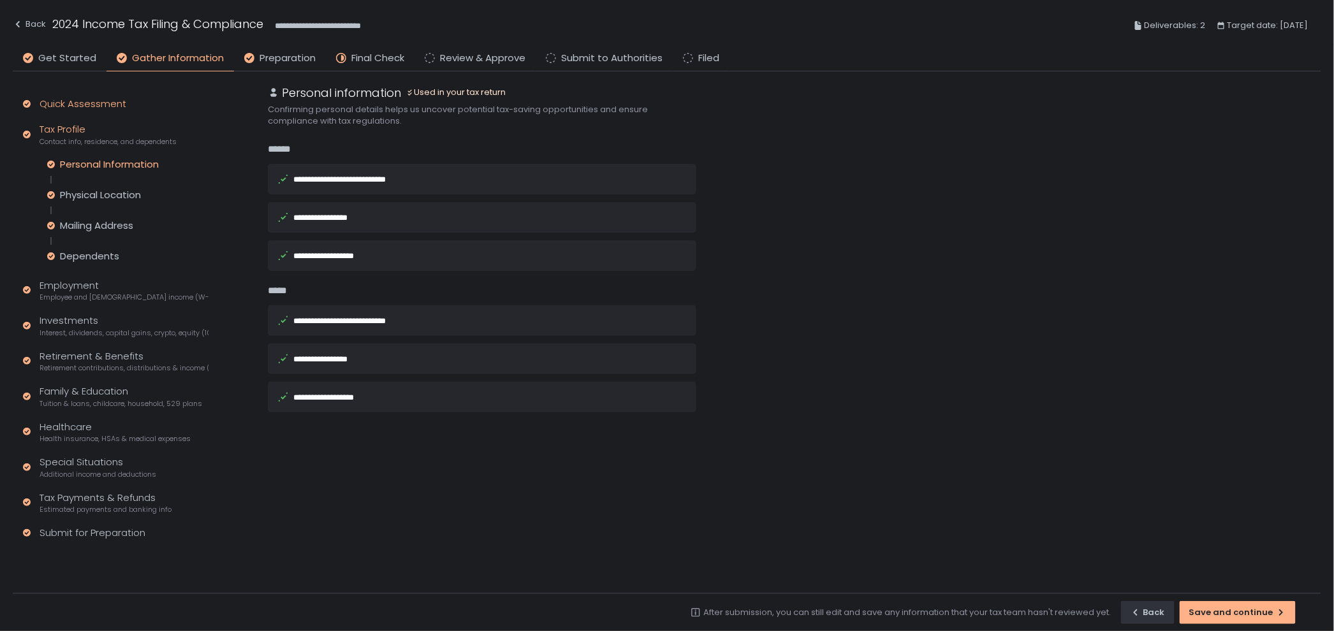
click at [89, 106] on div "Quick Assessment" at bounding box center [83, 104] width 87 height 15
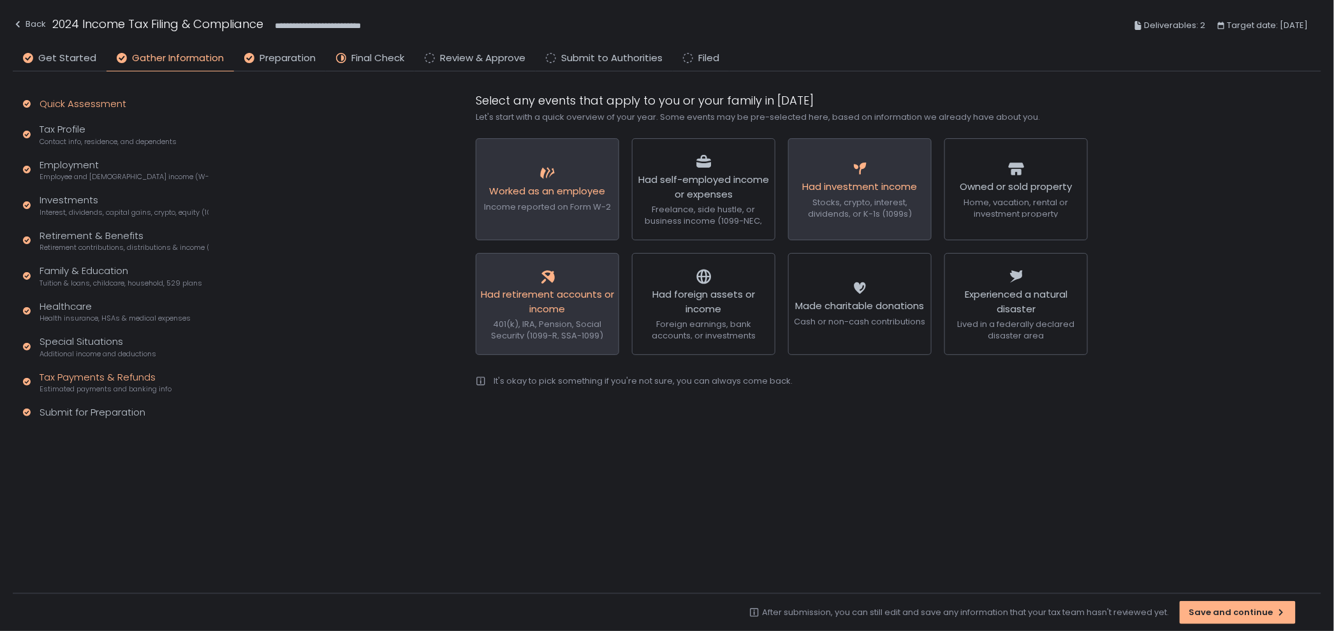
click at [146, 379] on div "Tax Payments & Refunds Estimated payments and banking info" at bounding box center [106, 382] width 132 height 24
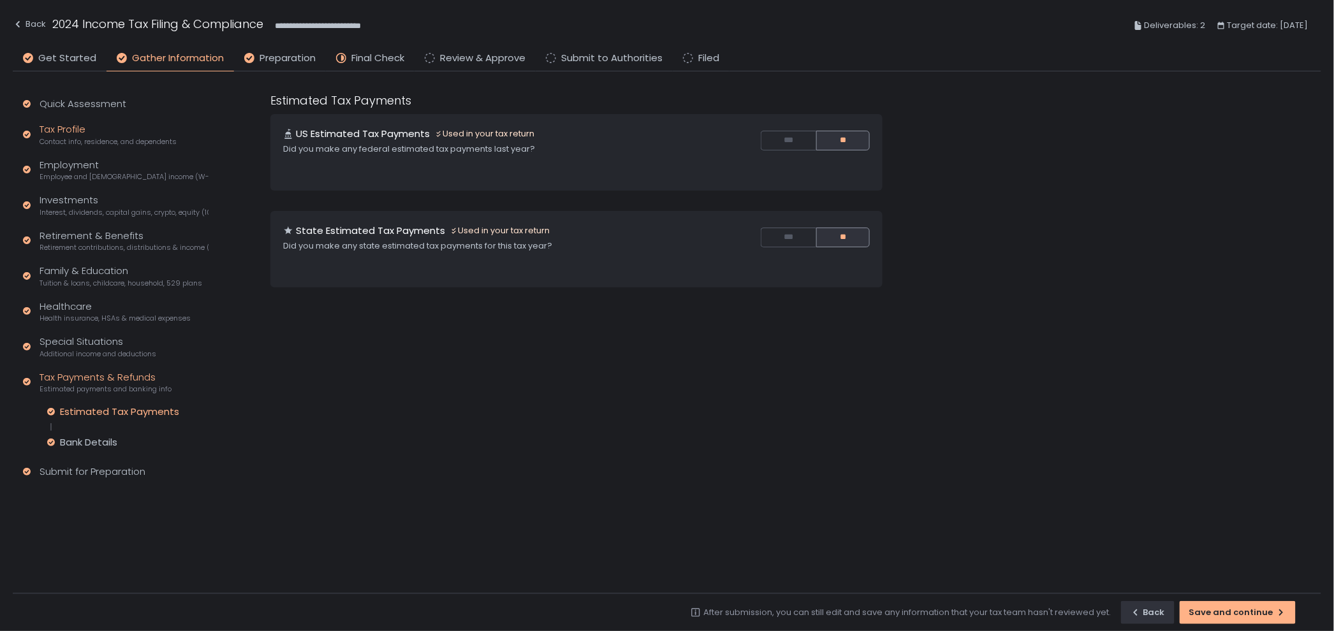
click at [81, 131] on div "Tax Profile Contact info, residence, and dependents" at bounding box center [108, 134] width 137 height 24
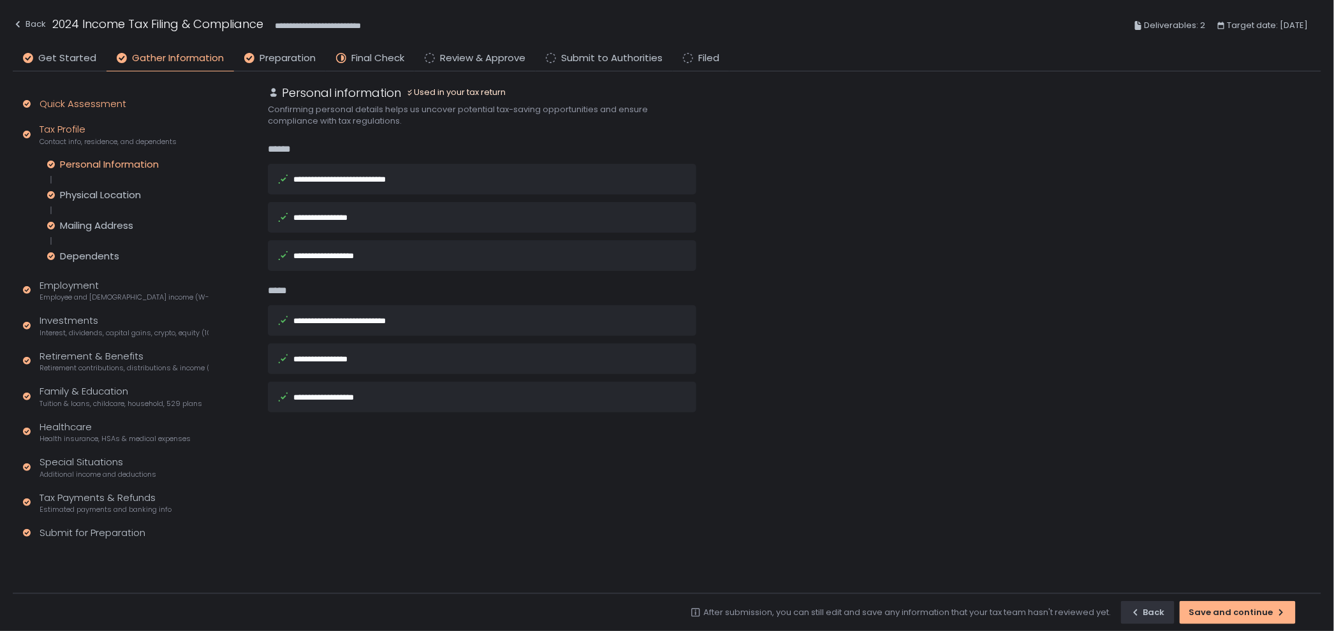
click at [91, 106] on div "Quick Assessment" at bounding box center [83, 104] width 87 height 15
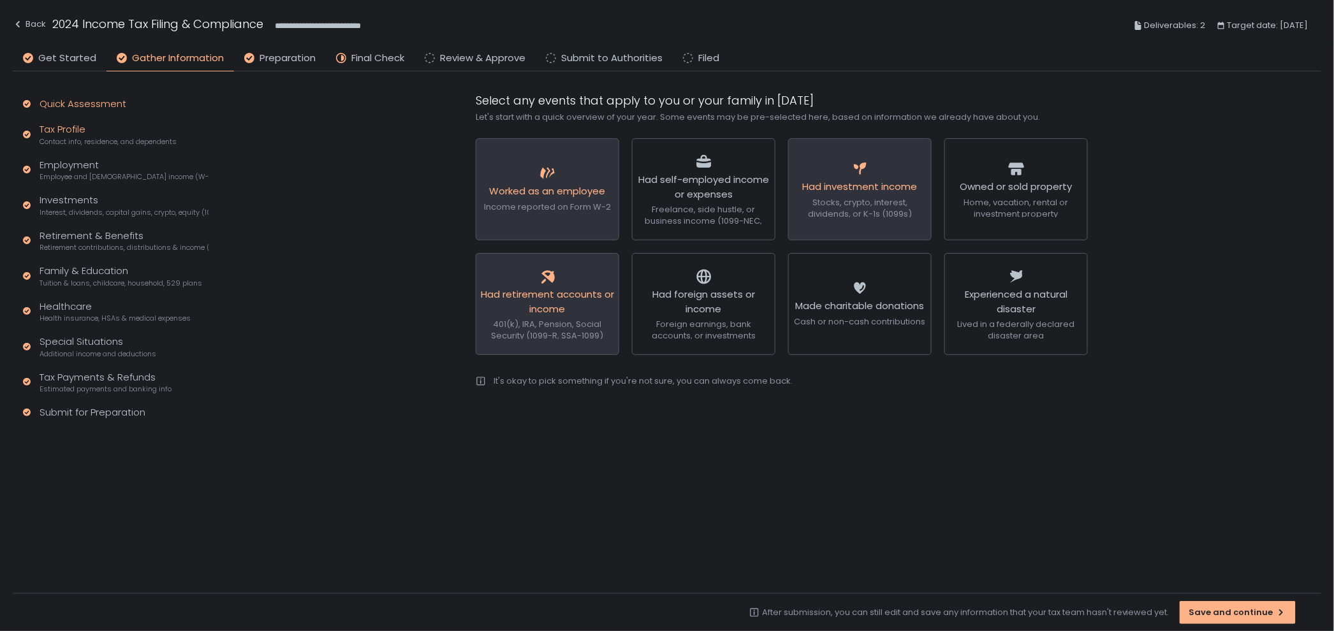
click at [91, 125] on div "Tax Profile Contact info, residence, and dependents" at bounding box center [108, 134] width 137 height 24
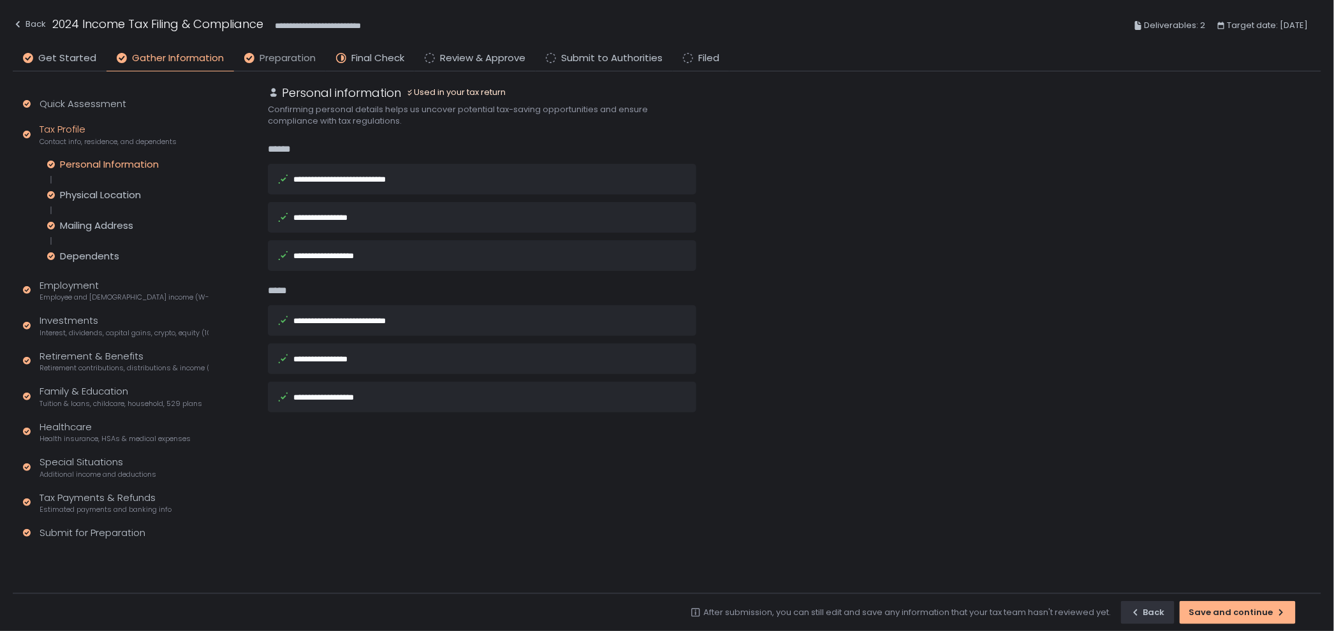
click at [259, 59] on span "Preparation" at bounding box center [287, 58] width 56 height 15
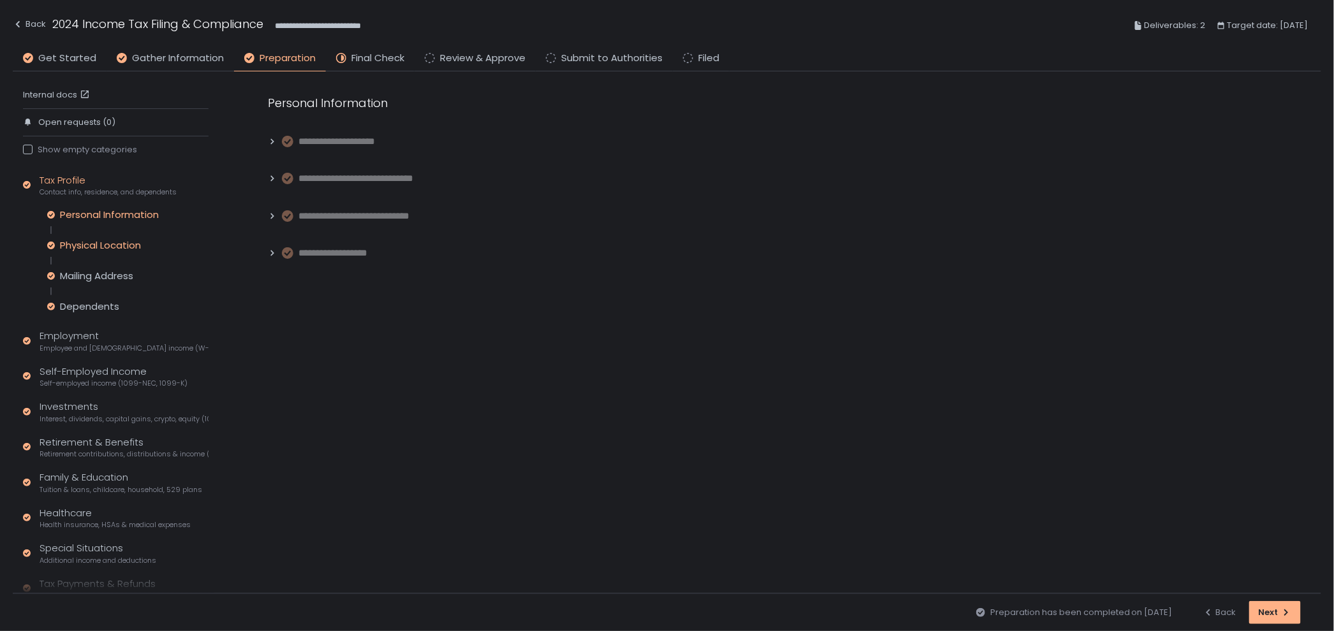
click at [139, 251] on div "Physical Location" at bounding box center [100, 245] width 81 height 13
click at [139, 284] on div "Personal Information Physical Location Mailing Address Dependents" at bounding box center [127, 260] width 161 height 105
click at [129, 272] on div "Mailing Address" at bounding box center [96, 276] width 73 height 13
click at [119, 307] on div "Dependents" at bounding box center [127, 306] width 161 height 13
click at [103, 217] on div "Personal Information" at bounding box center [109, 214] width 99 height 13
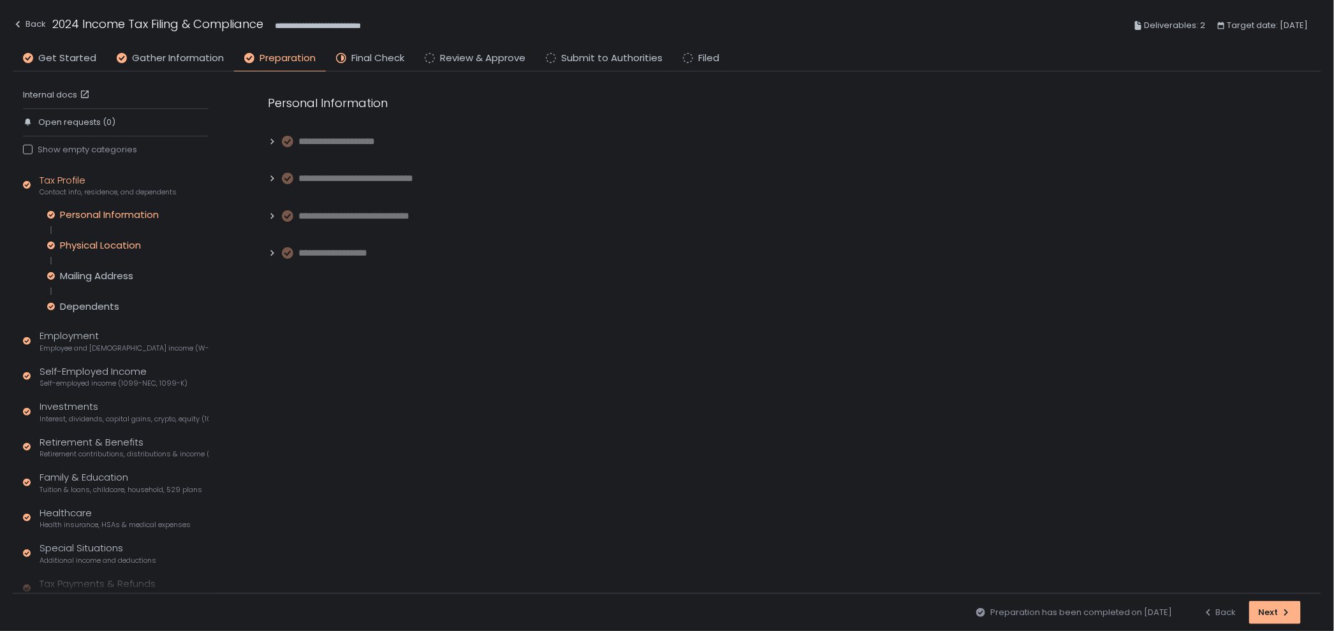
click at [112, 243] on div "Physical Location" at bounding box center [100, 245] width 81 height 13
click at [271, 141] on icon at bounding box center [272, 141] width 9 height 9
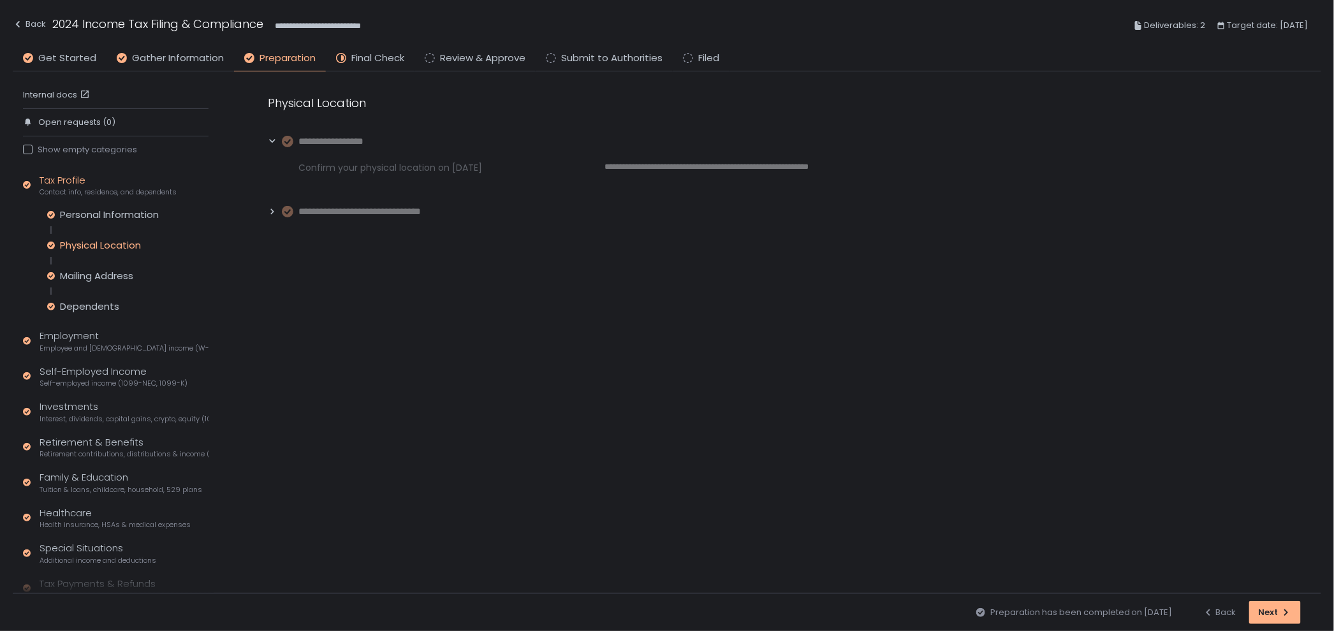
click at [275, 214] on icon at bounding box center [272, 211] width 9 height 9
click at [272, 214] on icon at bounding box center [272, 211] width 9 height 9
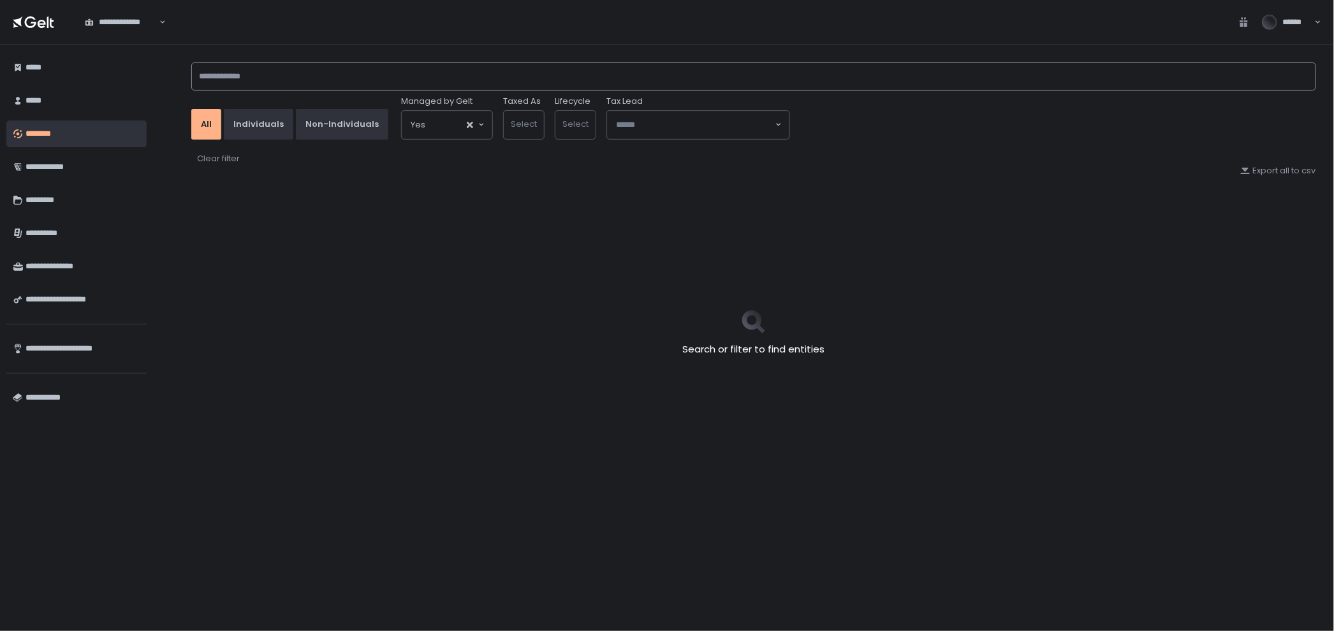
click at [322, 80] on input at bounding box center [753, 76] width 1125 height 28
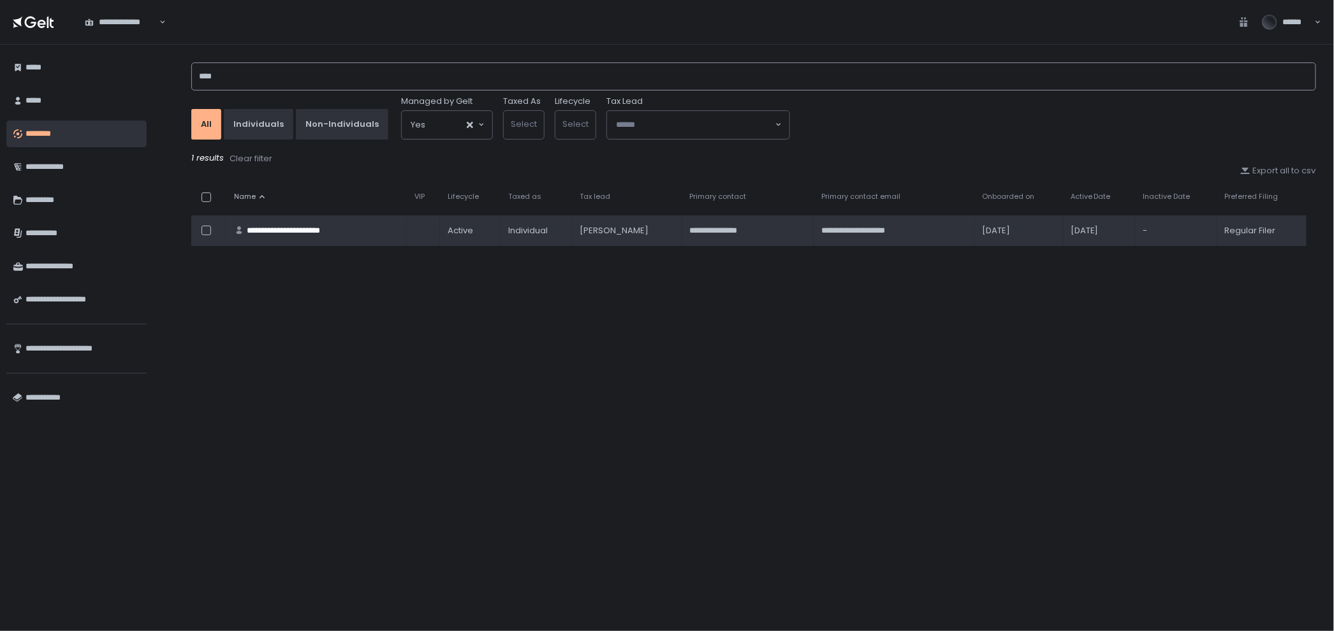
type input "****"
click at [307, 222] on td "**********" at bounding box center [316, 230] width 180 height 31
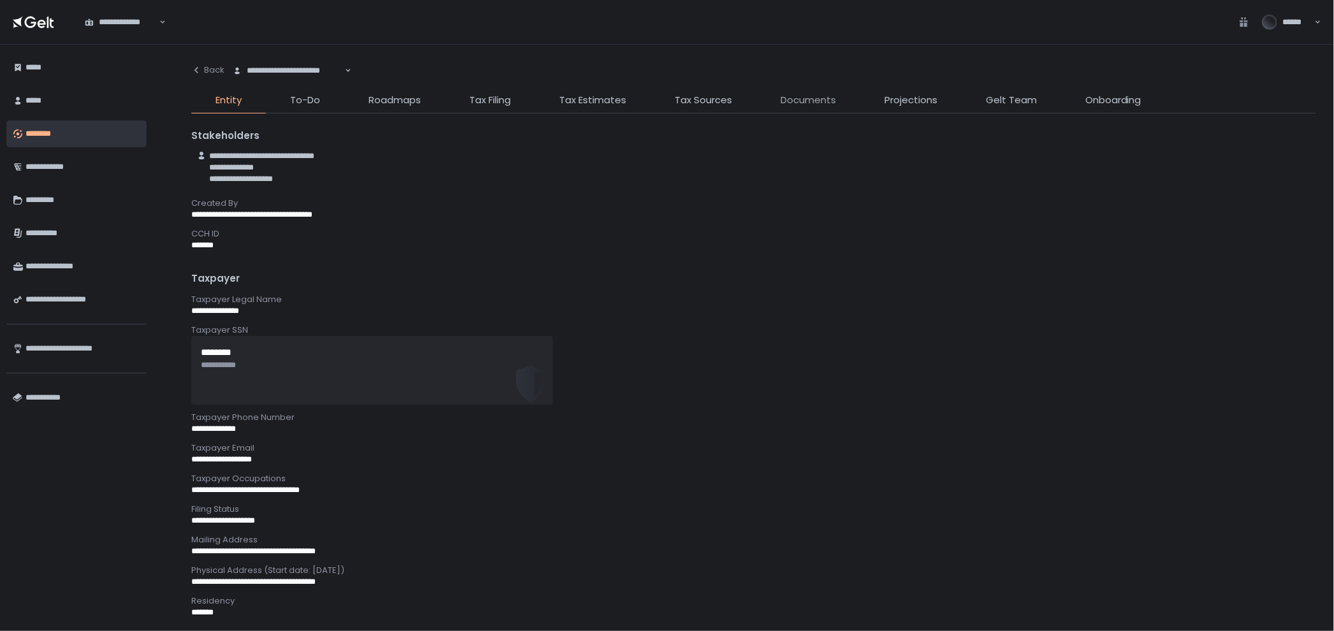
click at [799, 99] on span "Documents" at bounding box center [807, 100] width 55 height 15
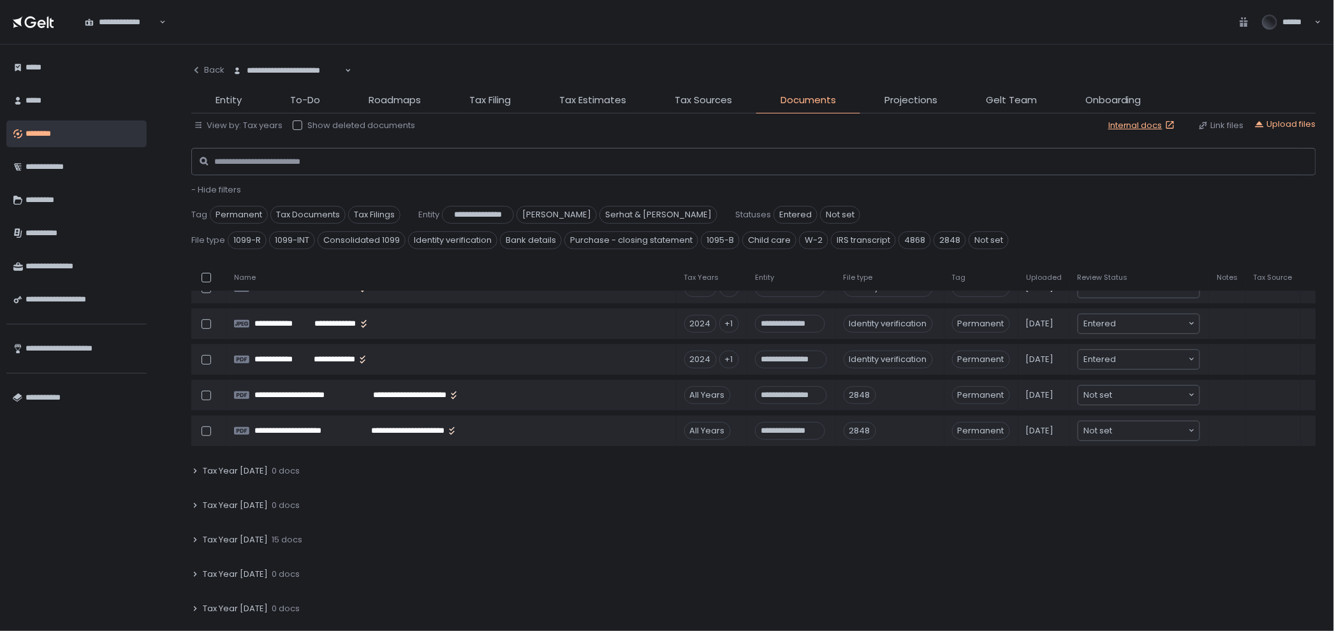
scroll to position [142, 0]
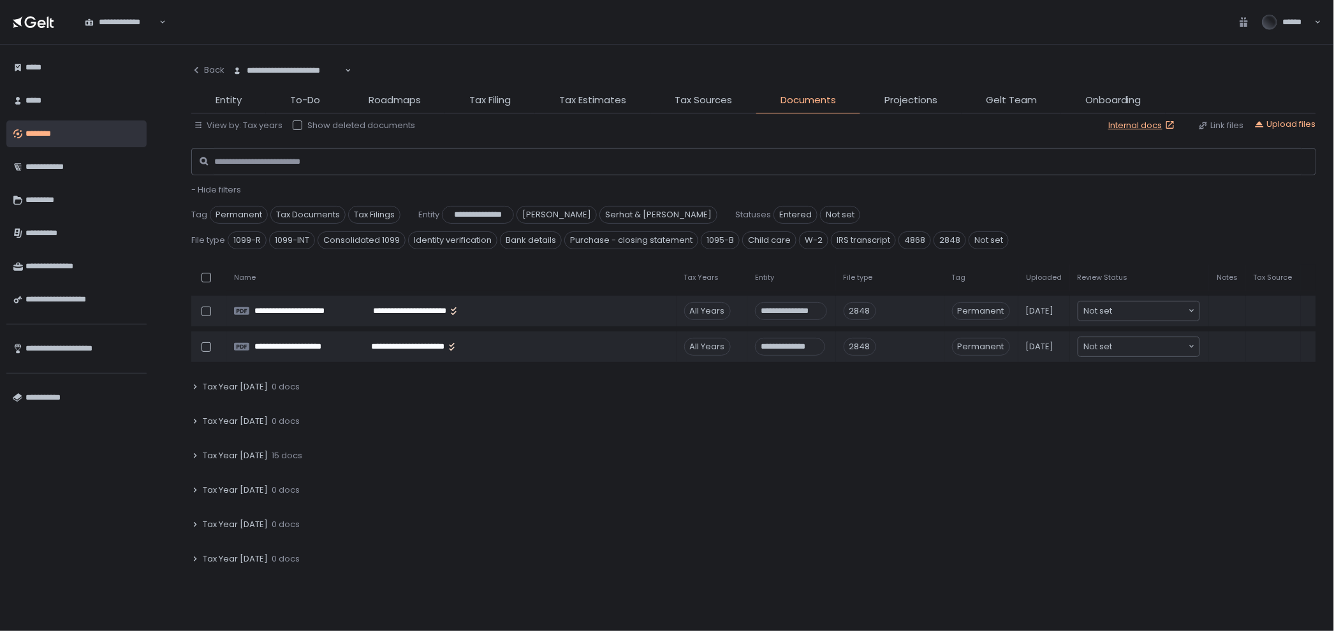
click at [298, 455] on div "Tax Year 2024 15 docs" at bounding box center [753, 455] width 1125 height 29
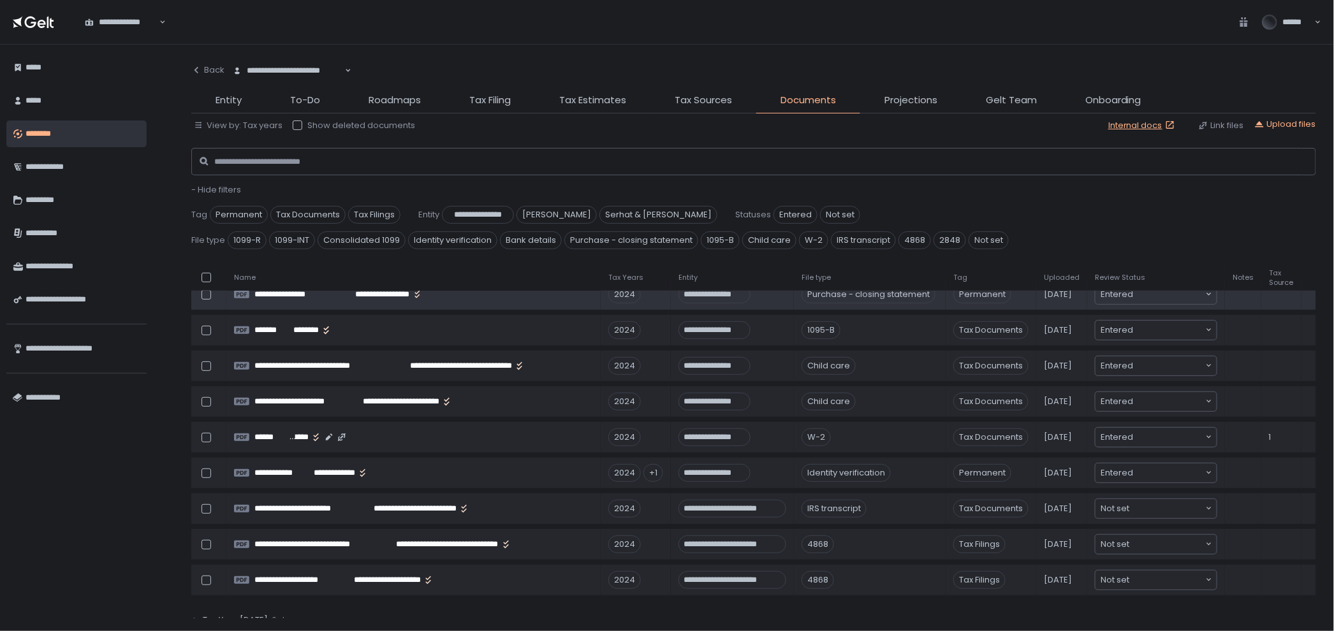
scroll to position [354, 0]
